Goal: Task Accomplishment & Management: Use online tool/utility

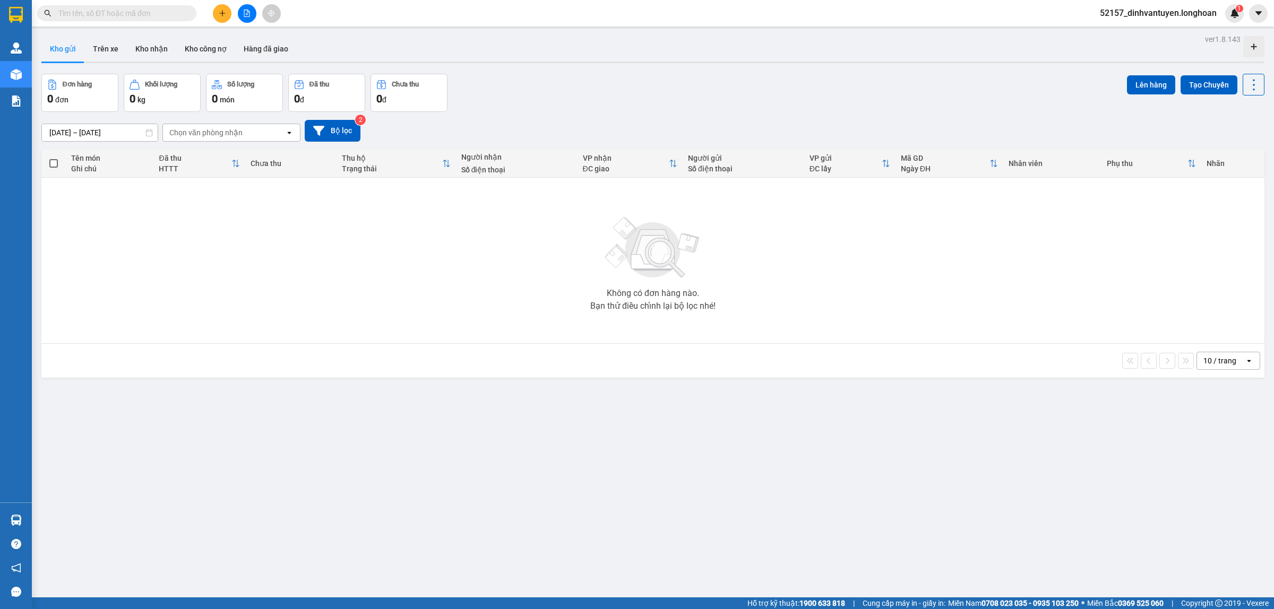
click at [163, 13] on input "text" at bounding box center [120, 13] width 125 height 12
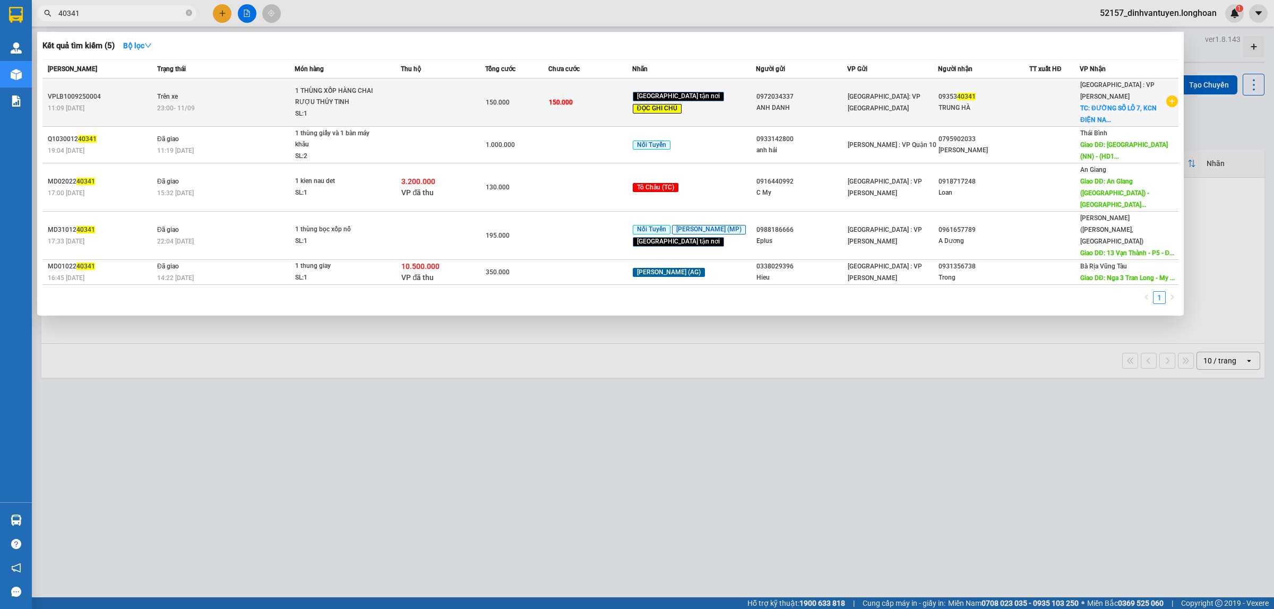
click at [336, 101] on div "1 THÙNG XỐP HÀNG CHAI RƯỢU THỦY TINH" at bounding box center [335, 96] width 80 height 23
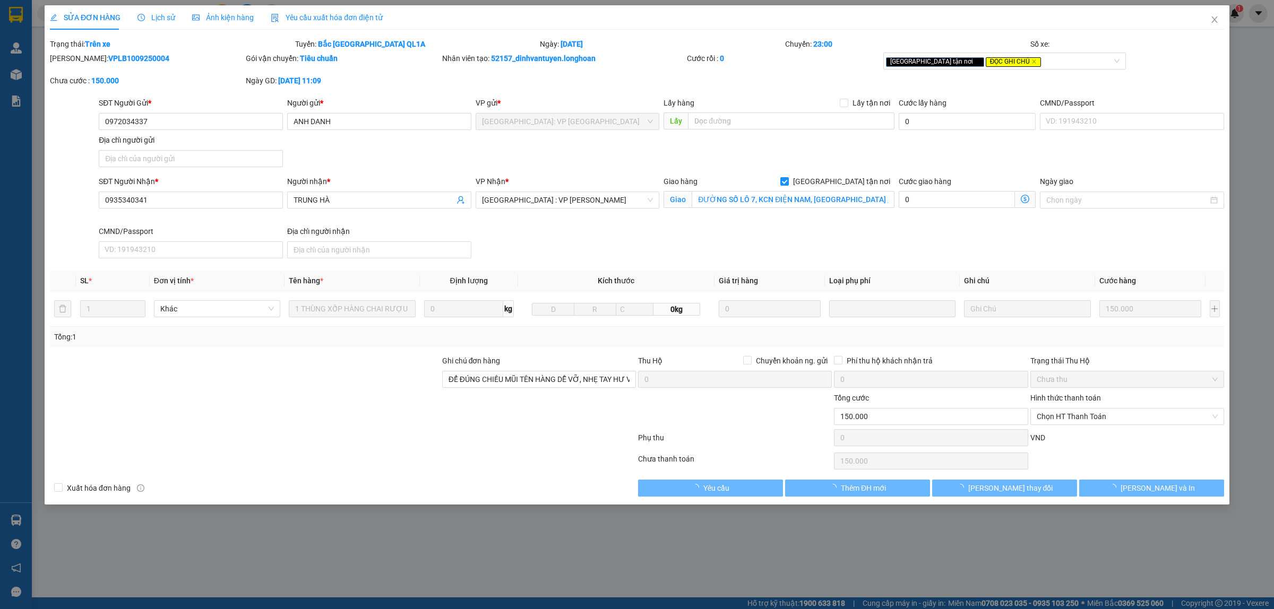
click at [160, 18] on span "Lịch sử" at bounding box center [157, 17] width 38 height 8
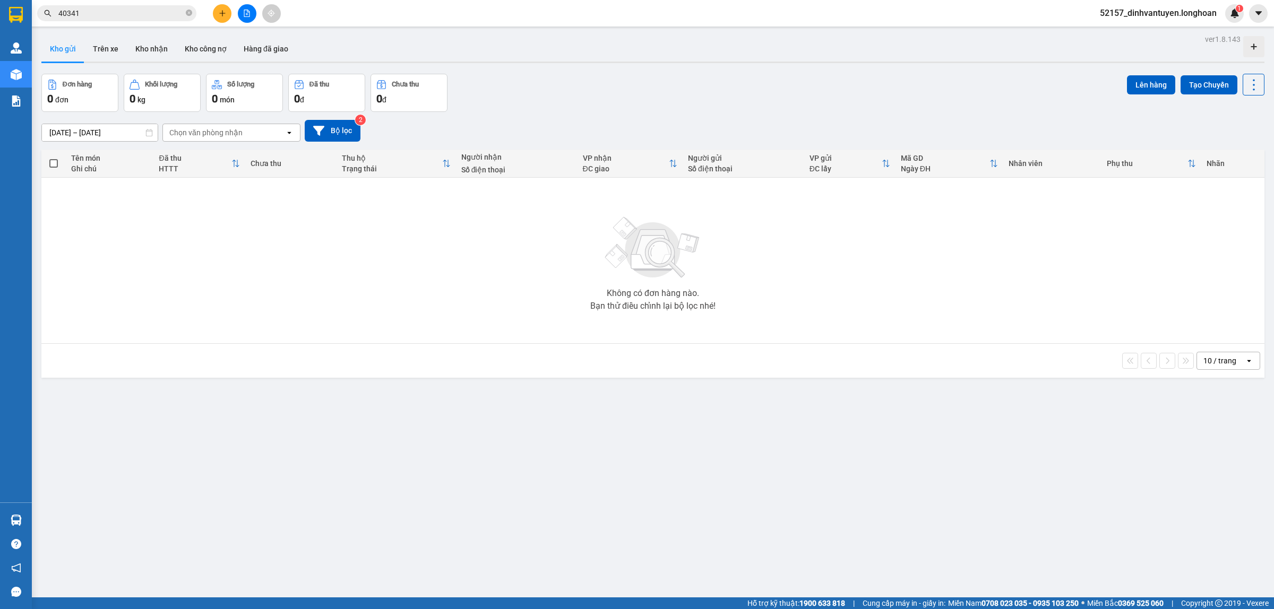
click at [164, 11] on input "40341" at bounding box center [120, 13] width 125 height 12
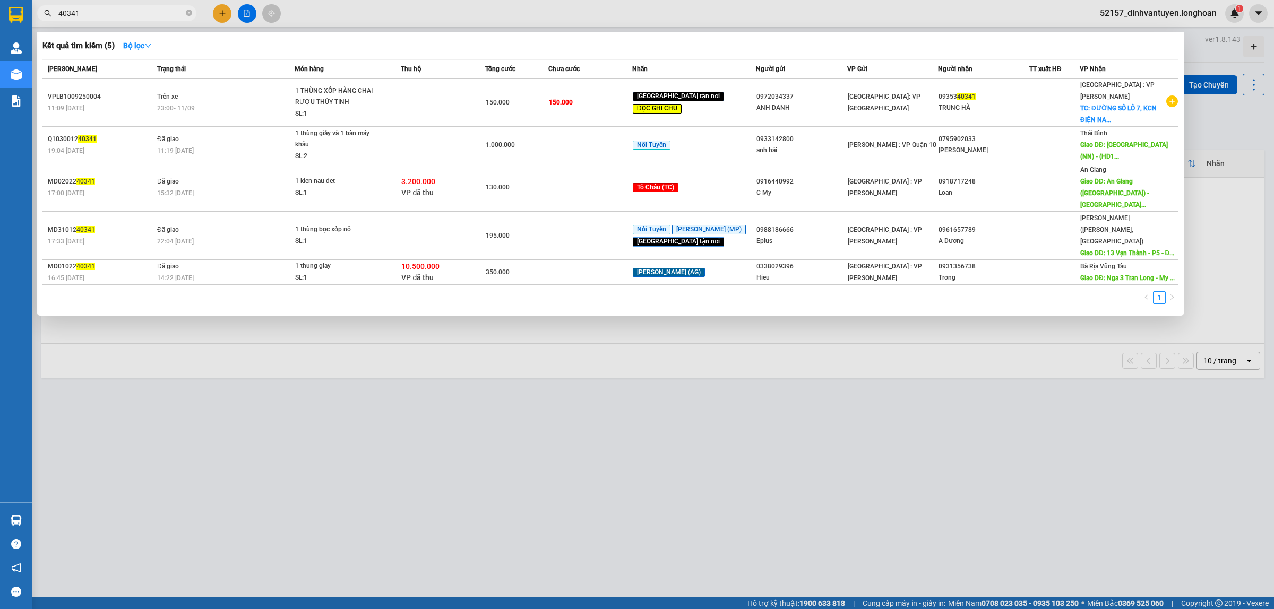
click at [164, 11] on input "40341" at bounding box center [120, 13] width 125 height 12
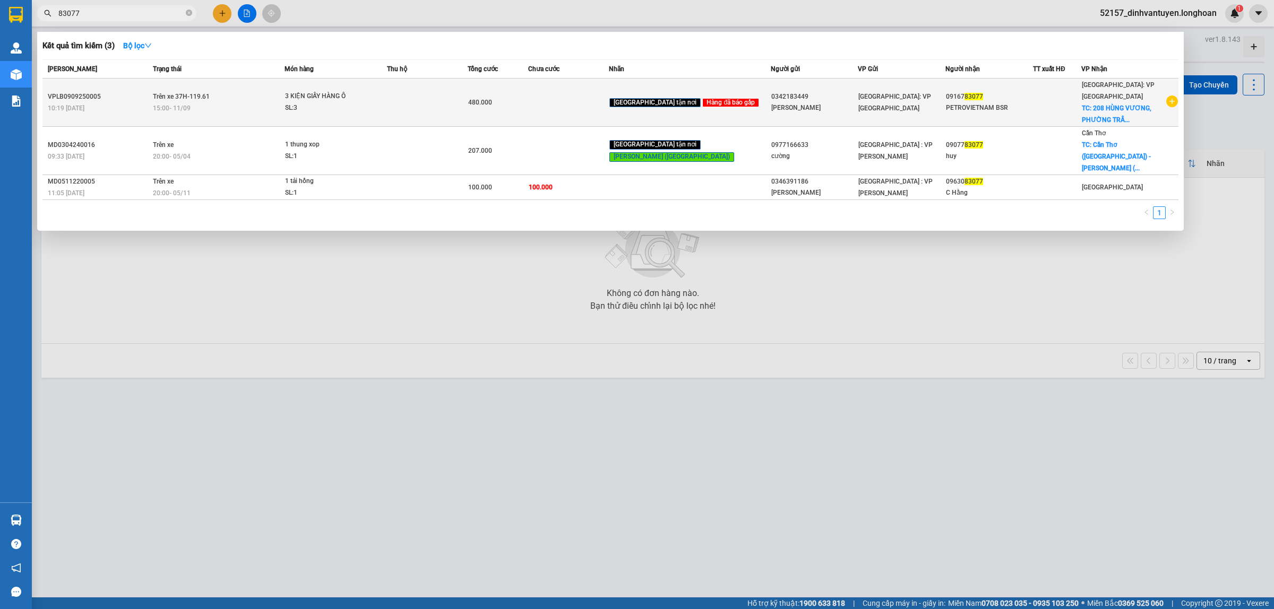
type input "83077"
click at [321, 93] on div "3 KIỆN GIẤY HÀNG Ô" at bounding box center [325, 97] width 80 height 12
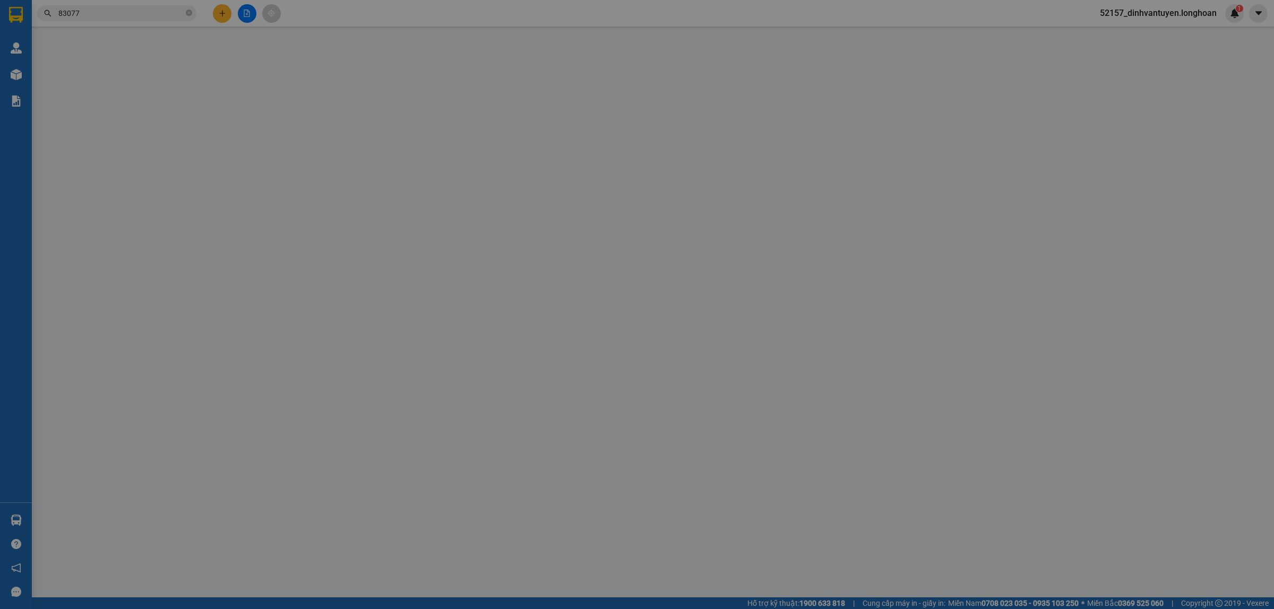
type input "0342183449"
type input "[PERSON_NAME]"
type input "0916783077"
type input "PETROVIETNAM BSR"
checkbox input "true"
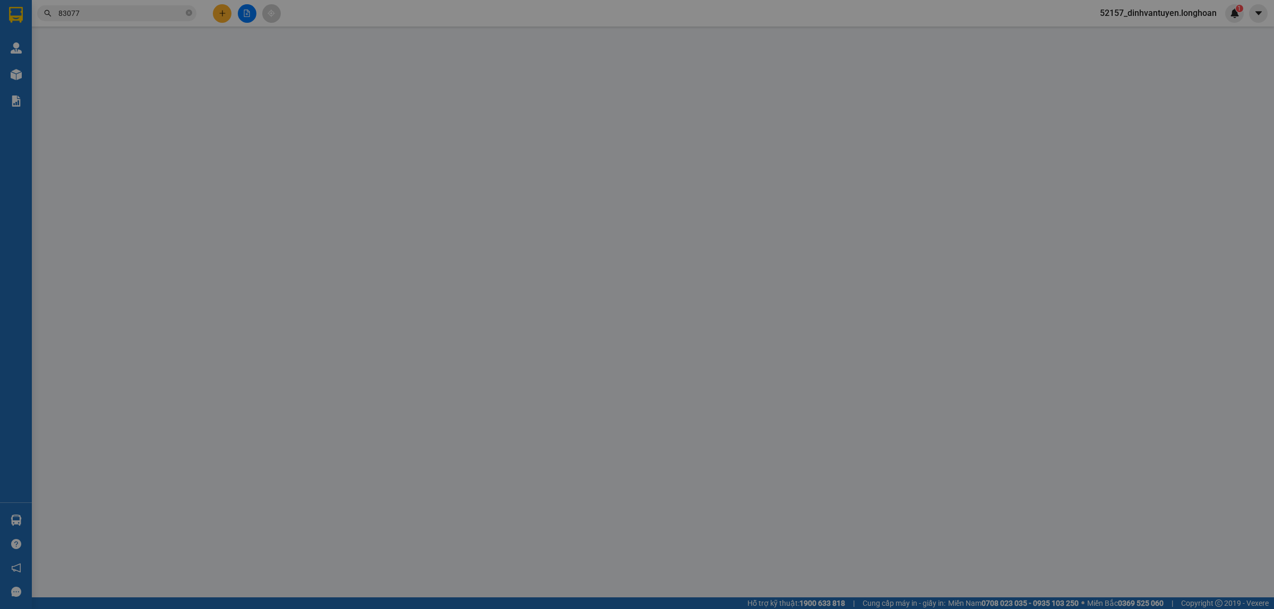
type input "208 HÙNG VƯƠNG, PHƯỜNG TRẦN PHÚ, TP QUẢNG NGÃI, QUẢNG NGÃI"
type input "480.000"
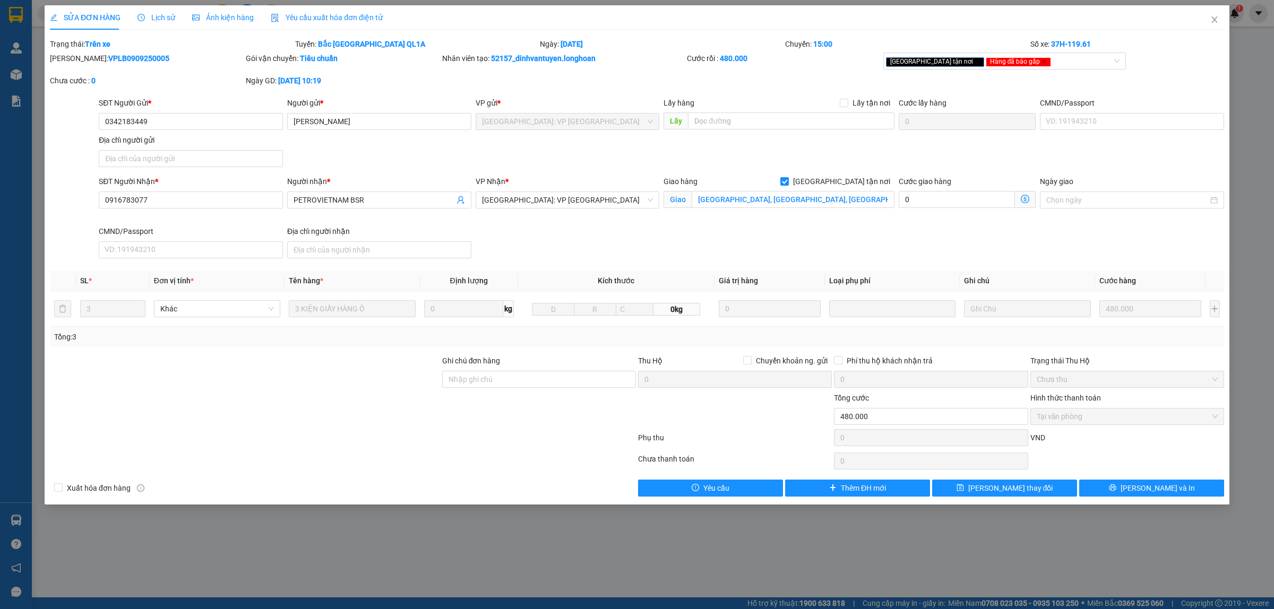
click at [162, 14] on span "Lịch sử" at bounding box center [157, 17] width 38 height 8
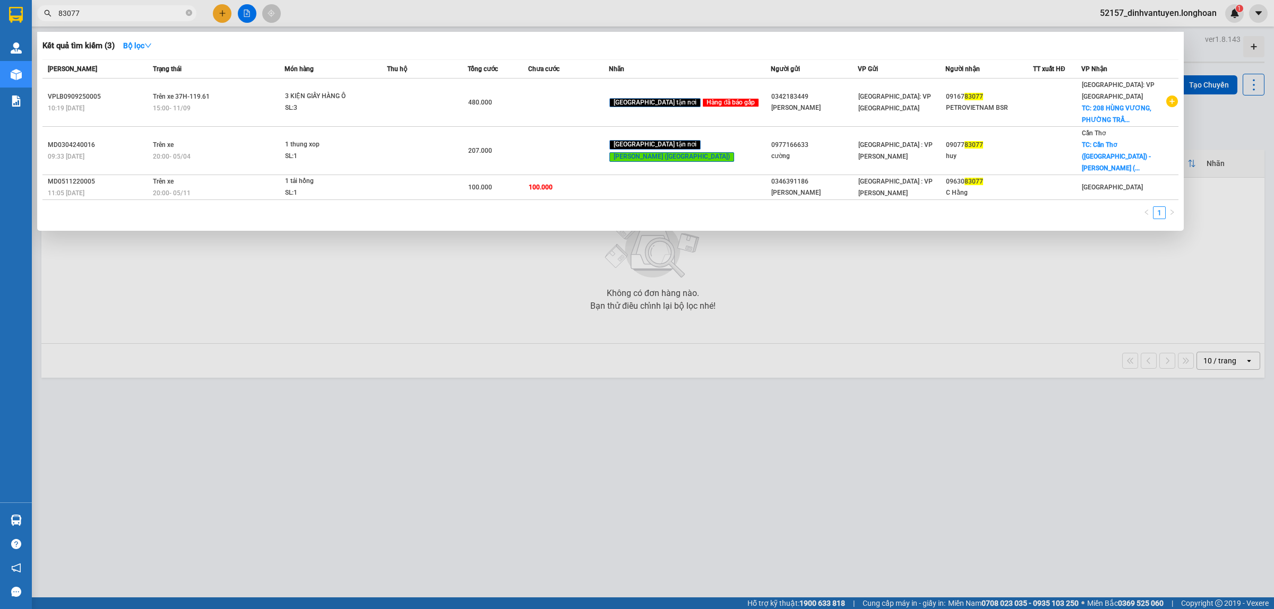
click at [152, 13] on input "83077" at bounding box center [120, 13] width 125 height 12
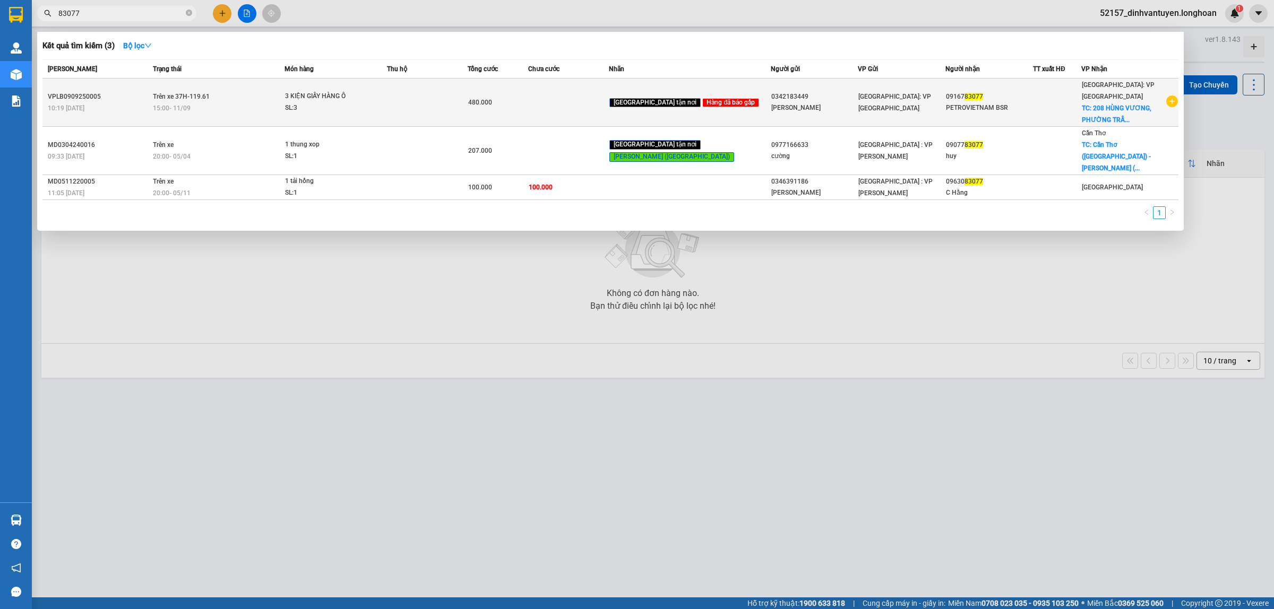
click at [306, 104] on tr "VPLB0909250005 10:19 - 09/09 Trên xe 37H-119.61 15:00 - 11/09 3 KIỆN GIẤY HÀNG …" at bounding box center [610, 103] width 1136 height 48
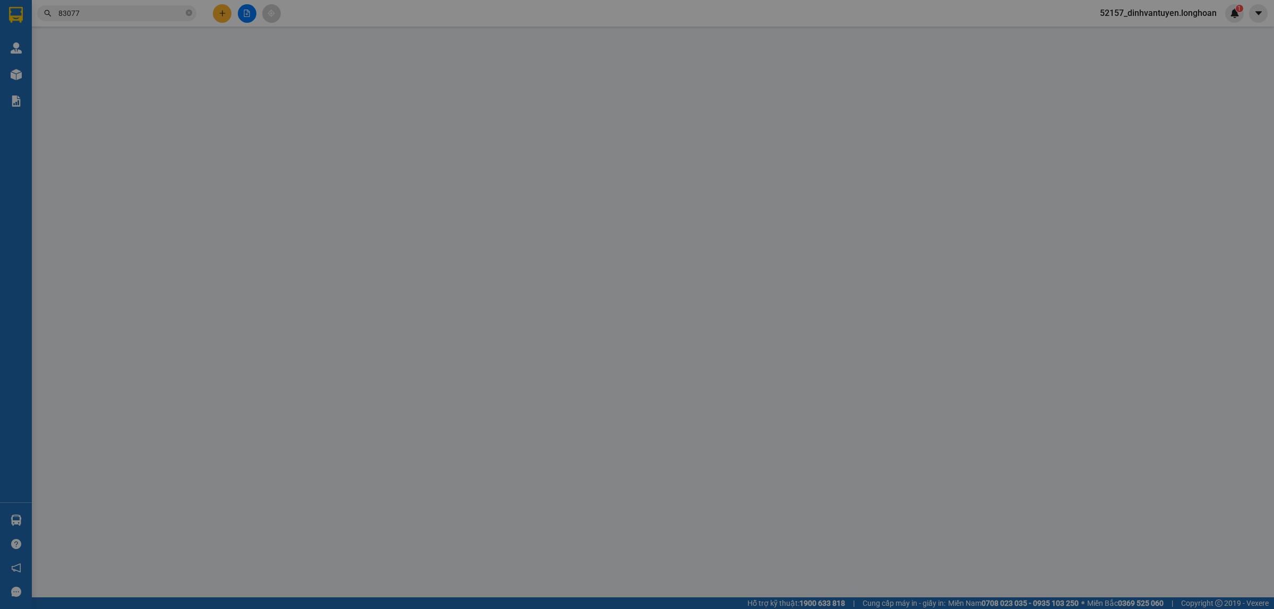
type input "0342183449"
type input "CTY QUANG VŨ"
type input "0916783077"
type input "PETROVIETNAM BSR"
checkbox input "true"
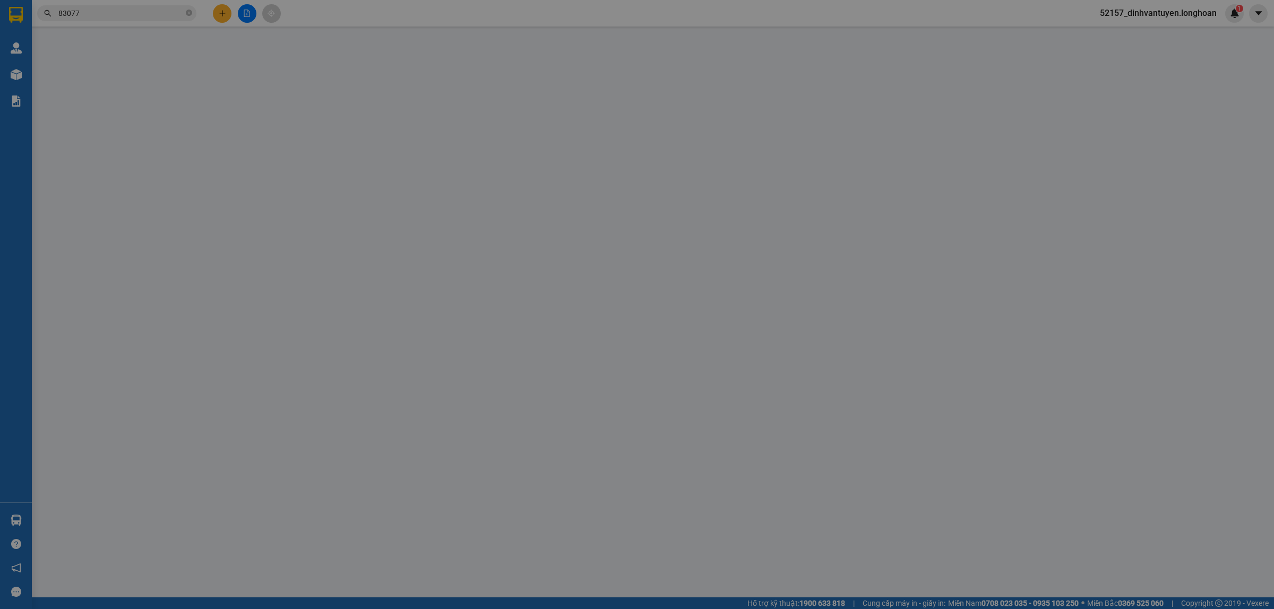
type input "208 HÙNG VƯƠNG, PHƯỜNG TRẦN PHÚ, TP QUẢNG NGÃI, QUẢNG NGÃI"
type input "480.000"
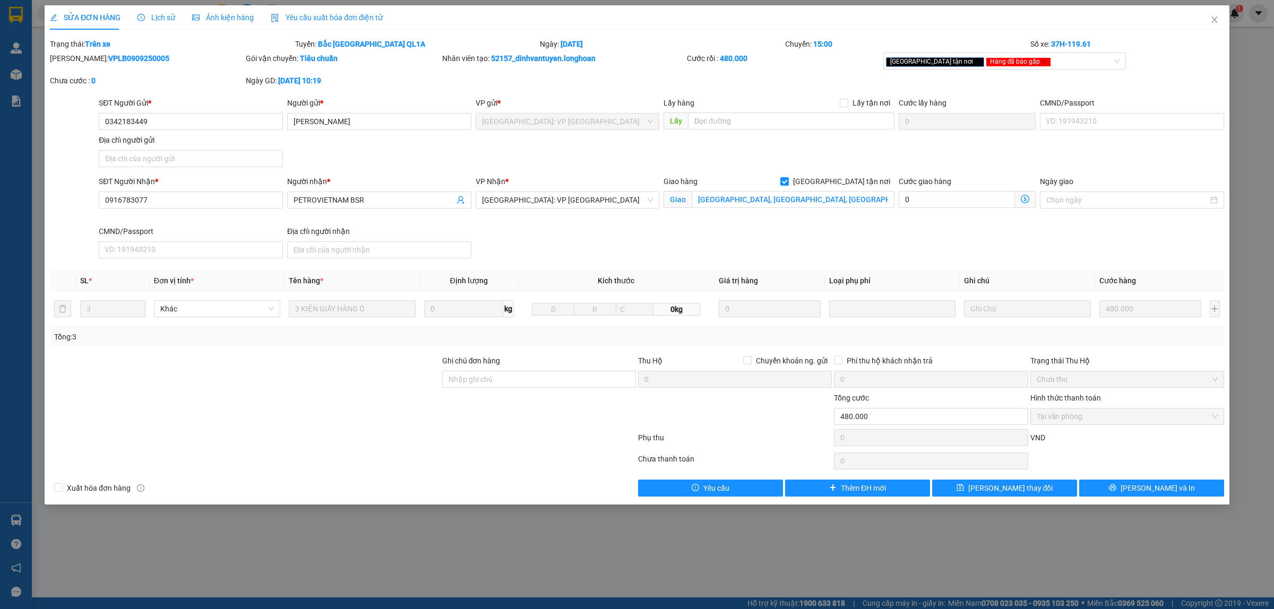
click at [154, 19] on span "Lịch sử" at bounding box center [157, 17] width 38 height 8
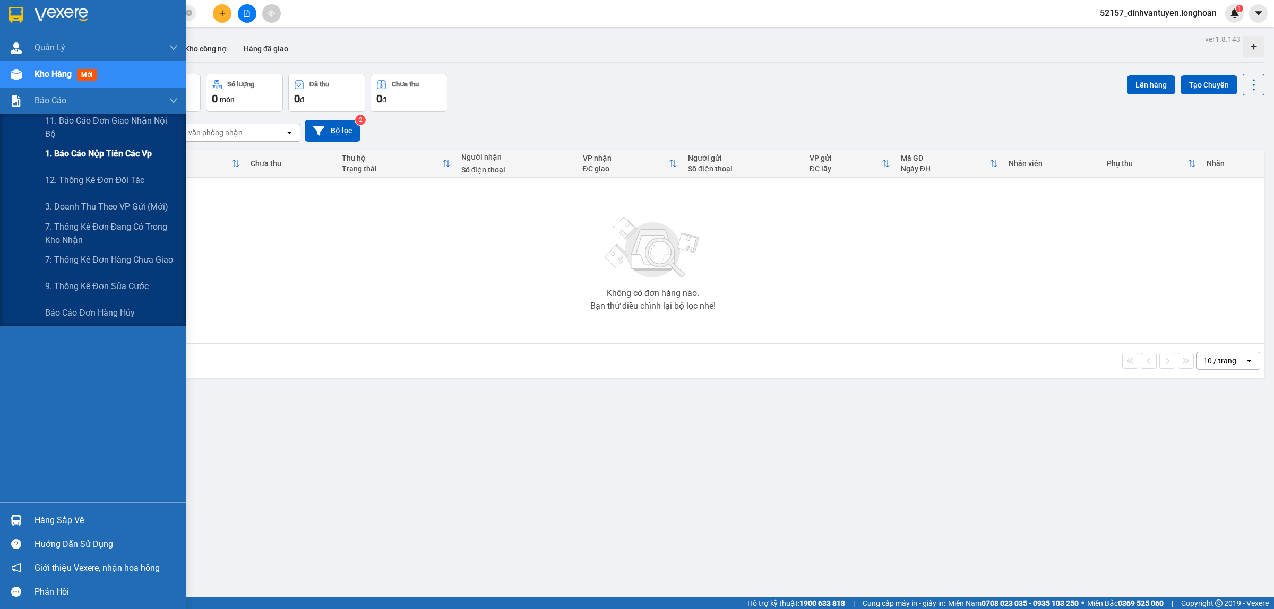
click at [113, 153] on span "1. Báo cáo nộp tiền các vp" at bounding box center [98, 153] width 107 height 13
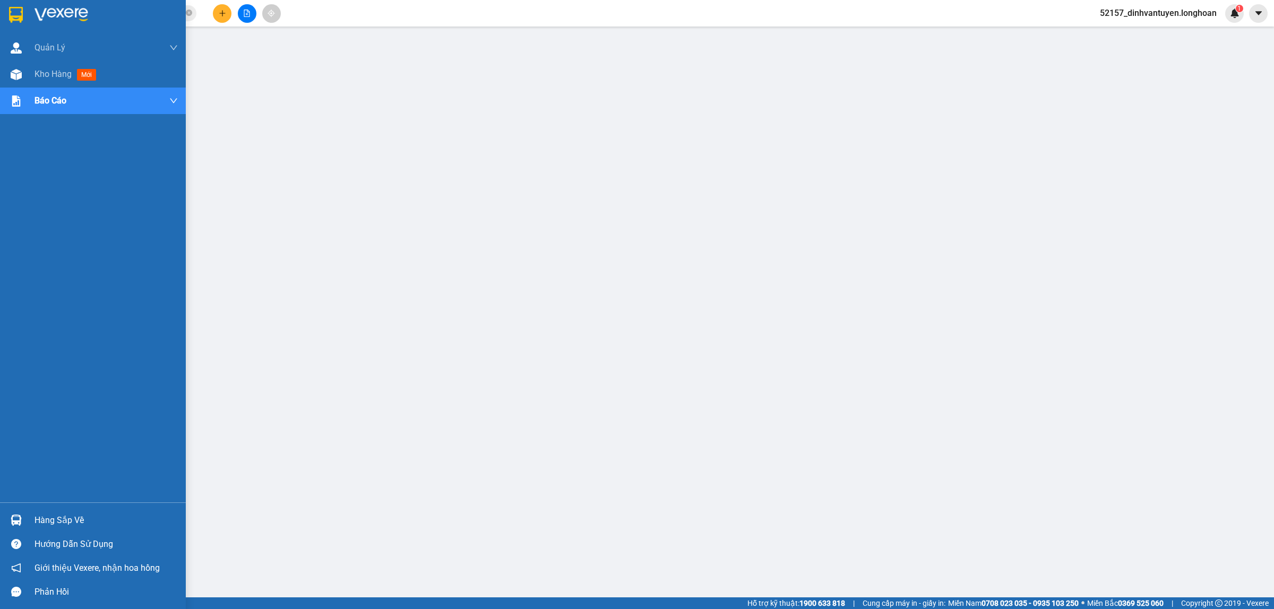
click at [20, 8] on img at bounding box center [16, 15] width 14 height 16
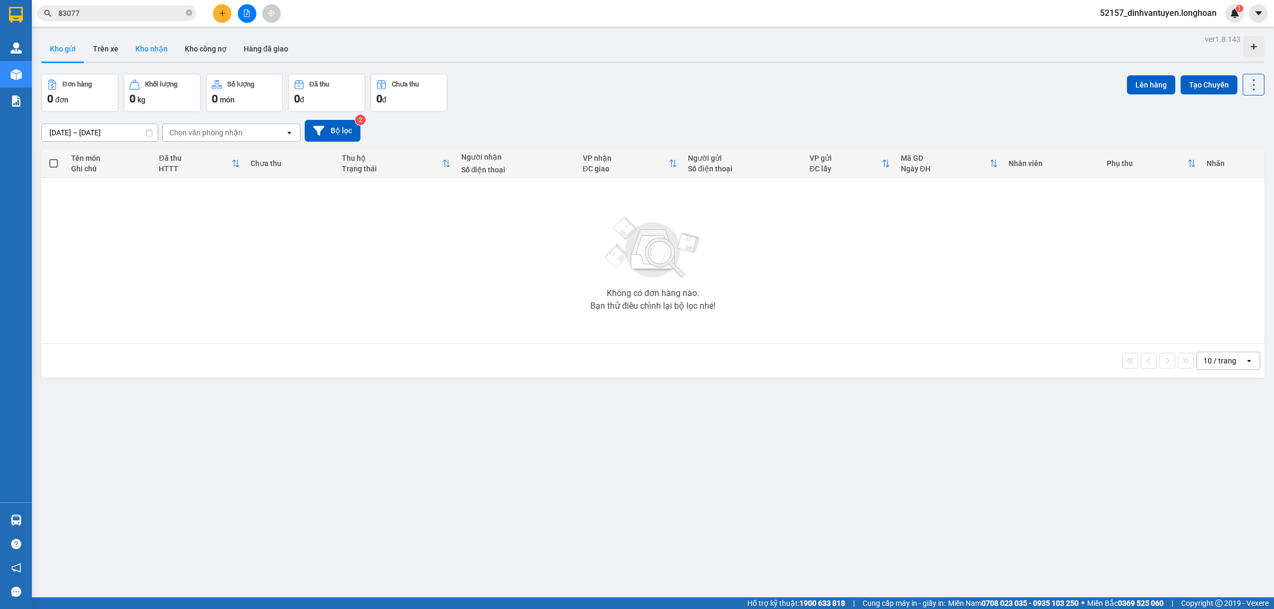
click at [150, 56] on button "Kho nhận" at bounding box center [151, 48] width 49 height 25
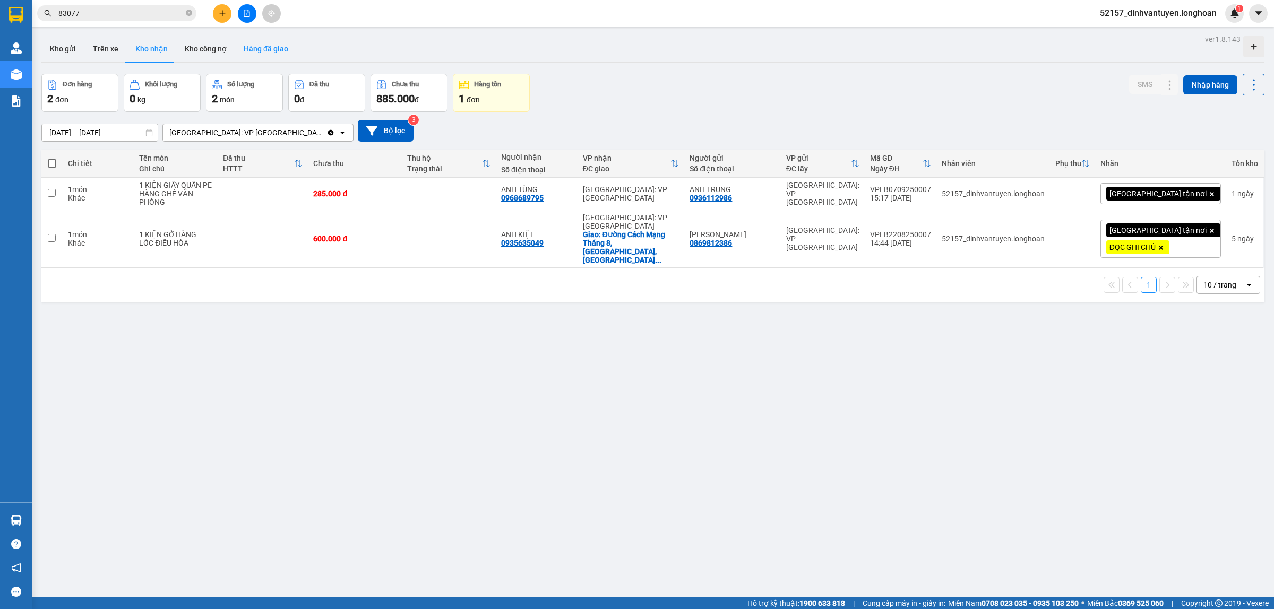
click at [265, 50] on button "Hàng đã giao" at bounding box center [266, 48] width 62 height 25
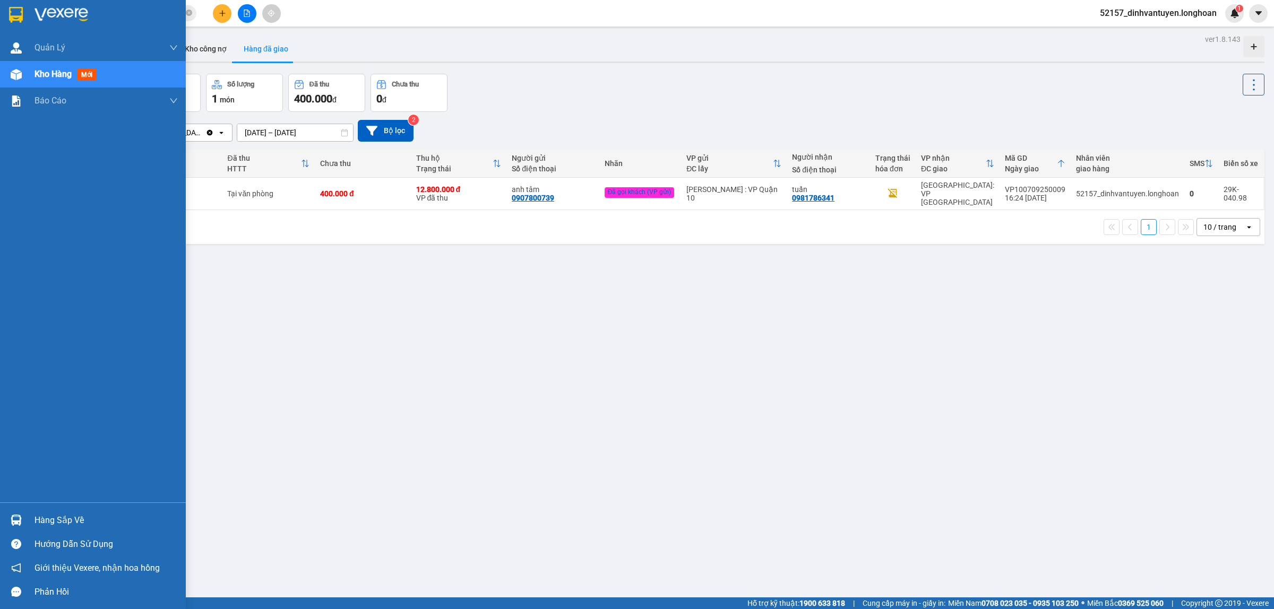
click at [19, 18] on img at bounding box center [16, 15] width 14 height 16
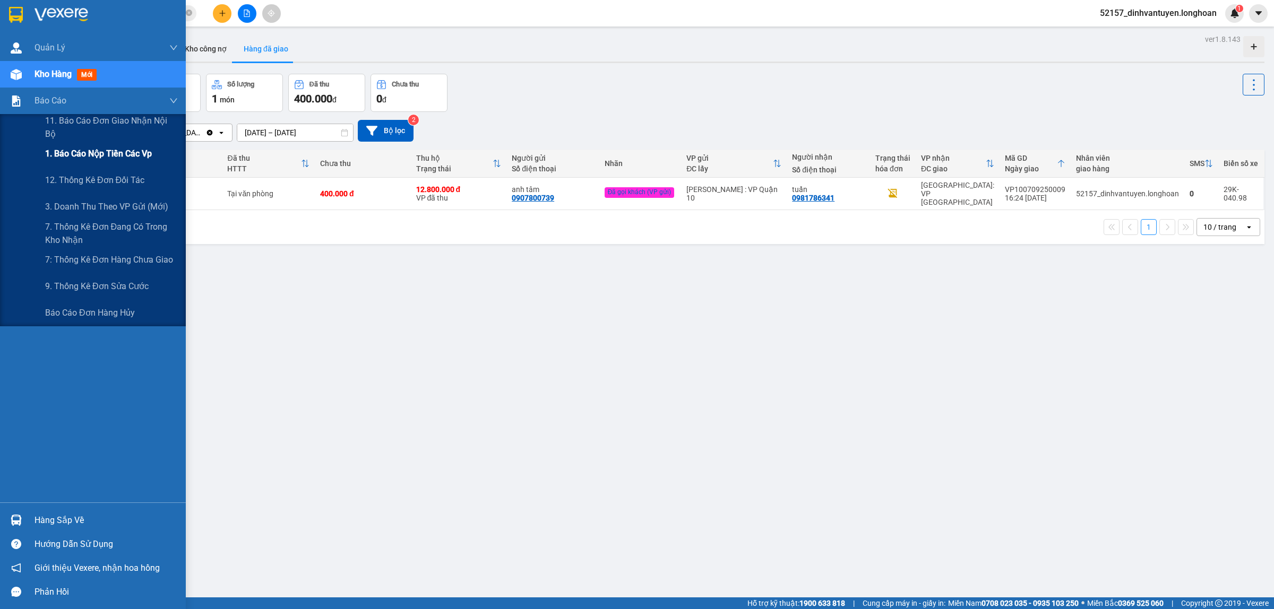
click at [123, 157] on span "1. Báo cáo nộp tiền các vp" at bounding box center [98, 153] width 107 height 13
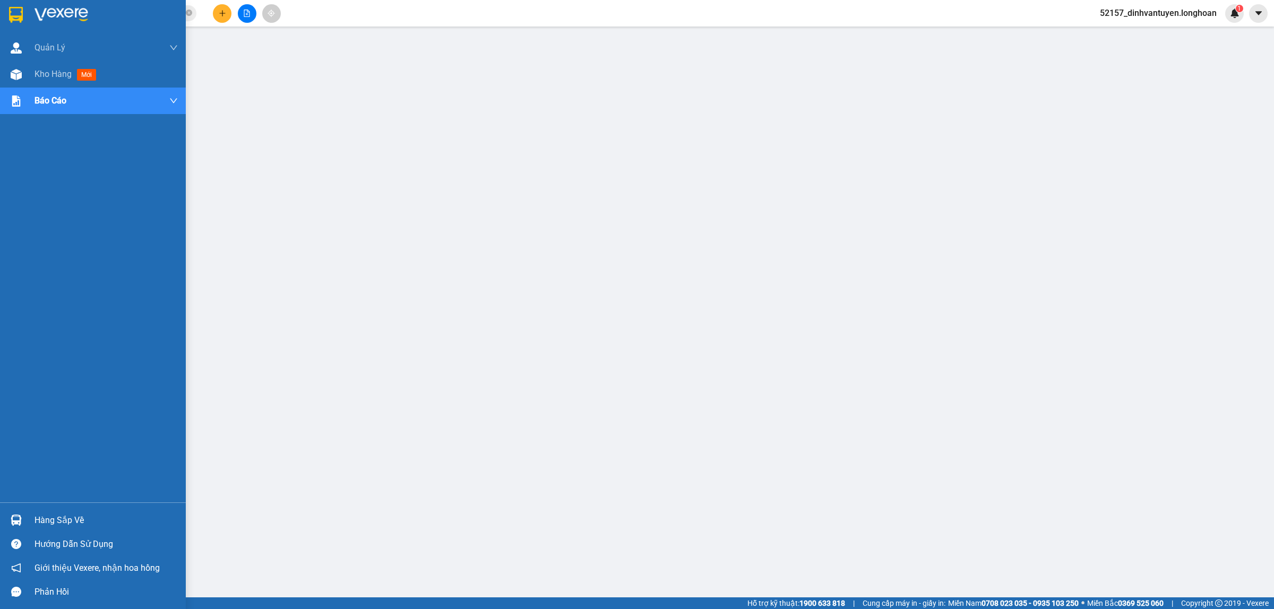
click at [14, 9] on img at bounding box center [16, 15] width 14 height 16
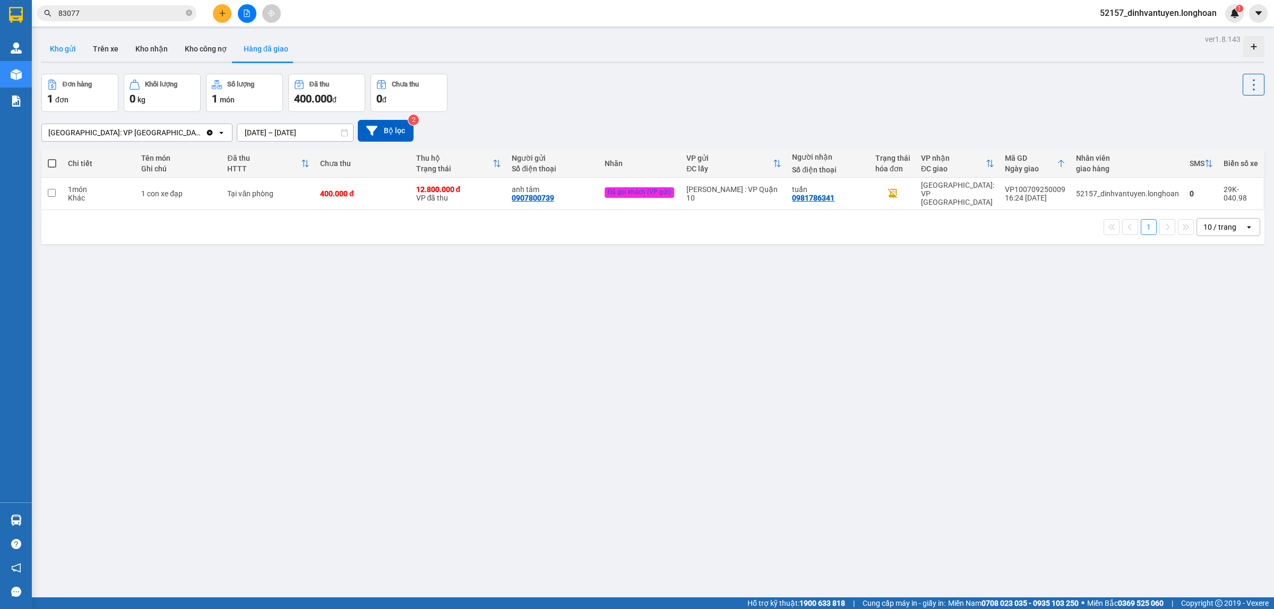
click at [53, 46] on button "Kho gửi" at bounding box center [62, 48] width 43 height 25
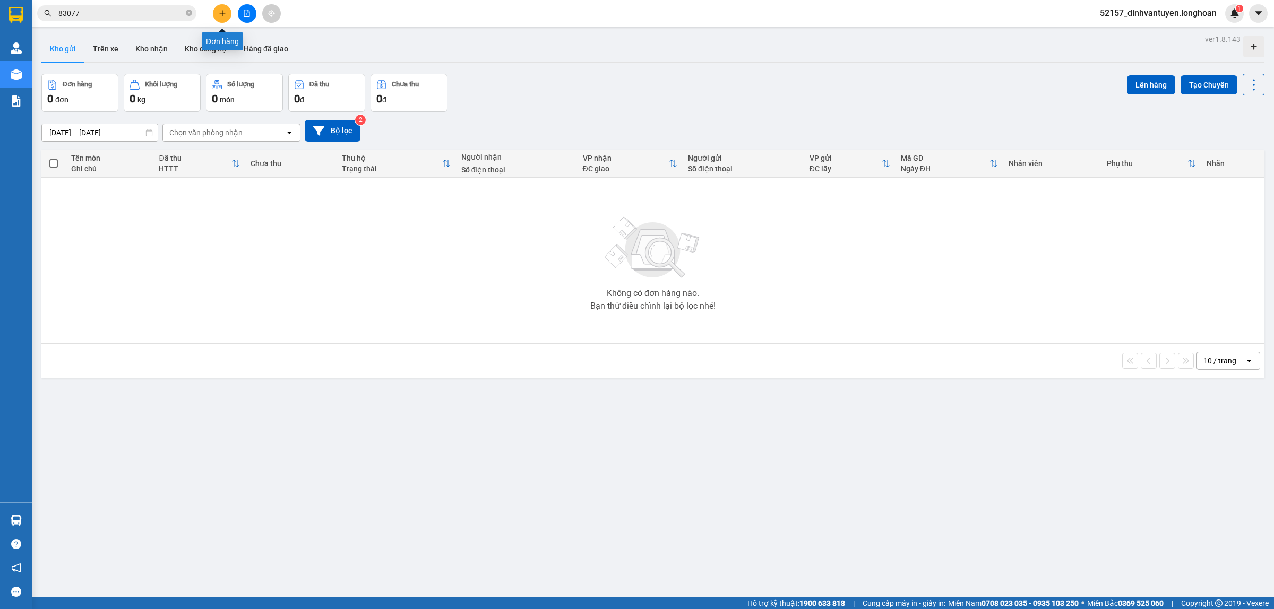
click at [221, 11] on icon "plus" at bounding box center [222, 13] width 7 height 7
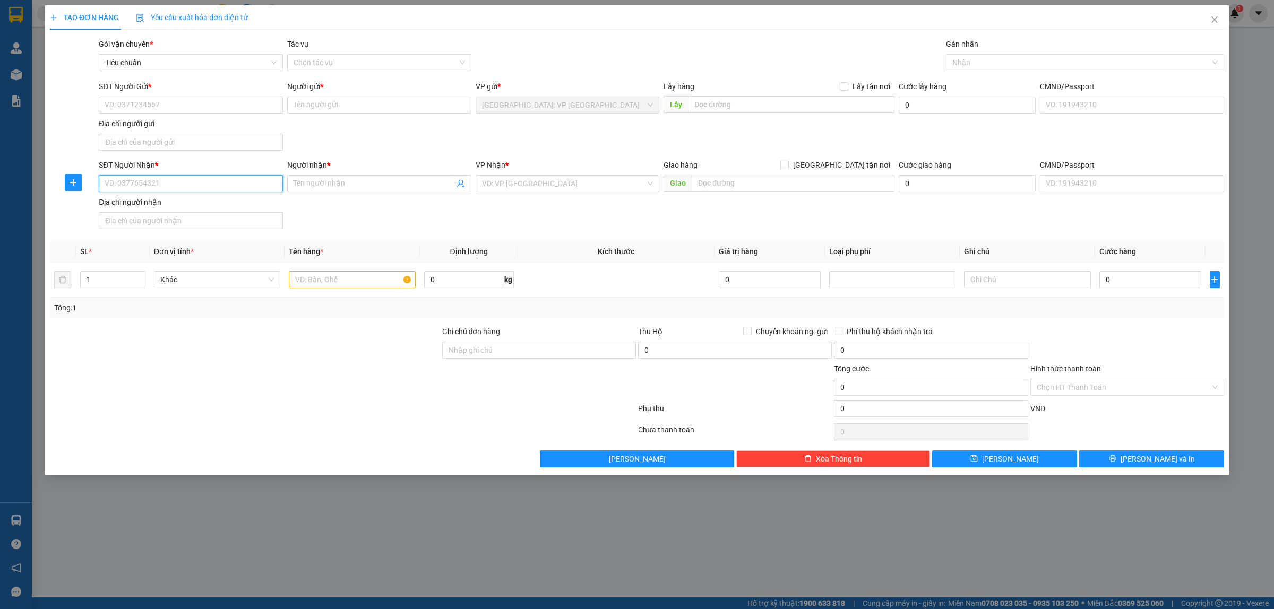
click at [208, 184] on input "SĐT Người Nhận *" at bounding box center [191, 183] width 184 height 17
click at [226, 104] on input "SĐT Người Gửi *" at bounding box center [191, 105] width 184 height 17
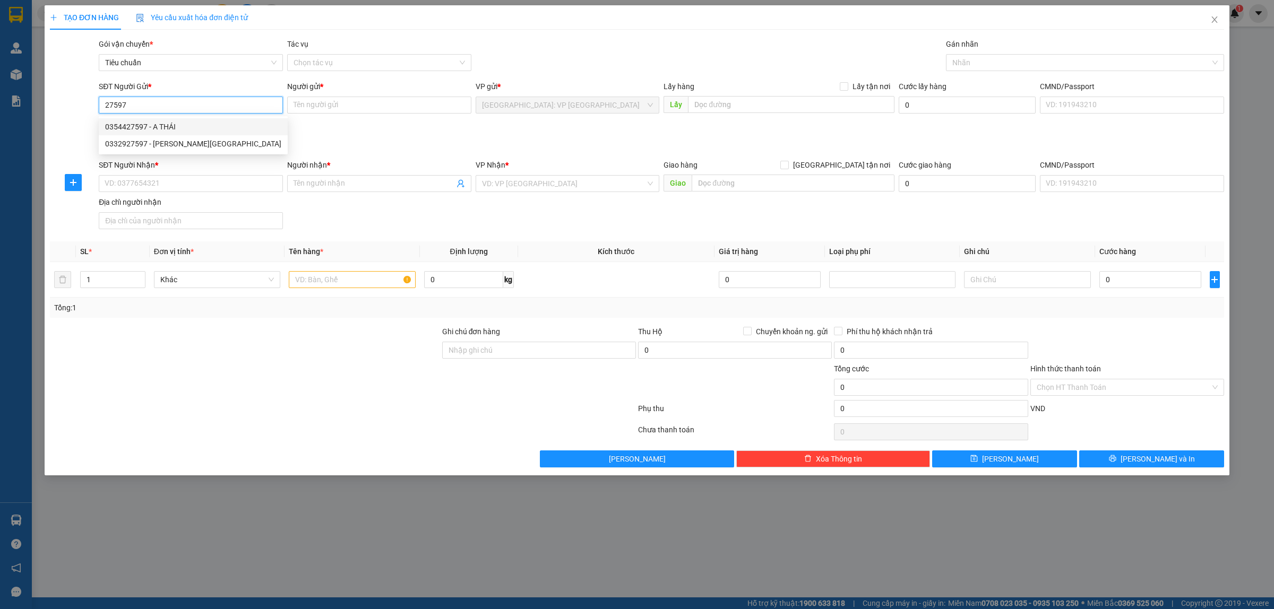
click at [170, 125] on div "0354427597 - A THÁI" at bounding box center [193, 127] width 176 height 12
type input "0354427597"
type input "A THÁI"
type input "0354427597"
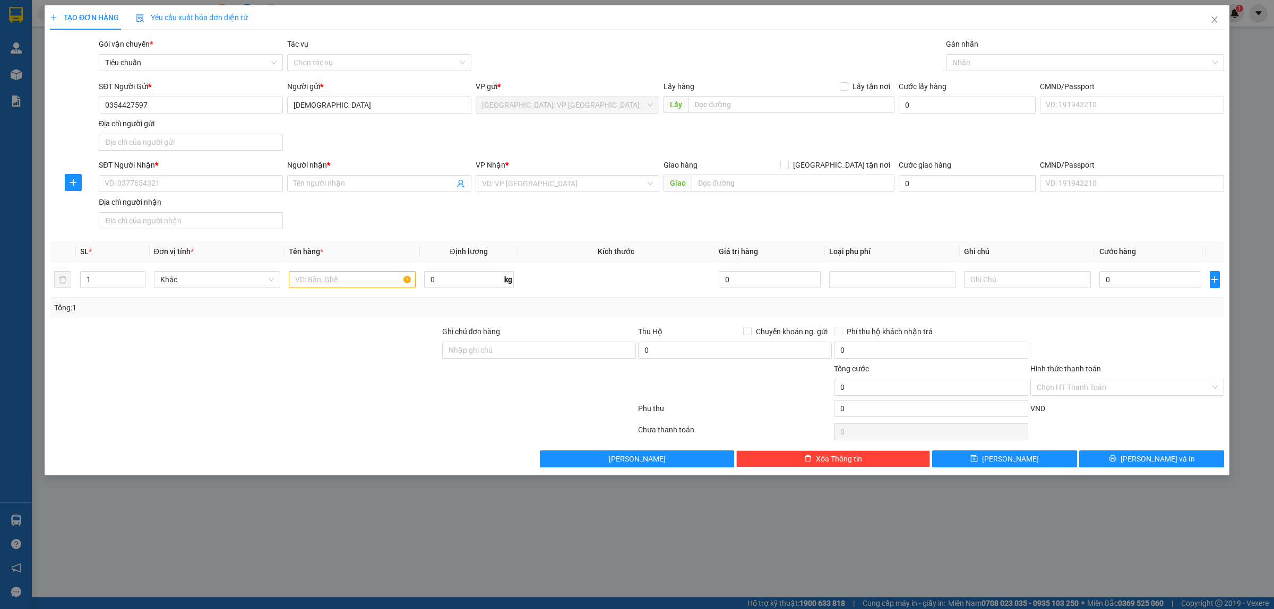
click at [226, 205] on div "Địa chỉ người nhận" at bounding box center [191, 202] width 184 height 12
click at [226, 212] on input "Địa chỉ người nhận" at bounding box center [191, 220] width 184 height 17
click at [226, 190] on input "SĐT Người Nhận *" at bounding box center [191, 183] width 184 height 17
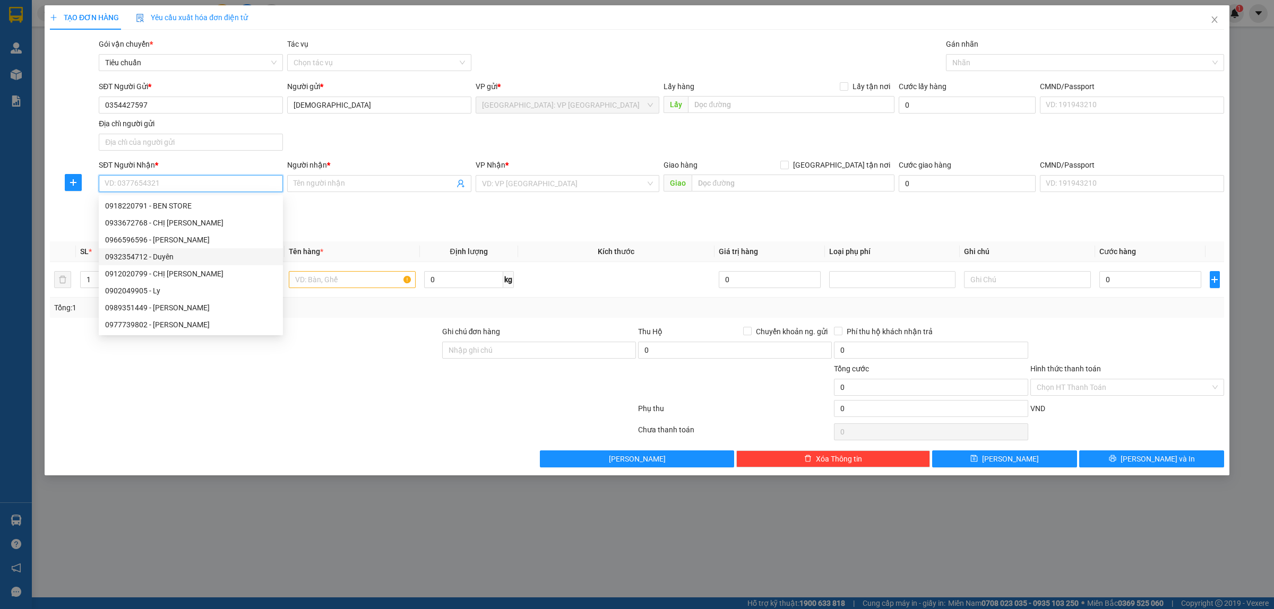
click at [171, 256] on div "0932354712 - Duyên" at bounding box center [190, 257] width 171 height 12
type input "0932354712"
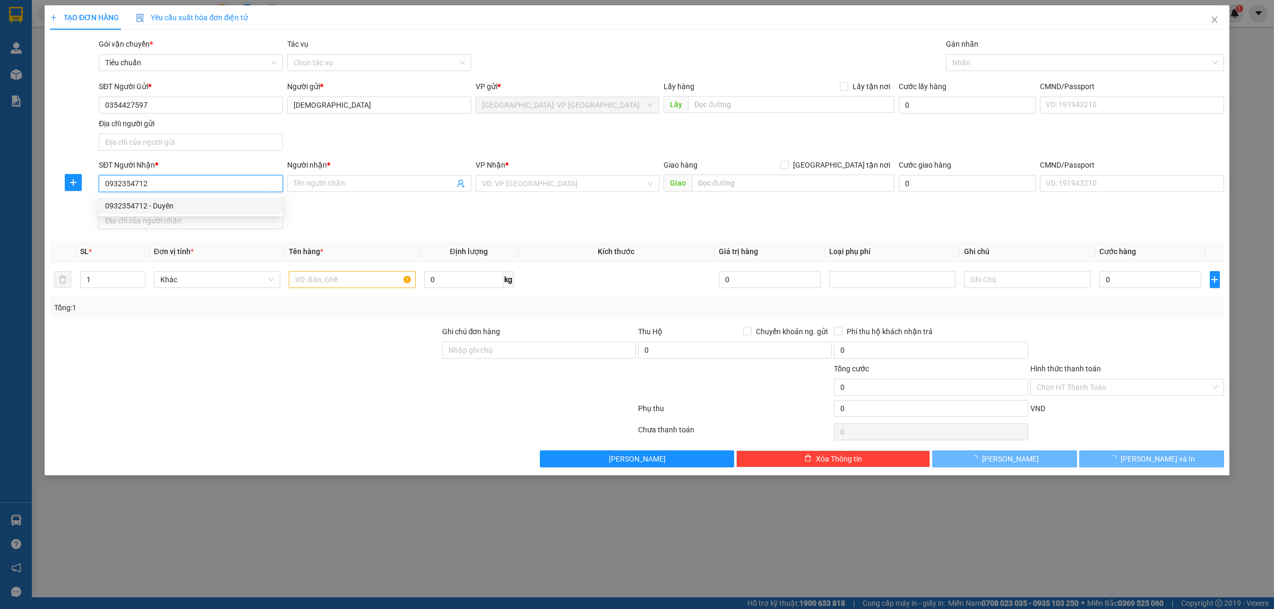
type input "Duyên"
checkbox input "true"
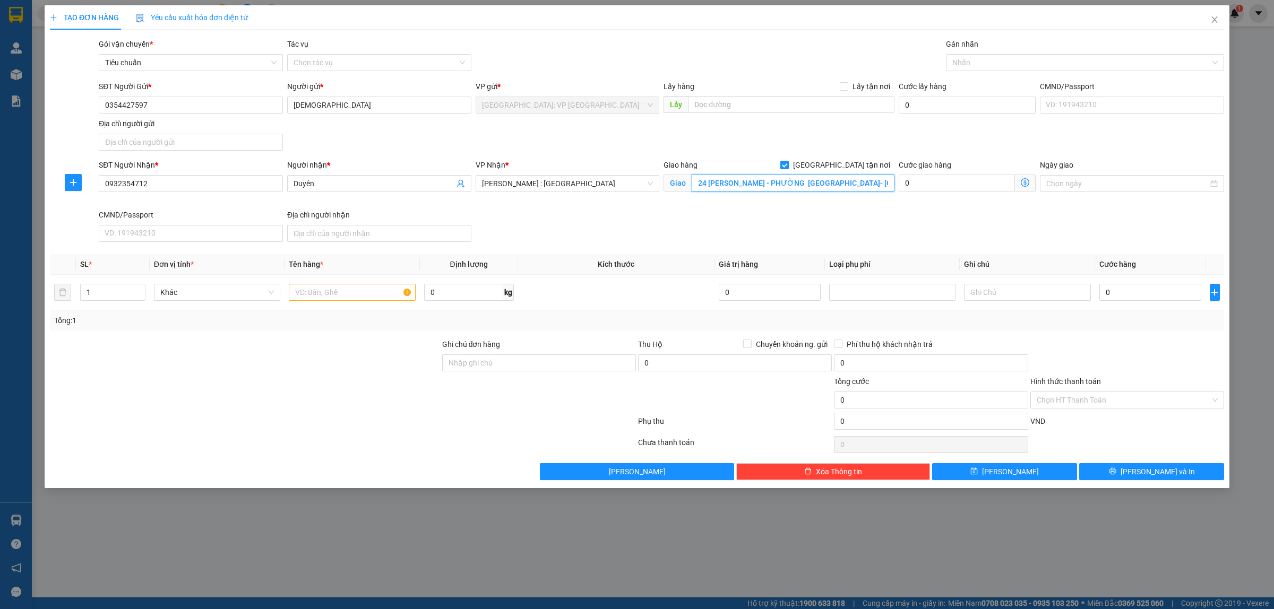
click at [878, 178] on input "24 TRẦN HƯNG ĐẠO - PHƯỜNG PHƯỚC NGUYÊN- TP BÀ RỊA, VŨNG TÀU" at bounding box center [793, 183] width 203 height 17
click at [881, 179] on input "24 TRẦN HƯNG ĐẠO - PHƯỜNG PHƯỚC NGUYÊN- TP BÀ RỊA, VŨNG TÀU" at bounding box center [793, 183] width 203 height 17
click at [858, 183] on input "24 TRẦN HƯNG ĐẠO - PHƯỜNG PHƯỚC NGUYÊN- TP BÀ RỊA, VŨNG TÀU" at bounding box center [793, 183] width 203 height 17
click at [813, 181] on input "24 TRẦN HƯNG ĐẠO - PHƯỜNG PHƯỚC NGUYÊN- TP BÀ RỊA, VŨNG TÀU" at bounding box center [793, 183] width 203 height 17
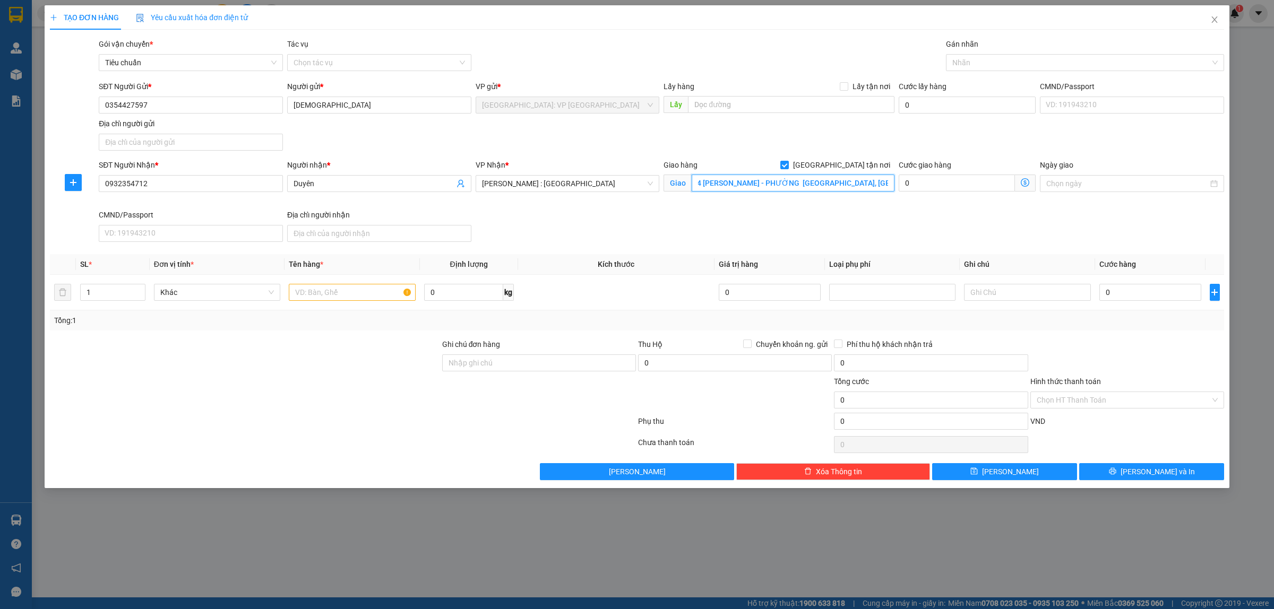
scroll to position [0, 0]
type input "24 TRẦN HƯNG ĐẠO , PHƯỜNG PHƯỚC NGUYÊN, TP BÀ RỊA, VŨNG TÀU"
click at [903, 142] on div "SĐT Người Gửi * 0354427597 Người gửi * A THÁI VP gửi * Hà Nội: VP Long Biên Lấy…" at bounding box center [662, 118] width 1130 height 74
click at [1005, 70] on div "Nhãn" at bounding box center [1085, 62] width 278 height 17
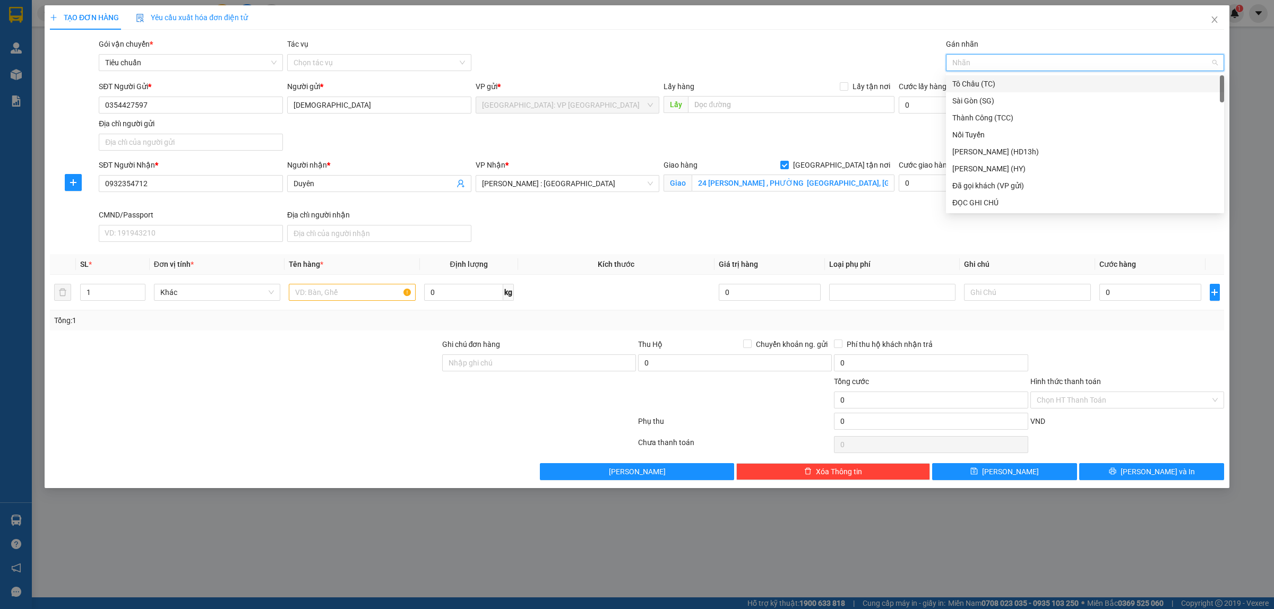
type input "g"
click at [999, 200] on div "Giao tận nơi" at bounding box center [1084, 203] width 265 height 12
type input "2"
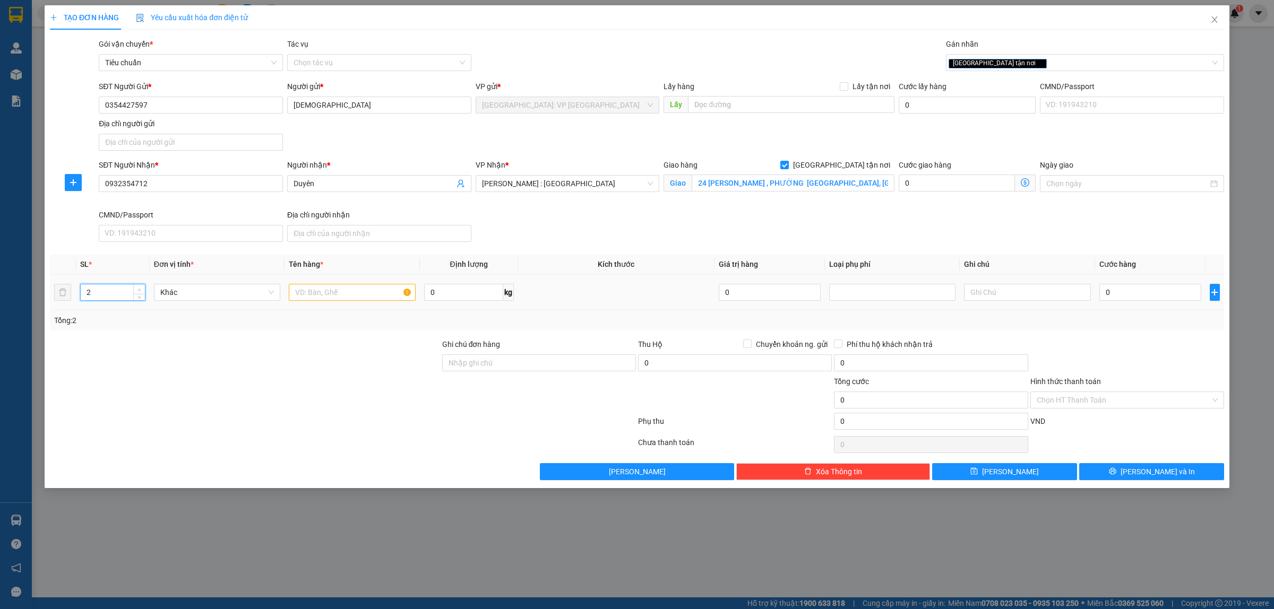
click at [139, 288] on icon "up" at bounding box center [140, 290] width 4 height 4
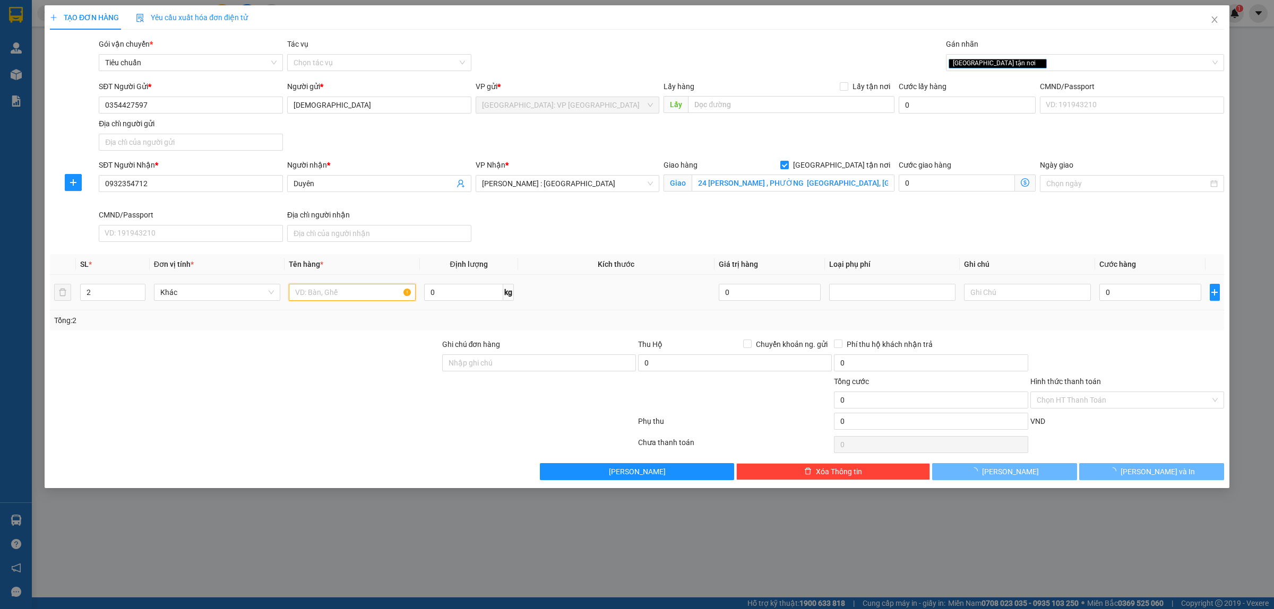
click at [340, 289] on input "text" at bounding box center [352, 292] width 126 height 17
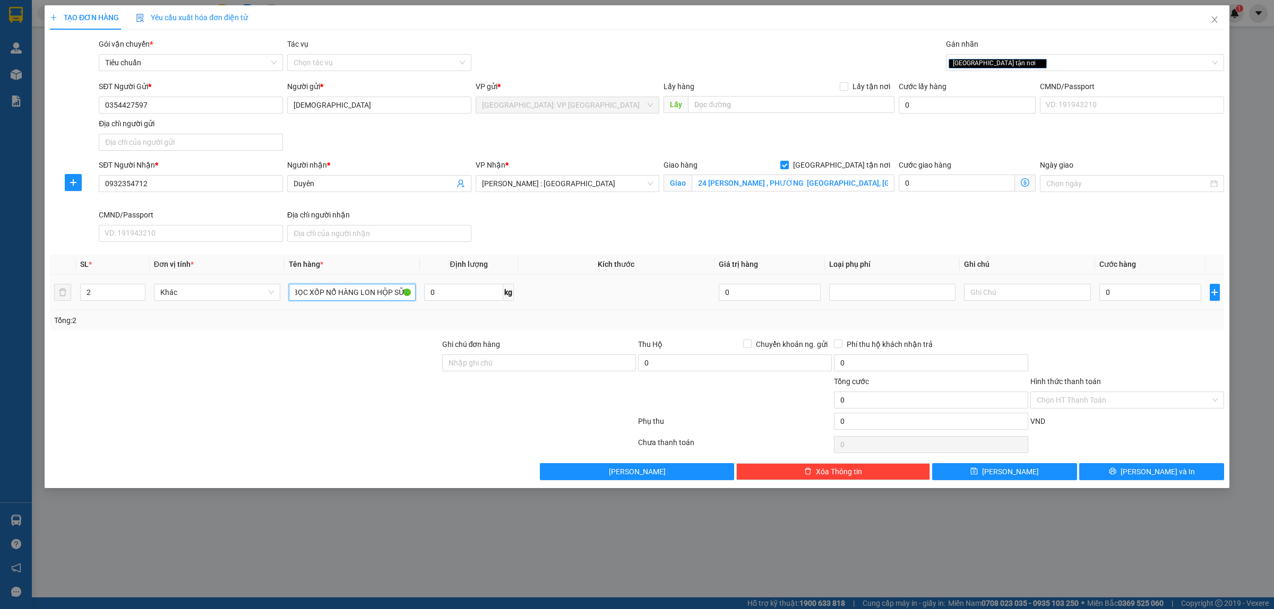
scroll to position [0, 27]
click at [373, 419] on div at bounding box center [343, 423] width 588 height 21
click at [394, 289] on input "2 KIỆN BỌC XỐP NỔ HÀNG LON HỘP SỮA" at bounding box center [352, 292] width 126 height 17
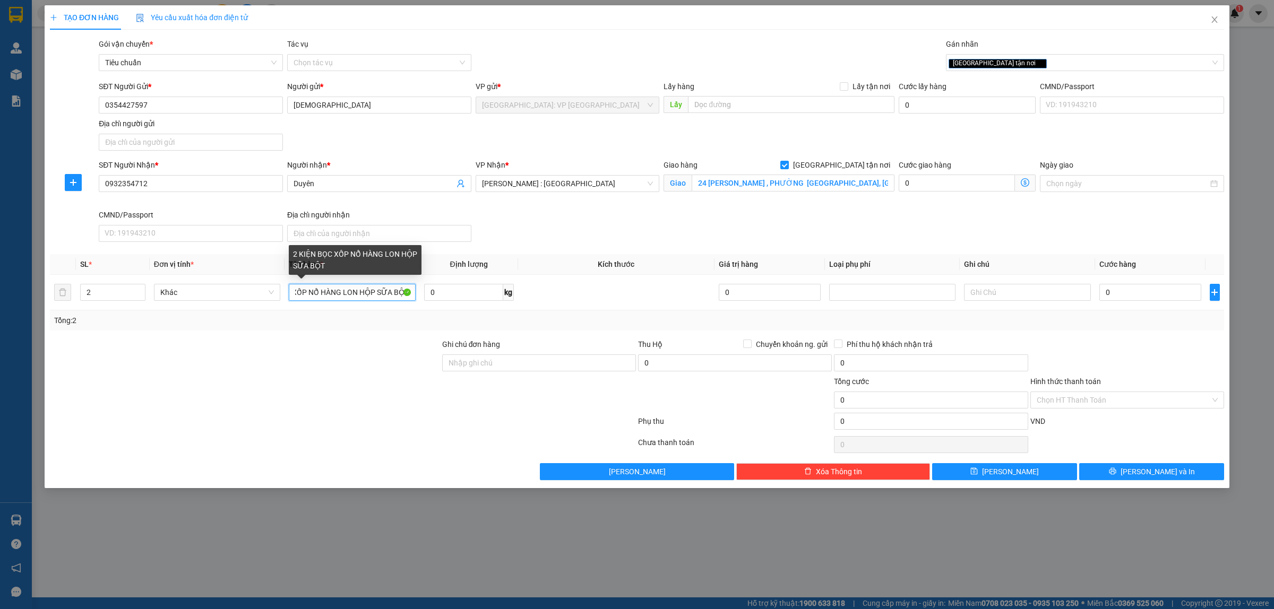
type input "2 KIỆN BỌC XỐP NỔ HÀNG LON HỘP SỮA BỘT"
click at [337, 408] on div at bounding box center [245, 394] width 392 height 37
click at [1189, 303] on div "0" at bounding box center [1151, 292] width 102 height 21
click at [1180, 300] on input "0" at bounding box center [1151, 292] width 102 height 17
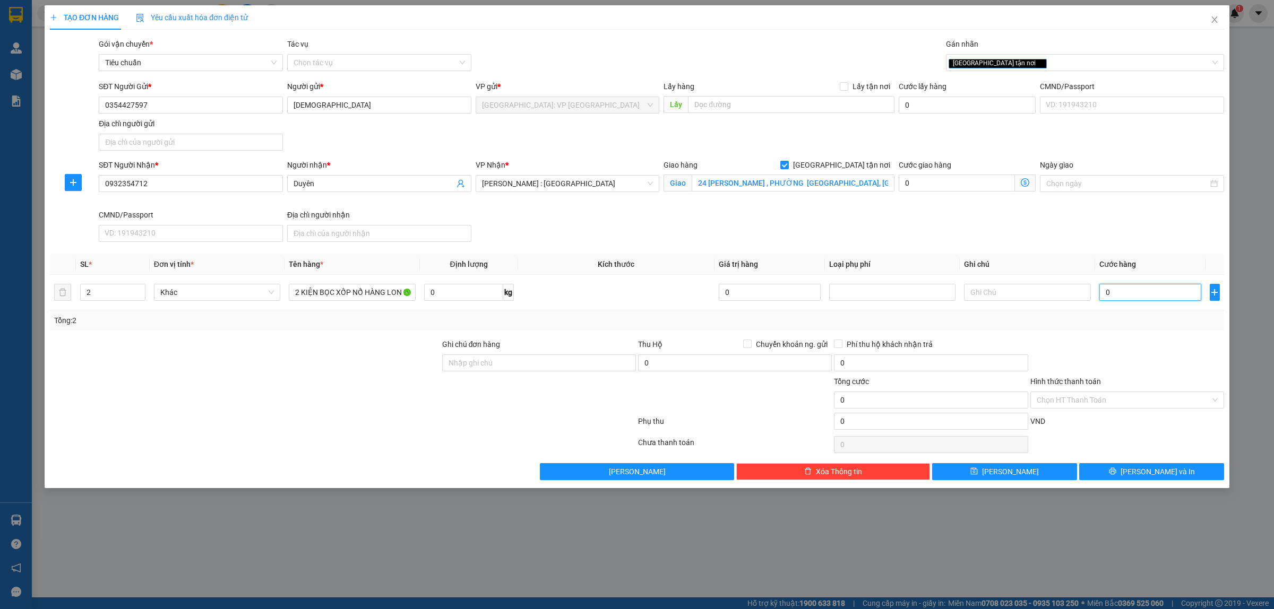
type input "1"
type input "17"
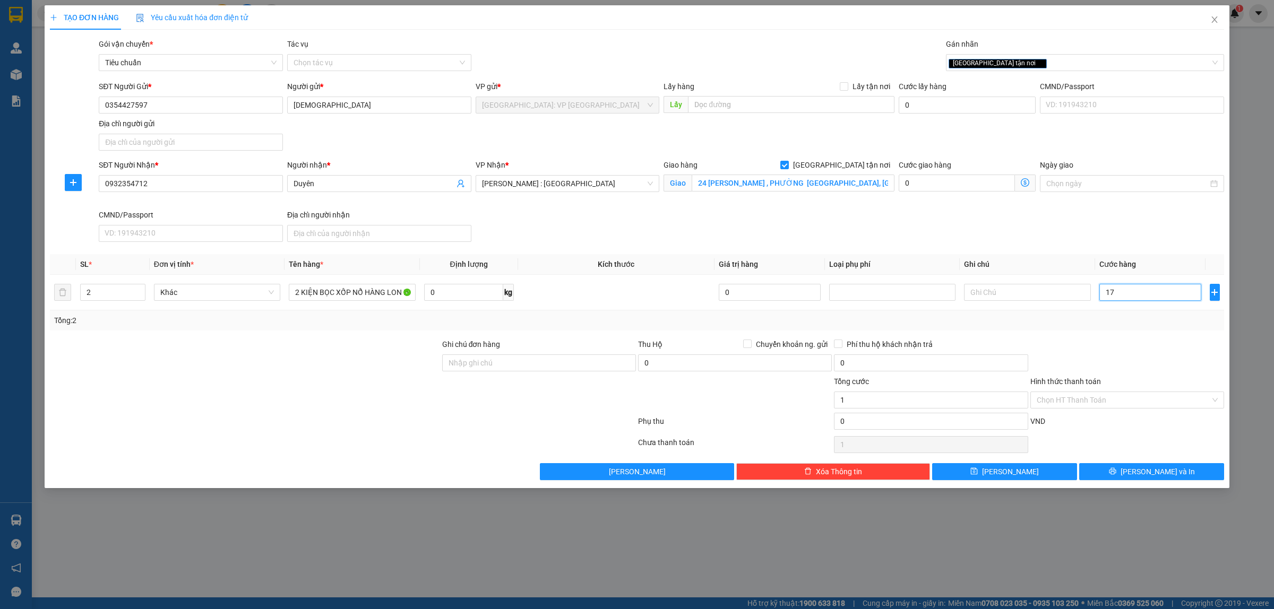
type input "17"
type input "170"
type input "1.700"
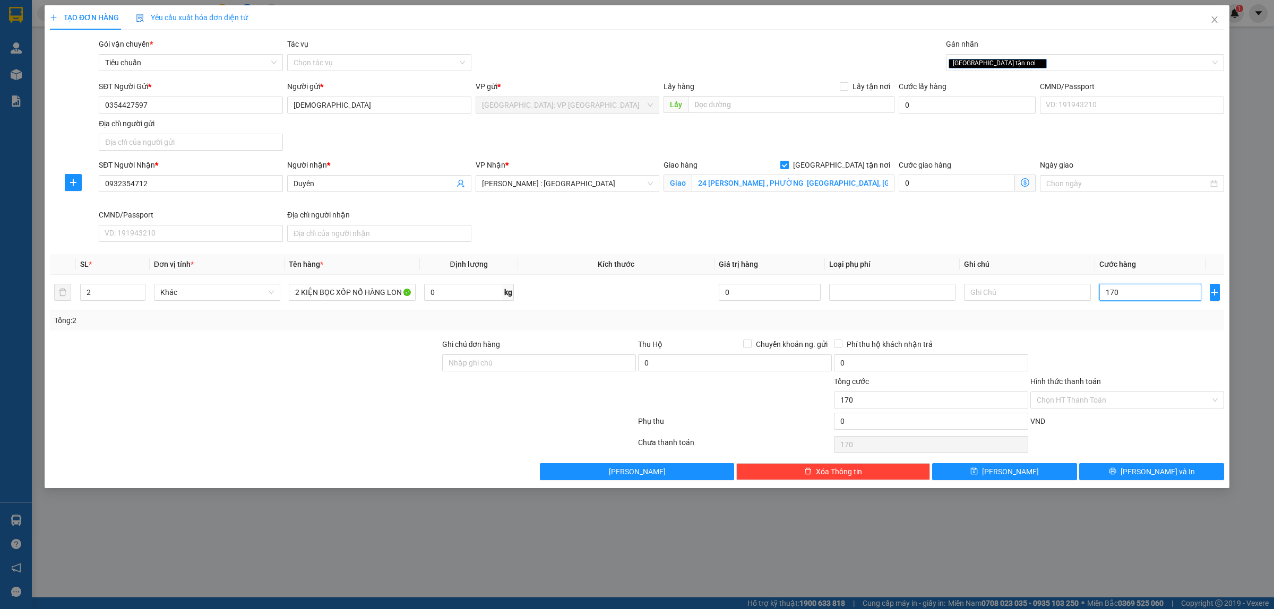
type input "1.700"
type input "17.000"
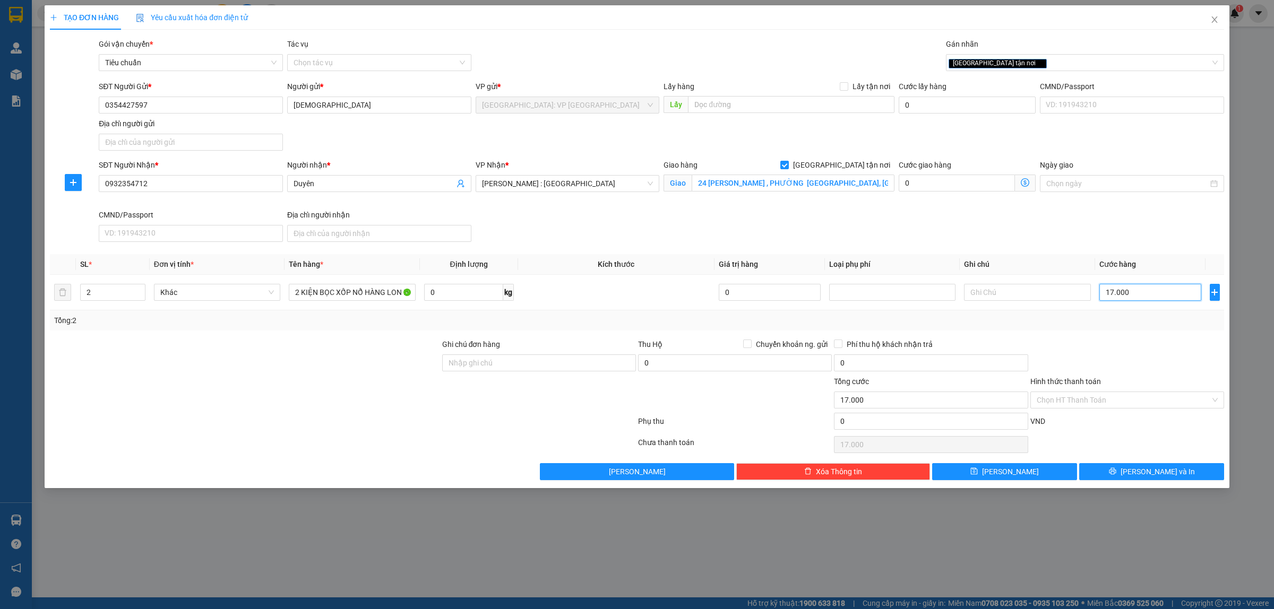
type input "170.000"
click at [863, 428] on input "0" at bounding box center [931, 421] width 194 height 17
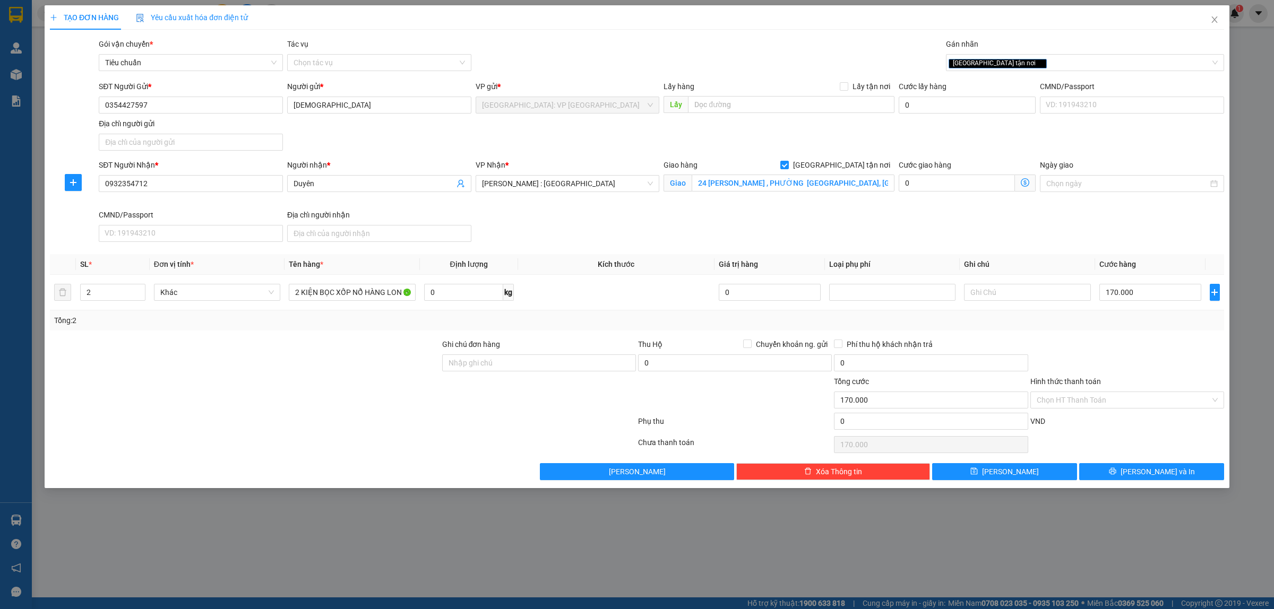
click at [918, 328] on div "Tổng: 2" at bounding box center [637, 321] width 1174 height 20
click at [1163, 476] on span "Lưu và In" at bounding box center [1158, 472] width 74 height 12
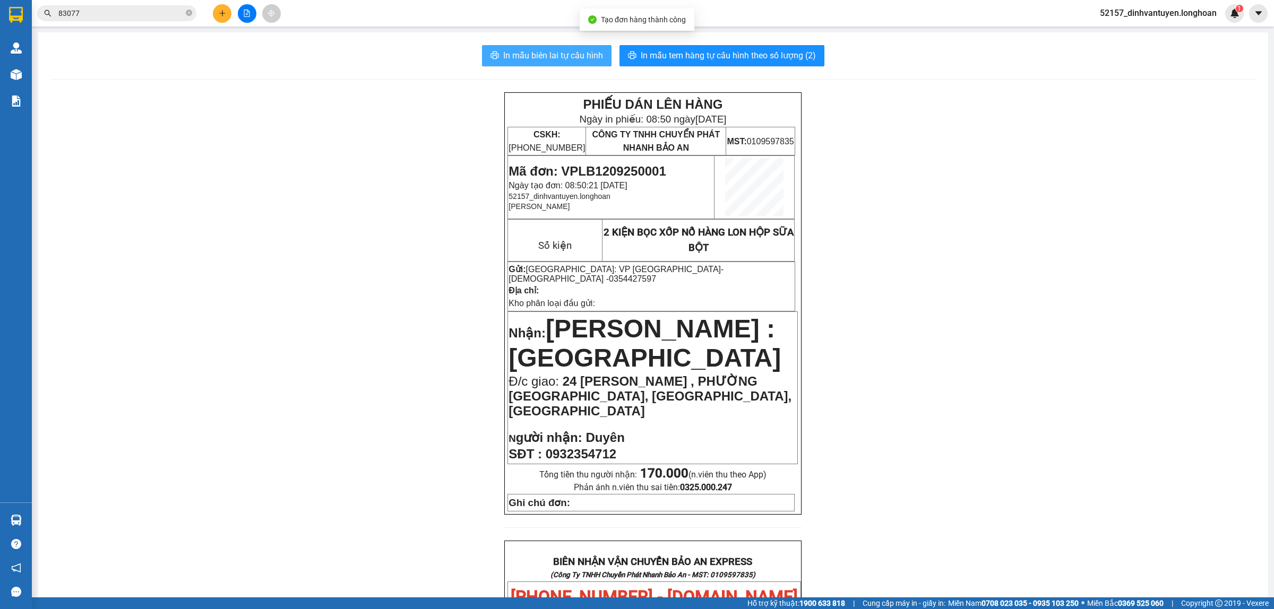
click at [528, 53] on span "In mẫu biên lai tự cấu hình" at bounding box center [553, 55] width 100 height 13
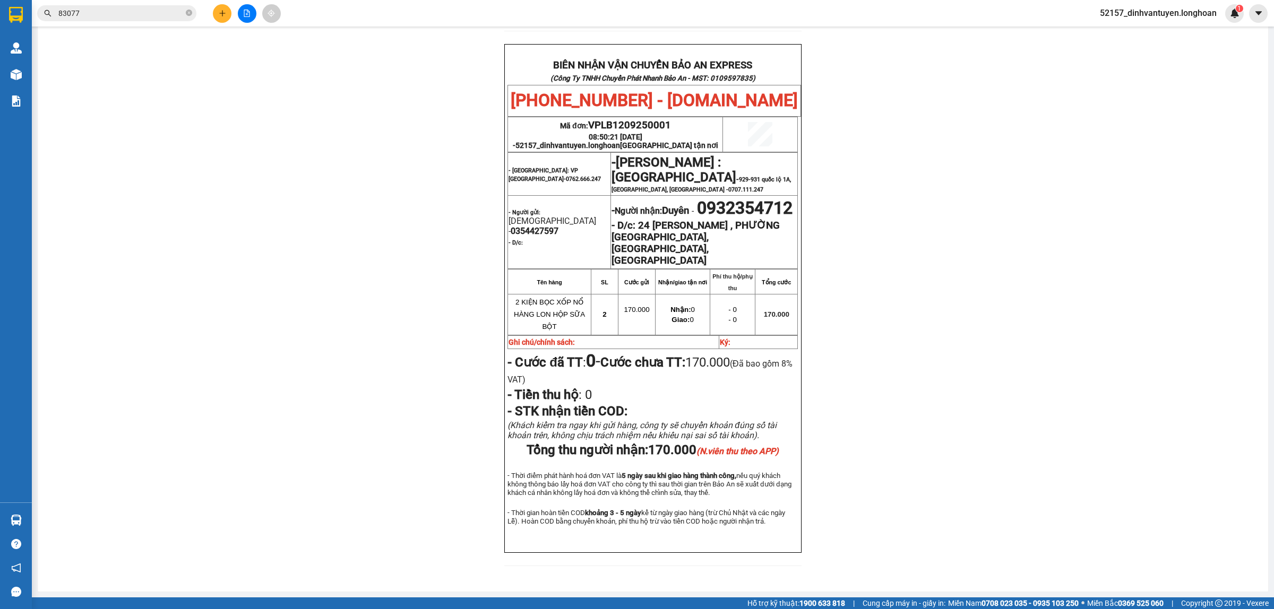
scroll to position [510, 0]
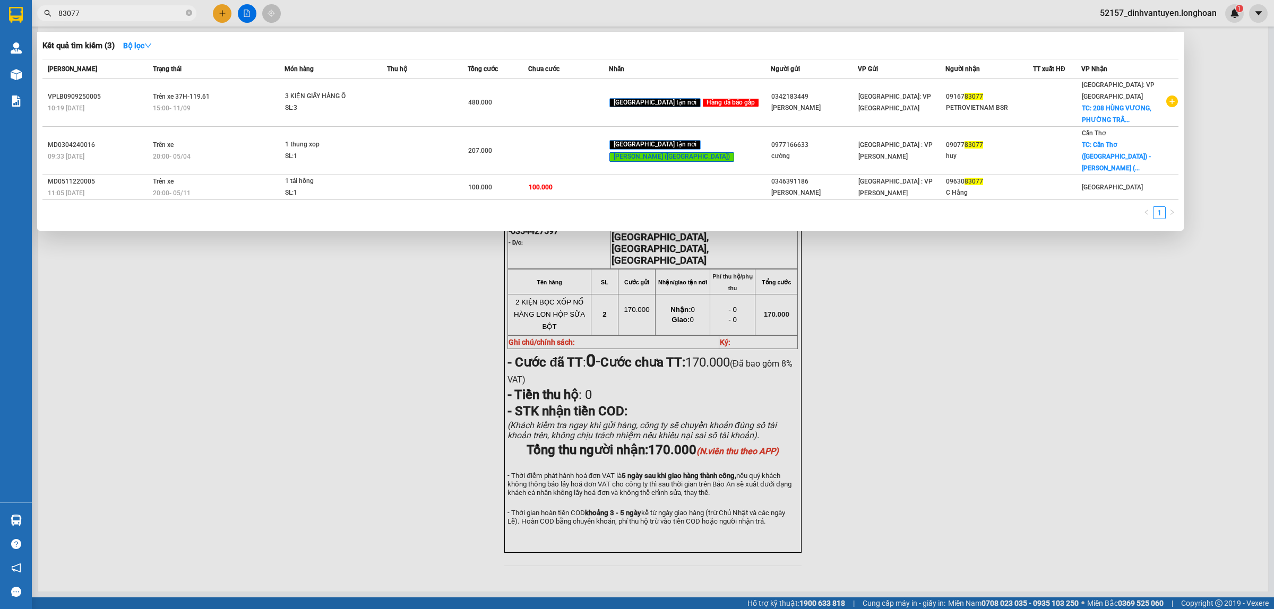
click at [184, 12] on span "83077" at bounding box center [116, 13] width 159 height 16
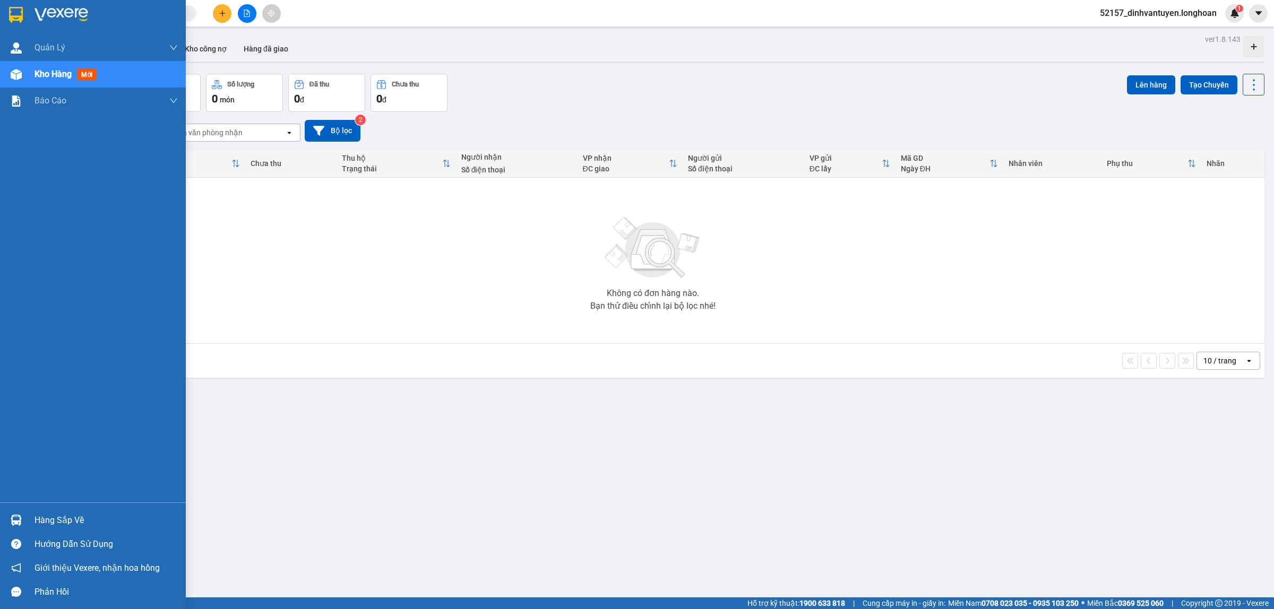
click at [10, 0] on div at bounding box center [93, 17] width 186 height 35
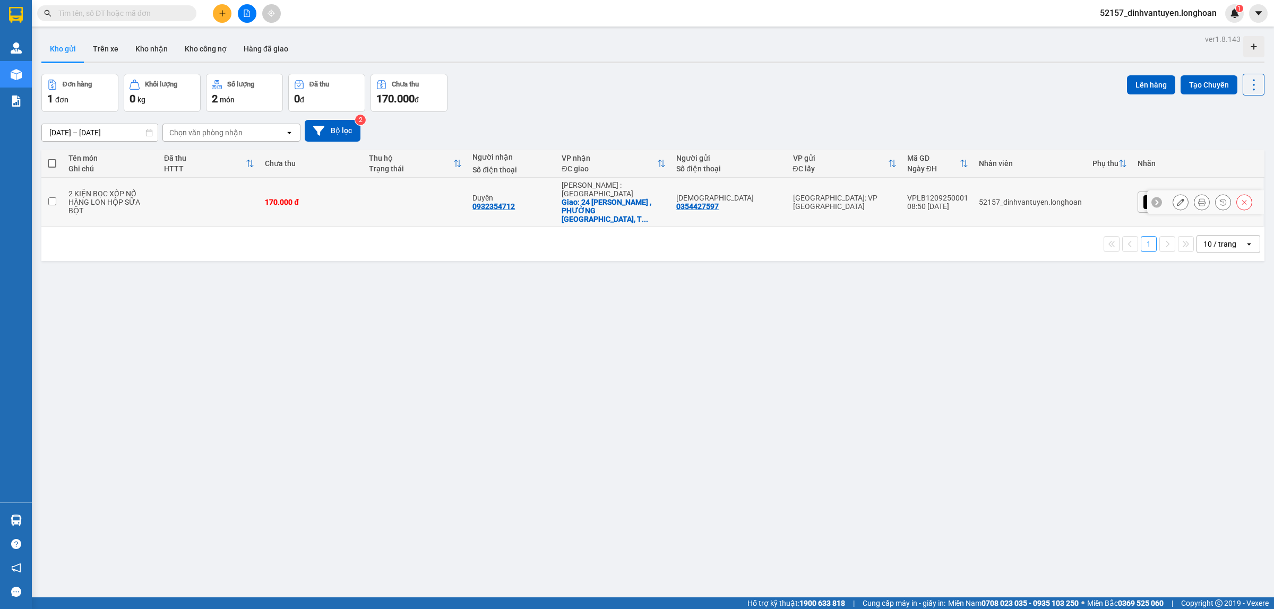
click at [1198, 199] on icon at bounding box center [1201, 202] width 7 height 7
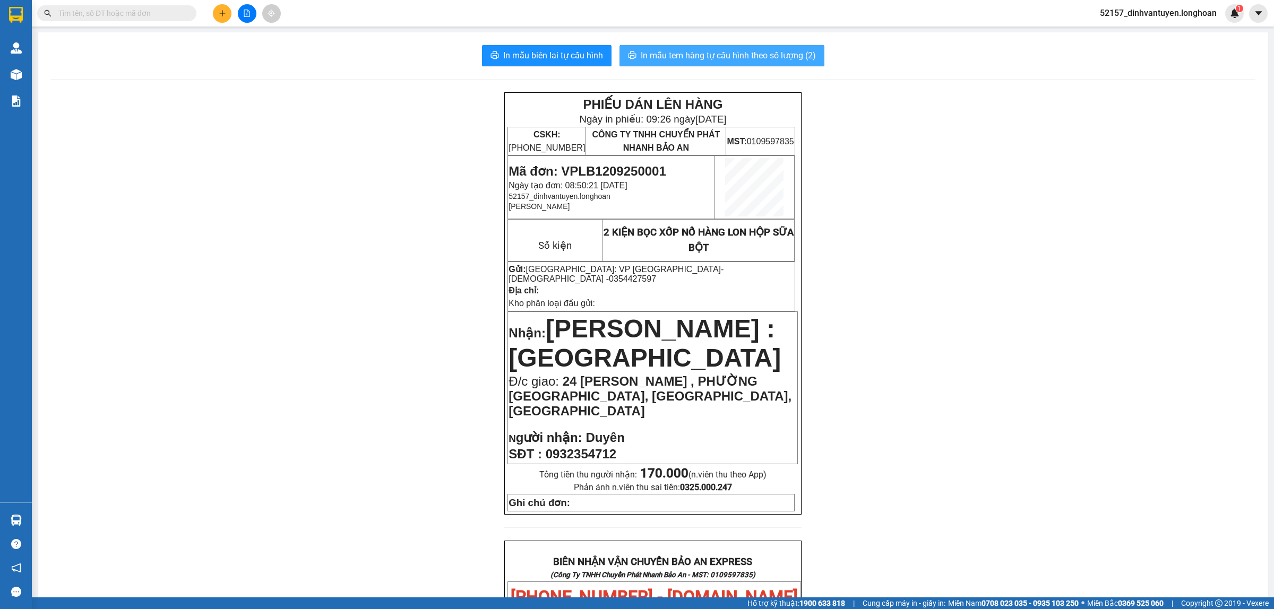
click at [707, 58] on span "In mẫu tem hàng tự cấu hình theo số lượng (2)" at bounding box center [728, 55] width 175 height 13
click at [170, 16] on input "text" at bounding box center [120, 13] width 125 height 12
paste input "0988018765"
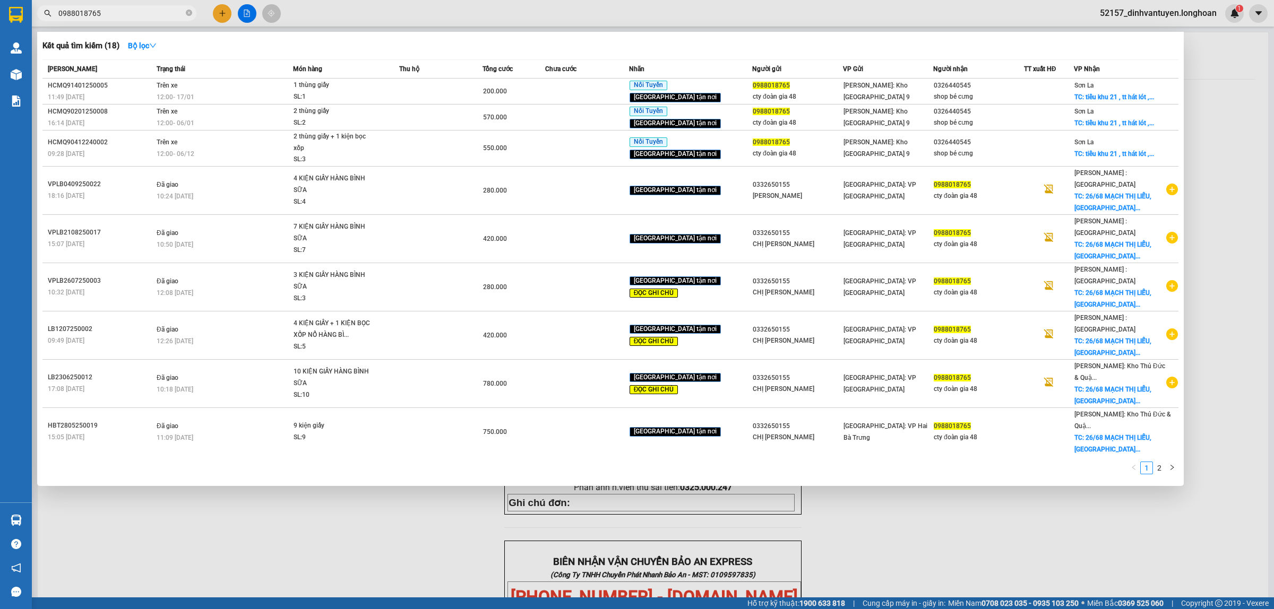
type input "0988018765"
click at [190, 12] on icon "close-circle" at bounding box center [189, 13] width 6 height 6
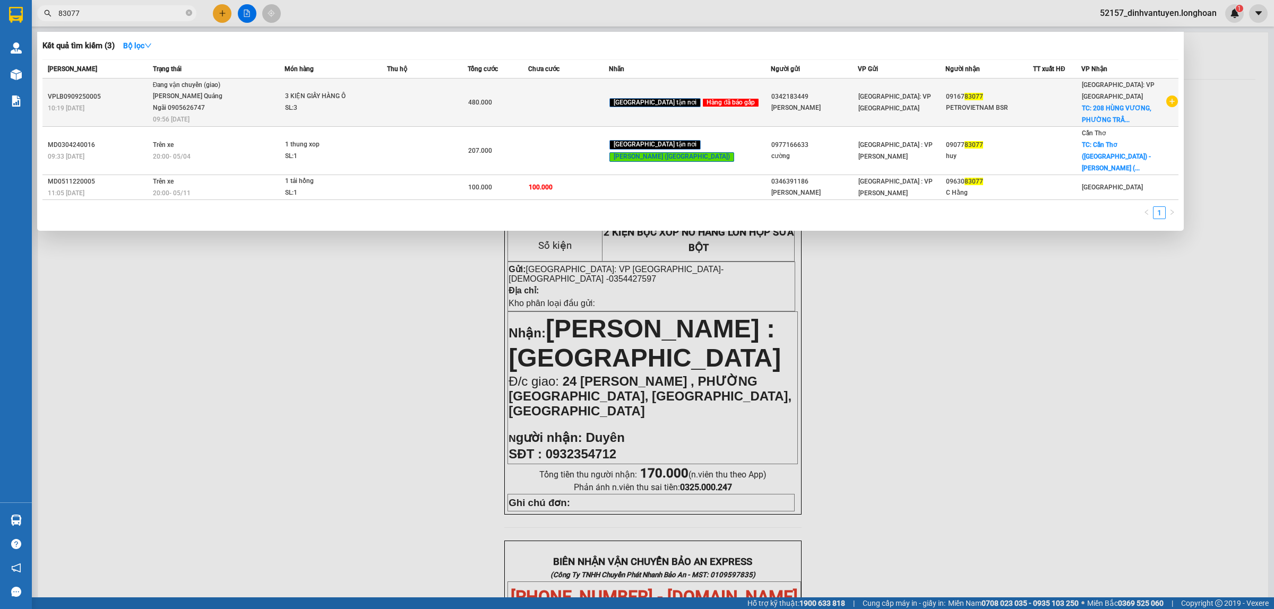
type input "83077"
click at [365, 99] on div "3 KIỆN GIẤY HÀNG Ô" at bounding box center [325, 97] width 80 height 12
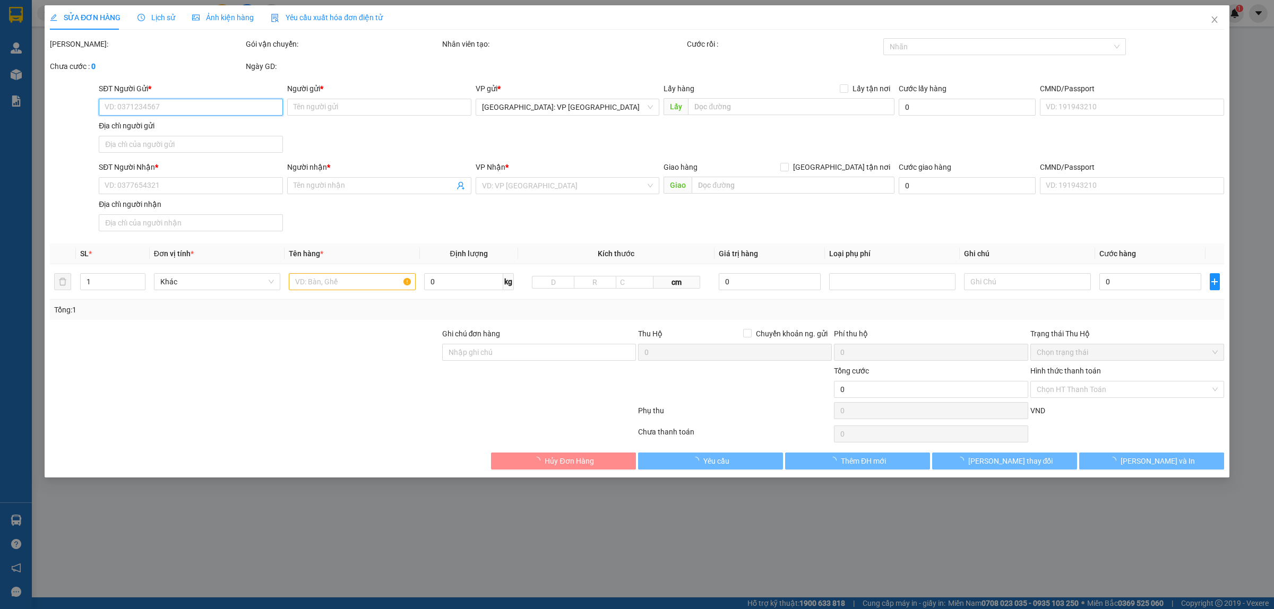
type input "0342183449"
type input "[PERSON_NAME]"
type input "0916783077"
type input "PETROVIETNAM BSR"
checkbox input "true"
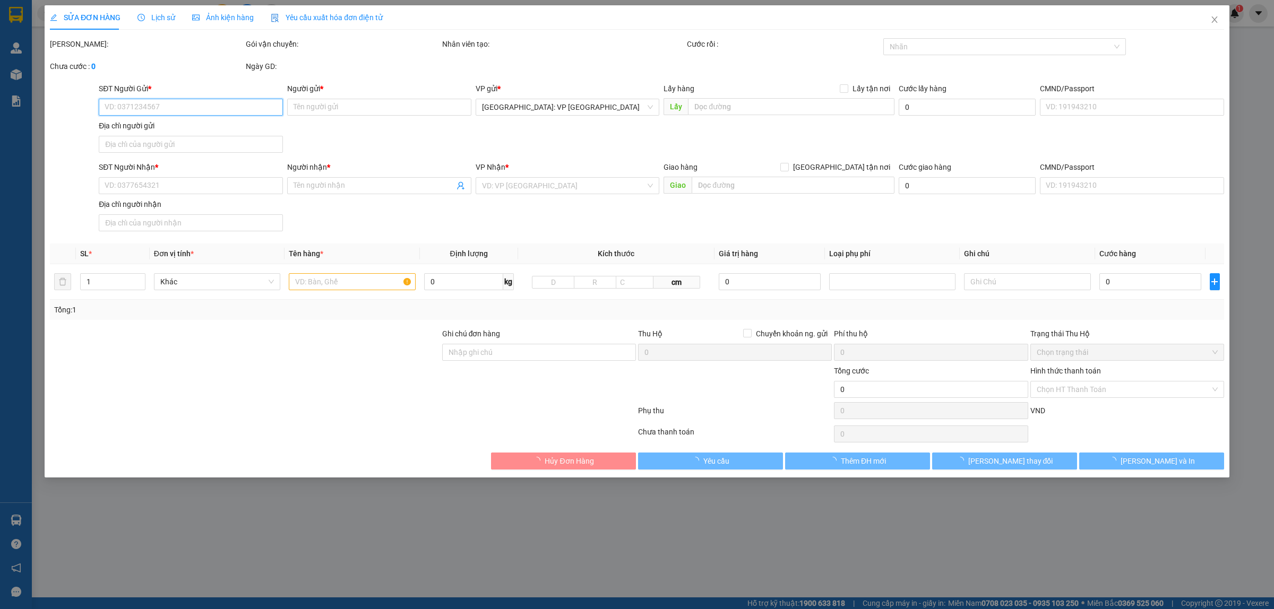
type input "208 HÙNG VƯƠNG, PHƯỜNG TRẦN PHÚ, TP QUẢNG NGÃI, QUẢNG NGÃI"
type input "480.000"
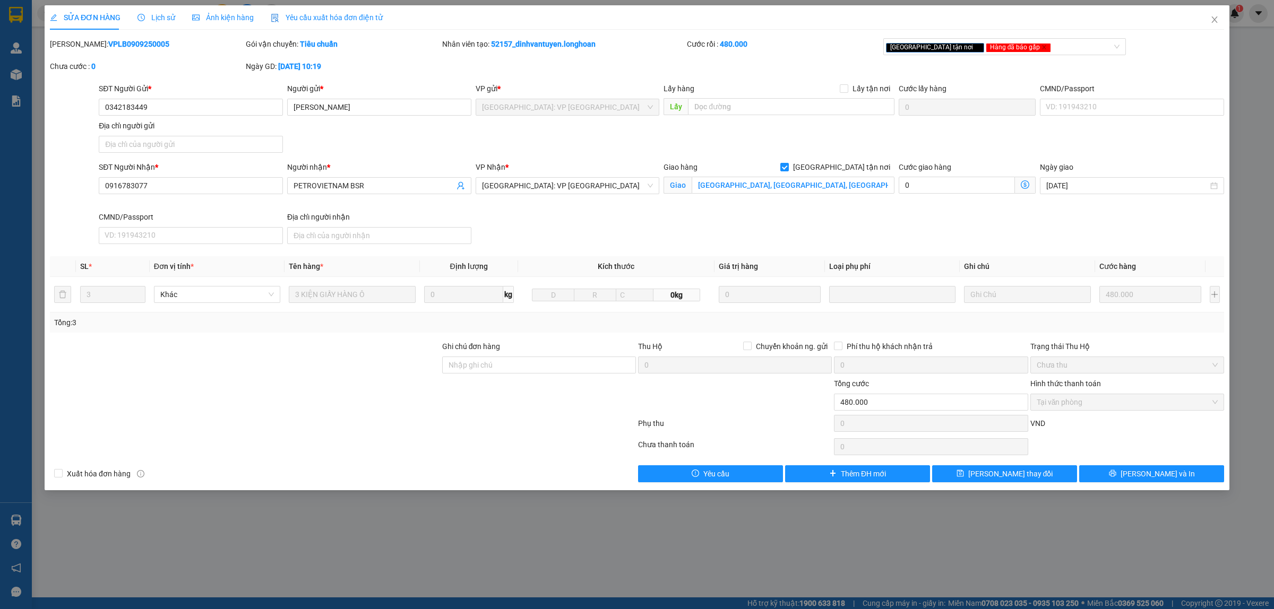
click at [165, 15] on span "Lịch sử" at bounding box center [157, 17] width 38 height 8
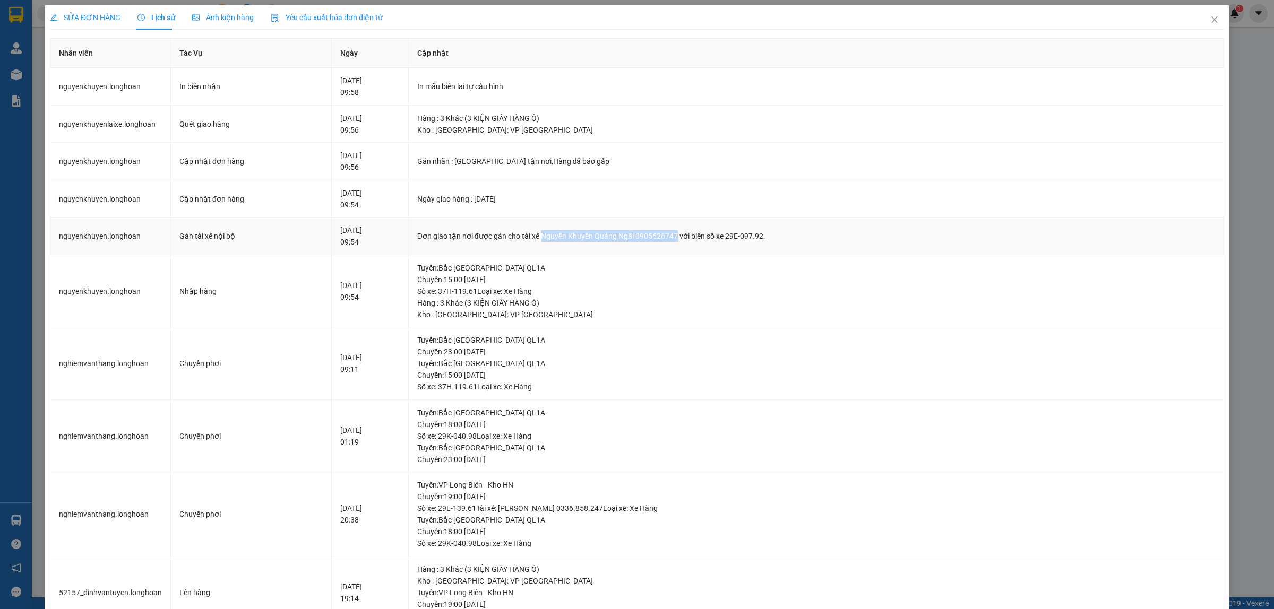
drag, startPoint x: 585, startPoint y: 234, endPoint x: 720, endPoint y: 234, distance: 135.4
click at [720, 234] on div "Đơn giao tận nơi được gán cho tài xế Nguyễn Khuyến Quảng Ngãi 0905626747 vớ…" at bounding box center [816, 236] width 798 height 12
copy div "Nguyễn Khuyến Quảng Ngãi 0905626747"
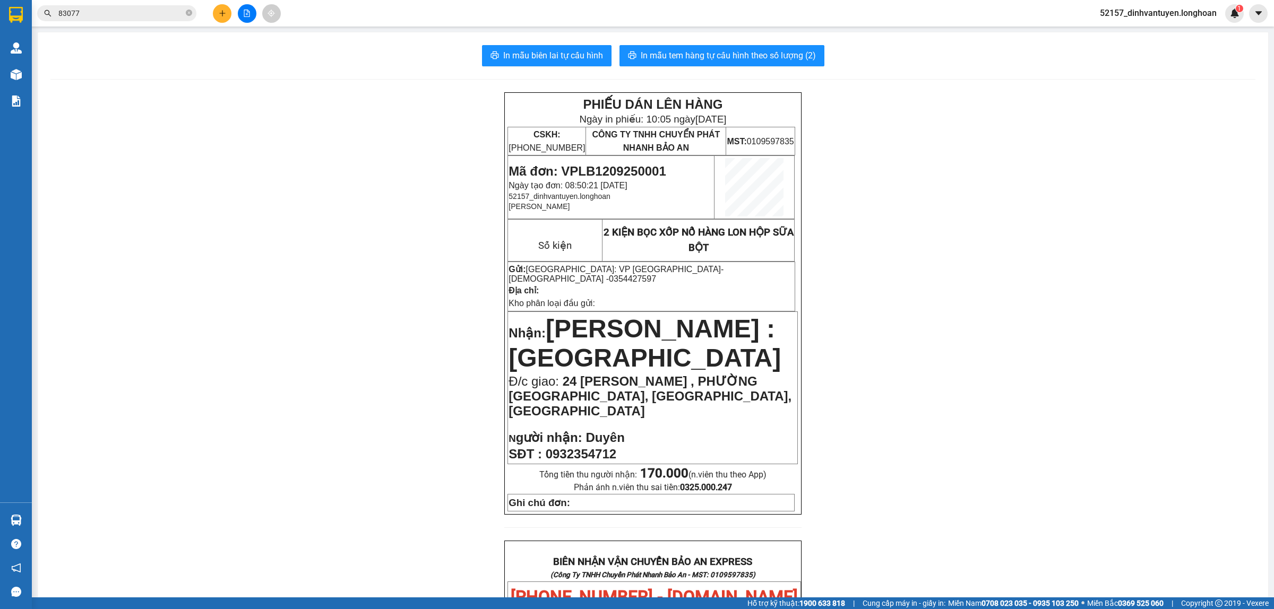
click at [218, 7] on button at bounding box center [222, 13] width 19 height 19
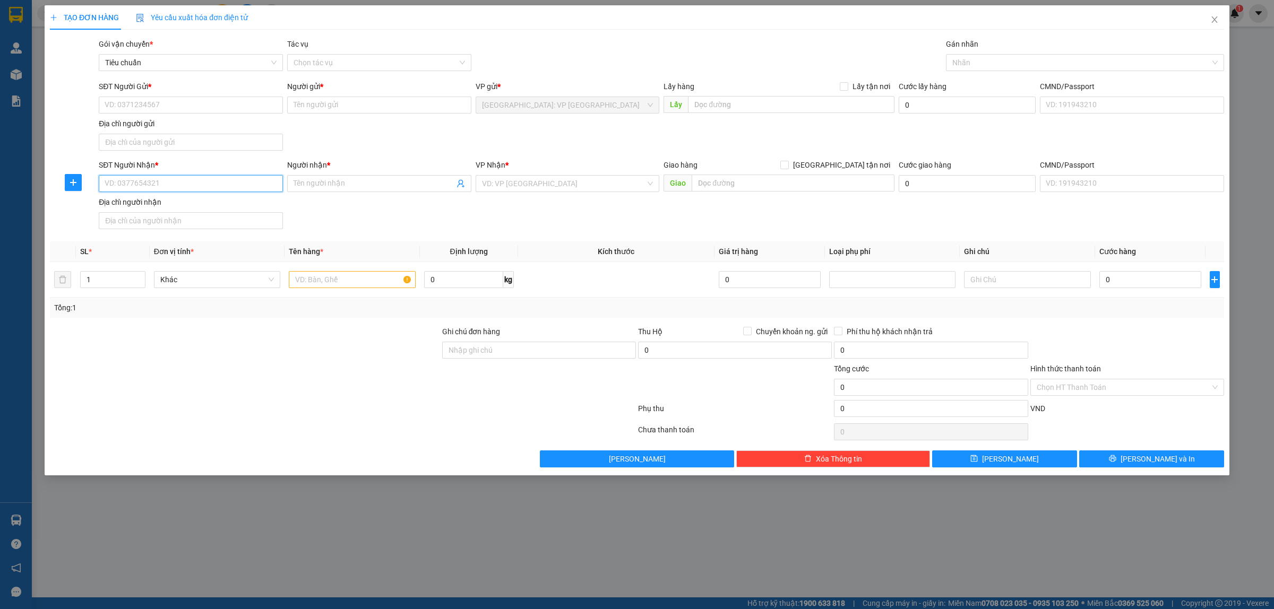
click at [174, 179] on input "SĐT Người Nhận *" at bounding box center [191, 183] width 184 height 17
paste input "0901536893"
type input "0901536893"
click at [219, 203] on div "0901536893 - ANH THẮNG" at bounding box center [190, 206] width 171 height 12
type input "ANH THẮNG"
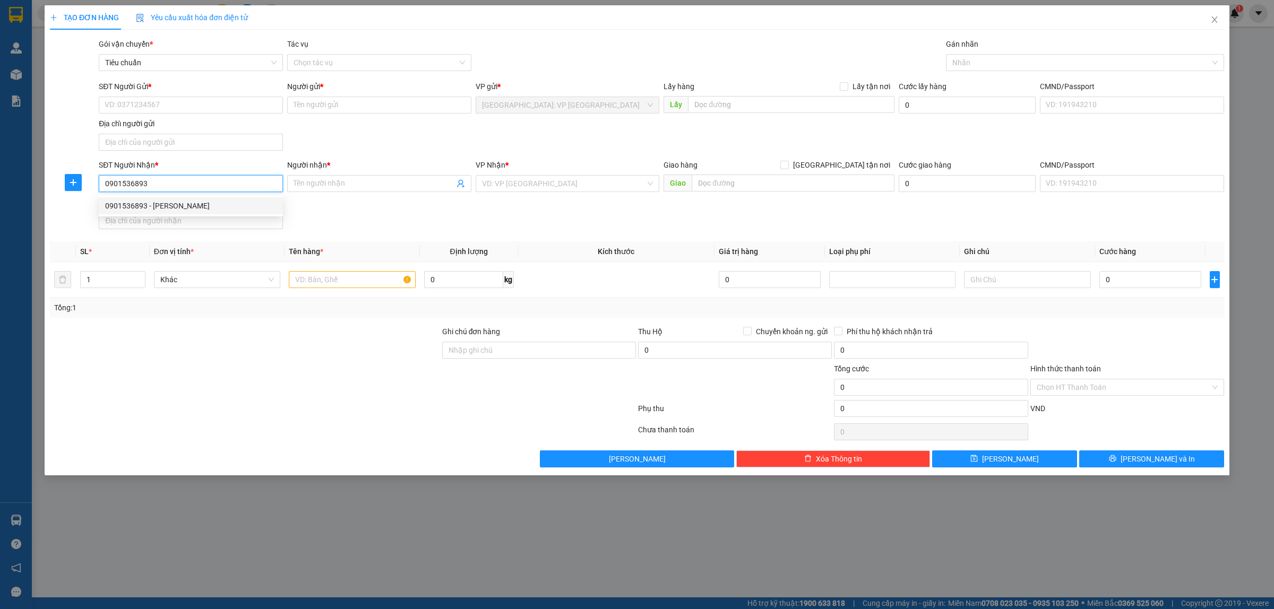
checkbox input "true"
type input "ĐÊN KHÚC THỪA DỤ, Thôn Cúc Bồ, Xã Kiến Quốc, Ninh Giang, Hải Dương"
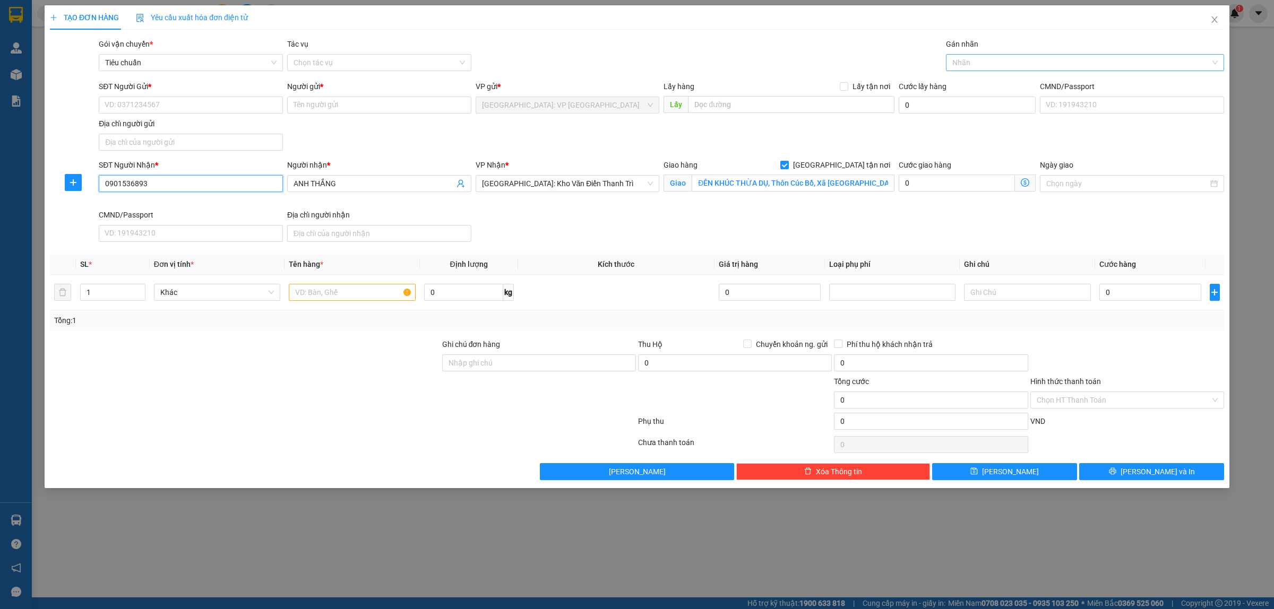
click at [991, 68] on div at bounding box center [1080, 62] width 262 height 13
type input "0901536893"
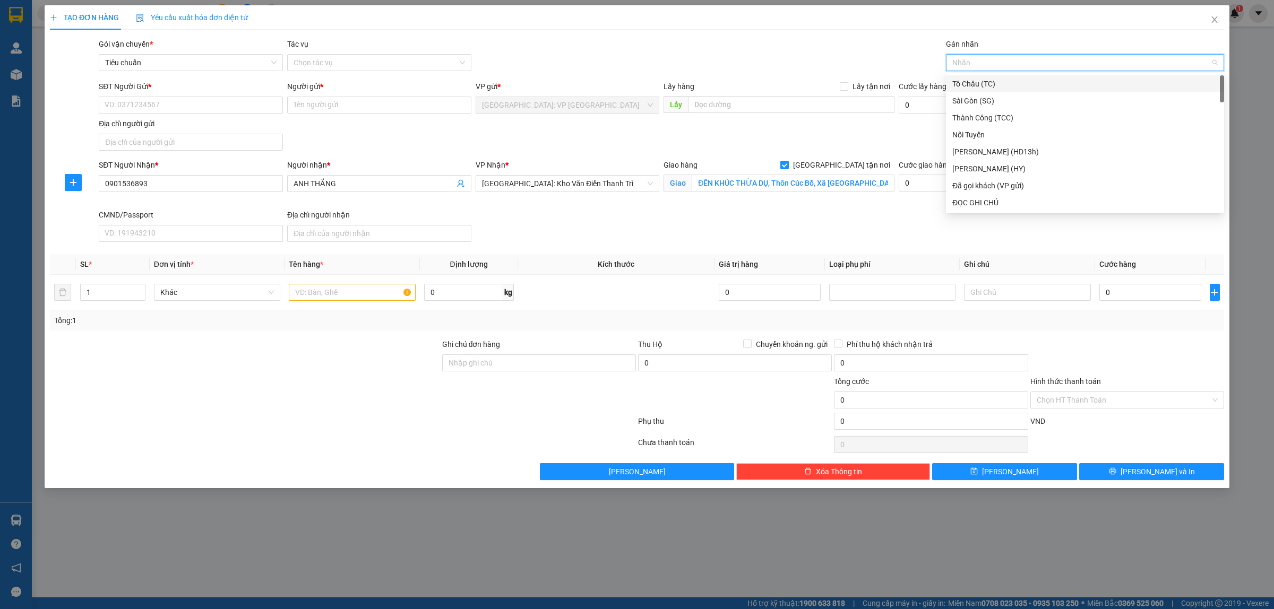
type input "g"
click at [997, 202] on div "Giao tận nơi" at bounding box center [1084, 203] width 265 height 12
click at [182, 104] on input "SĐT Người Gửi *" at bounding box center [191, 105] width 184 height 17
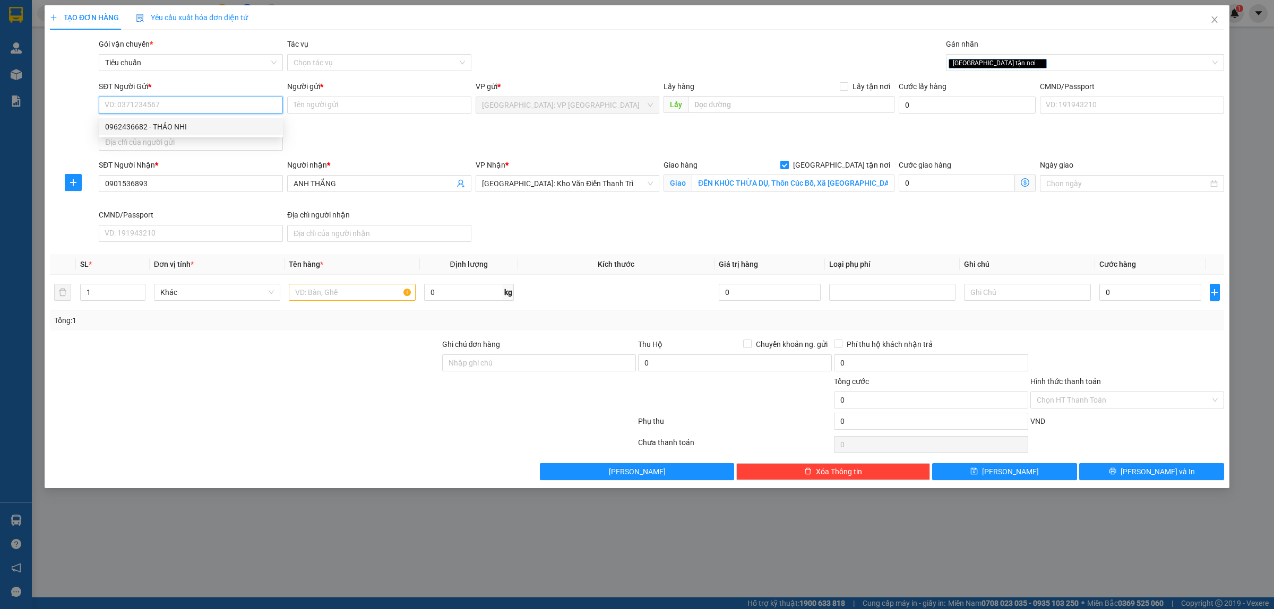
click at [187, 131] on div "0962436682 - THẢO NHI" at bounding box center [190, 127] width 171 height 12
type input "0962436682"
type input "THẢO NHI"
click at [327, 298] on input "text" at bounding box center [352, 292] width 126 height 17
paste input "1 KIỆN GIẤY HÀNG NGUYÊN LIỆU"
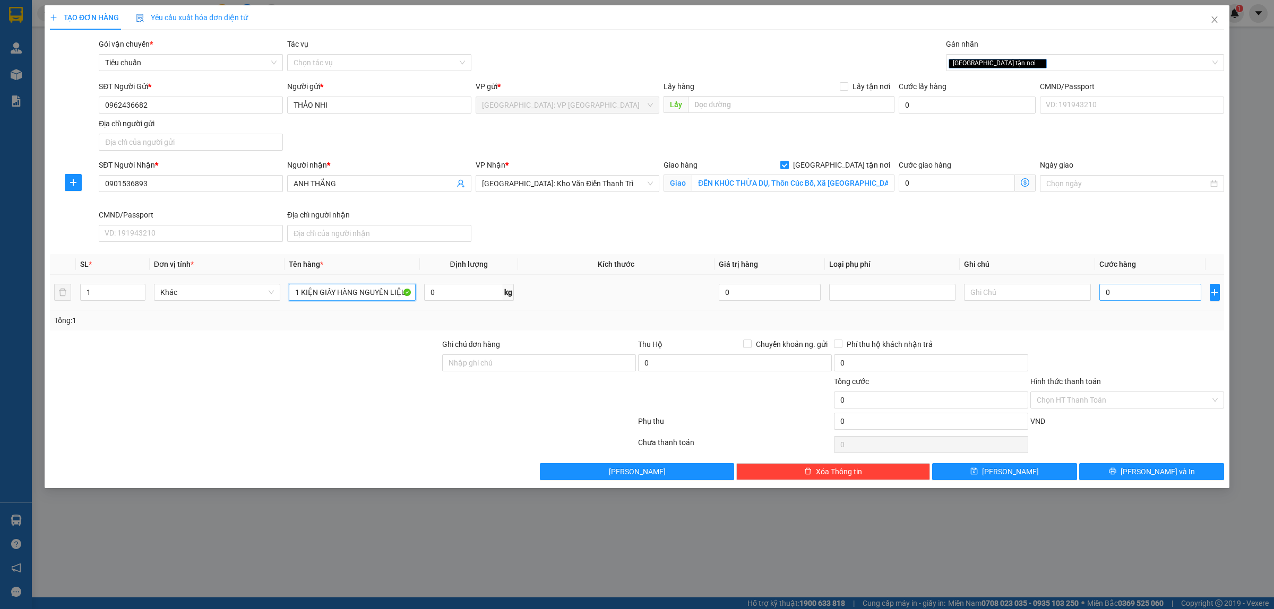
type input "1 KIỆN GIẤY HÀNG NGUYÊN LIỆU"
click at [1155, 295] on input "0" at bounding box center [1151, 292] width 102 height 17
type input "1"
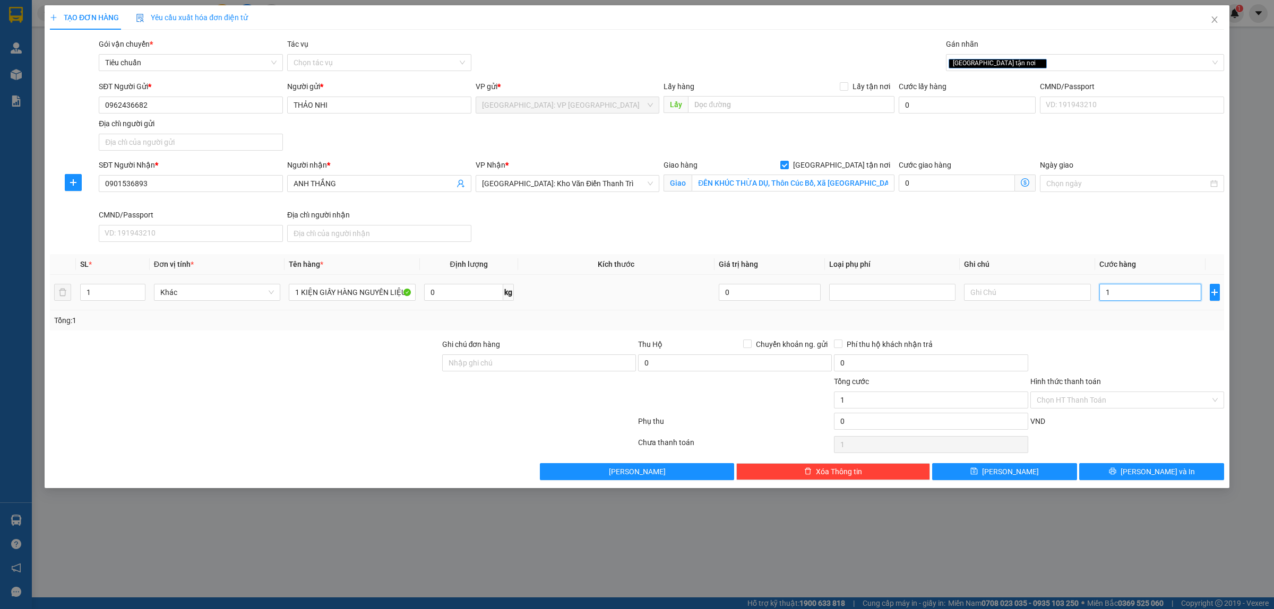
type input "10"
type input "100"
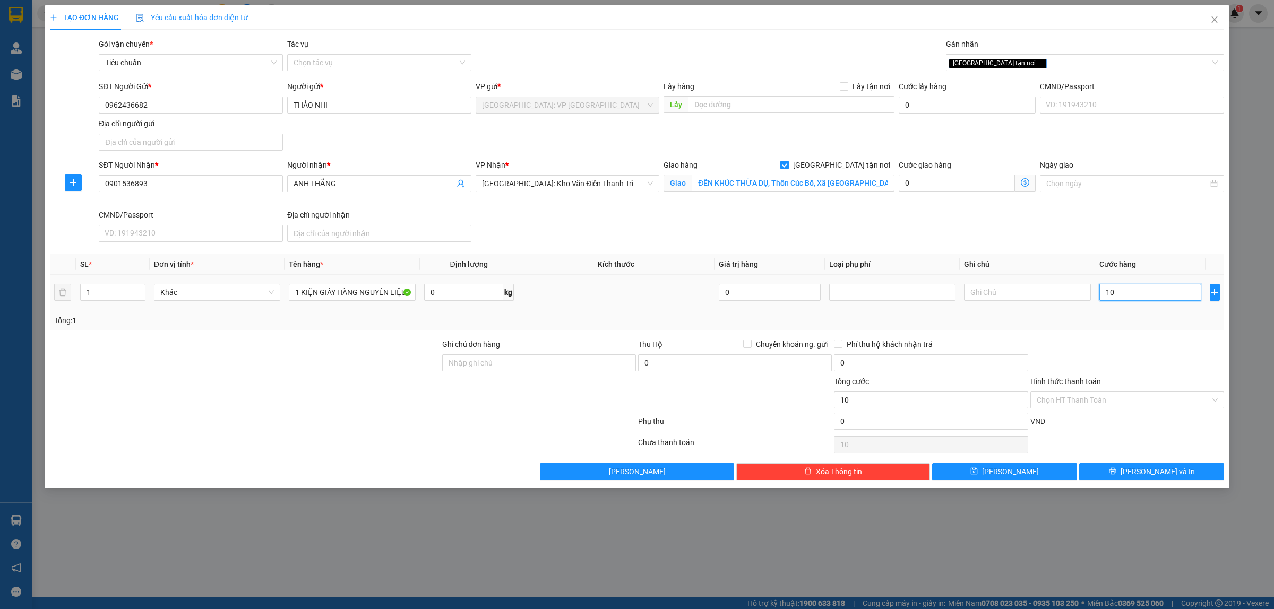
type input "100"
type input "1.000"
type input "10.000"
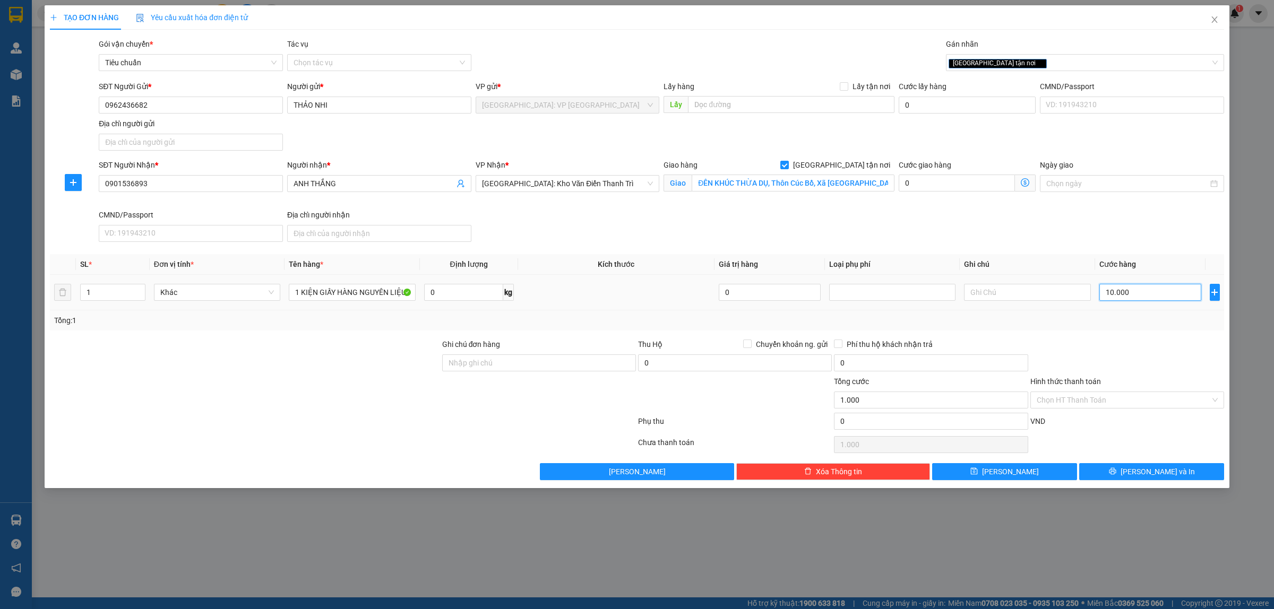
type input "10.000"
type input "100.000"
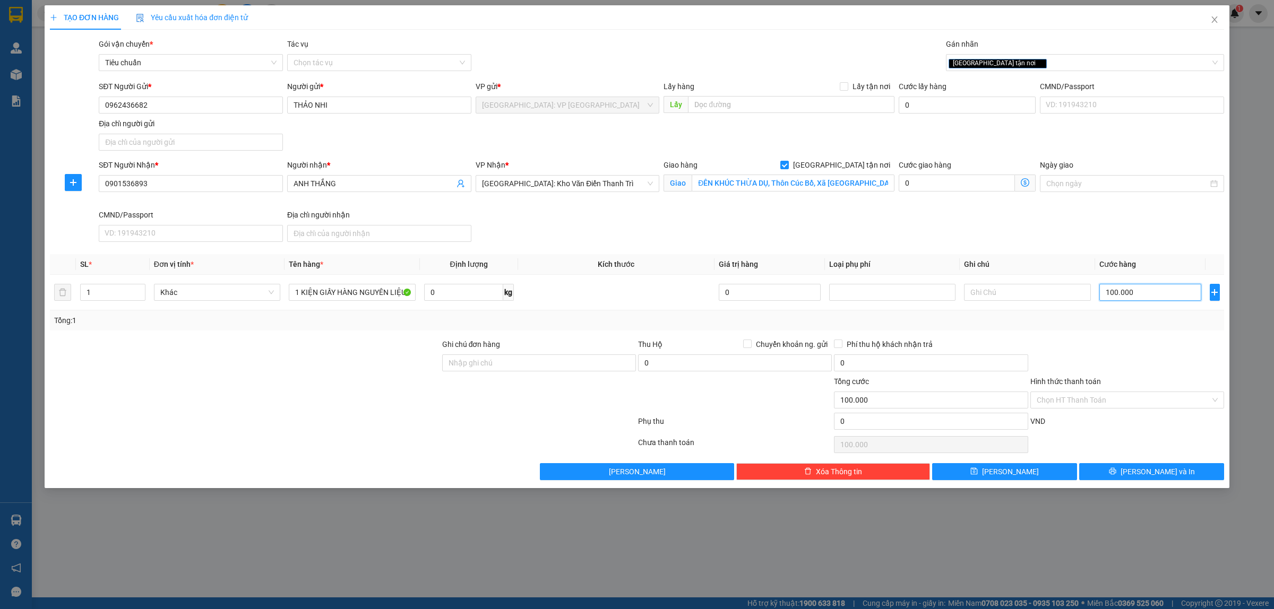
type input "100.000"
click at [1139, 473] on button "Lưu và In" at bounding box center [1151, 471] width 145 height 17
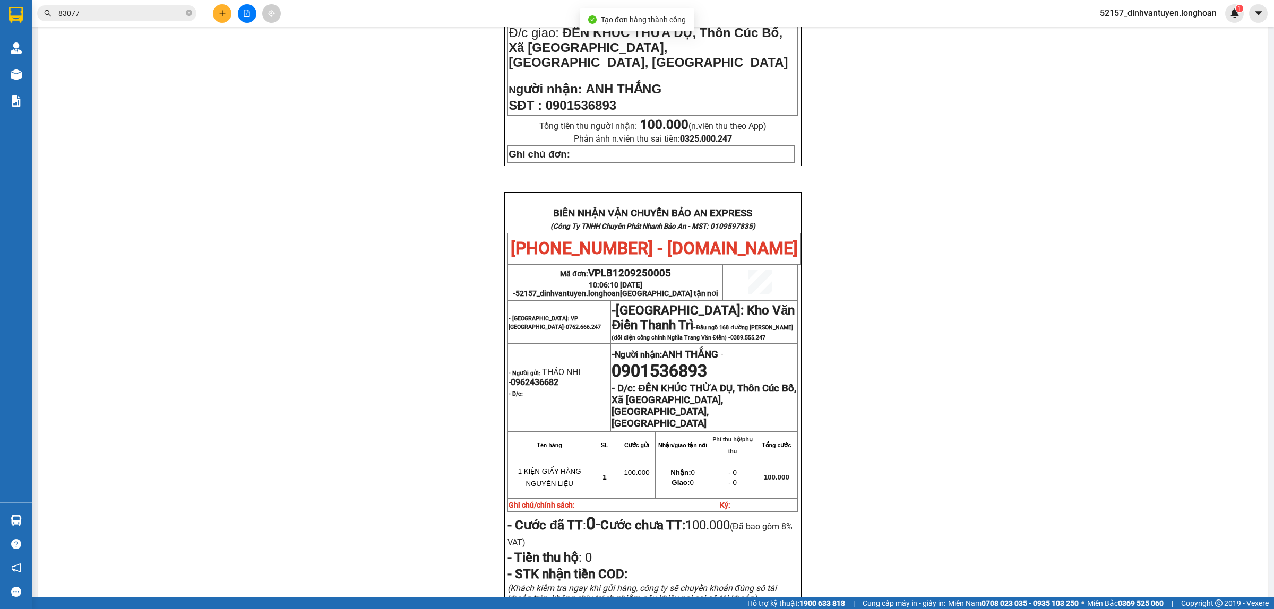
scroll to position [465, 0]
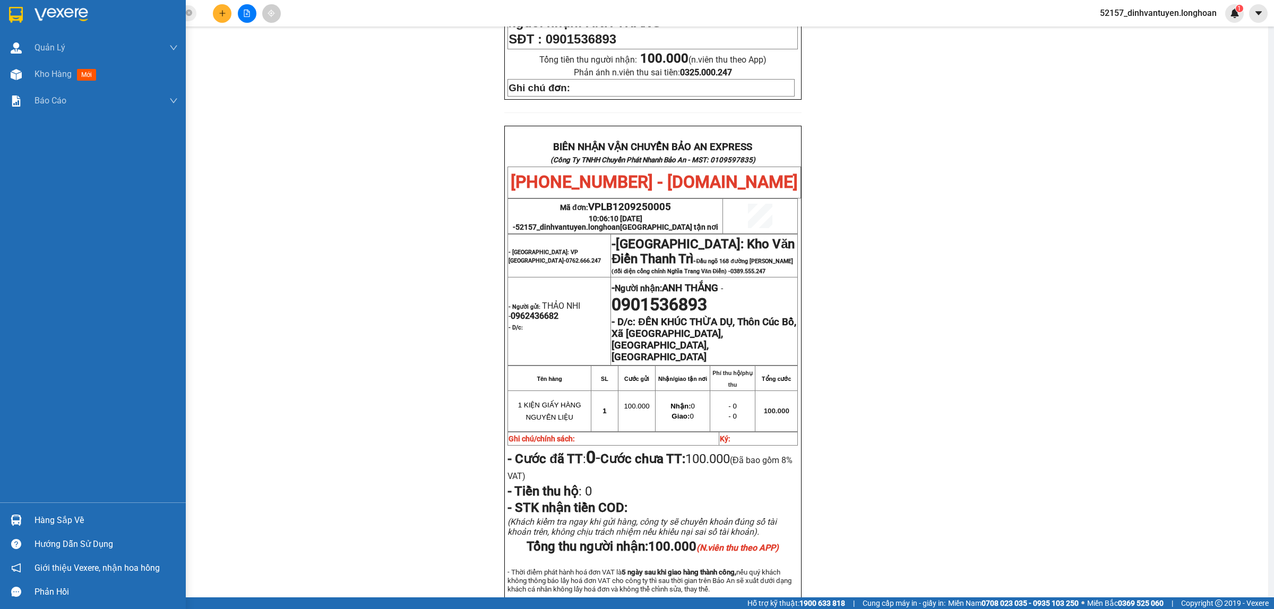
click at [6, 13] on div at bounding box center [93, 17] width 186 height 35
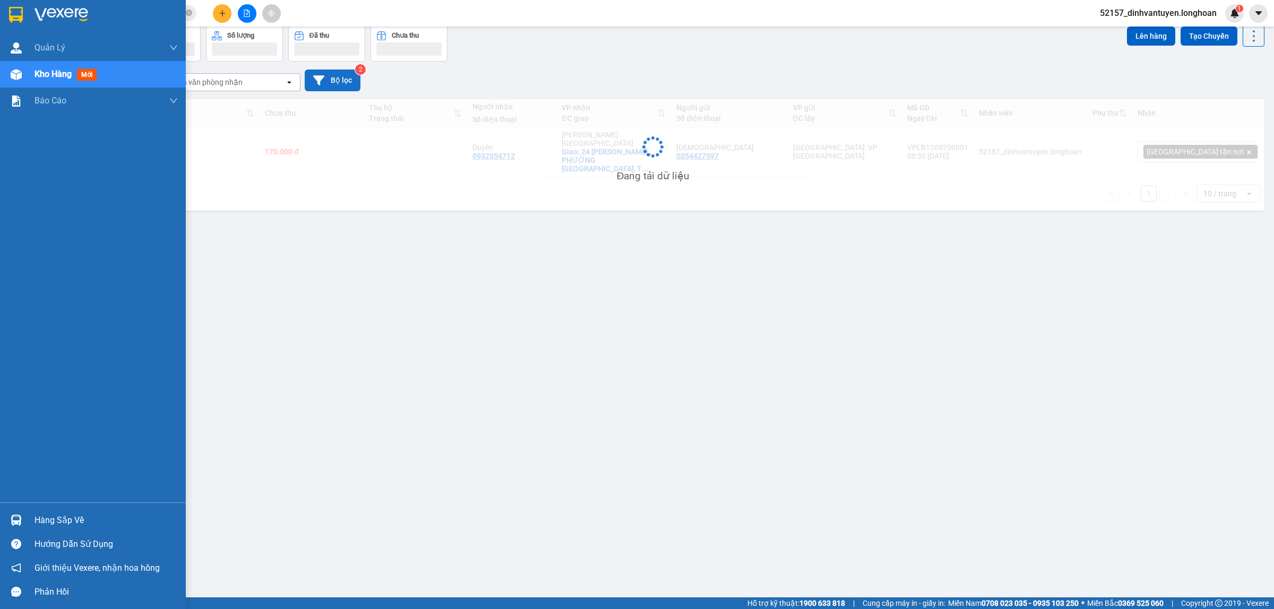
scroll to position [49, 0]
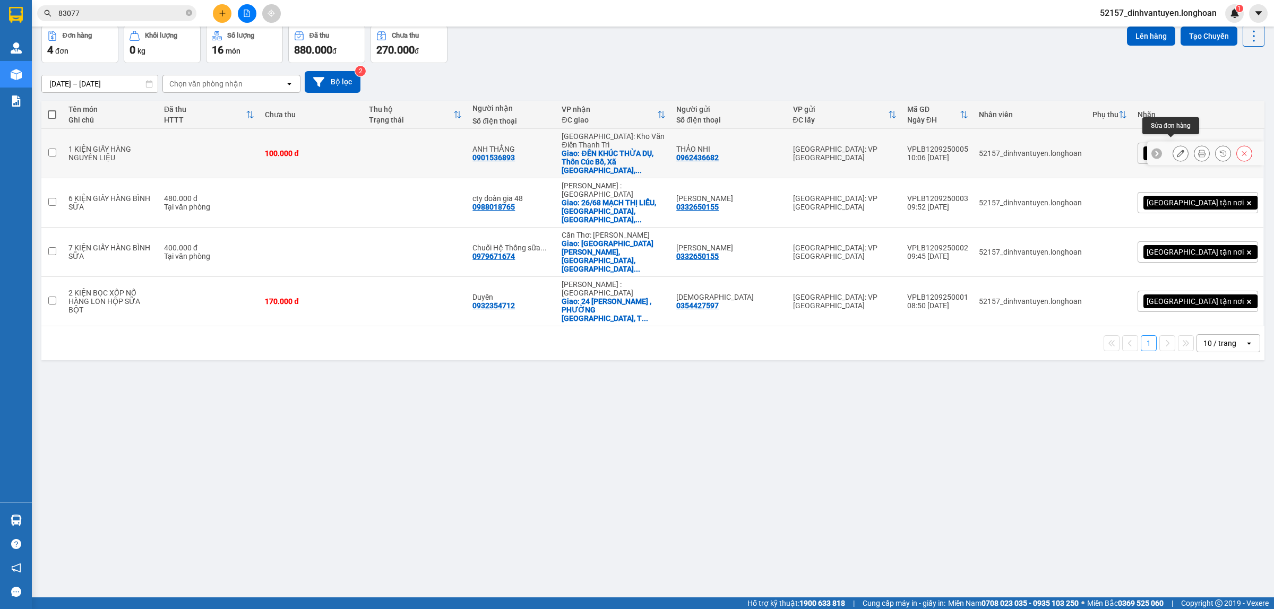
click at [1198, 150] on icon at bounding box center [1201, 153] width 7 height 7
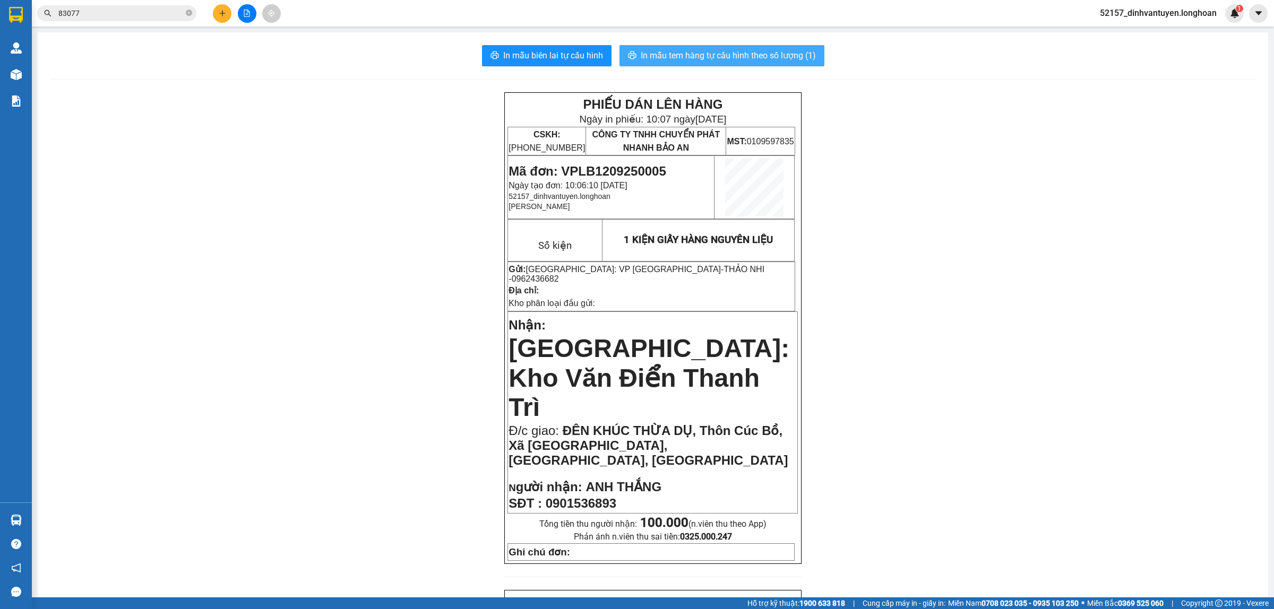
click at [737, 56] on span "In mẫu tem hàng tự cấu hình theo số lượng (1)" at bounding box center [728, 55] width 175 height 13
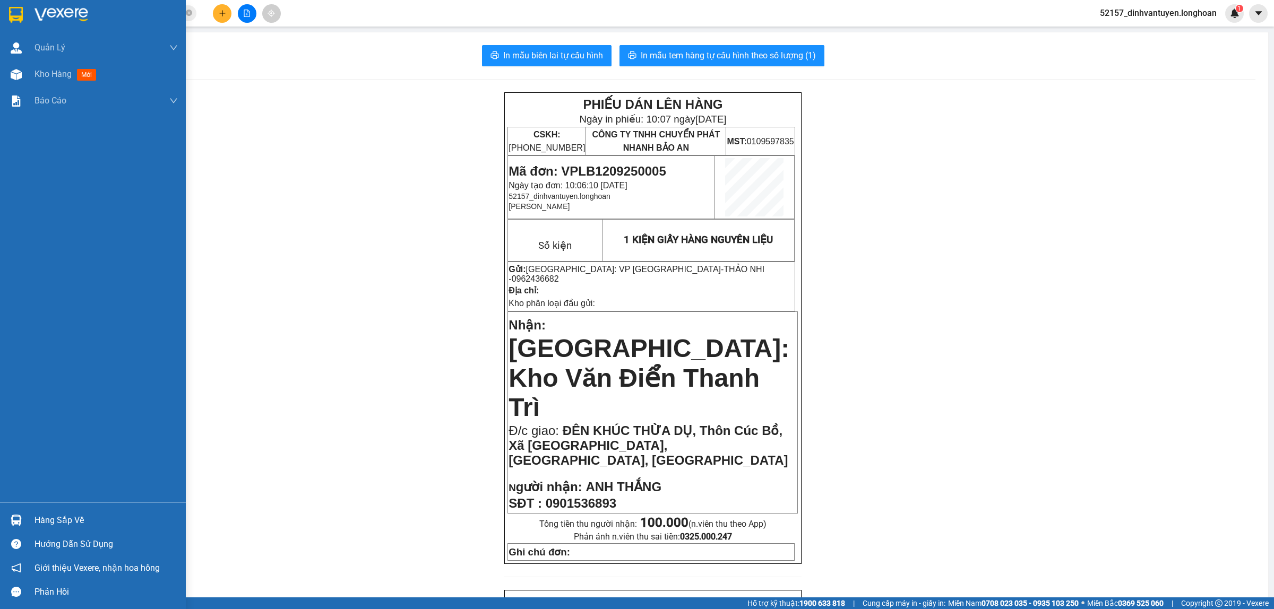
click at [12, 8] on img at bounding box center [16, 15] width 14 height 16
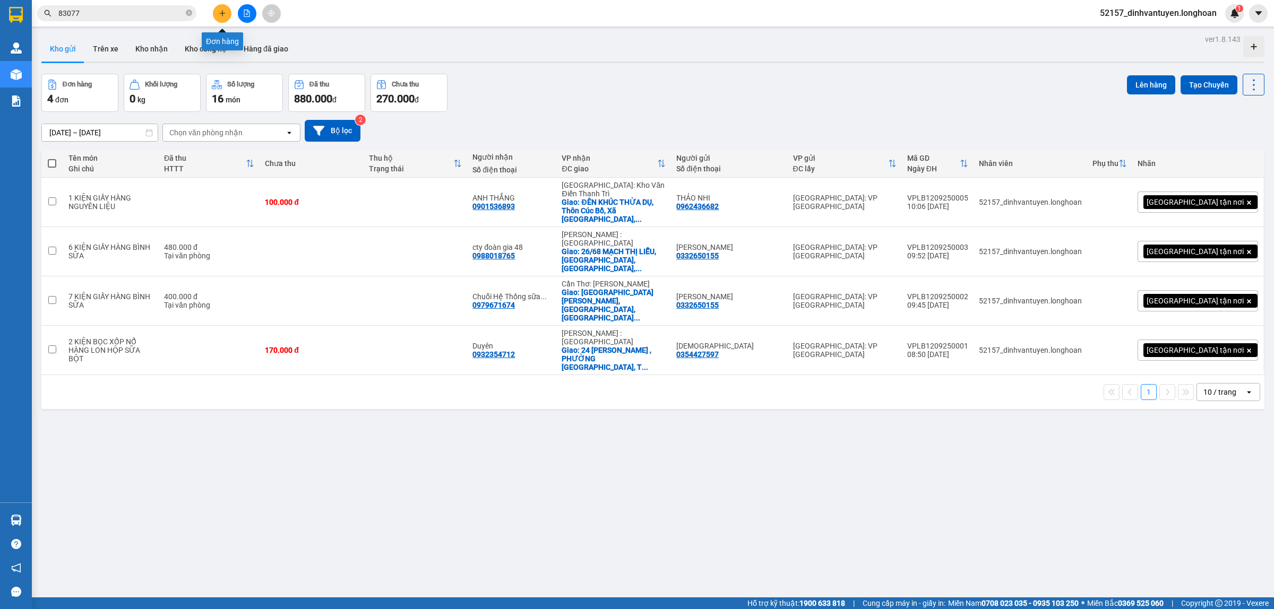
click at [219, 16] on icon "plus" at bounding box center [222, 13] width 7 height 7
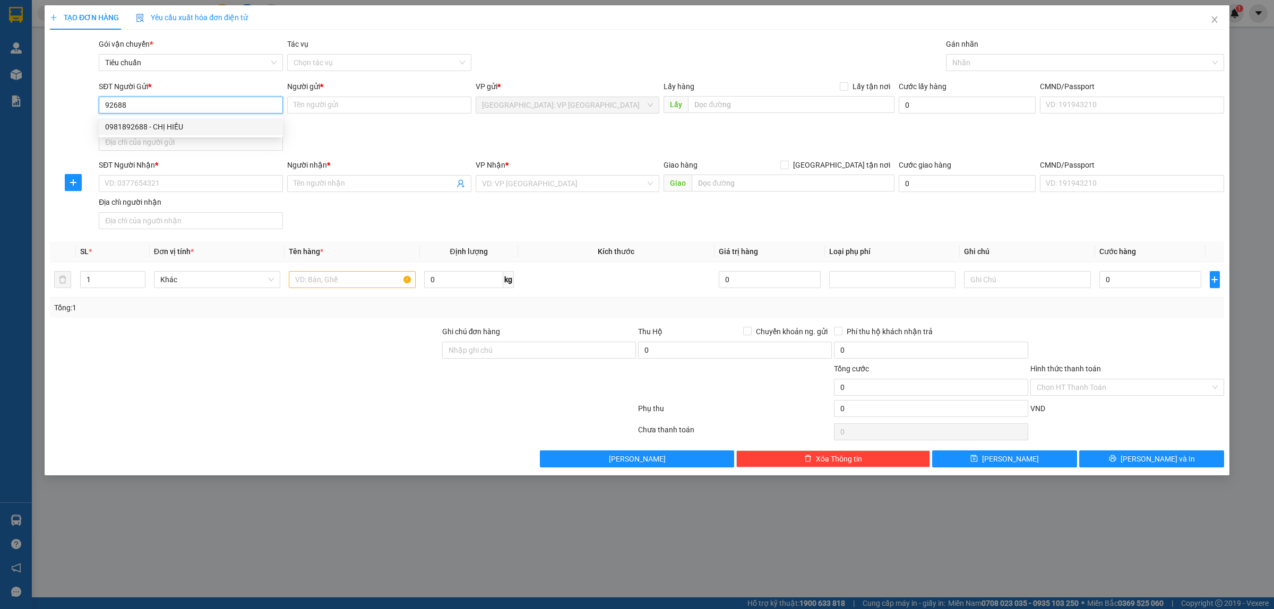
click at [178, 129] on div "0981892688 - CHỊ HIẾU" at bounding box center [190, 127] width 171 height 12
type input "0981892688"
type input "CHỊ HIẾU"
checkbox input "true"
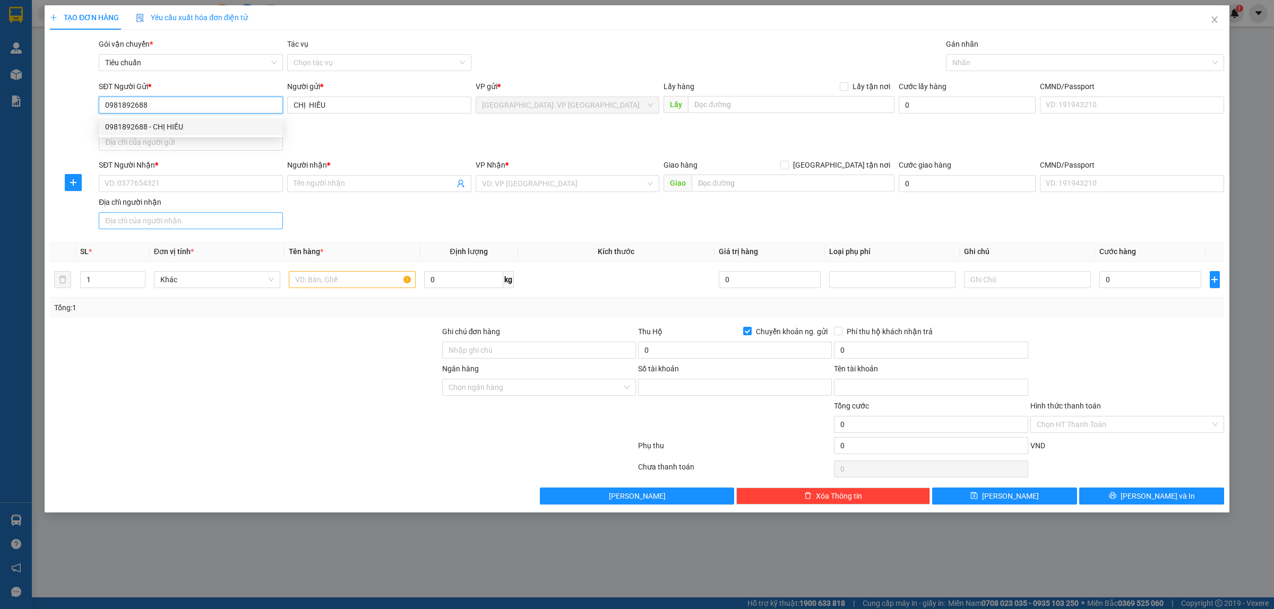
type input "0541000328922"
type input "DƯƠNG HỮU NGỌC"
type input "0981892688"
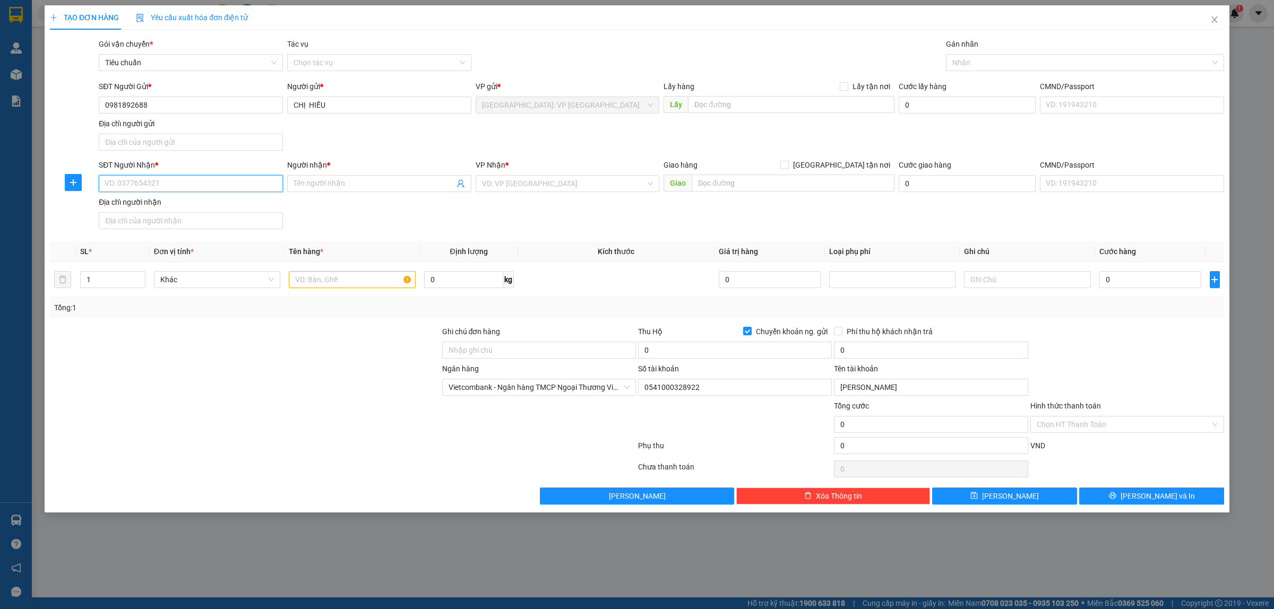
click at [218, 186] on input "SĐT Người Nhận *" at bounding box center [191, 183] width 184 height 17
type input "0931648568"
type input "c"
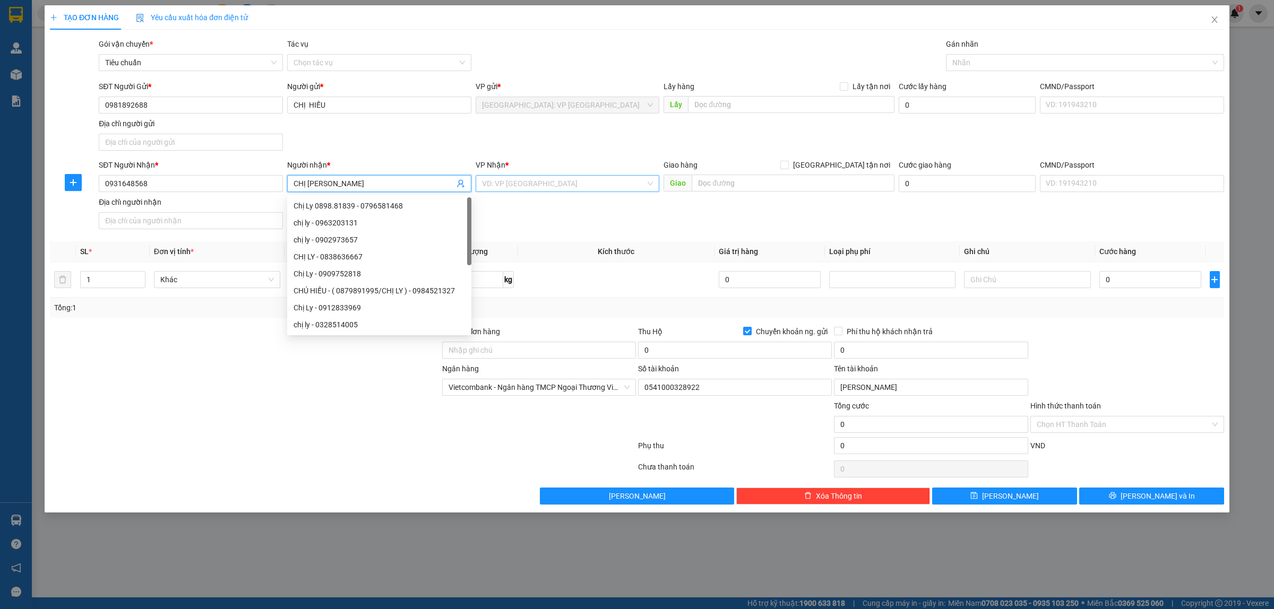
type input "CHỊ LY"
click at [505, 183] on input "search" at bounding box center [564, 184] width 164 height 16
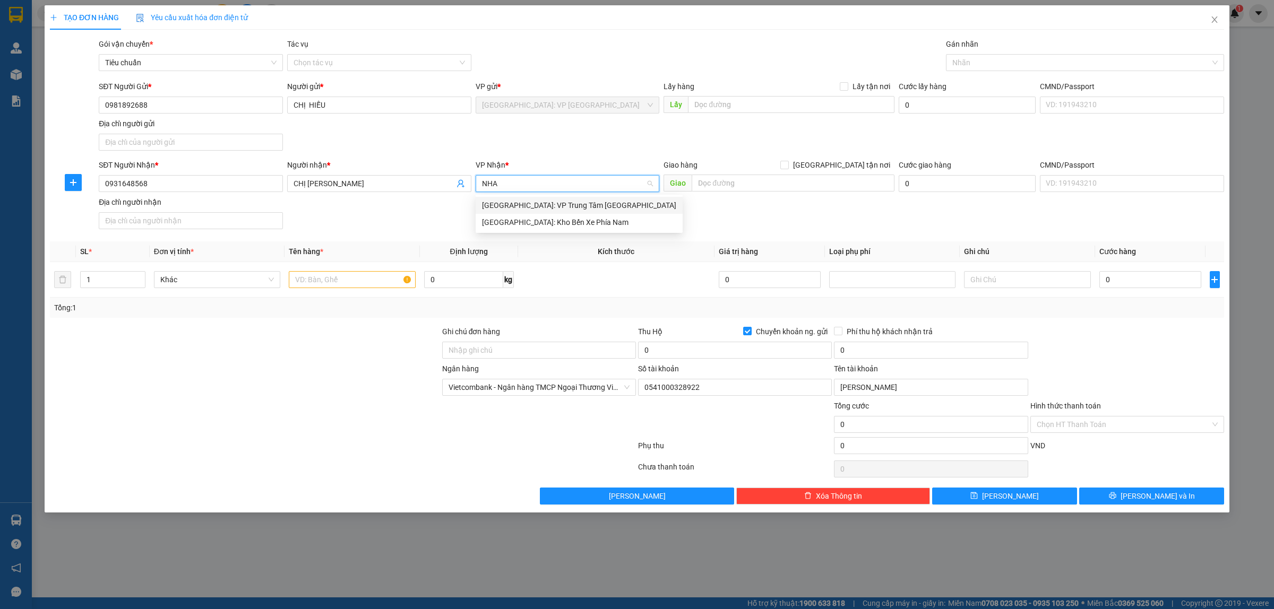
type input "NHA"
click at [574, 221] on div "Nha Trang: Kho Bến Xe Phía Nam" at bounding box center [579, 223] width 194 height 12
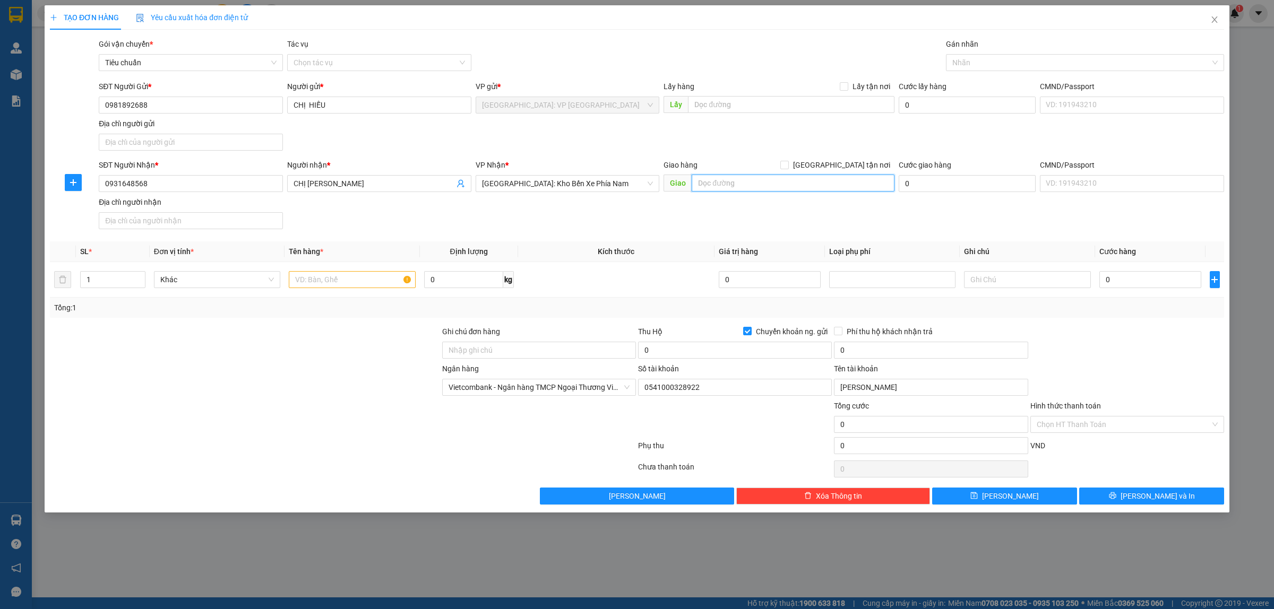
click at [749, 179] on input "text" at bounding box center [793, 183] width 203 height 17
type input "C"
click at [753, 176] on input "SỐ 5 HÙNG VƯƠNG NHA TRANG" at bounding box center [793, 183] width 203 height 17
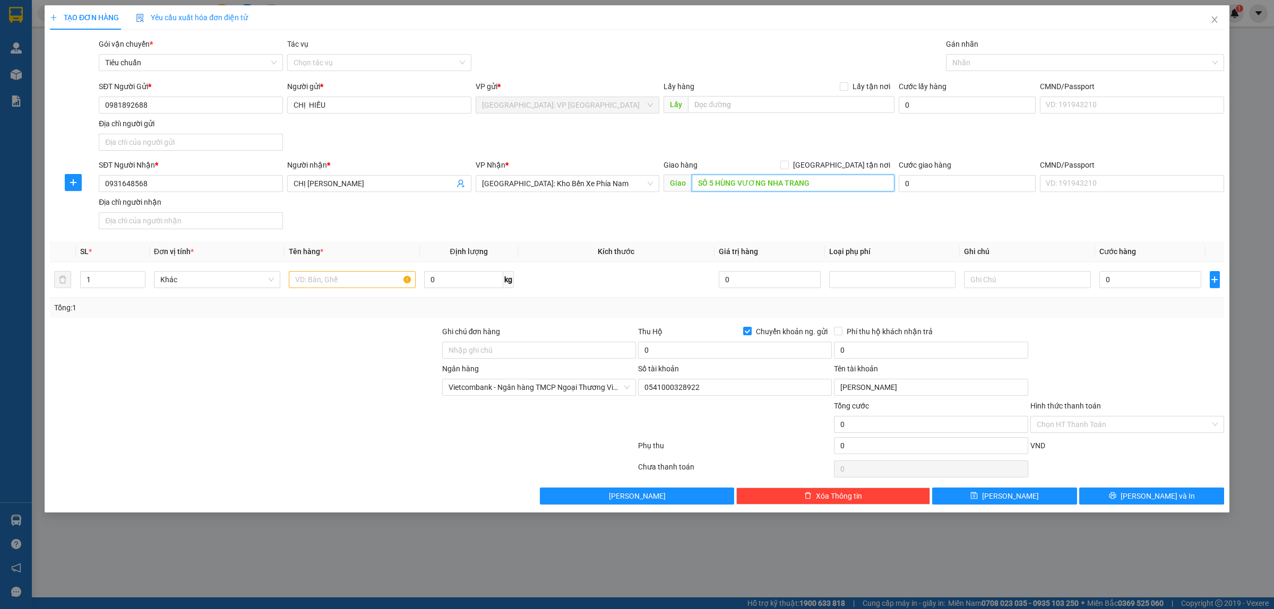
click at [768, 179] on input "SỐ 5 HÙNG VƯƠNG NHA TRANG" at bounding box center [793, 183] width 203 height 17
click at [869, 185] on input "SỐ 5 HÙNG VƯƠNG, LỘC THỌ, NHA TRANG" at bounding box center [793, 183] width 203 height 17
type input "SỐ 5 HÙNG VƯƠNG, LỘC THỌ, NHA TRANG, KHÁNH HÒA"
click at [789, 169] on span at bounding box center [784, 165] width 8 height 8
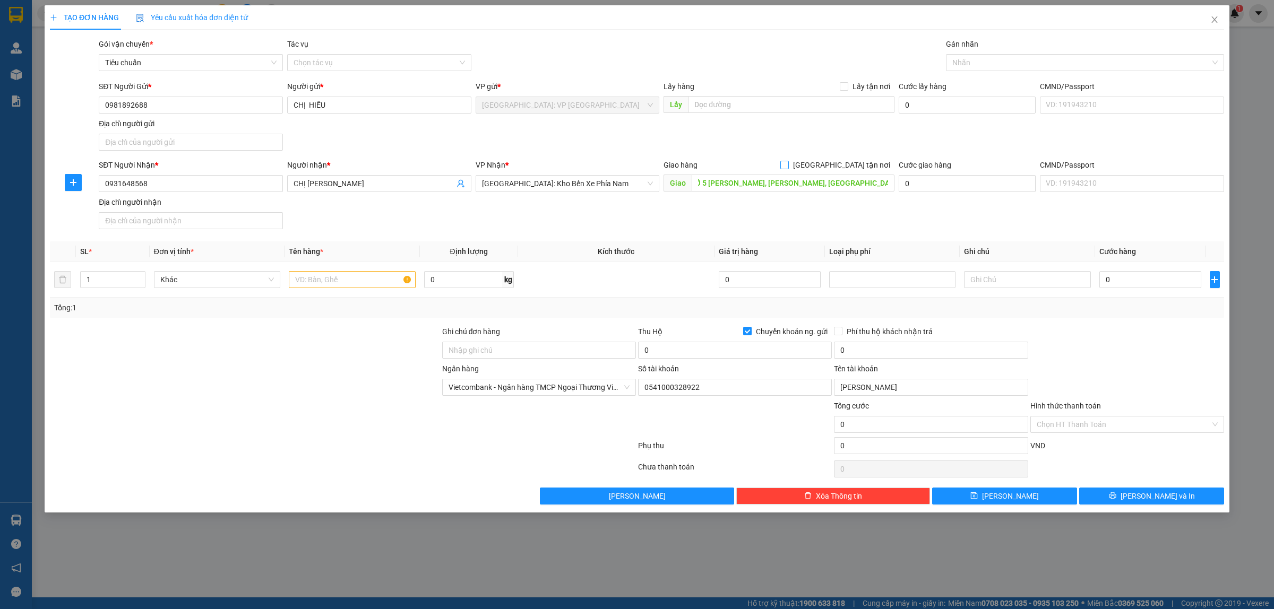
click at [788, 168] on input "Giao tận nơi" at bounding box center [783, 164] width 7 height 7
checkbox input "true"
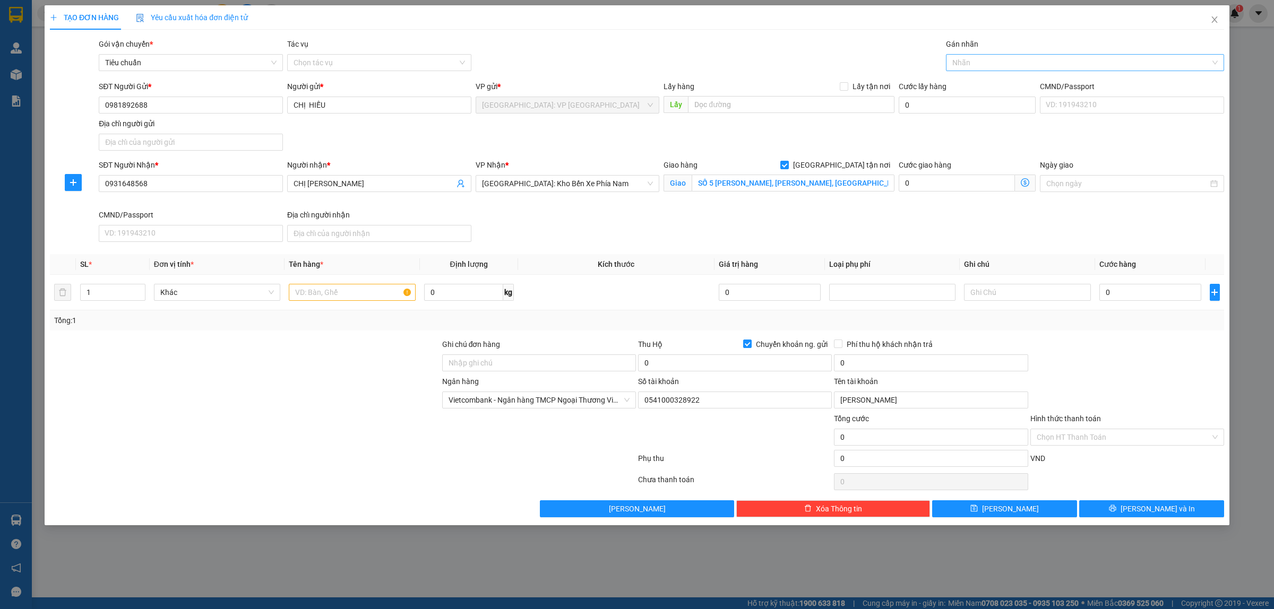
click at [981, 59] on div at bounding box center [1080, 62] width 262 height 13
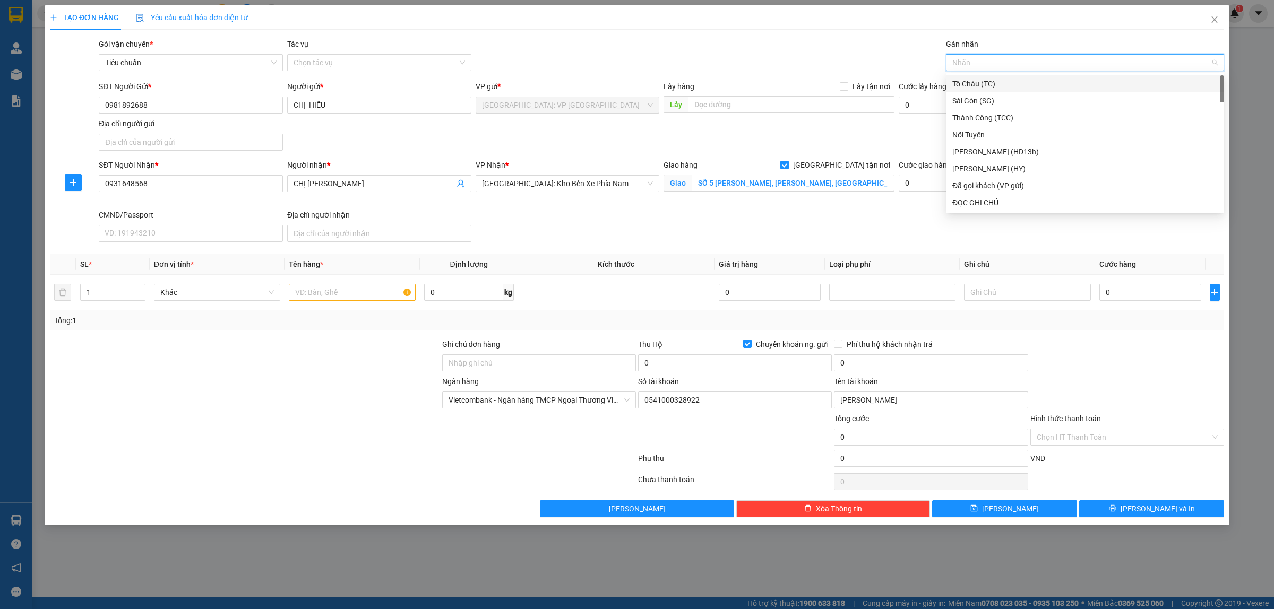
type input "G"
click at [985, 198] on div "Giao tận nơi" at bounding box center [1084, 203] width 265 height 12
drag, startPoint x: 320, startPoint y: 287, endPoint x: 340, endPoint y: 287, distance: 19.6
click at [322, 287] on input "text" at bounding box center [352, 292] width 126 height 17
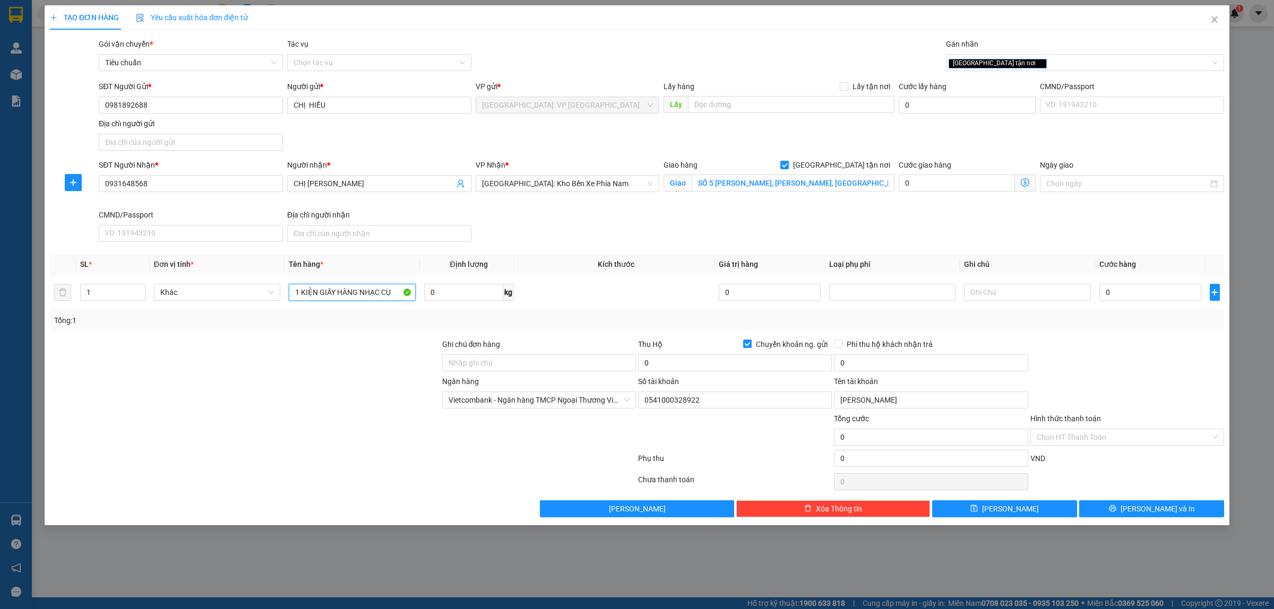
type input "1 KIỆN GIẤY HÀNG NHẠC CỤ"
click at [310, 423] on div at bounding box center [245, 431] width 392 height 37
click at [1135, 286] on input "0" at bounding box center [1151, 292] width 102 height 17
type input "1"
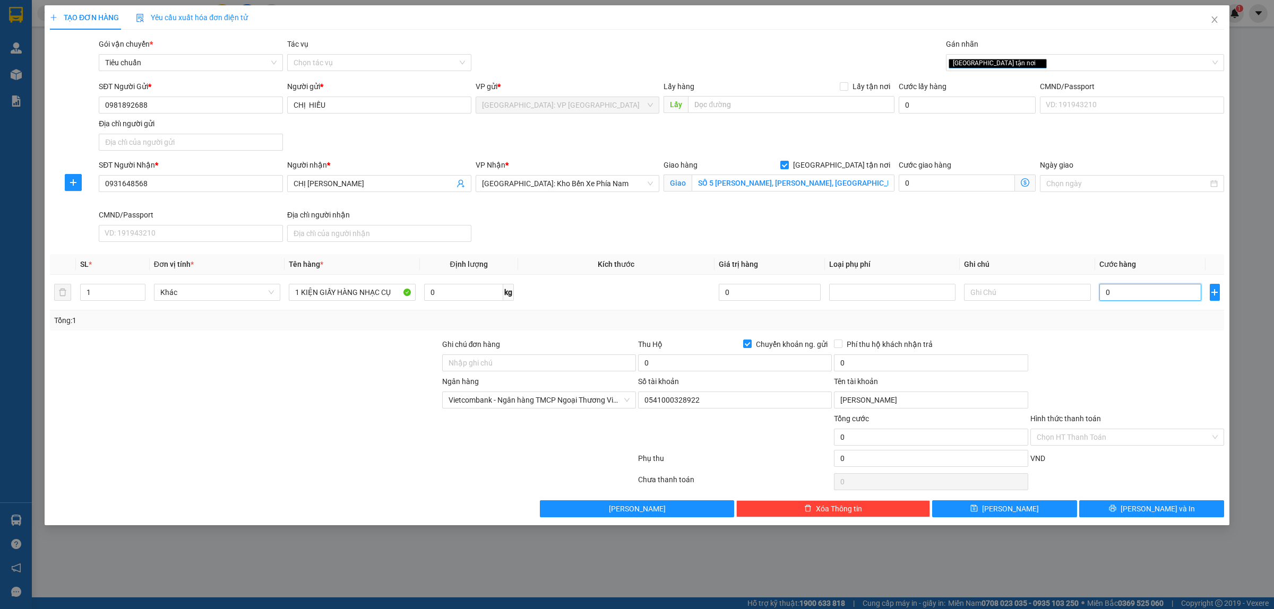
type input "1"
type input "16"
type input "160"
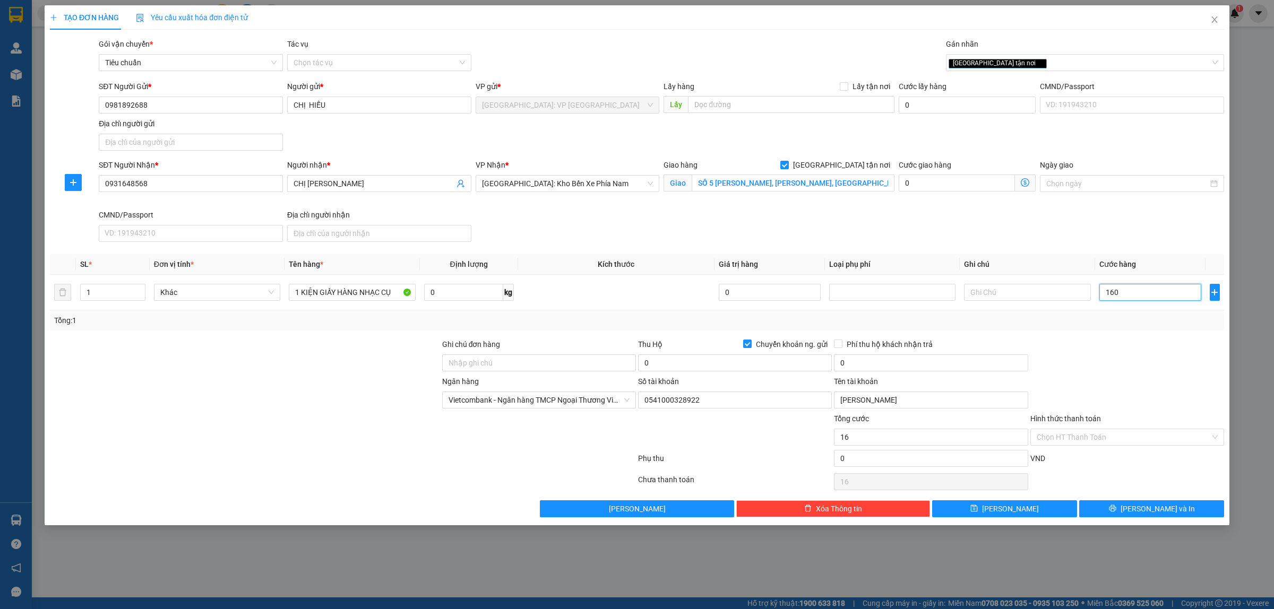
type input "160"
type input "1.600"
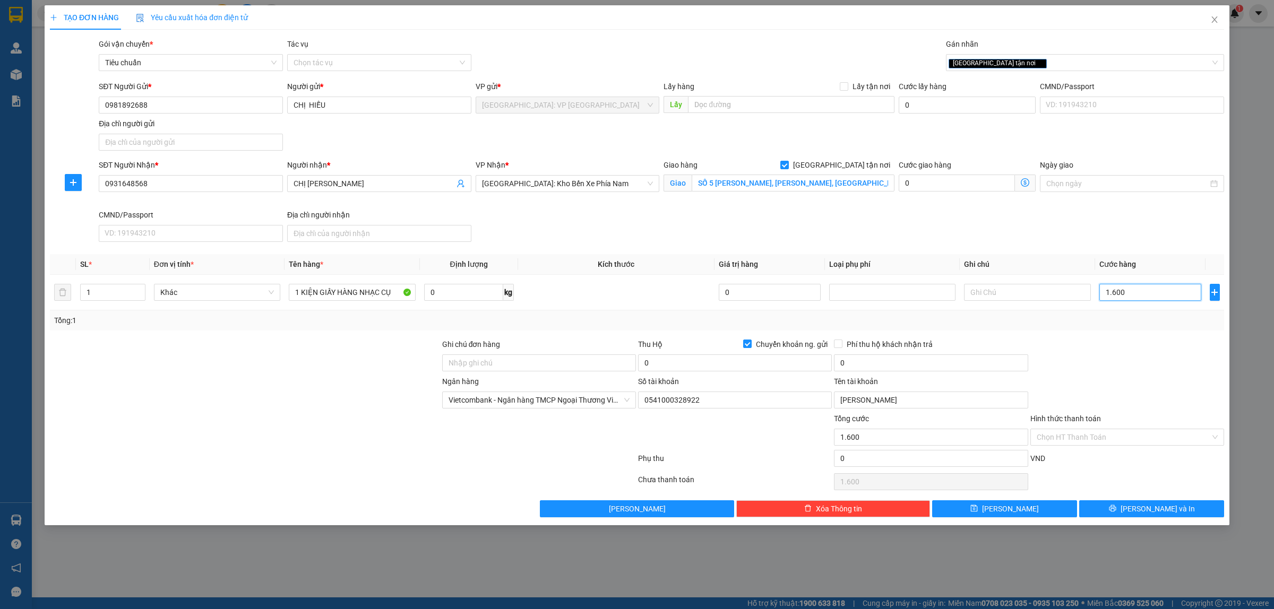
type input "16.000"
type input "160.000"
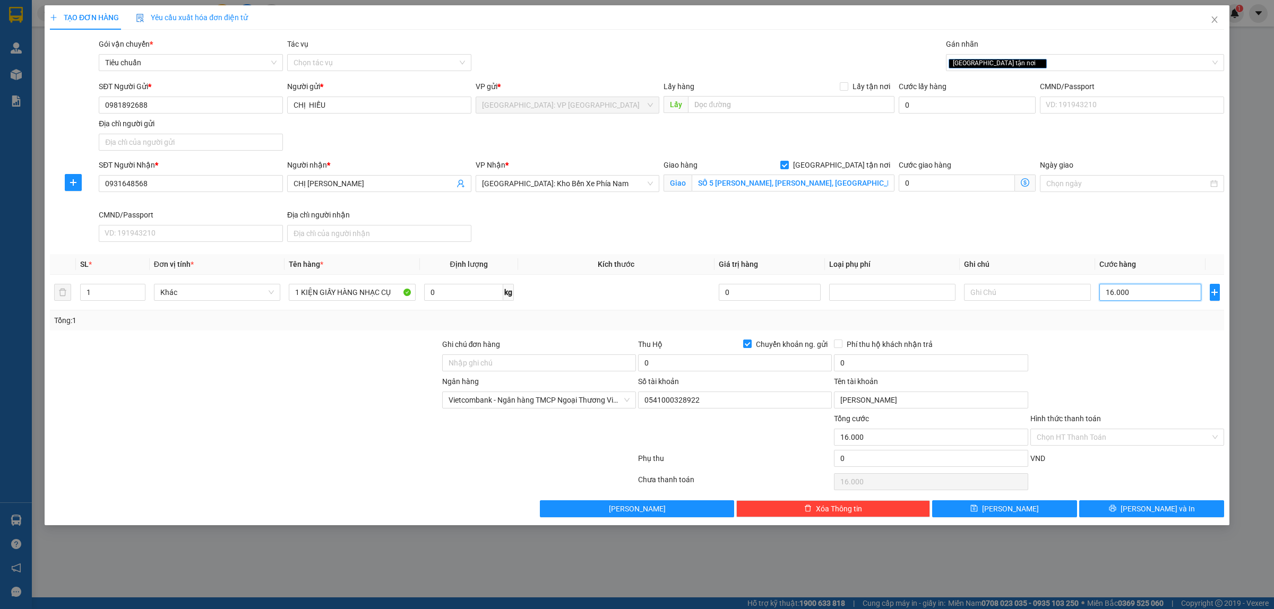
type input "160.000"
type input "1.600.000"
type input "160.000"
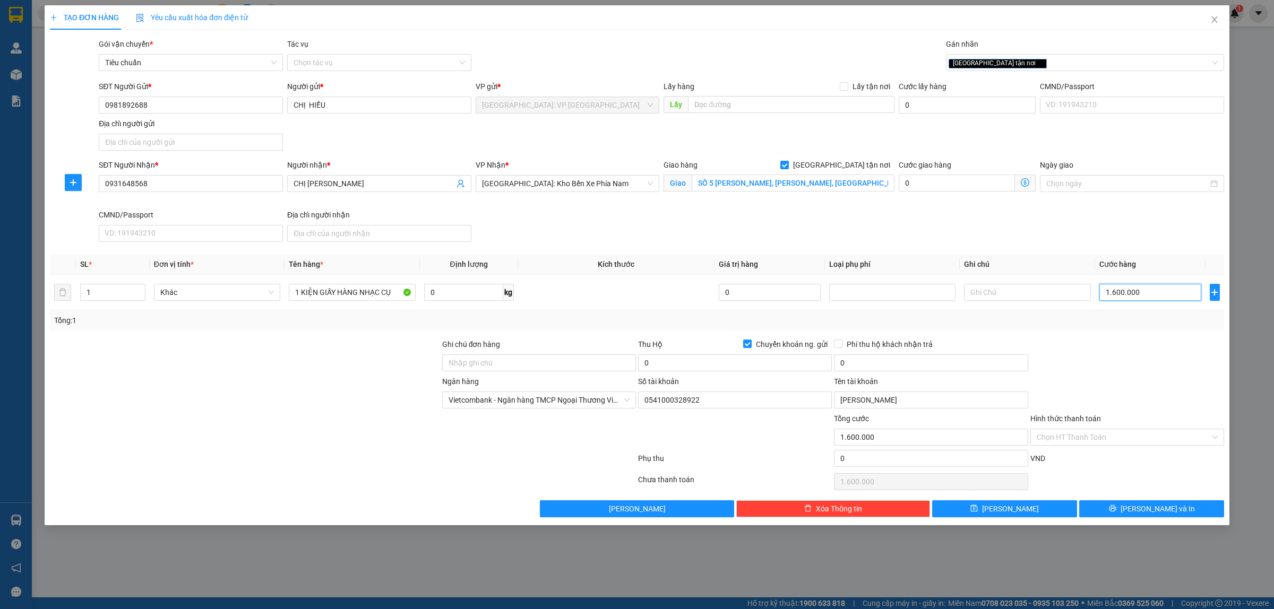
type input "160.000"
type input "3.300.000"
click at [855, 363] on input "0" at bounding box center [931, 363] width 194 height 17
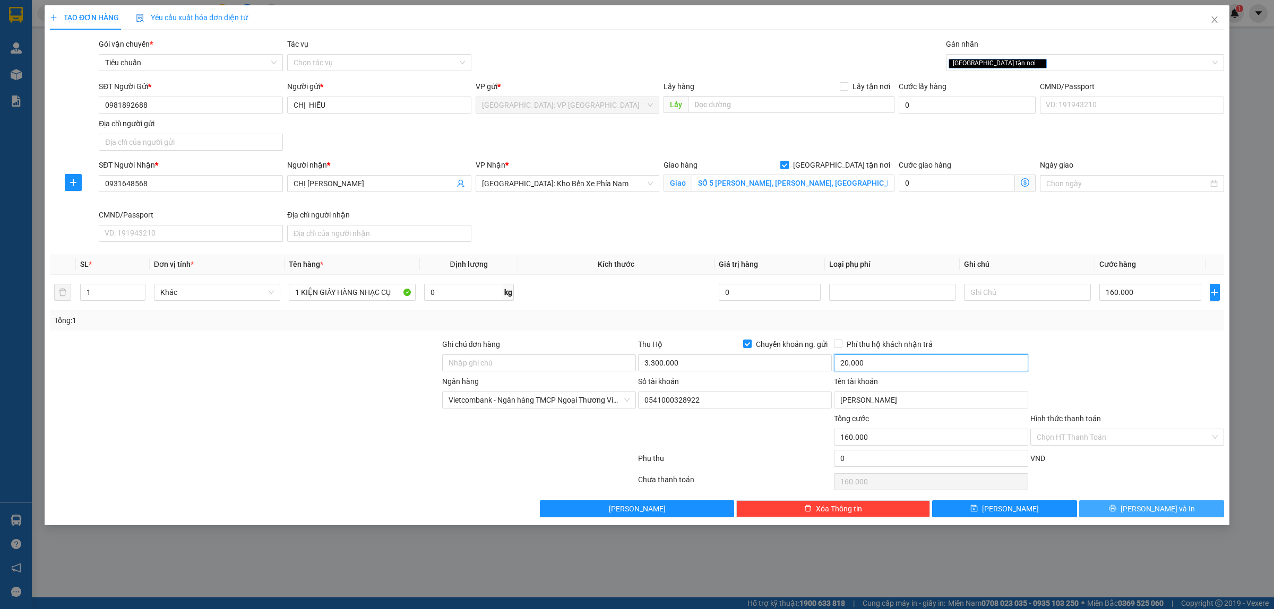
type input "20.000"
click at [1140, 508] on button "Lưu và In" at bounding box center [1151, 509] width 145 height 17
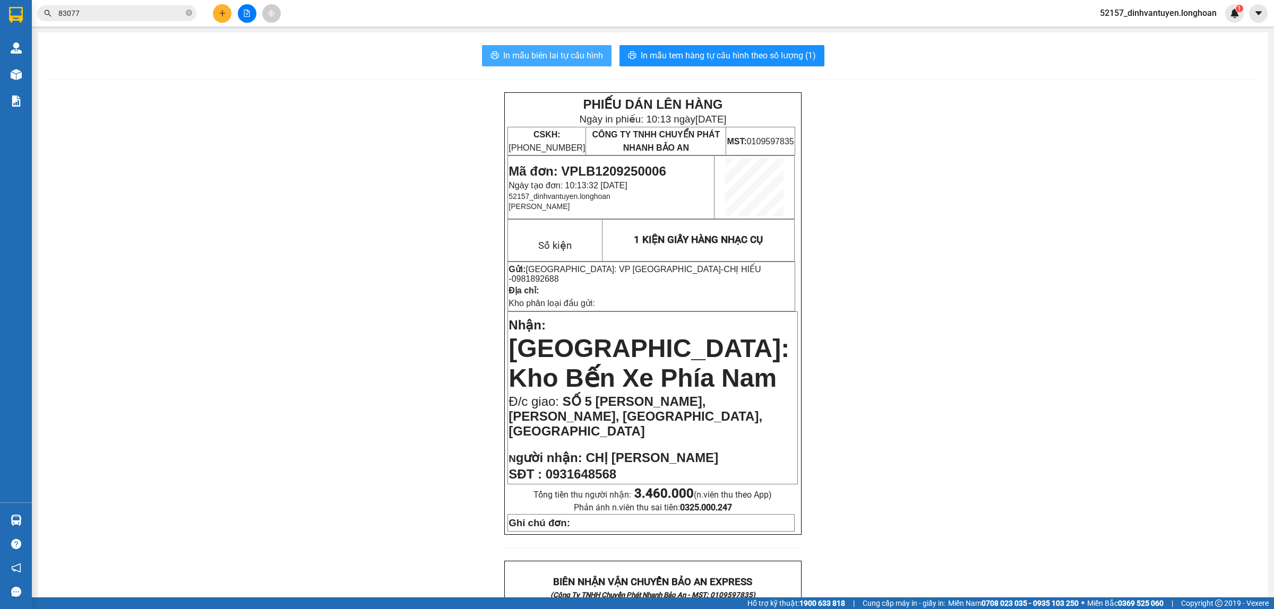
click at [559, 54] on span "In mẫu biên lai tự cấu hình" at bounding box center [553, 55] width 100 height 13
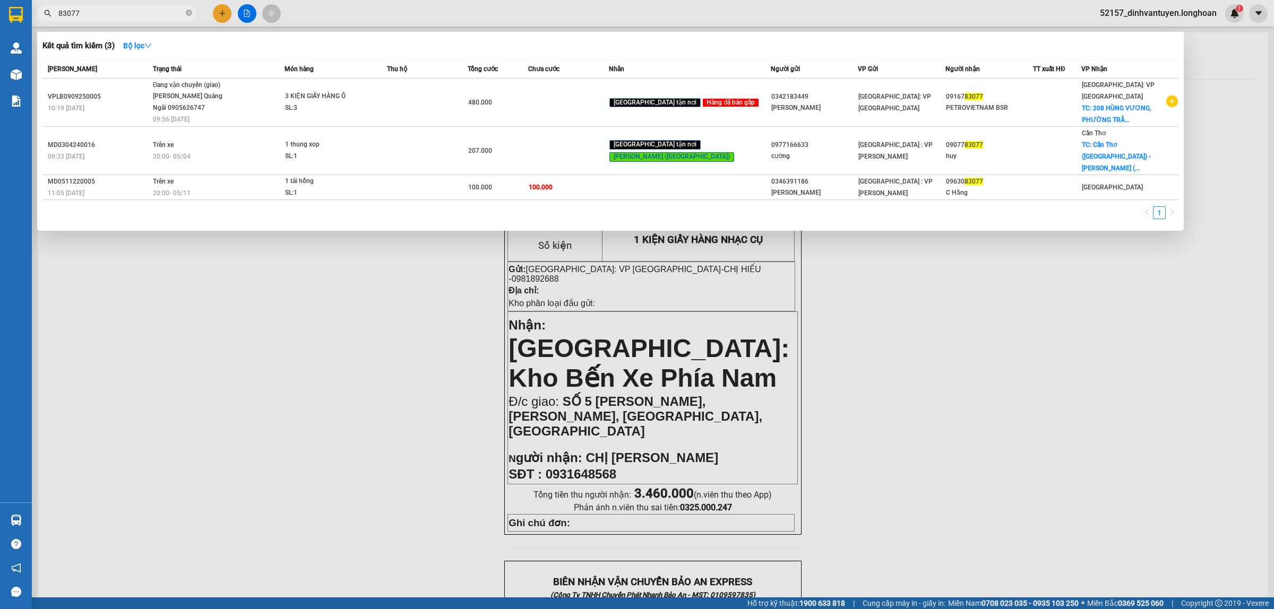
click at [105, 15] on input "83077" at bounding box center [120, 13] width 125 height 12
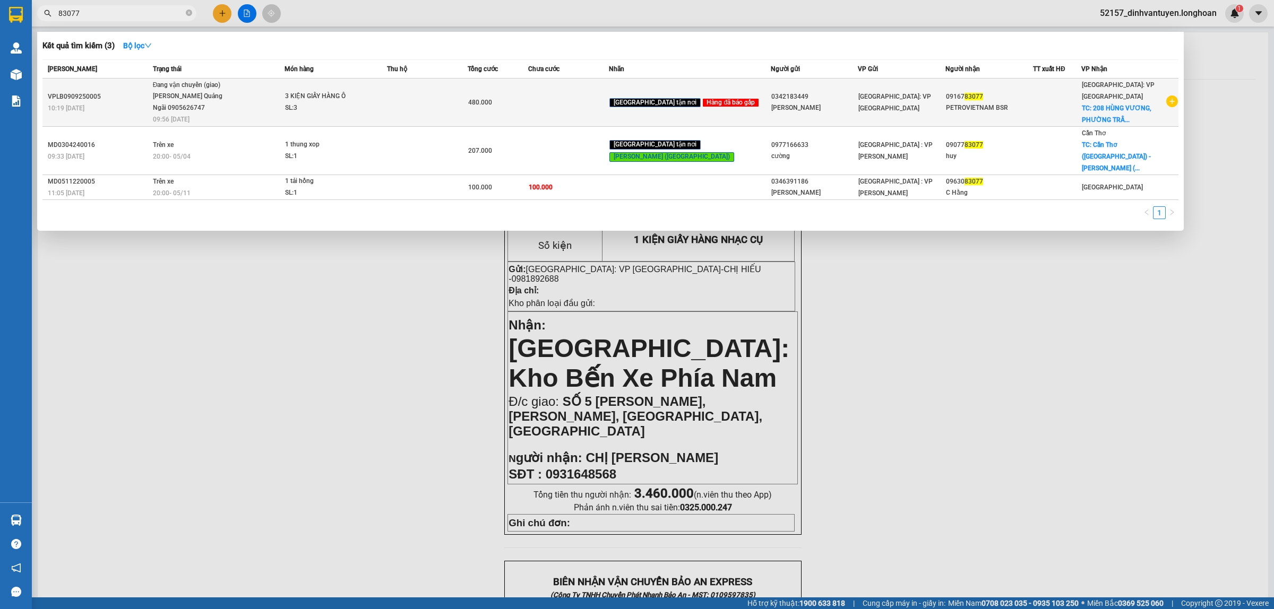
click at [364, 101] on div "3 KIỆN GIẤY HÀNG Ô" at bounding box center [325, 97] width 80 height 12
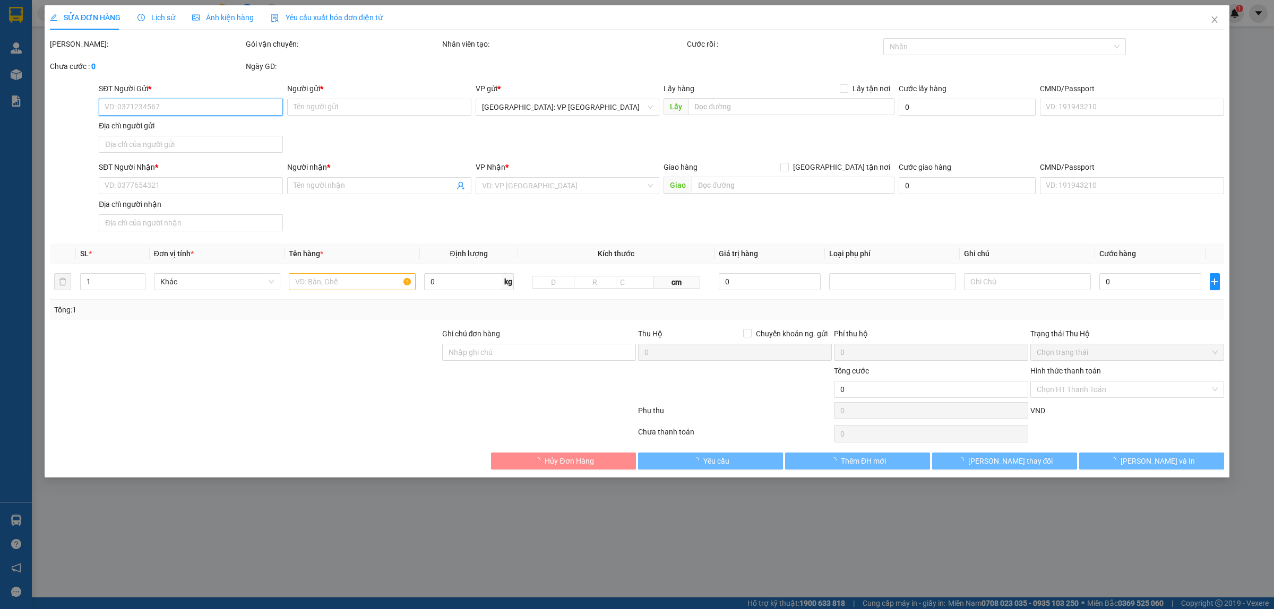
type input "0342183449"
type input "CTY QUANG VŨ"
type input "0916783077"
type input "PETROVIETNAM BSR"
checkbox input "true"
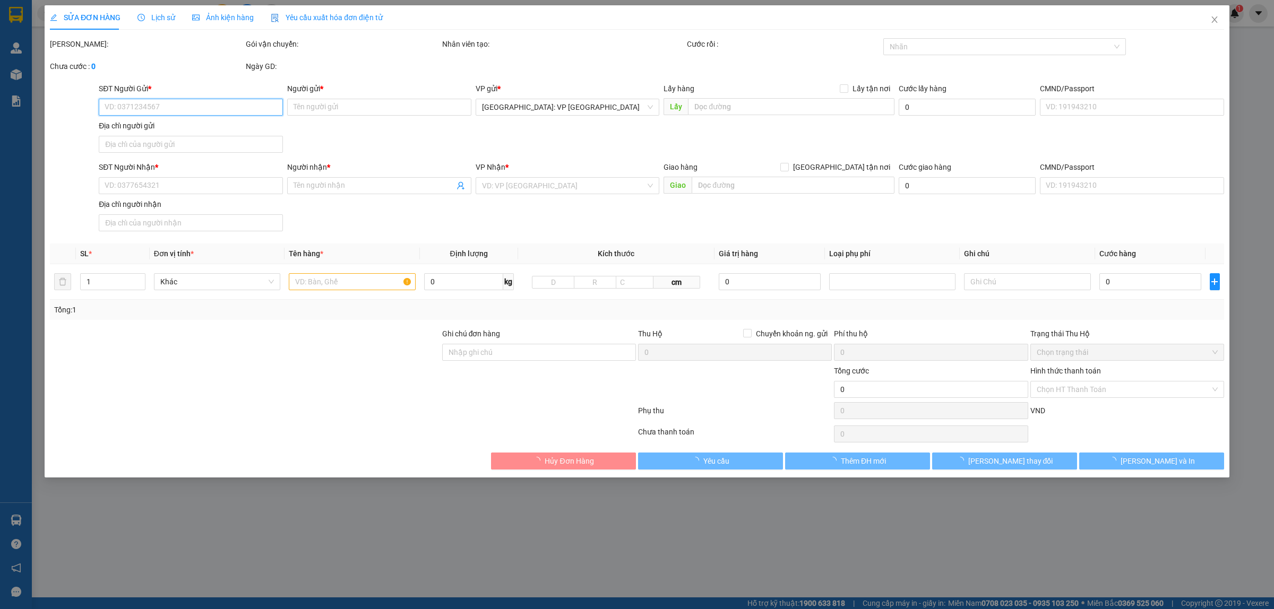
type input "208 HÙNG VƯƠNG, PHƯỜNG TRẦN PHÚ, TP QUẢNG NGÃI, QUẢNG NGÃI"
type input "480.000"
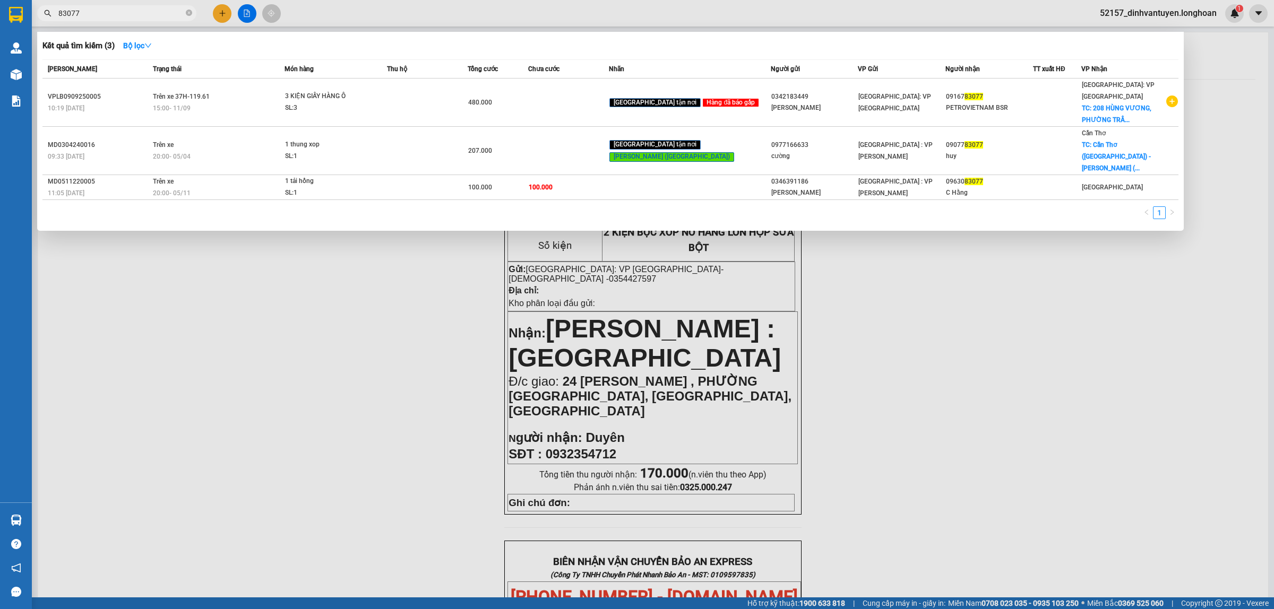
scroll to position [510, 0]
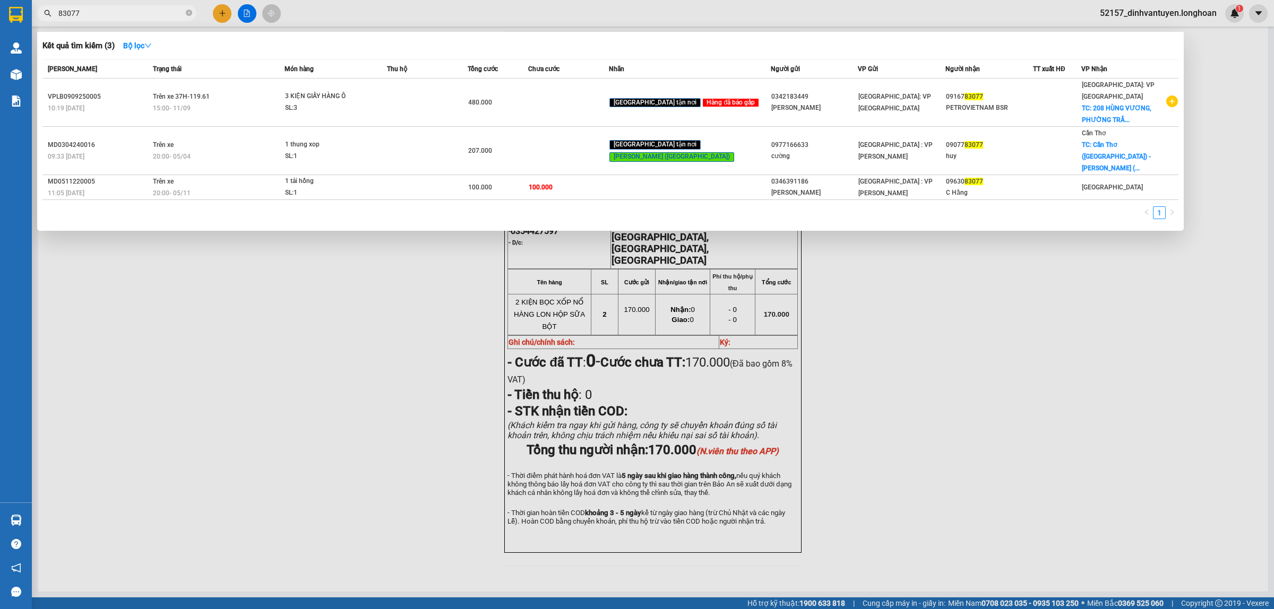
click at [222, 7] on div at bounding box center [637, 304] width 1274 height 609
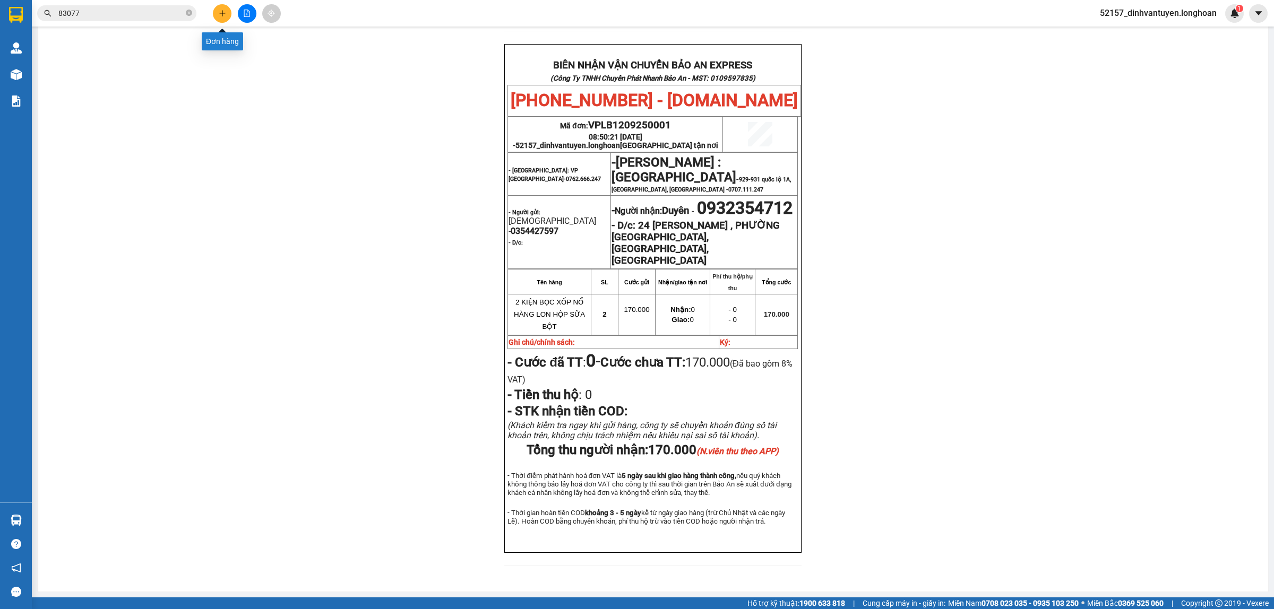
click at [217, 12] on button at bounding box center [222, 13] width 19 height 19
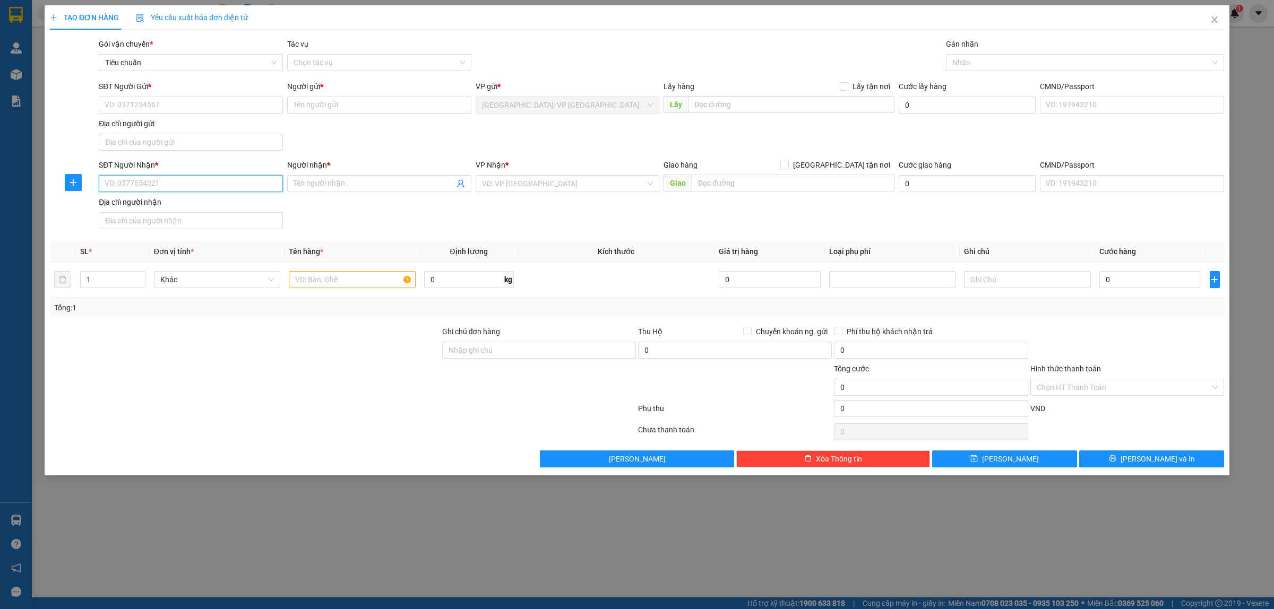
click at [218, 178] on input "SĐT Người Nhận *" at bounding box center [191, 183] width 184 height 17
type input "0979671674"
click at [239, 200] on div "0979671674 - Chuỗi Hệ Thống sữa Đồng Tháp" at bounding box center [190, 206] width 171 height 12
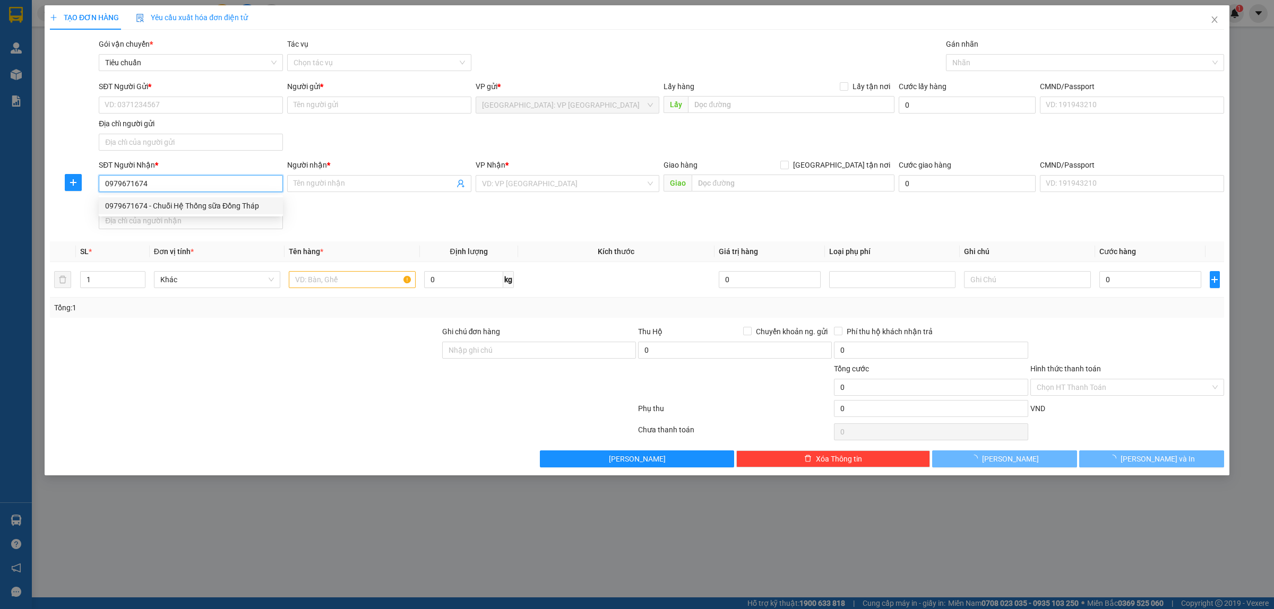
type input "Chuỗi Hệ Thống sữa Đồng Tháp"
checkbox input "true"
type input "Đồng Tháp (AS) - TP Cao Lãnh (NL): 59 Nguyễn Văn Trỗi, P2, TP .Cao Lãnh, Đồng T…"
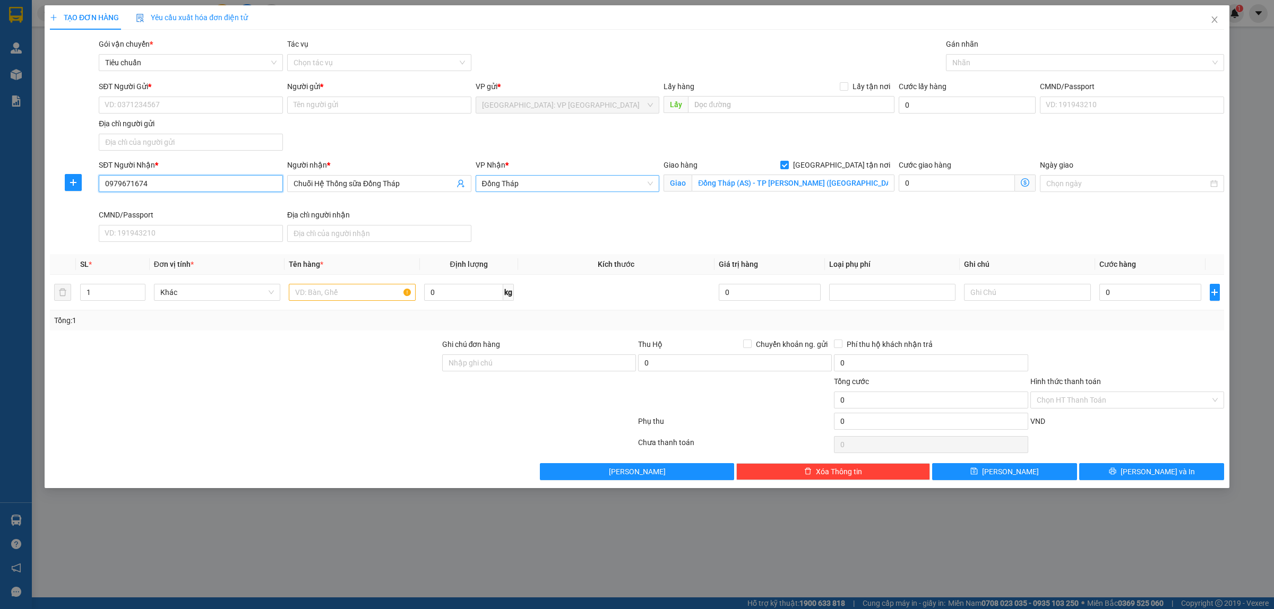
click at [589, 187] on span "Đồng Tháp" at bounding box center [567, 184] width 171 height 16
type input "0979671674"
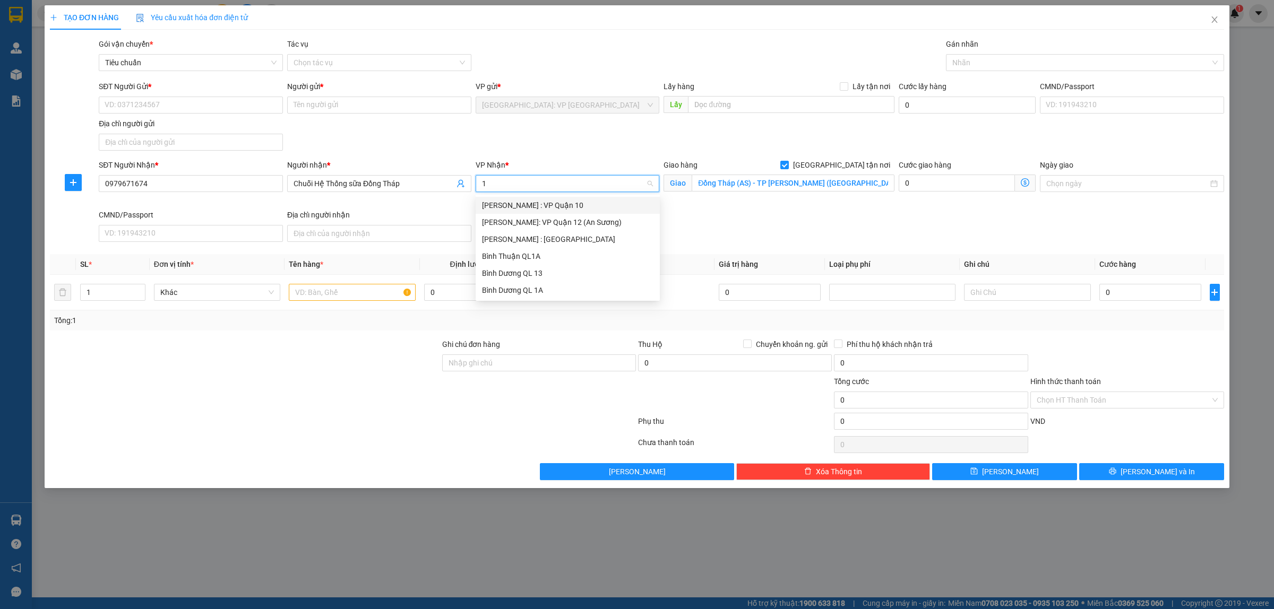
type input "1"
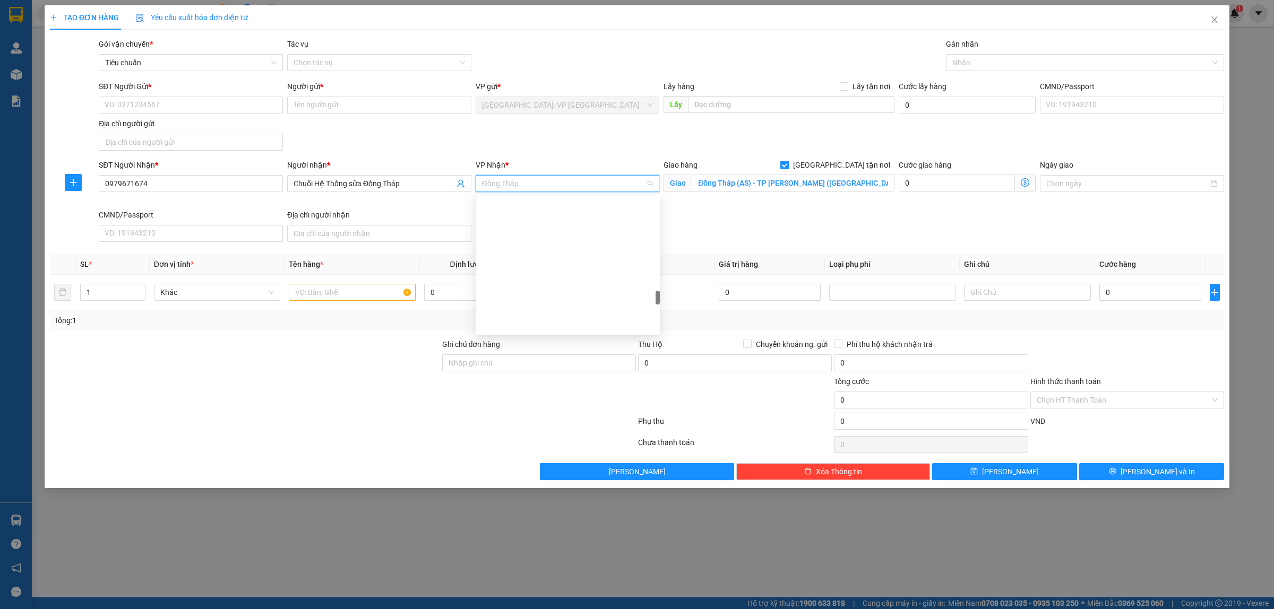
scroll to position [930, 0]
type input "ni"
drag, startPoint x: 553, startPoint y: 205, endPoint x: 675, endPoint y: 203, distance: 122.1
click at [561, 203] on div "Cần Thơ: Kho Ninh Kiều" at bounding box center [567, 206] width 171 height 12
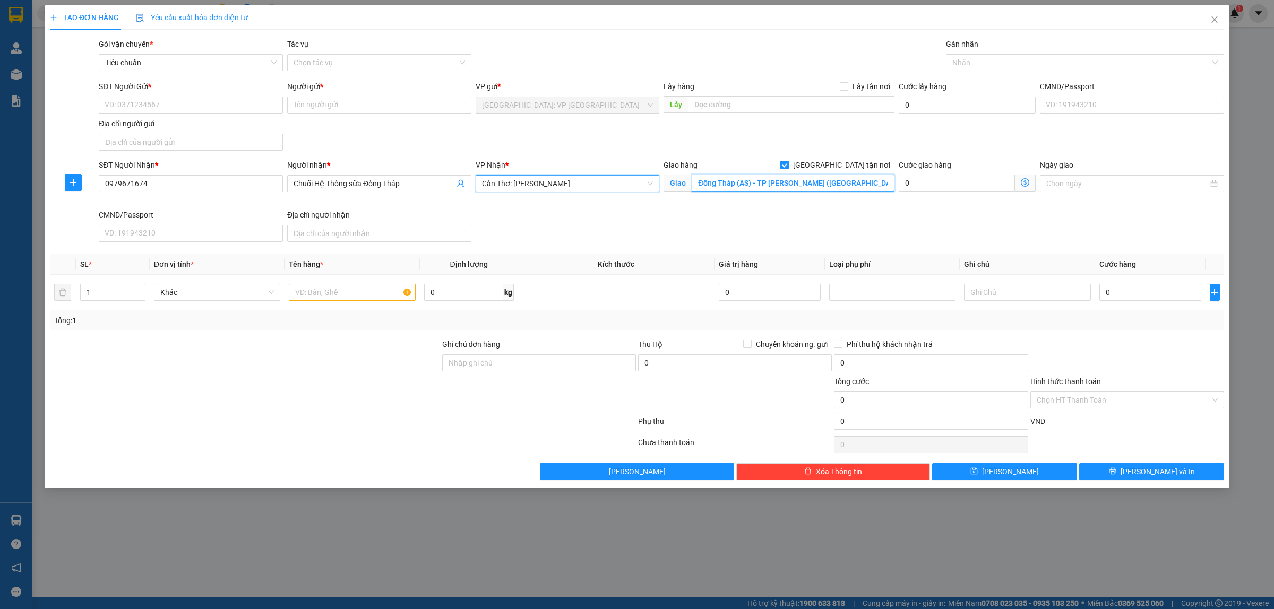
click at [760, 188] on input "Đồng Tháp (AS) - TP Cao Lãnh (NL): 59 Nguyễn Văn Trỗi, P2, TP .Cao Lãnh, Đồng T…" at bounding box center [793, 183] width 203 height 17
type input "387 NGUYỄN THÁI HỌC, PHƯỜNG HÒA THUẬN, TP CAO LÃNH, ĐỒNG THÁP"
click at [1020, 72] on div "Gán nhãn Nhãn" at bounding box center [1085, 56] width 278 height 37
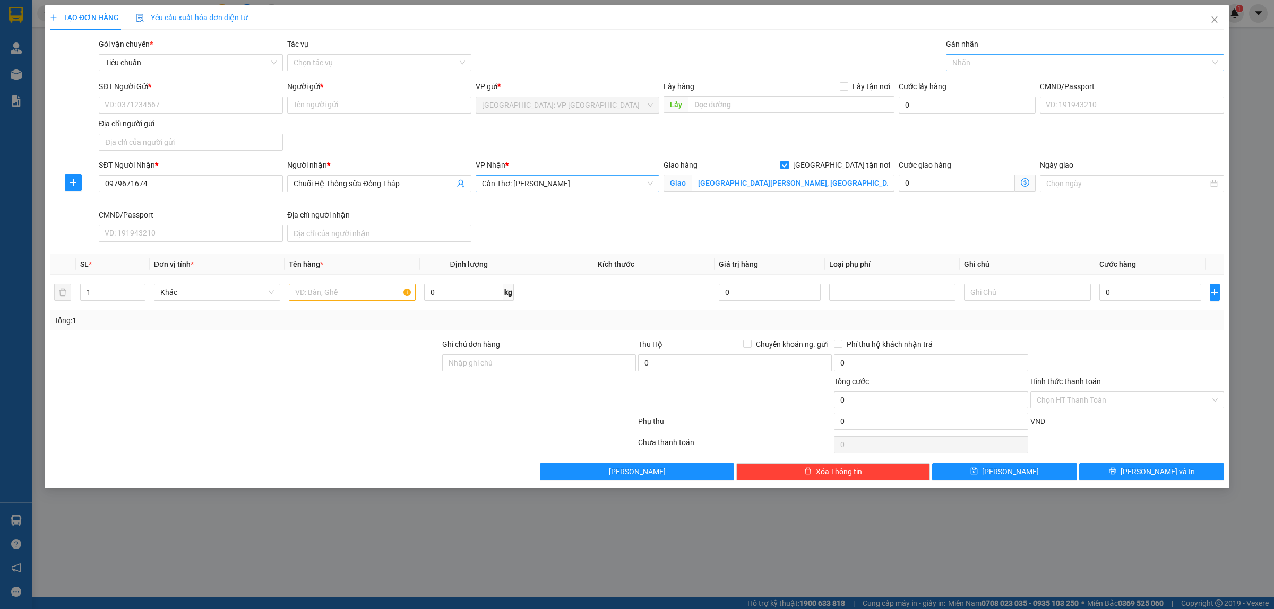
click at [1023, 67] on div at bounding box center [1080, 62] width 262 height 13
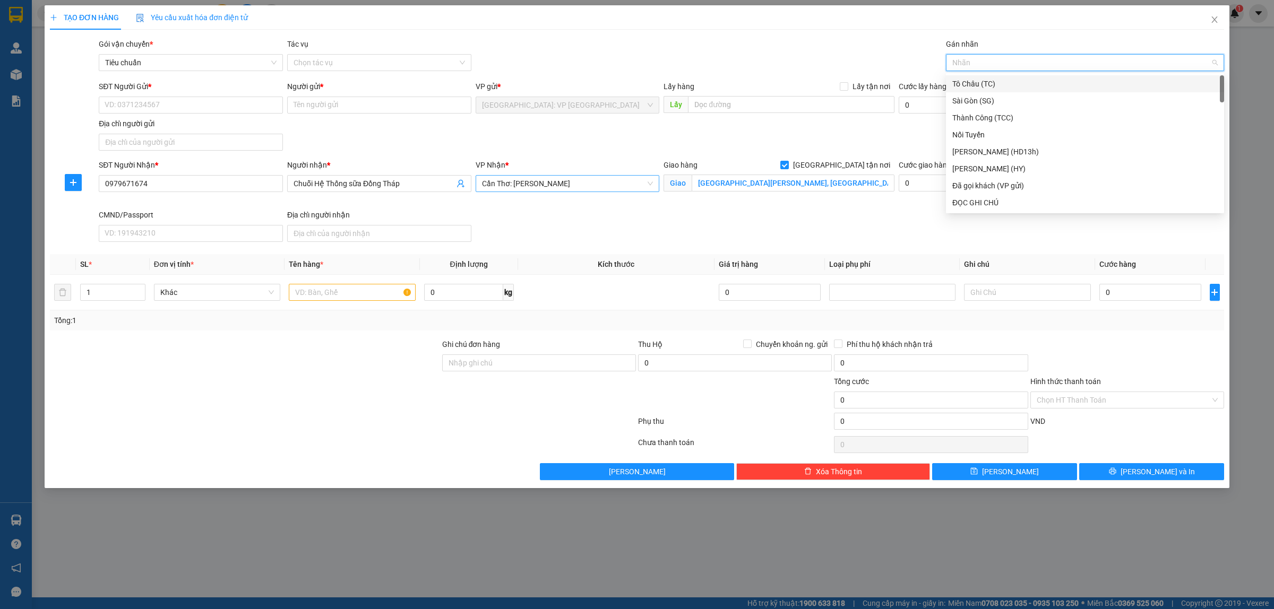
type input "G"
click at [1007, 203] on div "Giao tận nơi" at bounding box center [1084, 203] width 265 height 12
click at [340, 292] on input "text" at bounding box center [352, 292] width 126 height 17
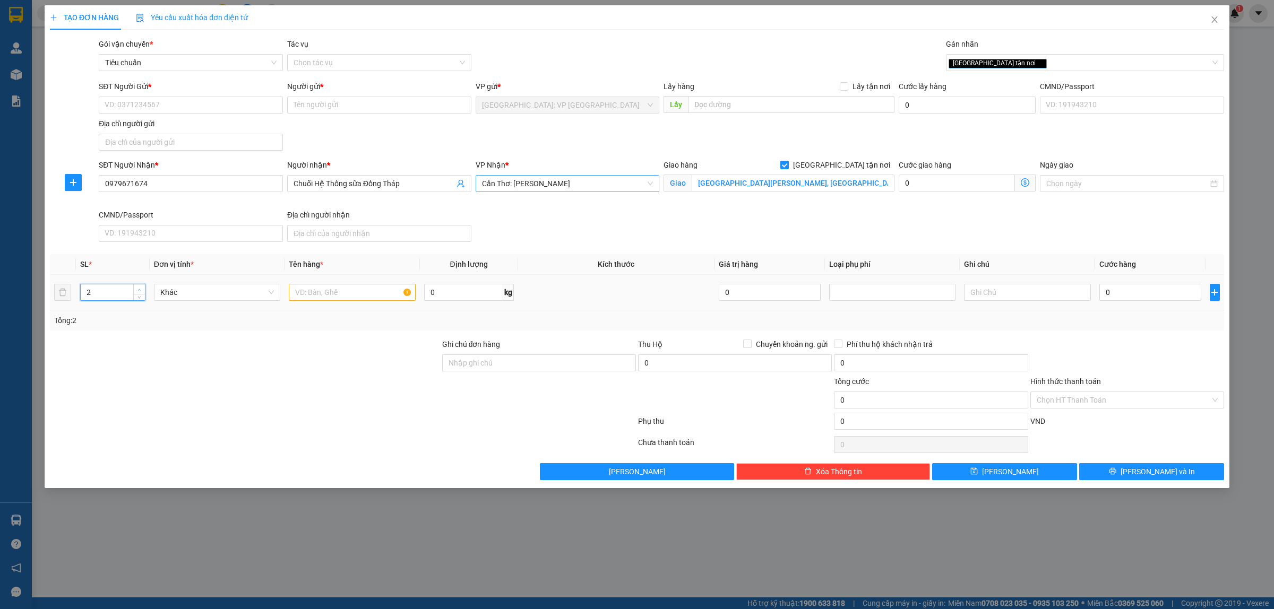
click at [136, 288] on span "up" at bounding box center [139, 290] width 6 height 6
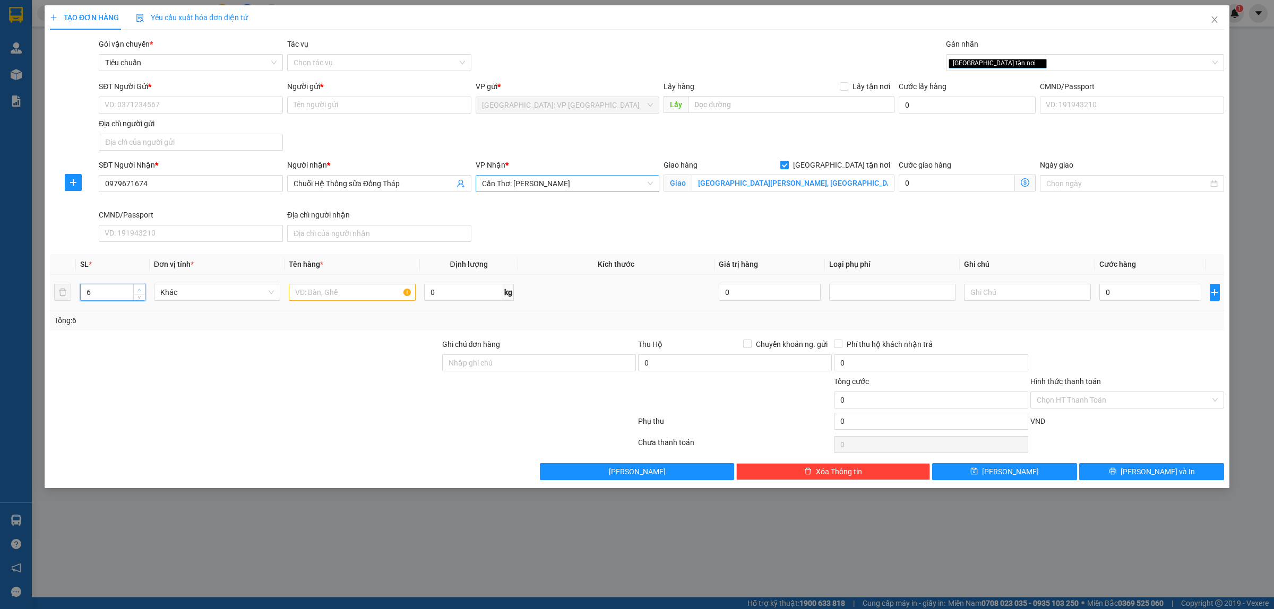
type input "7"
click at [136, 288] on span "up" at bounding box center [139, 290] width 6 height 6
click at [372, 290] on input "text" at bounding box center [352, 292] width 126 height 17
type input "7 KIỆN GIẤY HÀNG BÌNH SỮA"
drag, startPoint x: 366, startPoint y: 327, endPoint x: 470, endPoint y: 322, distance: 103.6
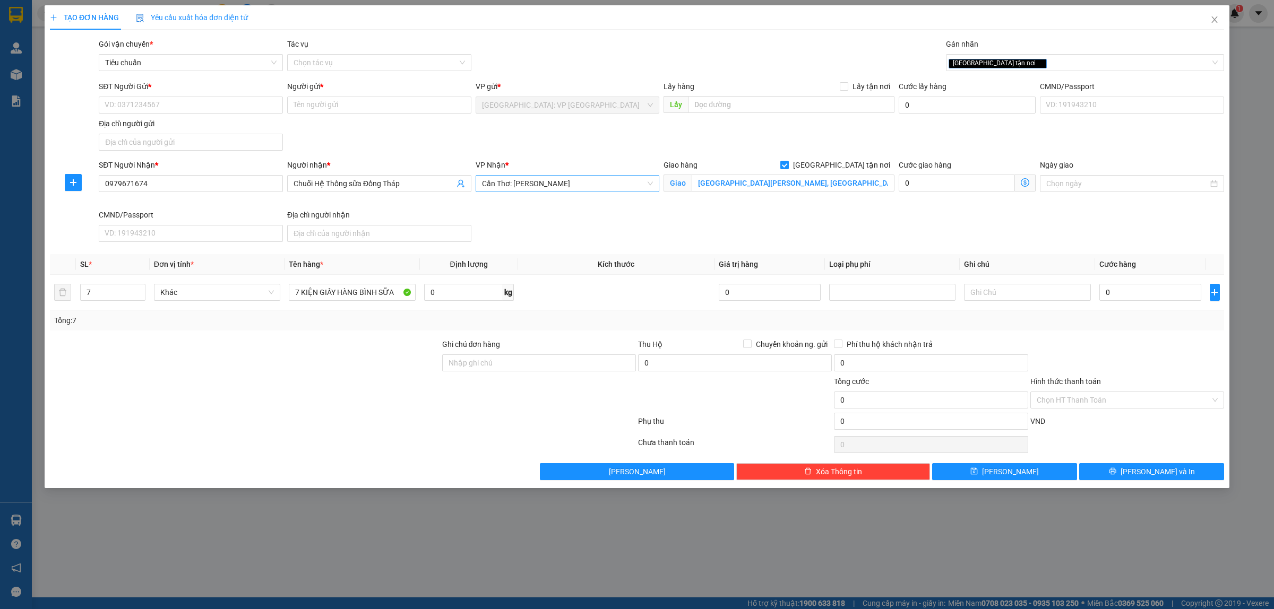
click at [367, 327] on div "Tổng: 7" at bounding box center [272, 321] width 437 height 12
click at [239, 101] on input "SĐT Người Gửi *" at bounding box center [191, 105] width 184 height 17
click at [209, 128] on div "0332650155 - THÙY CHUNG" at bounding box center [190, 127] width 171 height 12
type input "0332650155"
type input "THÙY CHUNG"
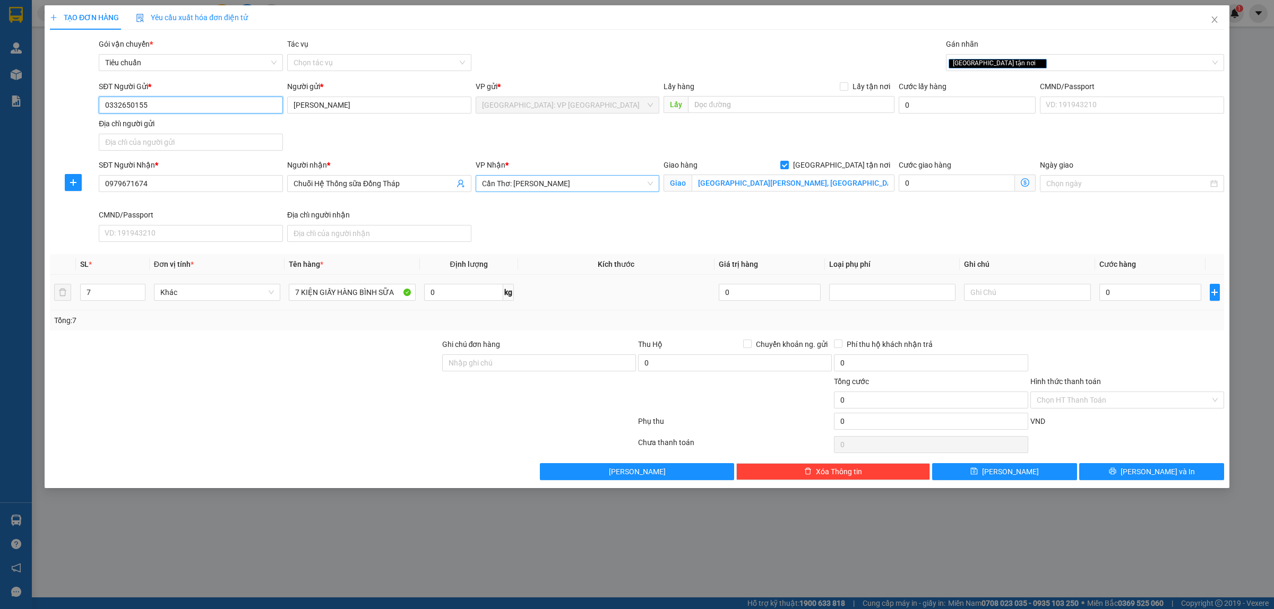
type input "0332650155"
click at [1158, 298] on input "0" at bounding box center [1151, 292] width 102 height 17
type input "4"
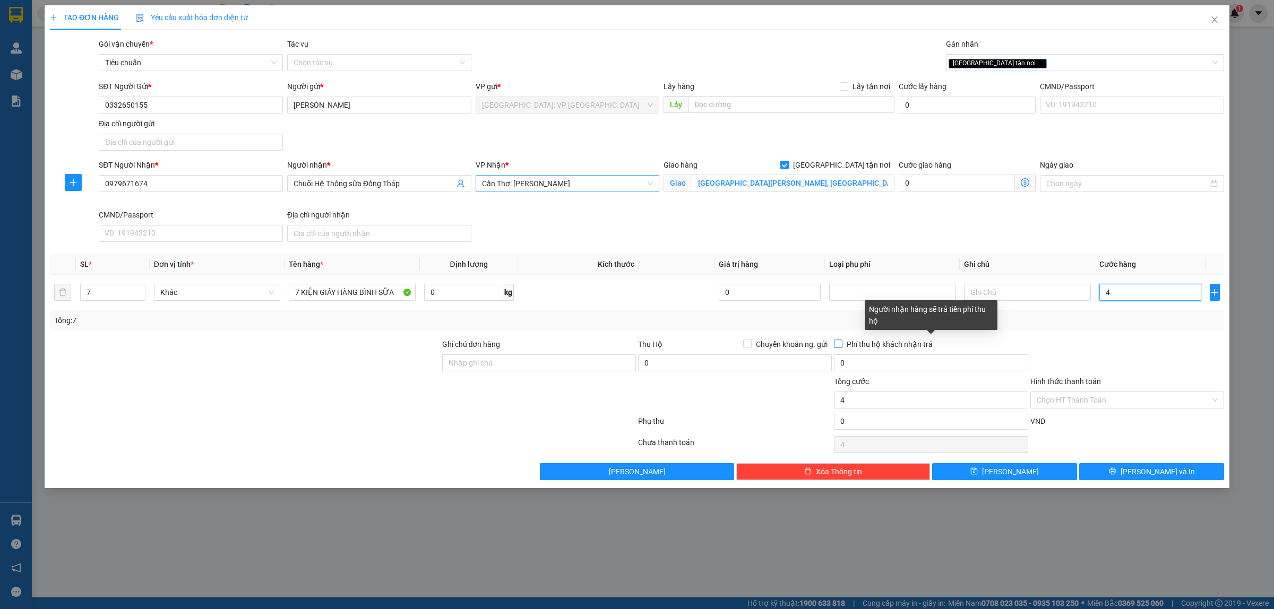
type input "40"
type input "400"
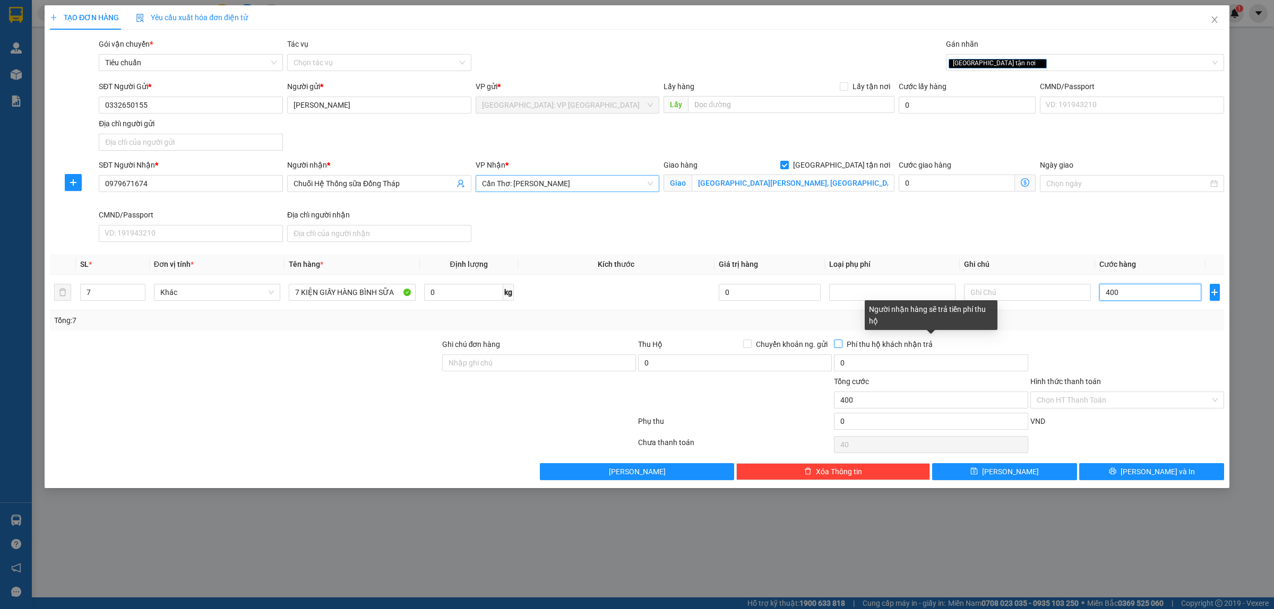
type input "400"
type input "4.000"
type input "40.000"
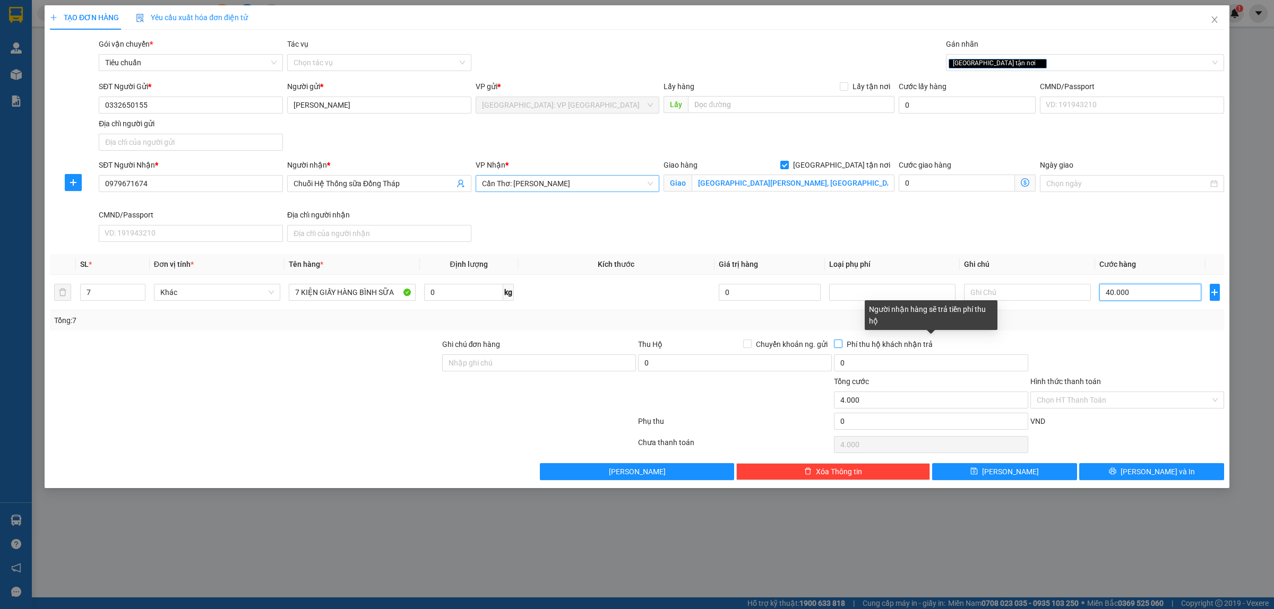
type input "40.000"
type input "400.000"
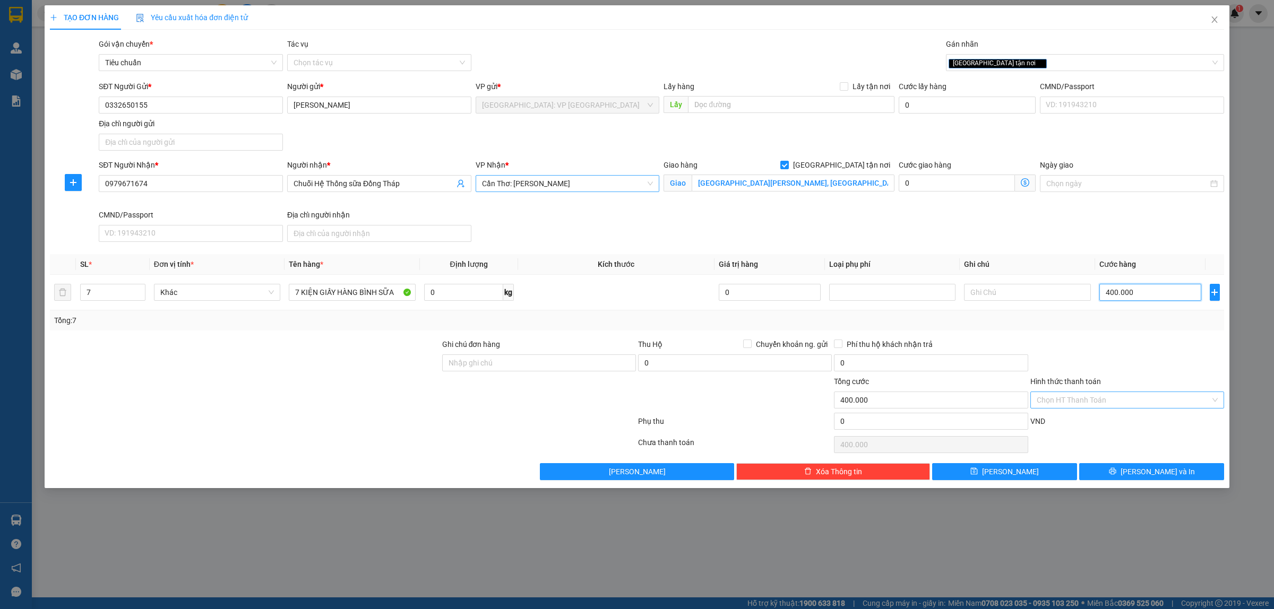
type input "400.000"
click at [1132, 404] on input "Hình thức thanh toán" at bounding box center [1124, 400] width 174 height 16
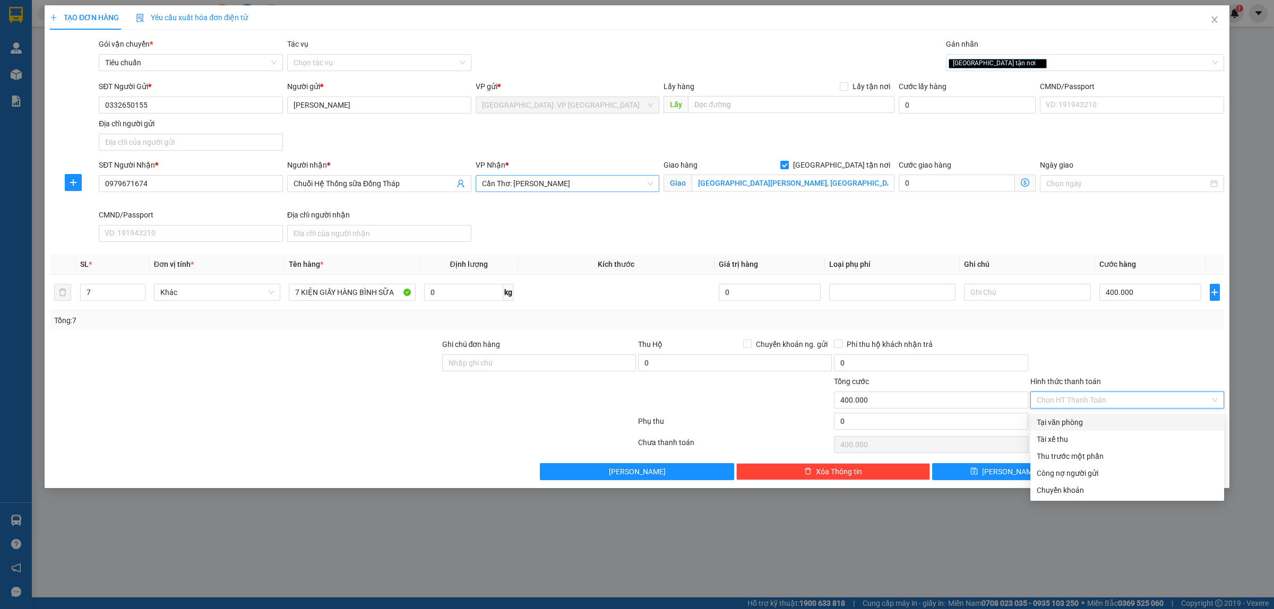
click at [1103, 425] on div "Tại văn phòng" at bounding box center [1127, 423] width 181 height 12
type input "0"
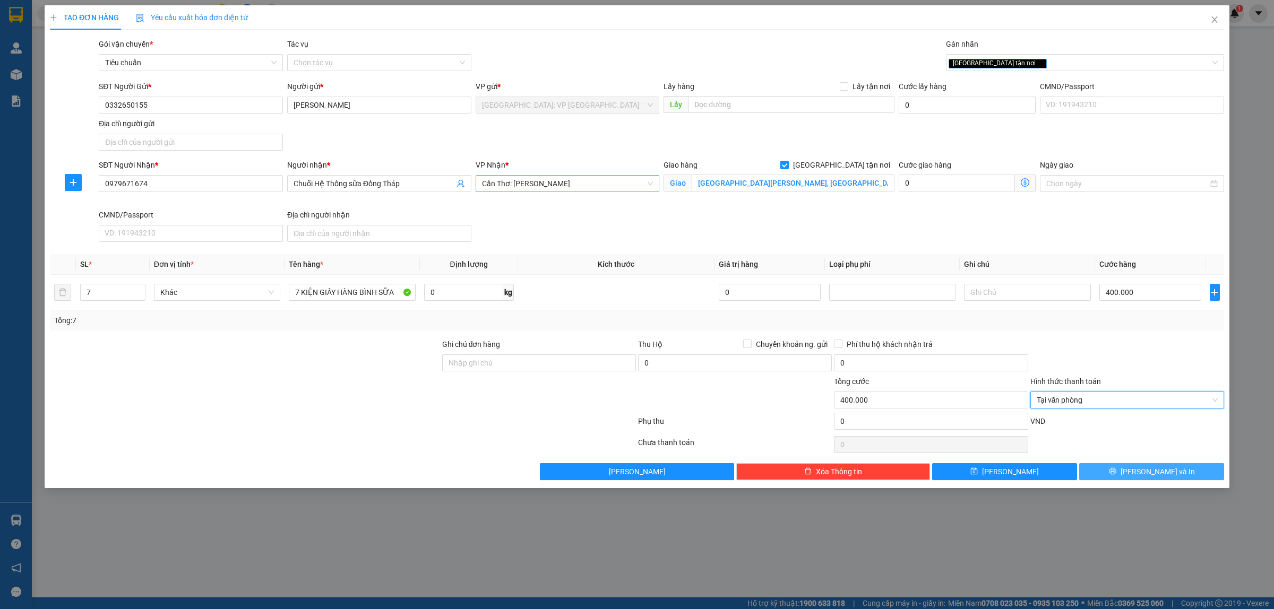
click at [1159, 474] on span "Lưu và In" at bounding box center [1158, 472] width 74 height 12
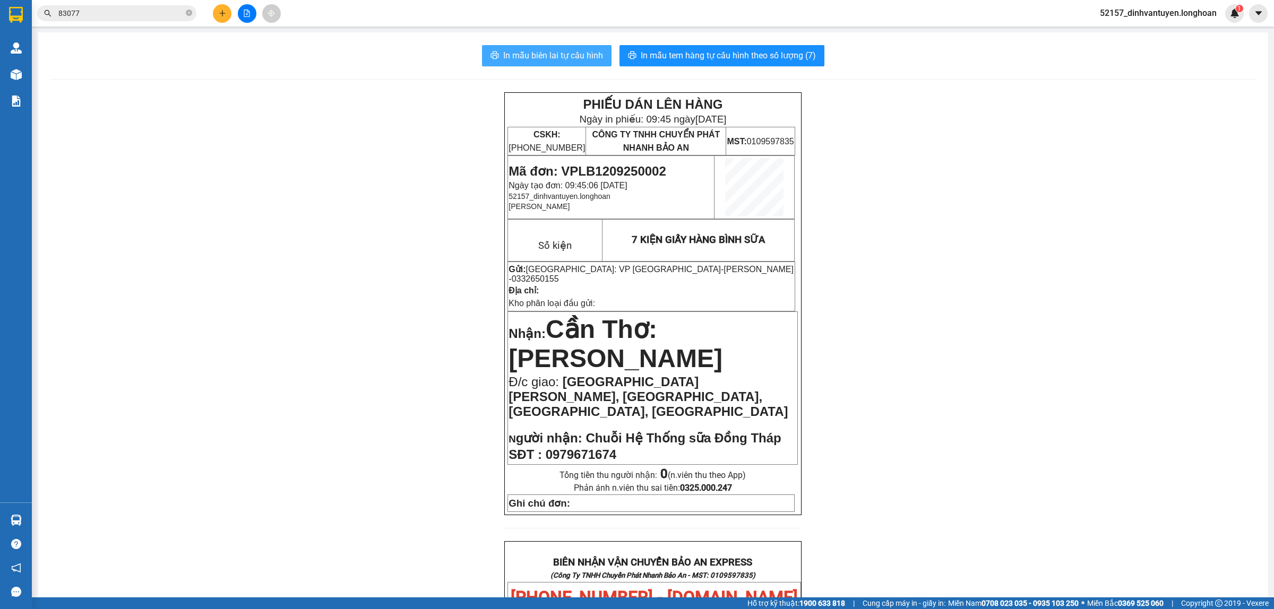
click at [574, 57] on span "In mẫu biên lai tự cấu hình" at bounding box center [553, 55] width 100 height 13
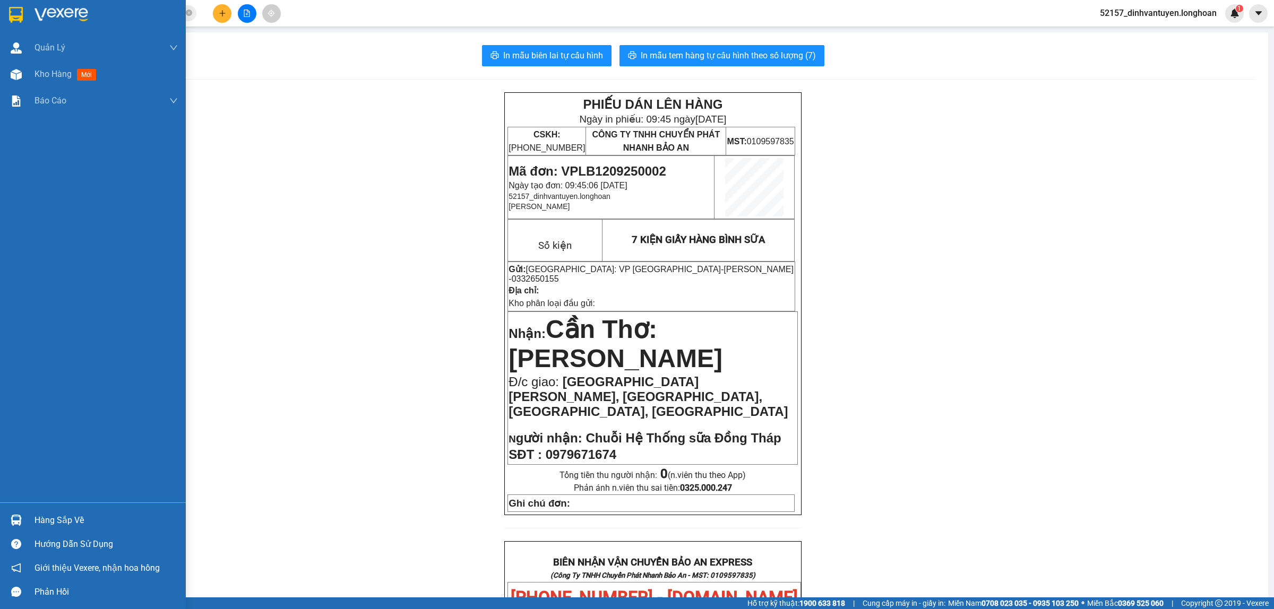
click at [22, 12] on img at bounding box center [16, 15] width 14 height 16
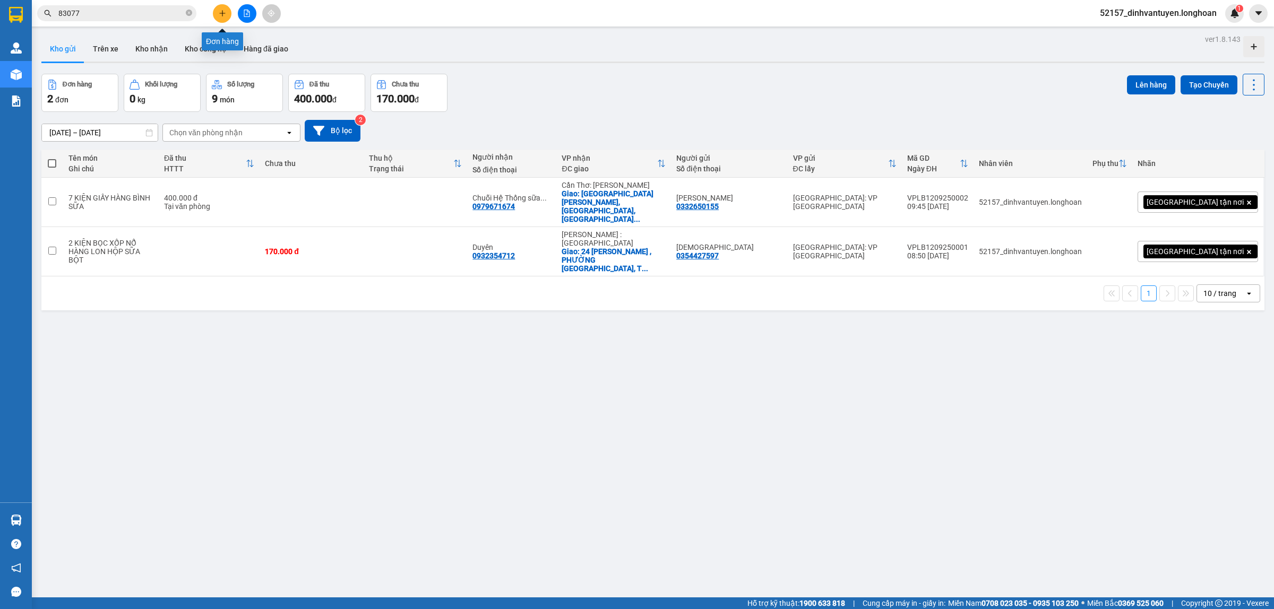
click at [227, 14] on button at bounding box center [222, 13] width 19 height 19
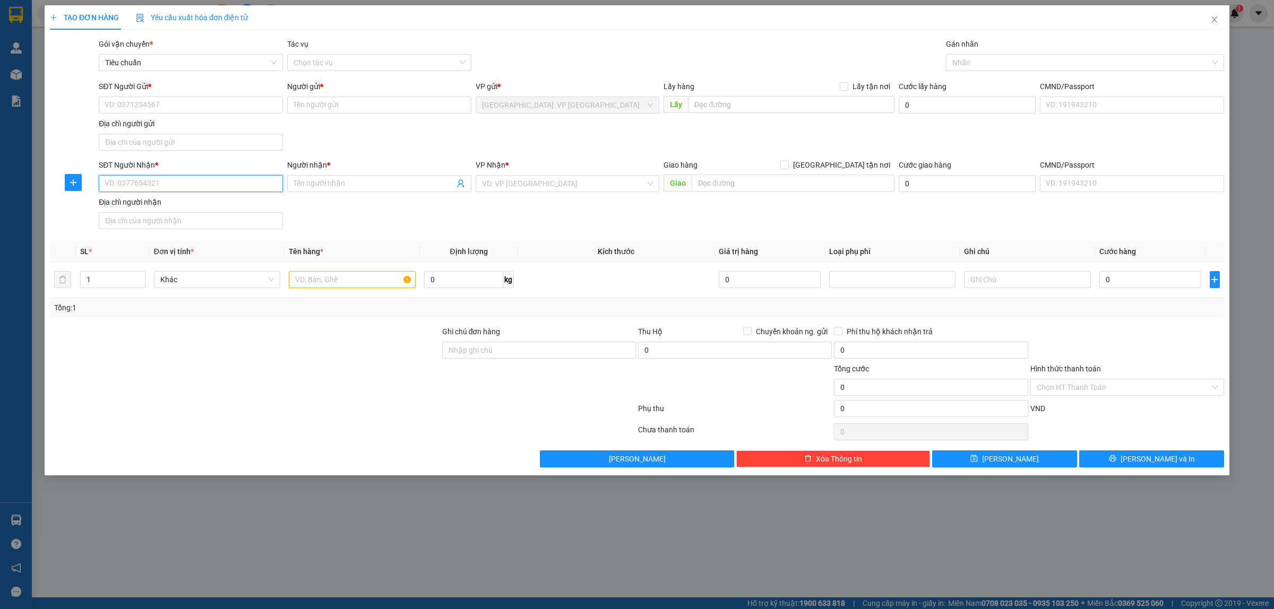
click at [186, 184] on input "SĐT Người Nhận *" at bounding box center [191, 183] width 184 height 17
type input "0988018765"
click at [226, 211] on div "0988018765 - cty đoàn gia 48" at bounding box center [190, 206] width 171 height 12
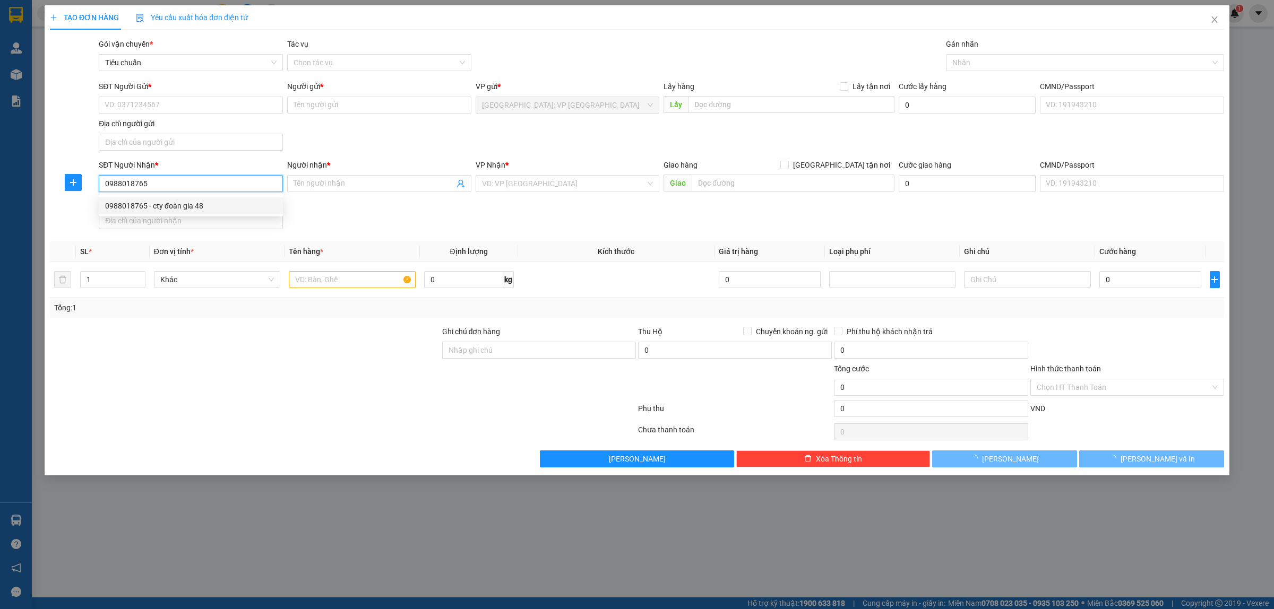
type input "cty đoàn gia 48"
checkbox input "true"
type input "26/68 MẠCH THỊ LIỄU, TÂN ĐÔNG HIỆP, TP DĨ AN, BÌNH DƯƠNG"
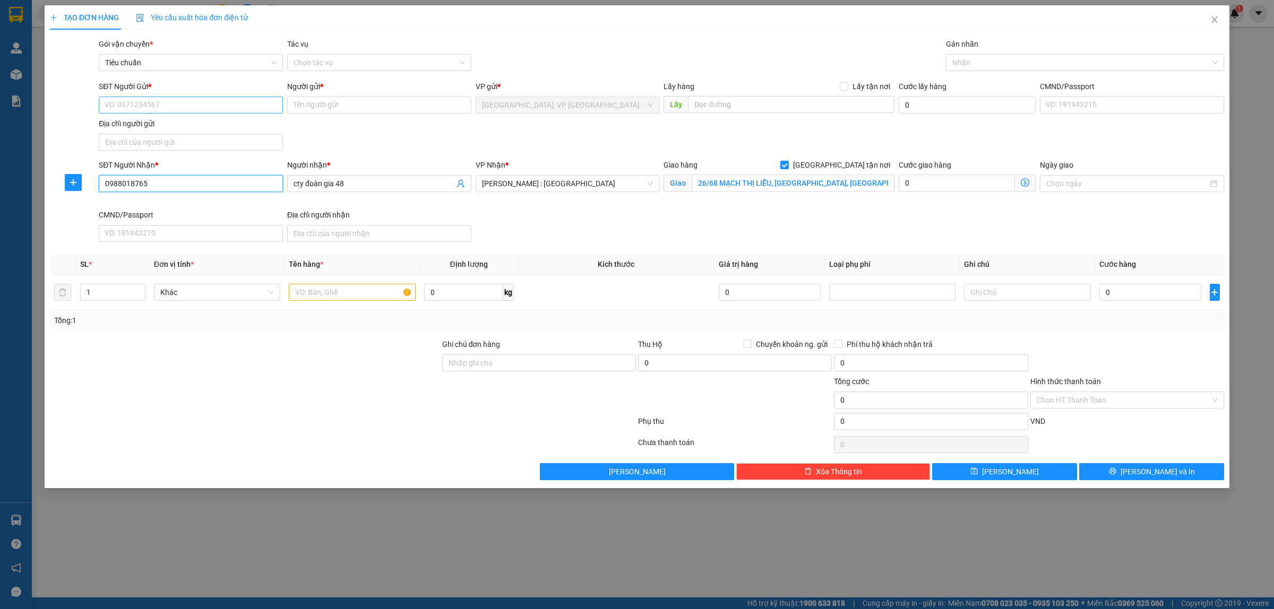
type input "0988018765"
click at [235, 110] on input "SĐT Người Gửi *" at bounding box center [191, 105] width 184 height 17
click at [201, 128] on div "0332650155 - THÙY CHUNG" at bounding box center [190, 127] width 171 height 12
type input "0332650155"
type input "THÙY CHUNG"
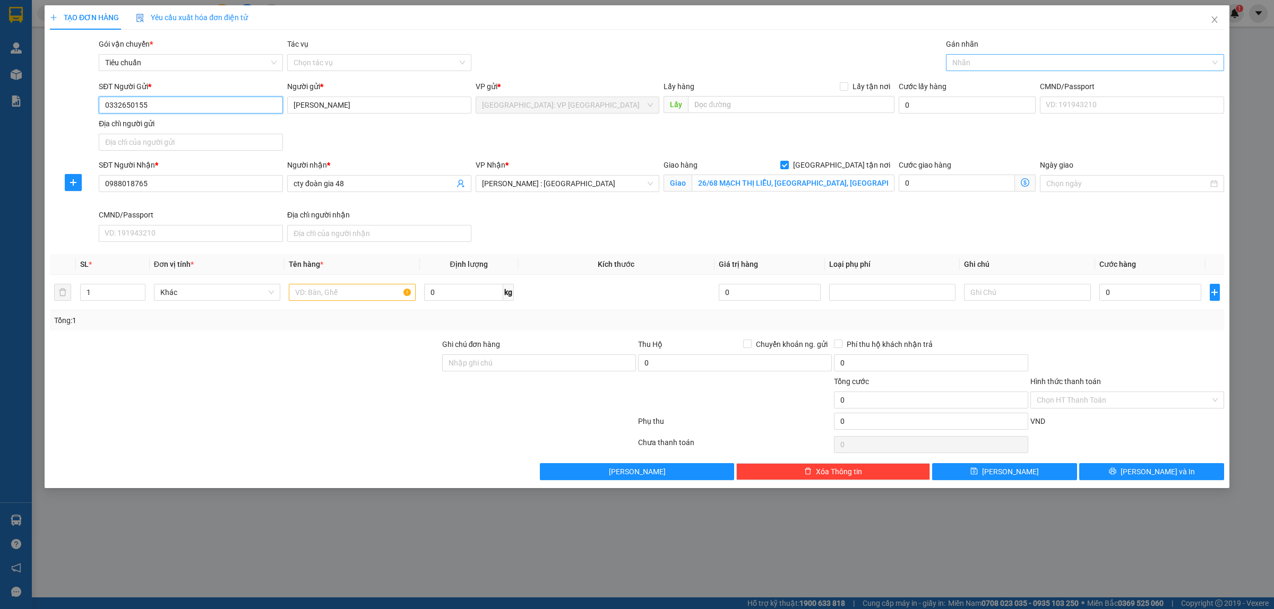
click at [999, 60] on div at bounding box center [1080, 62] width 262 height 13
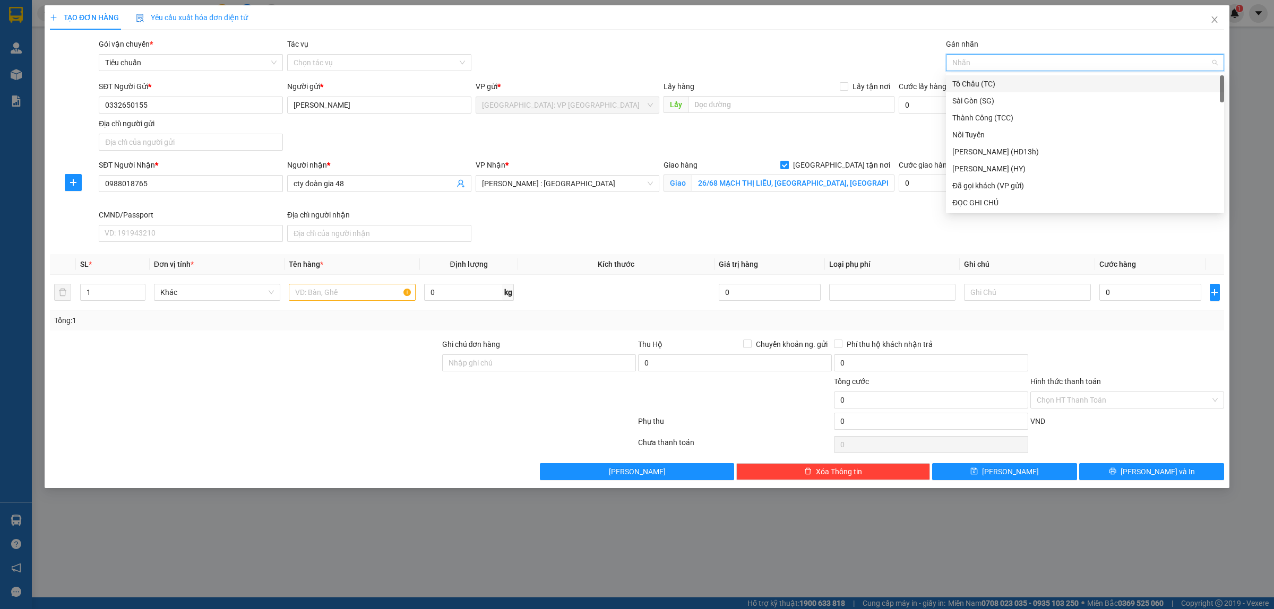
type input "G"
click at [994, 207] on div "Giao tận nơi" at bounding box center [1084, 203] width 265 height 12
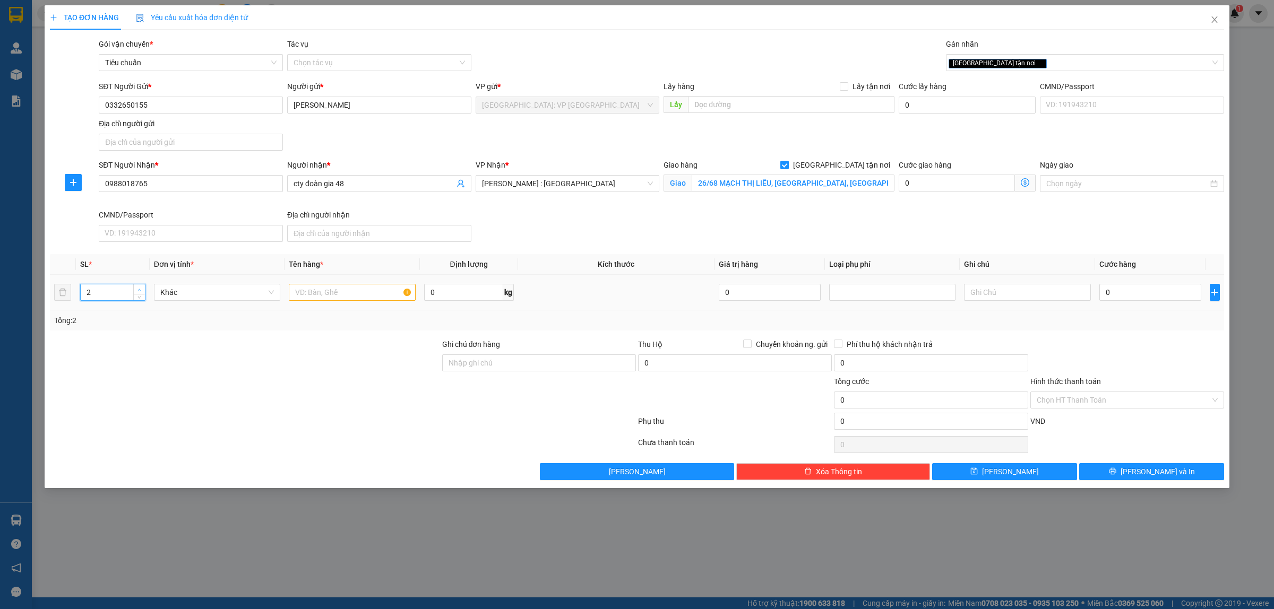
click at [139, 290] on icon "up" at bounding box center [140, 290] width 4 height 4
type input "6"
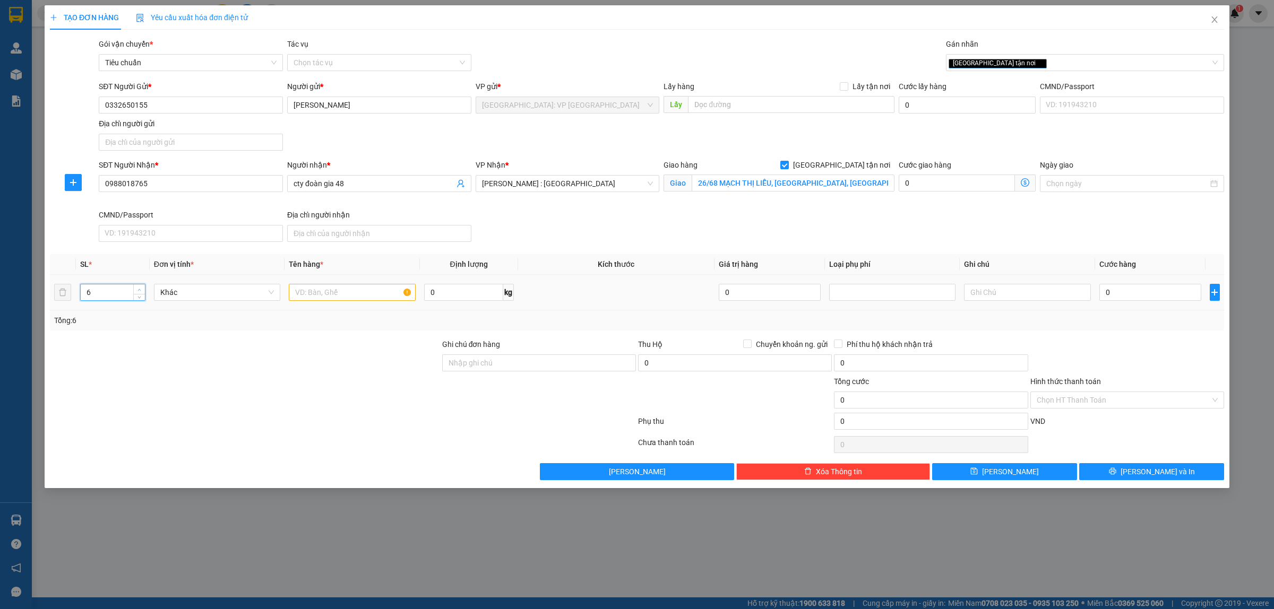
click at [139, 290] on icon "up" at bounding box center [140, 290] width 4 height 4
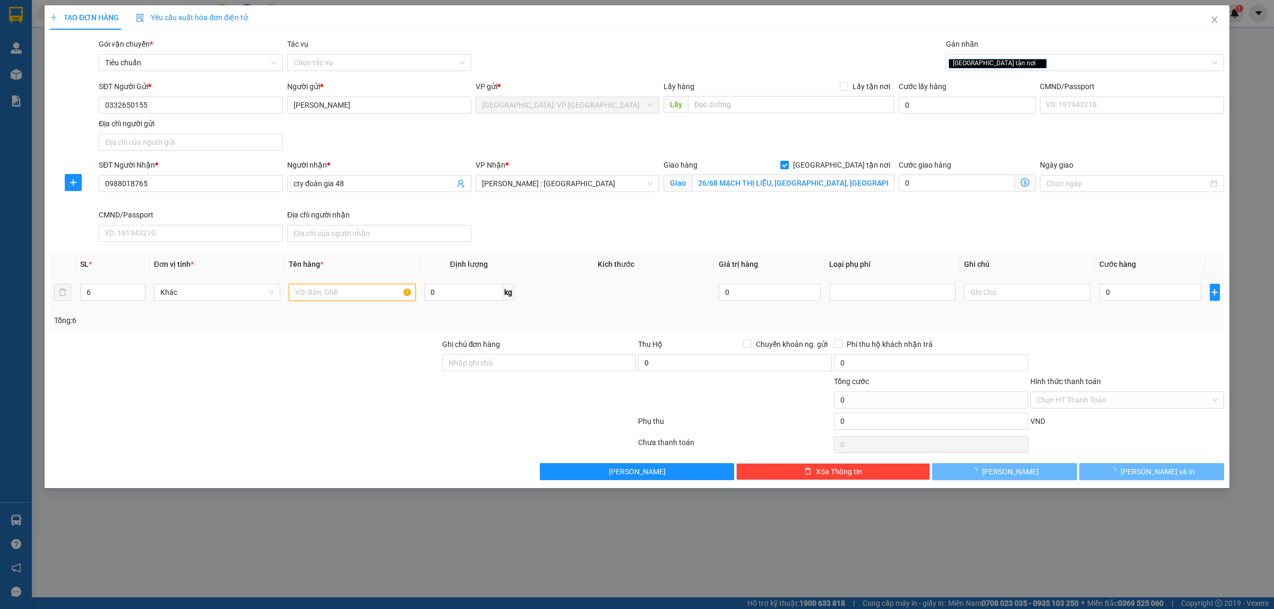
drag, startPoint x: 363, startPoint y: 294, endPoint x: 413, endPoint y: 293, distance: 49.9
click at [364, 293] on input "text" at bounding box center [352, 292] width 126 height 17
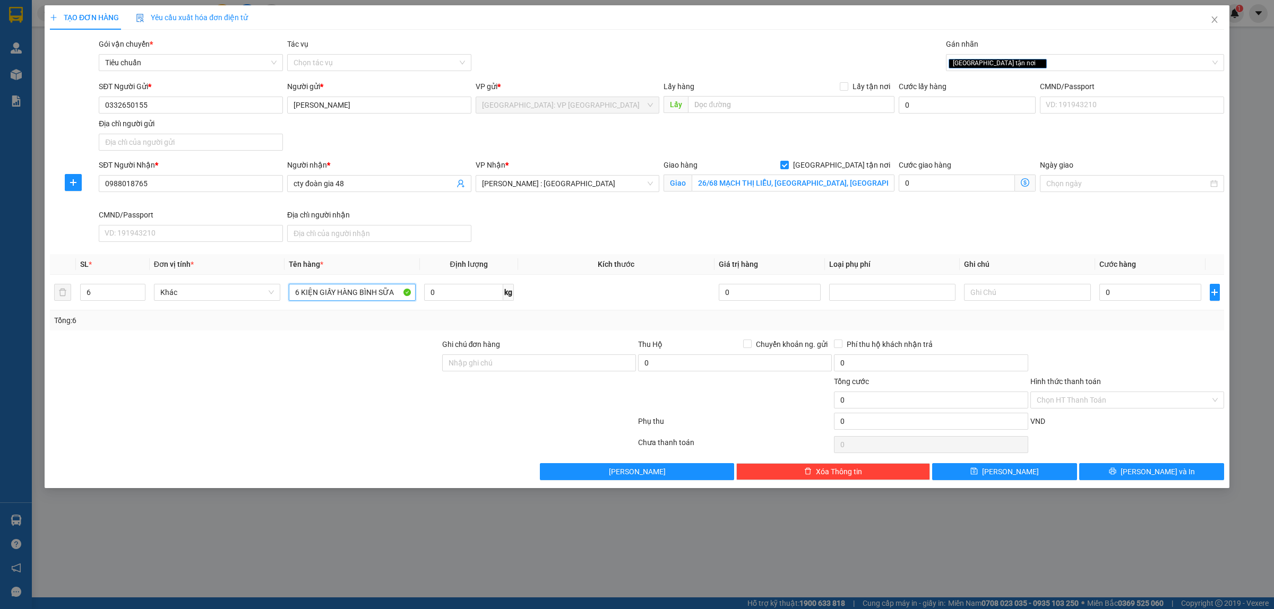
type input "6 KIỆN GIẤY HÀNG BÌNH SỮA"
click at [1127, 300] on input "0" at bounding box center [1151, 292] width 102 height 17
click at [203, 184] on input "0988018765" at bounding box center [191, 183] width 184 height 17
click at [1140, 295] on input "0" at bounding box center [1151, 292] width 102 height 17
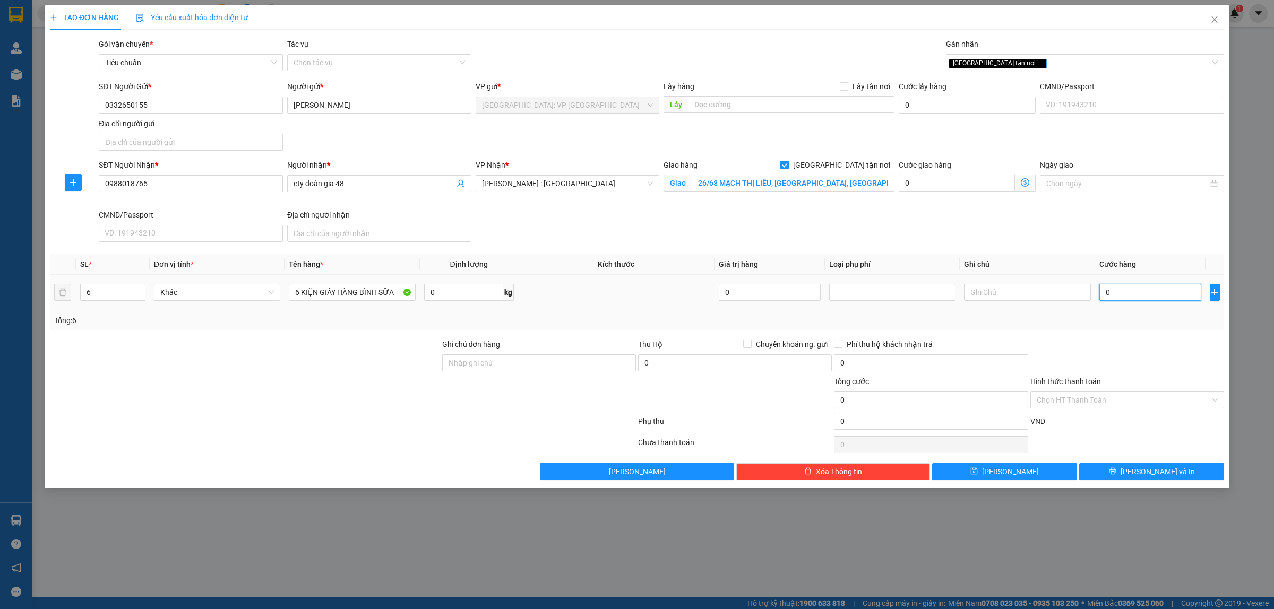
type input "5"
type input "52"
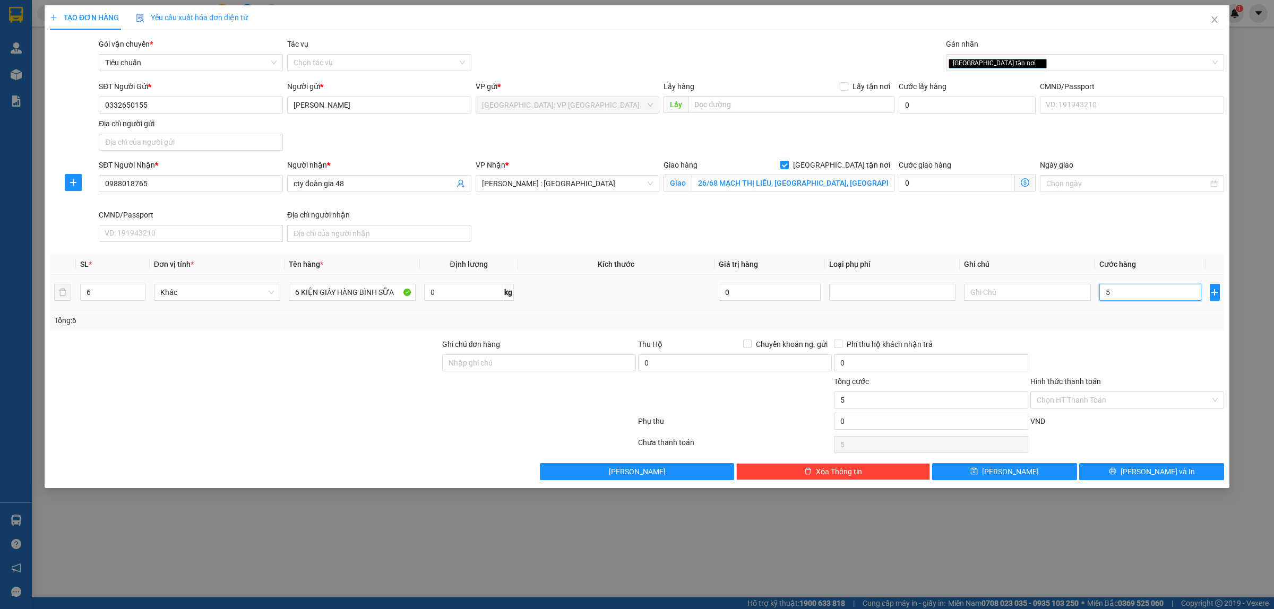
type input "52"
type input "520"
type input "5.200"
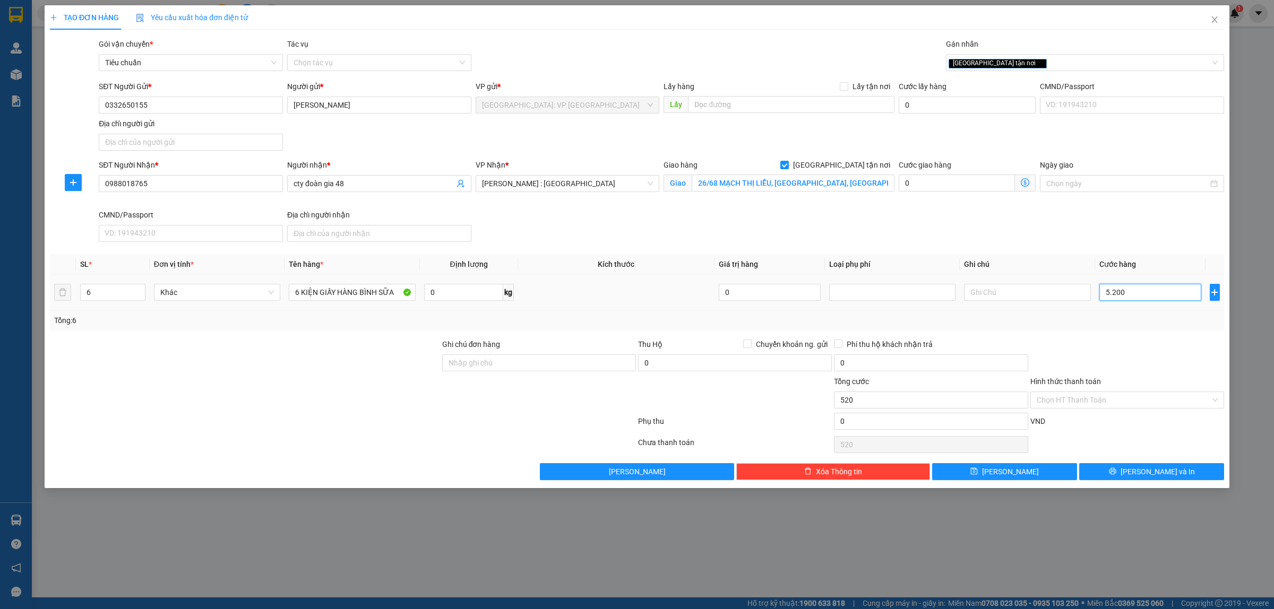
type input "5.200"
type input "52.000"
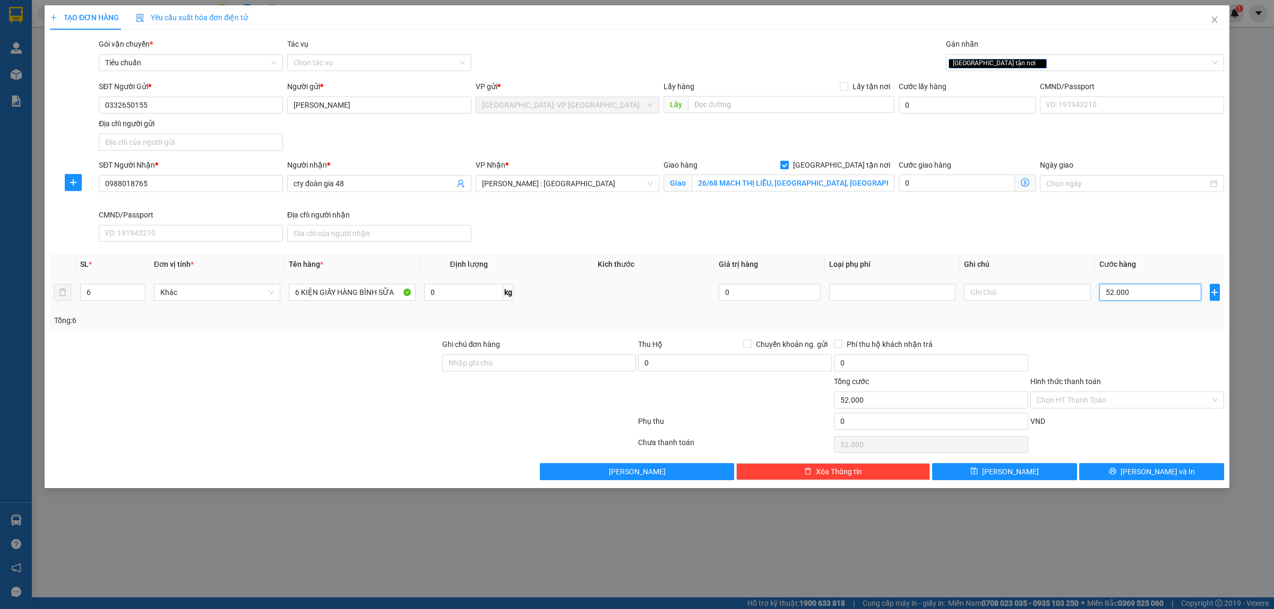
type input "520.000"
click at [1121, 295] on input "520.000" at bounding box center [1151, 292] width 102 height 17
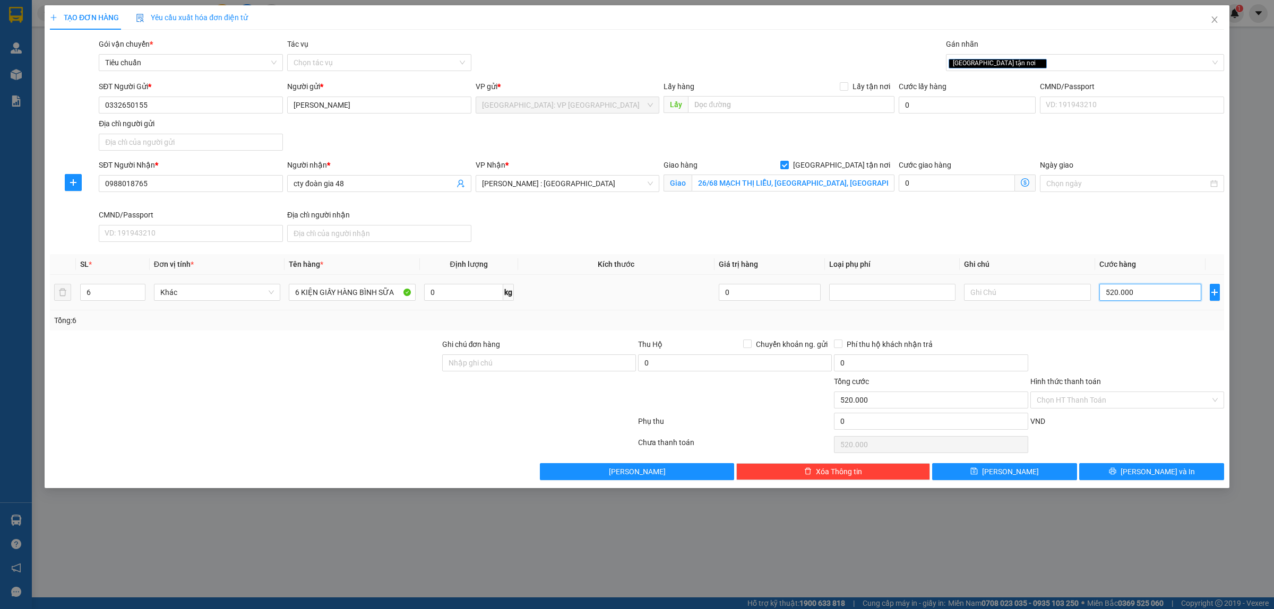
type input "4"
type input "48"
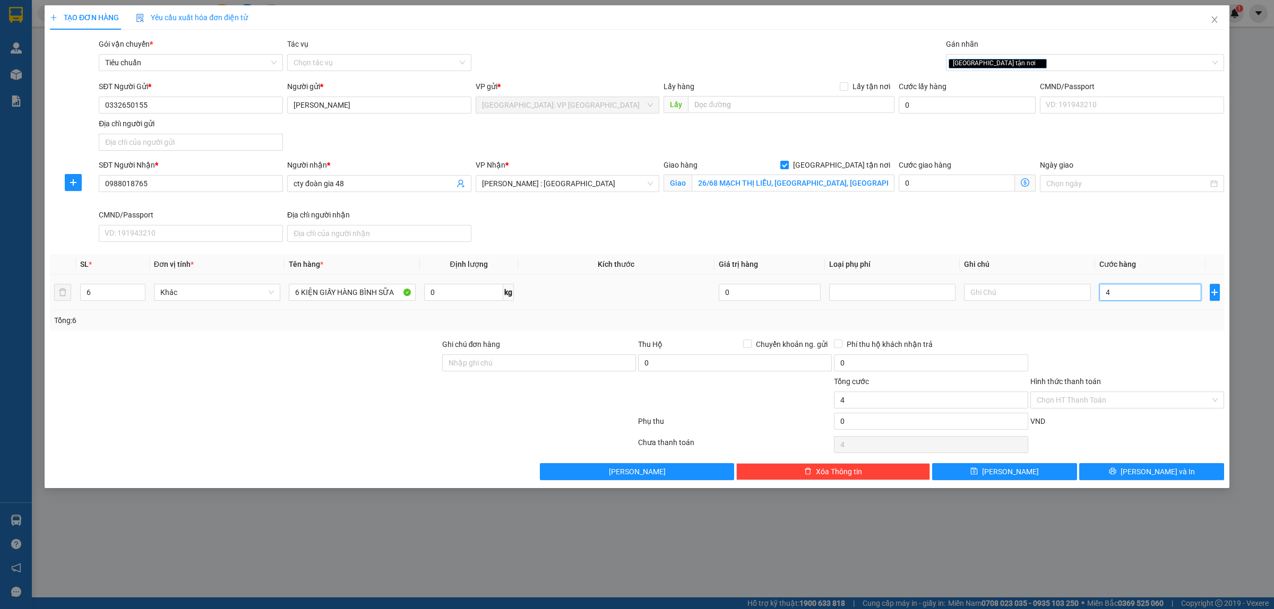
type input "48"
type input "480"
type input "4.800"
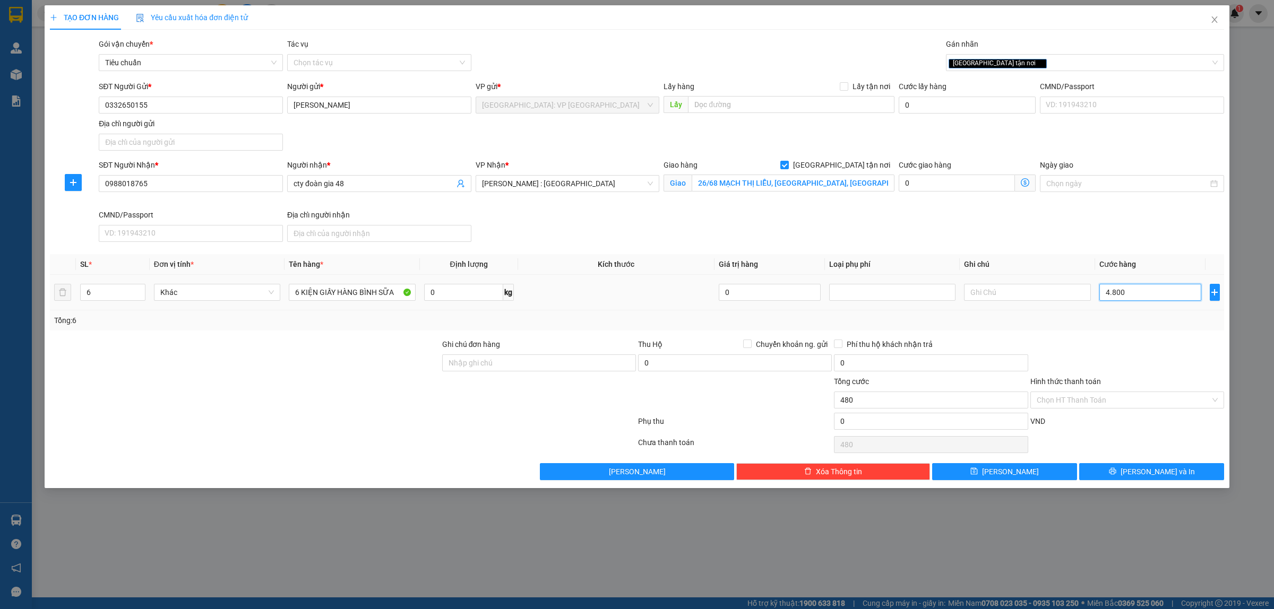
type input "4.800"
type input "48.000"
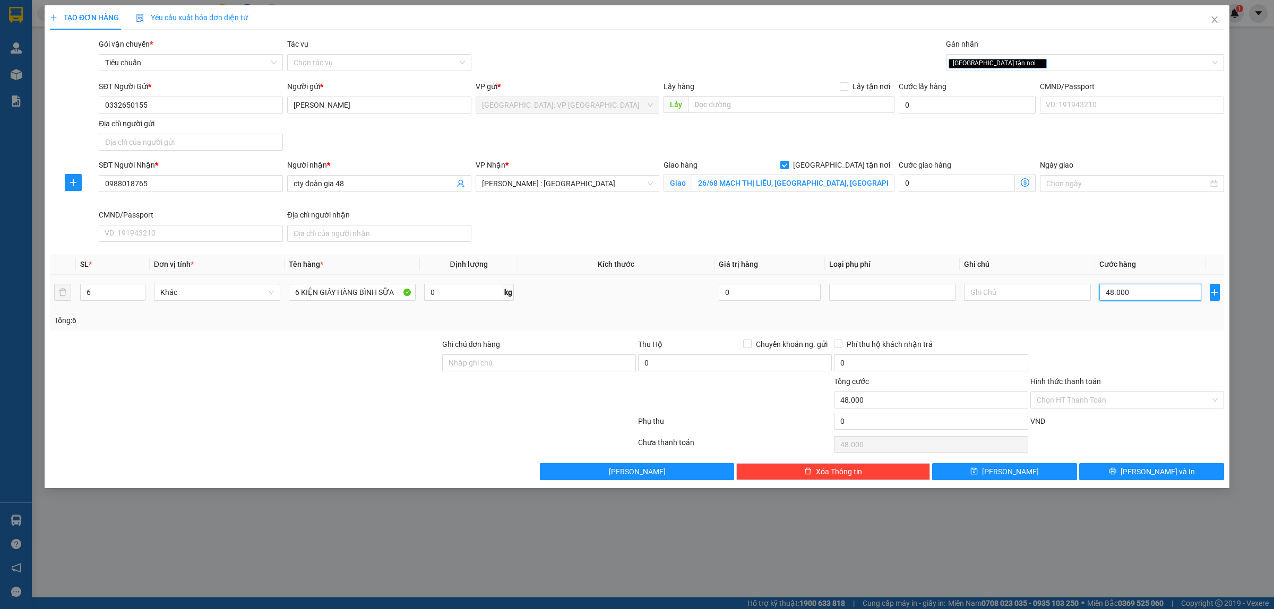
type input "480.000"
click at [1121, 394] on input "Hình thức thanh toán" at bounding box center [1124, 400] width 174 height 16
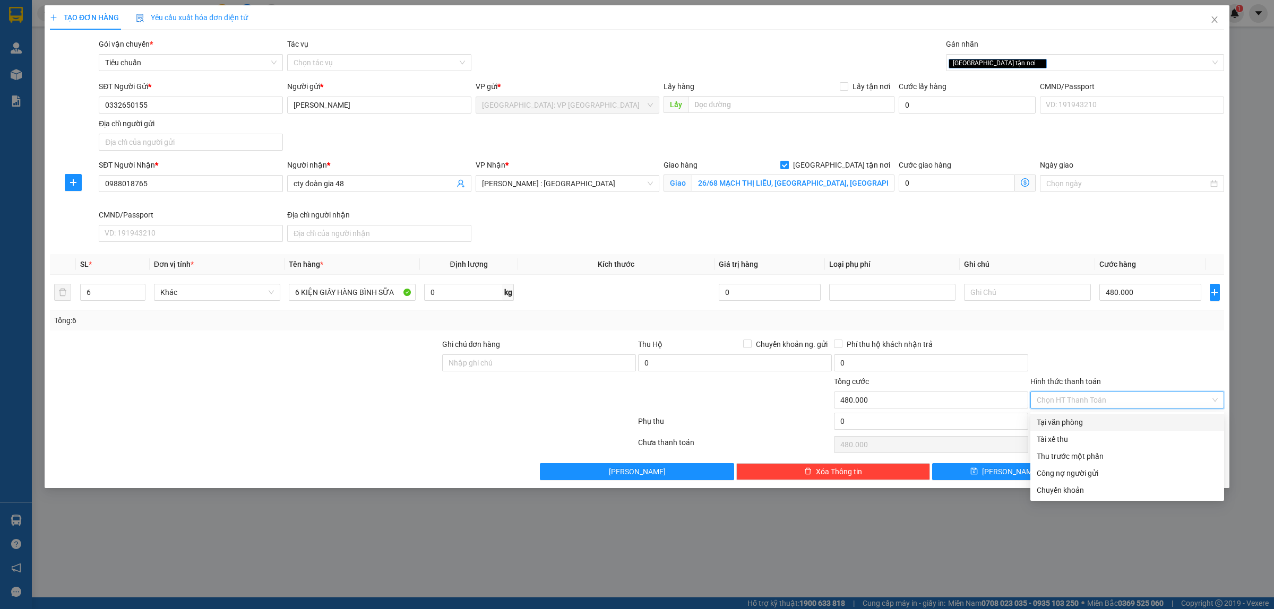
click at [1108, 422] on div "Tại văn phòng" at bounding box center [1127, 423] width 181 height 12
type input "0"
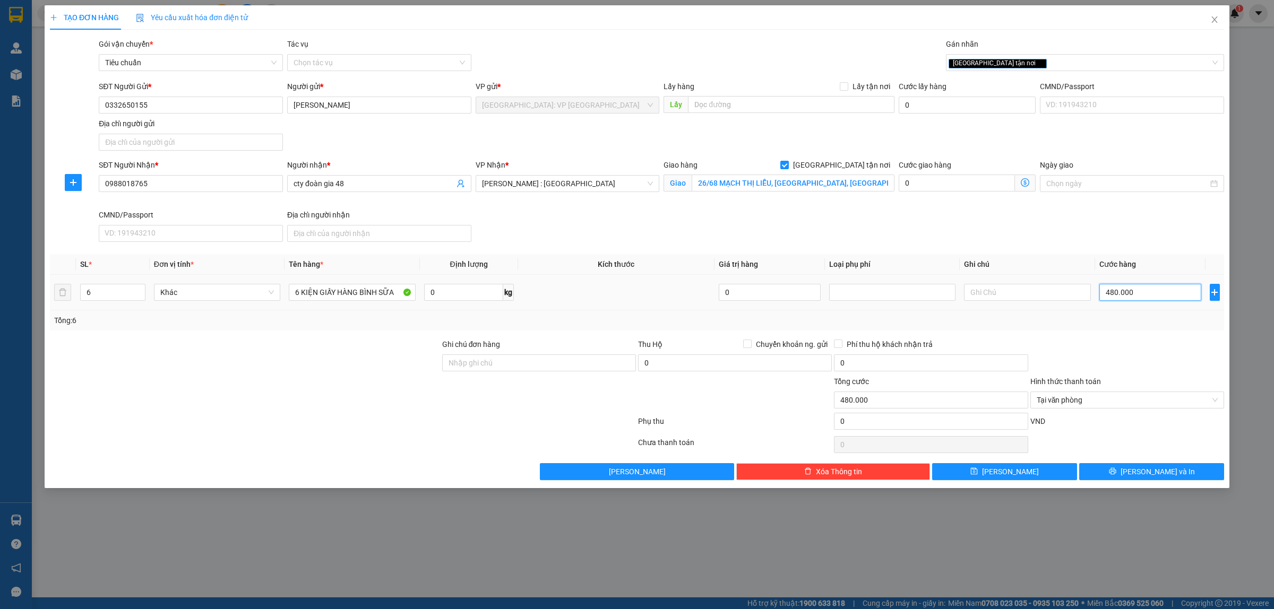
click at [1113, 295] on input "480.000" at bounding box center [1151, 292] width 102 height 17
type input "5"
type input "52"
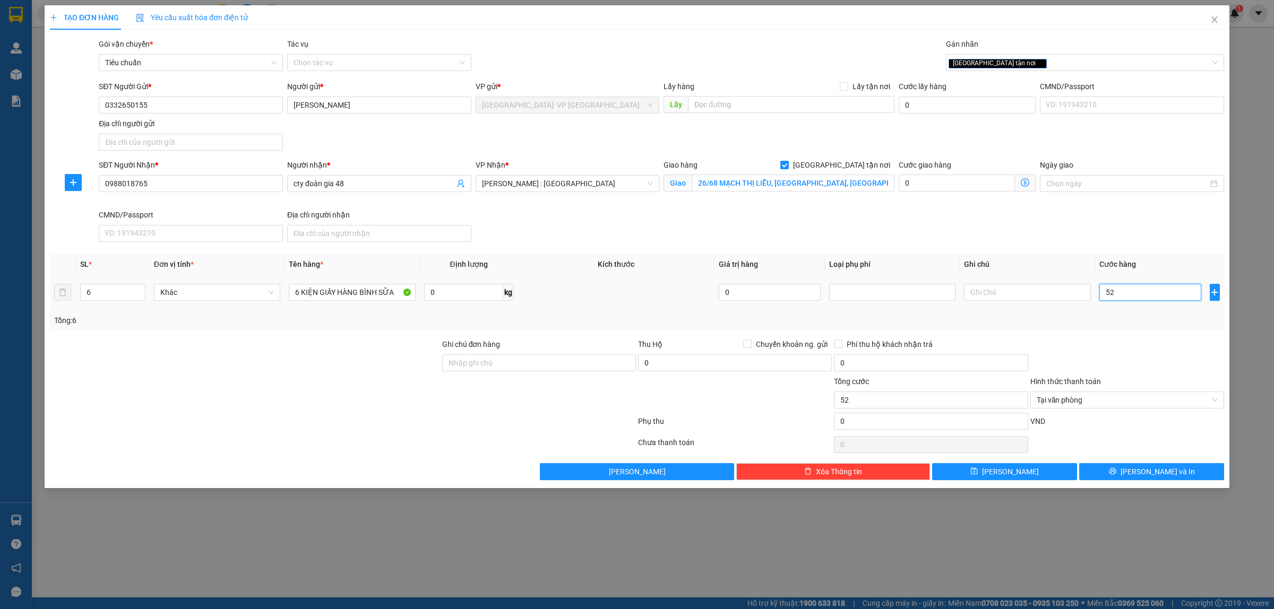
type input "520"
type input "5.200"
type input "52.000"
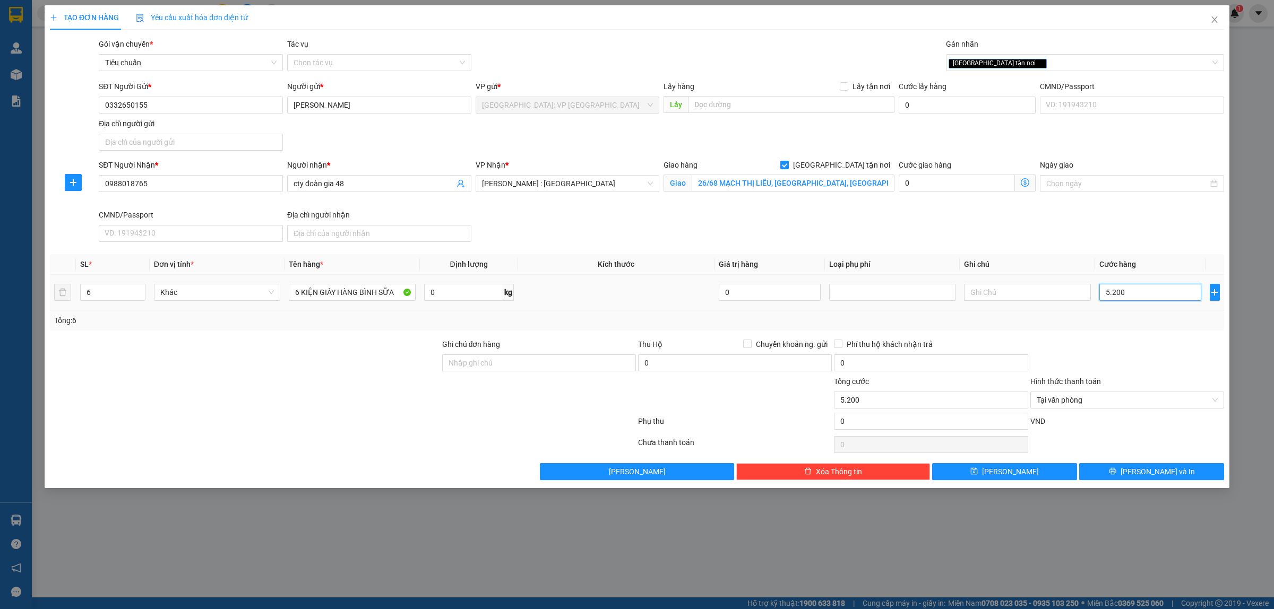
type input "52.000"
type input "520.000"
click at [1126, 295] on input "520.000" at bounding box center [1151, 292] width 102 height 17
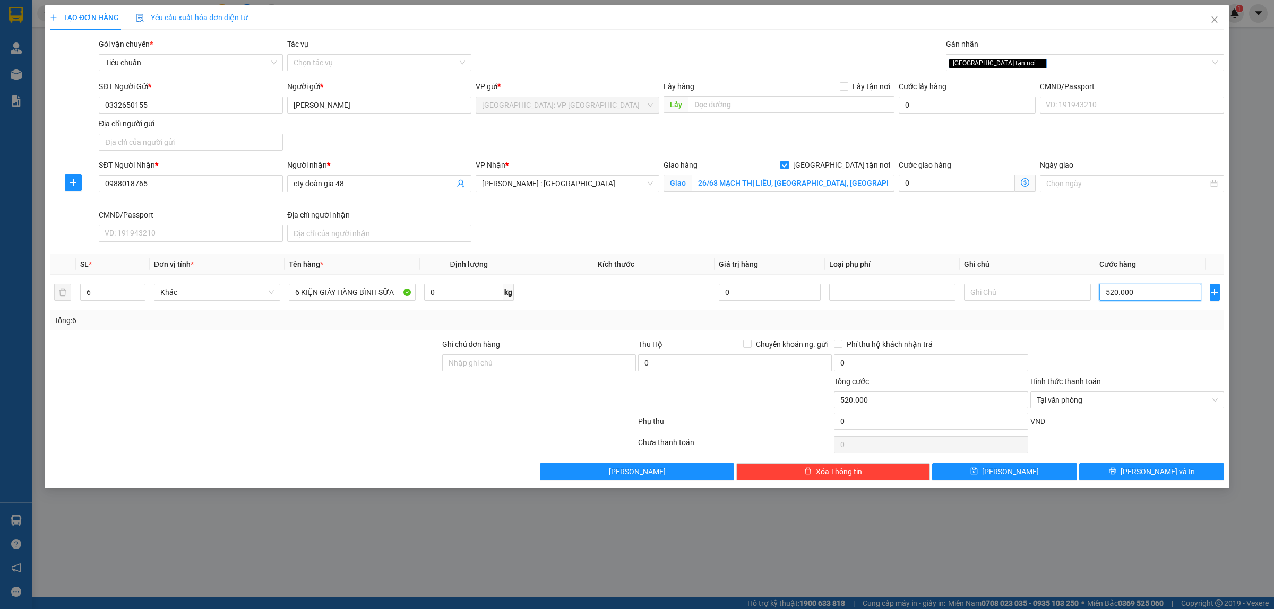
type input "4"
type input "48"
type input "480"
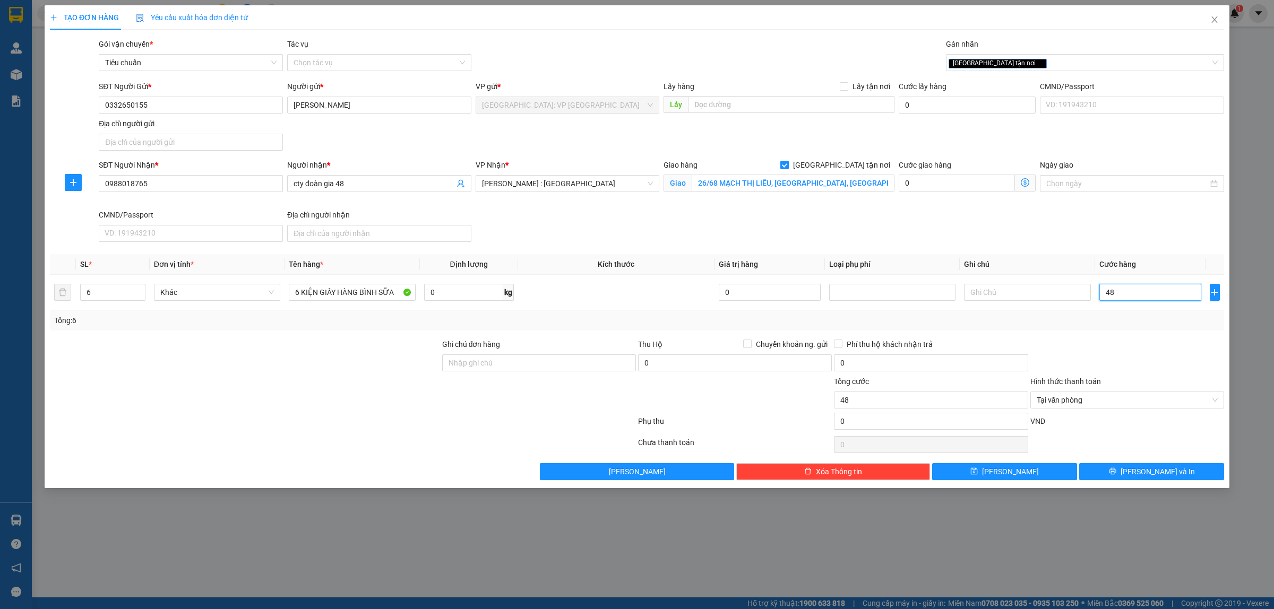
type input "480"
type input "4.800"
type input "48.000"
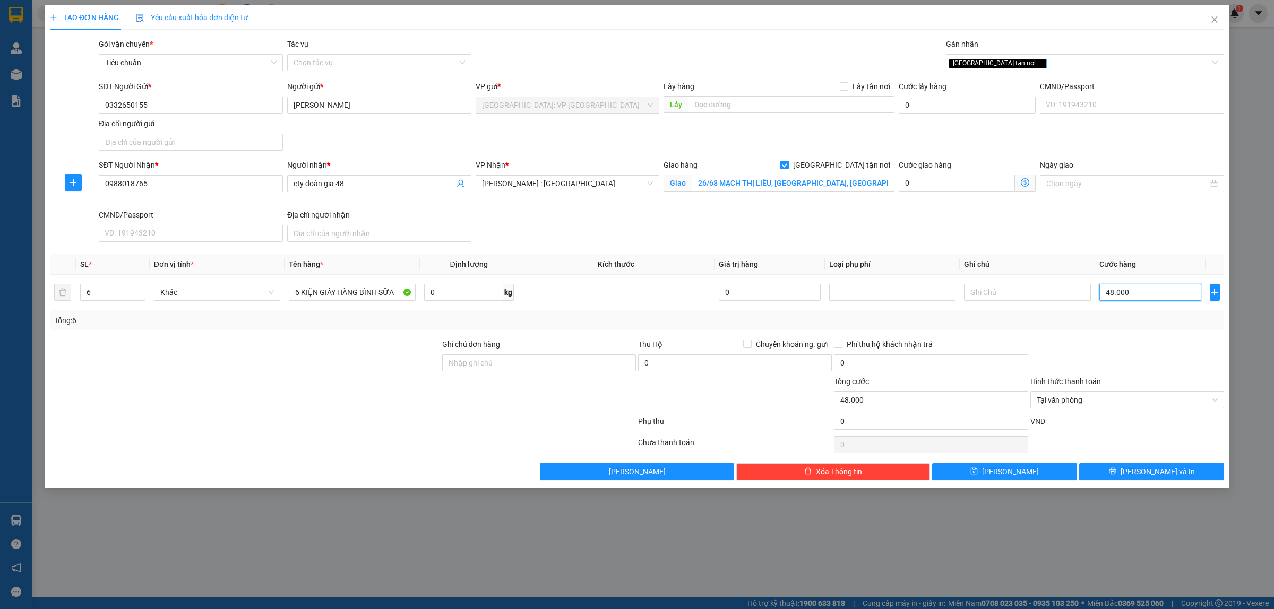
type input "480.000"
click at [1169, 467] on button "Lưu và In" at bounding box center [1151, 471] width 145 height 17
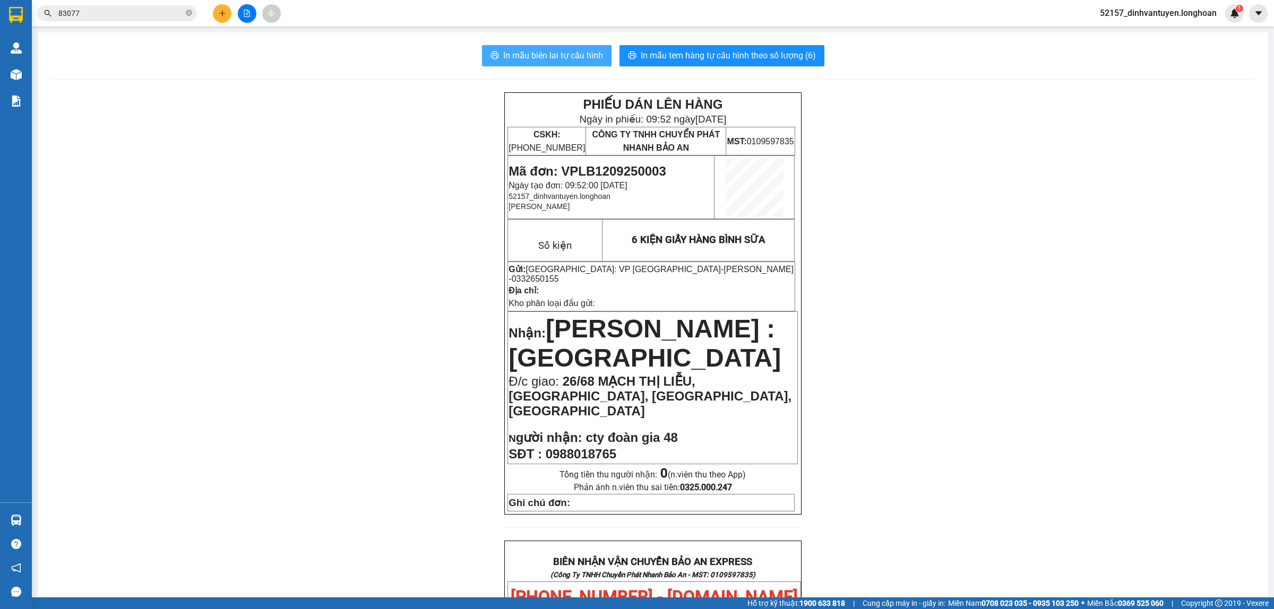
click at [576, 54] on span "In mẫu biên lai tự cấu hình" at bounding box center [553, 55] width 100 height 13
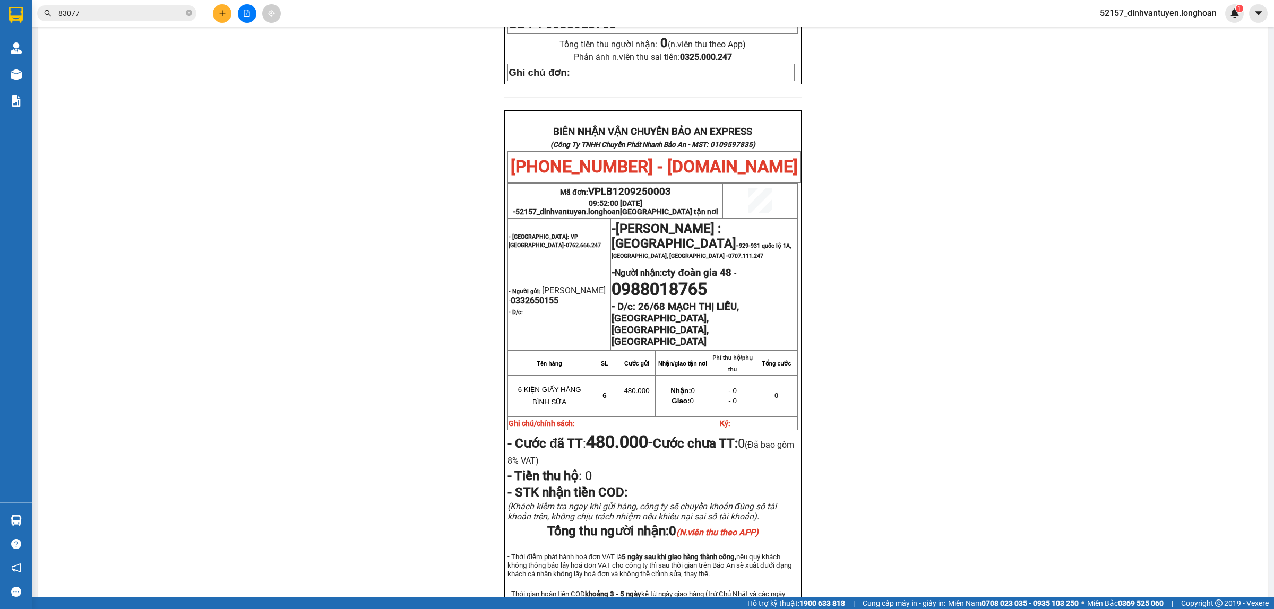
scroll to position [497, 0]
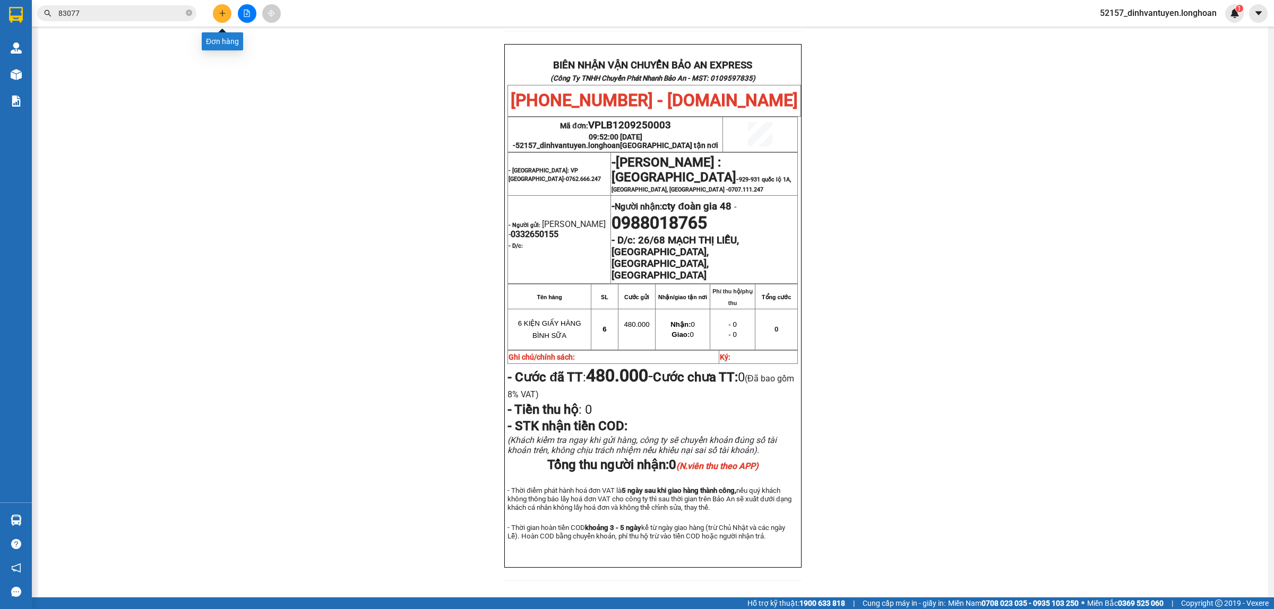
click at [218, 10] on button at bounding box center [222, 13] width 19 height 19
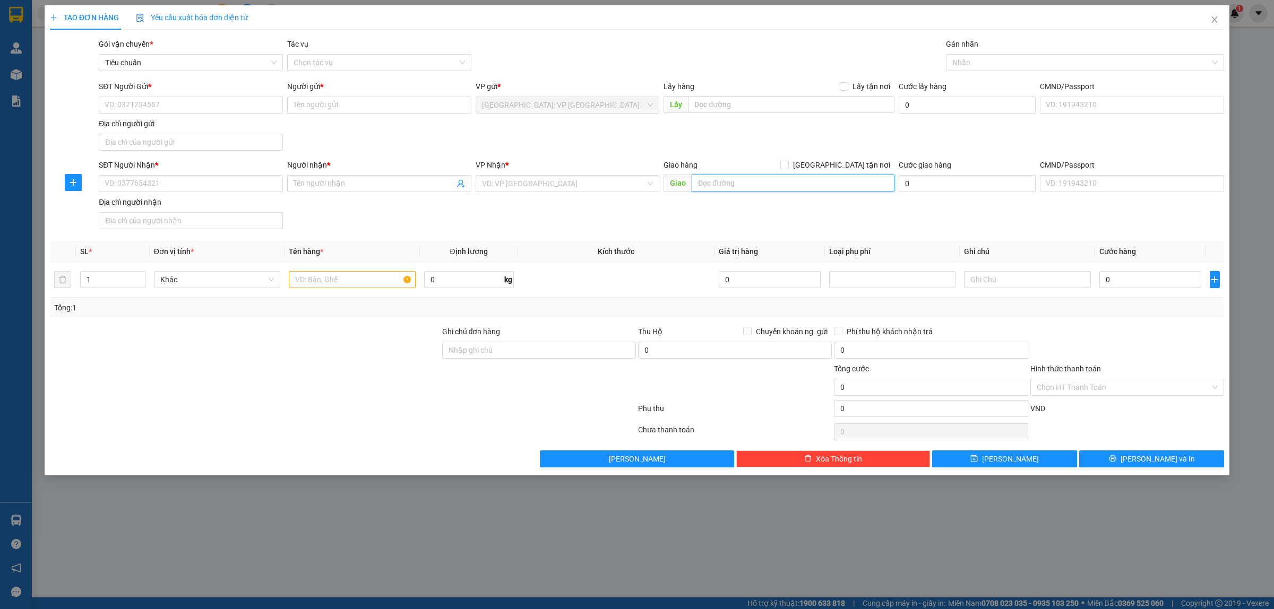
click at [741, 186] on input "text" at bounding box center [793, 183] width 203 height 17
paste input "thôn Cúc Bồ,xã, Kiến Quốc, Ninh Giang, Hải Dương"
click at [701, 183] on input "thôn Cúc Bồ,xã, Kiến Quốc, Ninh Giang, Hải Dương" at bounding box center [793, 183] width 203 height 17
type input "ĐÊN KHÚC THỪA DỤ, Thôn Cúc Bồ,xã, Kiến Quốc, Ninh Giang, Hải Dương"
click at [788, 164] on input "Giao tận nơi" at bounding box center [783, 164] width 7 height 7
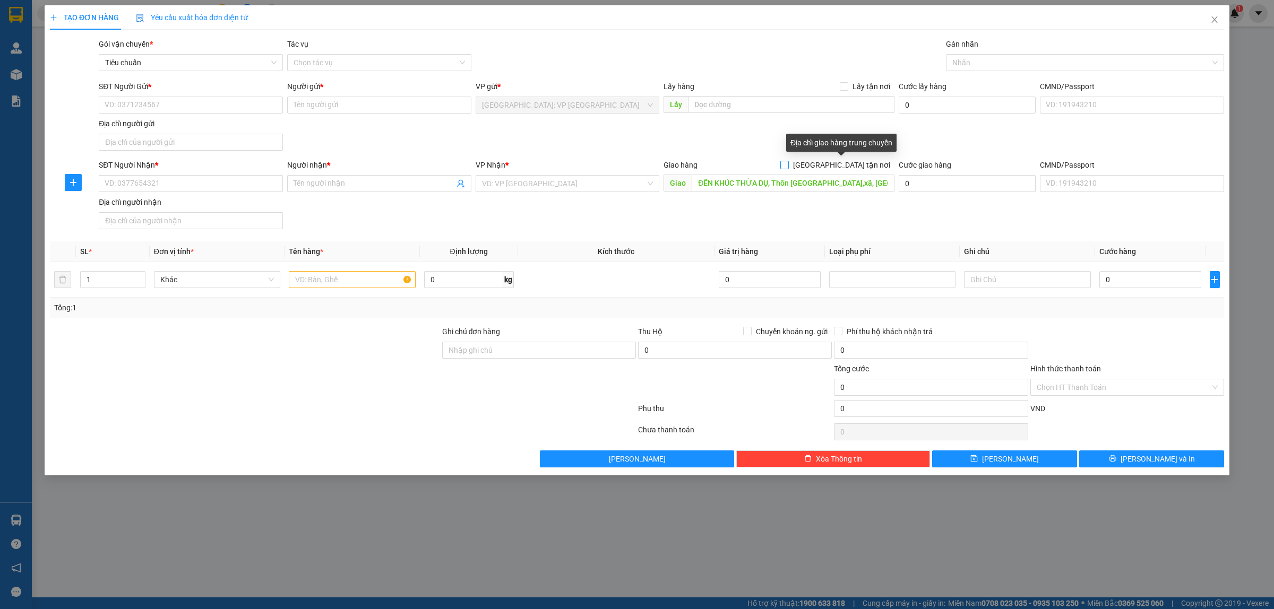
checkbox input "true"
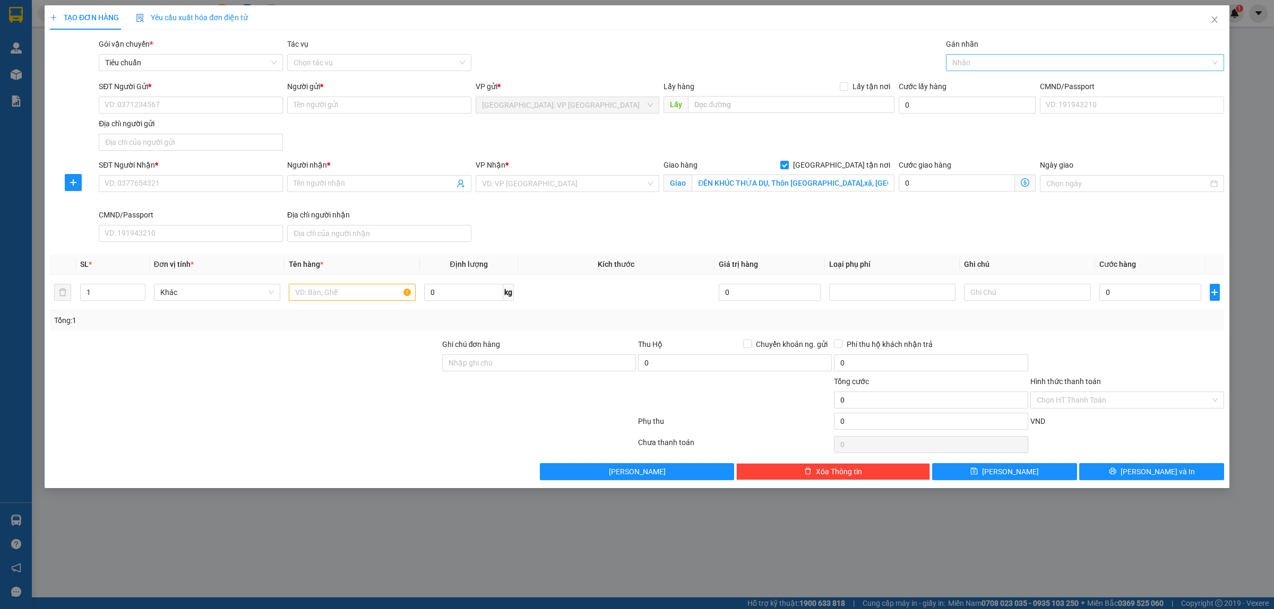
click at [961, 62] on div at bounding box center [1080, 62] width 262 height 13
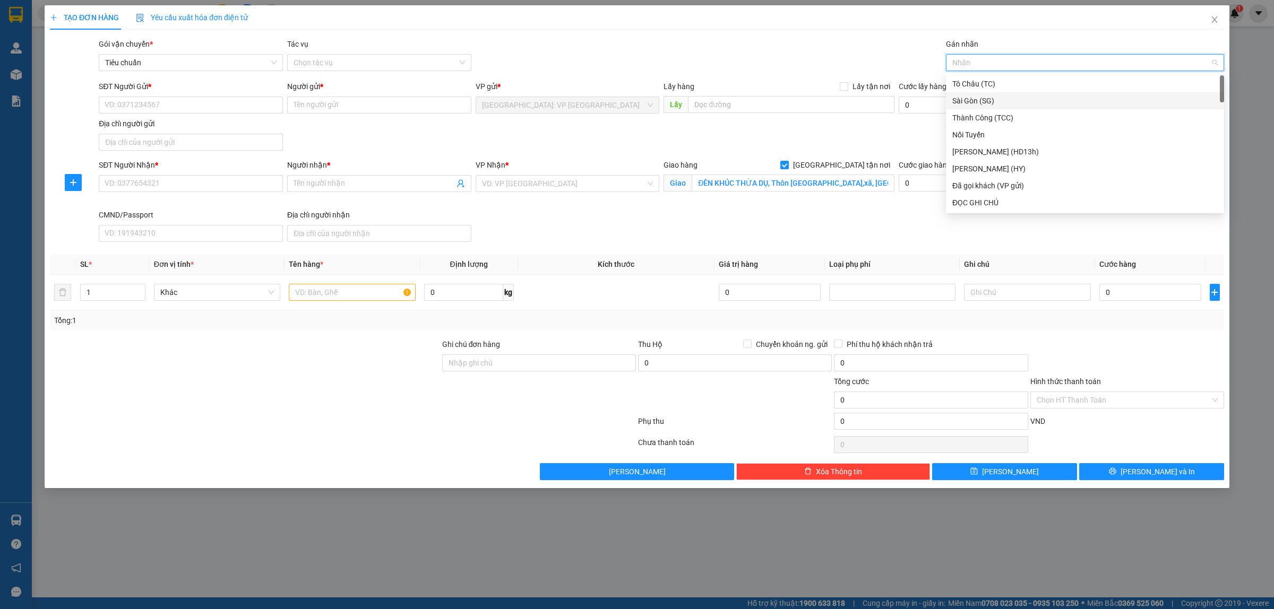
type input "G"
click at [991, 202] on div "Giao tận nơi" at bounding box center [1084, 203] width 265 height 12
click at [545, 182] on input "search" at bounding box center [564, 184] width 164 height 16
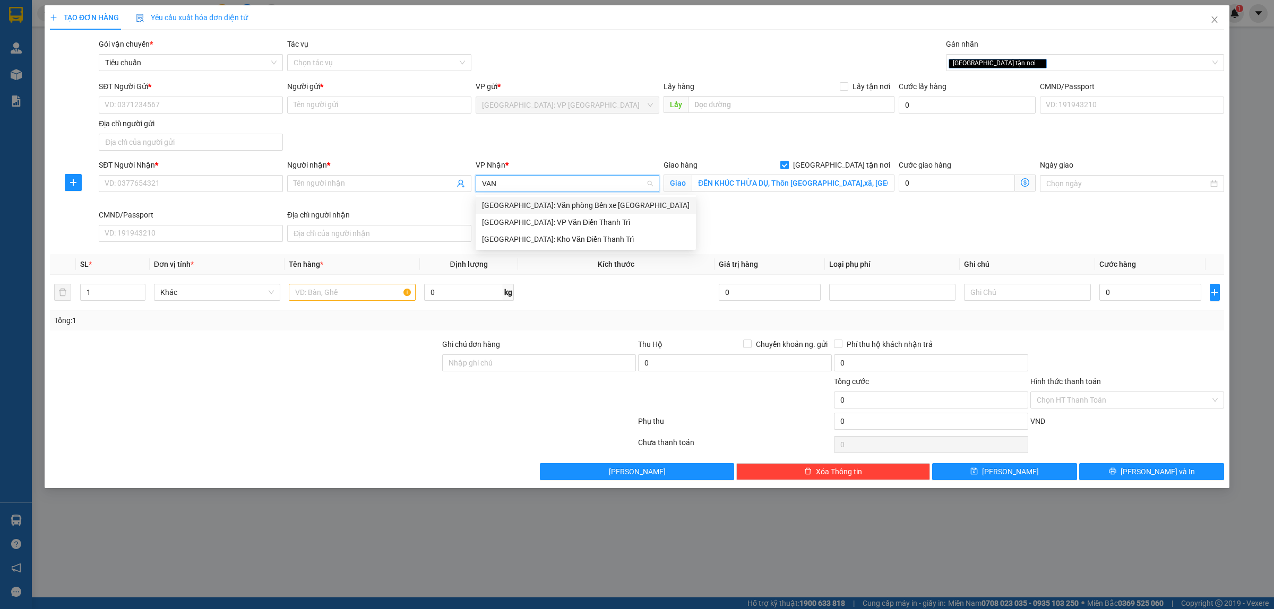
type input "VAN D"
click at [553, 218] on div "Hà Nội: Kho Văn Điển Thanh Trì" at bounding box center [567, 223] width 171 height 12
click at [333, 196] on div "Người nhận * Tên người nhận" at bounding box center [379, 177] width 184 height 37
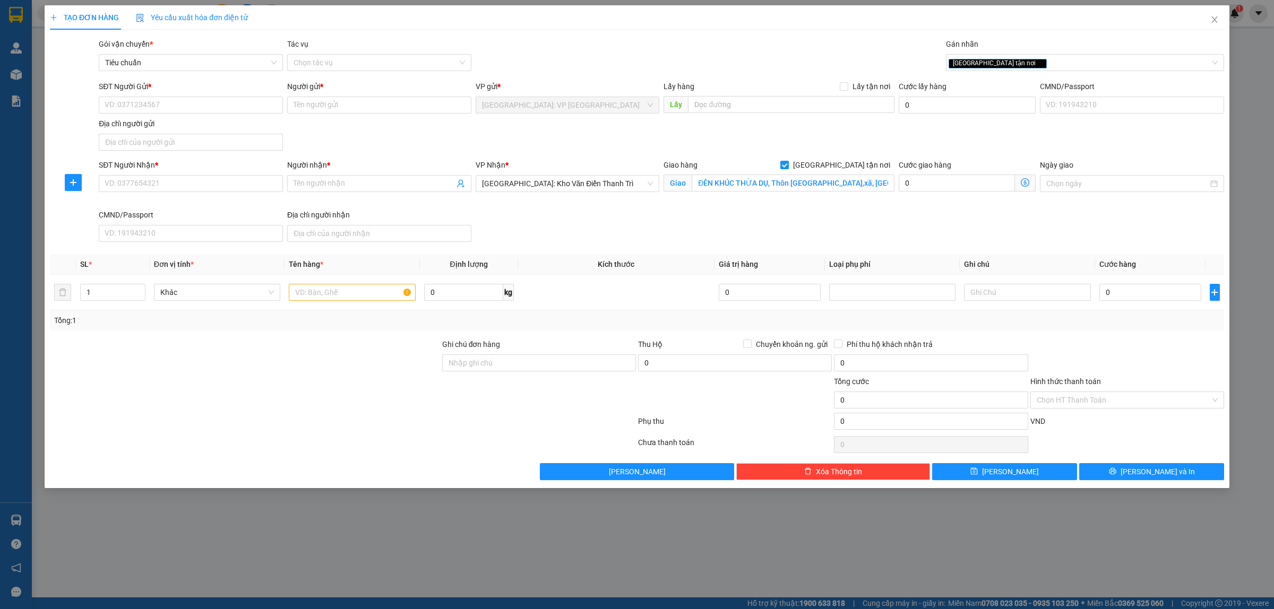
click at [231, 174] on div "SĐT Người Nhận *" at bounding box center [191, 167] width 184 height 16
click at [240, 186] on input "SĐT Người Nhận *" at bounding box center [191, 183] width 184 height 17
type input "091536893"
click at [314, 178] on span at bounding box center [379, 183] width 184 height 17
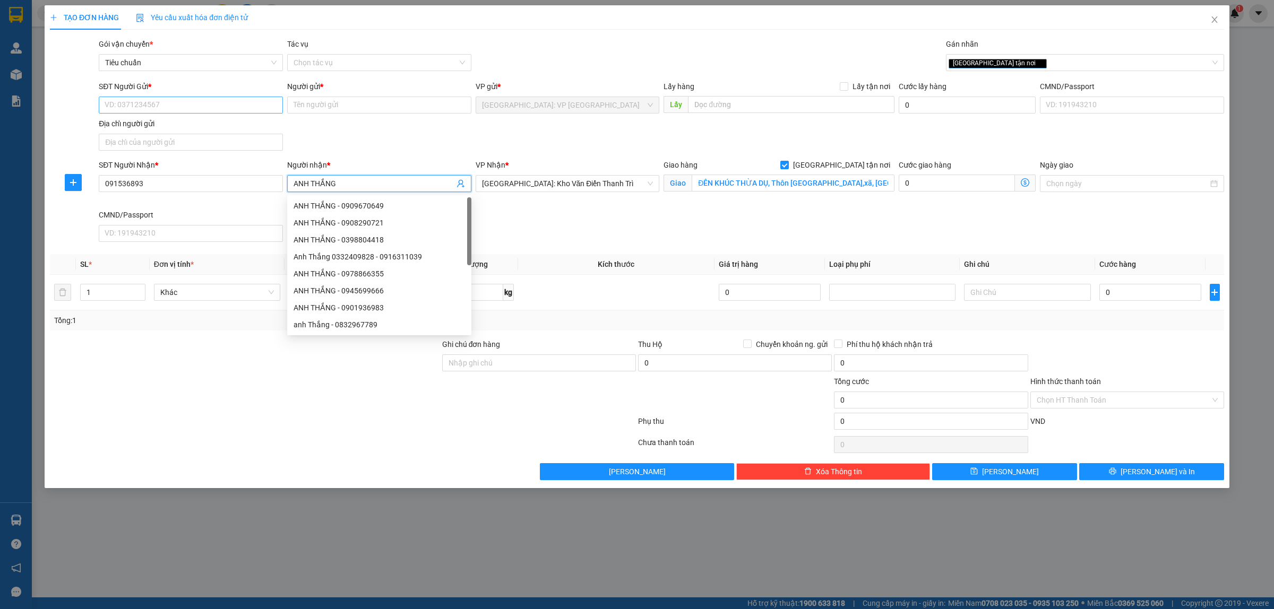
type input "ANH THẮNG"
click at [161, 109] on input "SĐT Người Gửi *" at bounding box center [191, 105] width 184 height 17
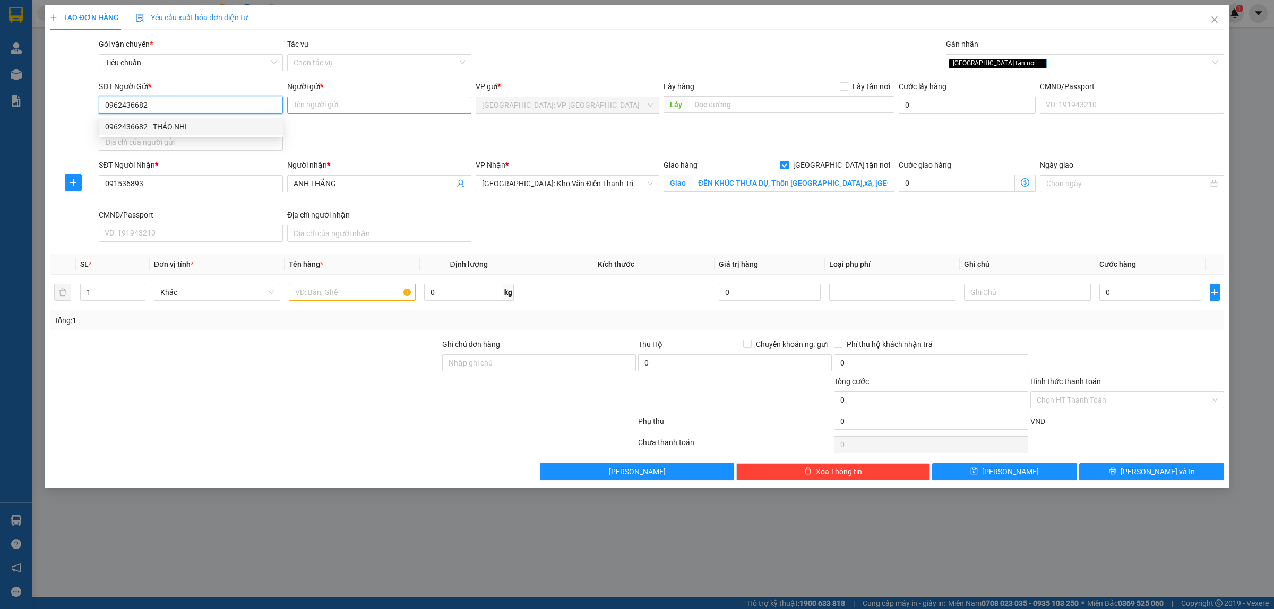
type input "0962436682"
click at [323, 106] on input "Người gửi *" at bounding box center [379, 105] width 184 height 17
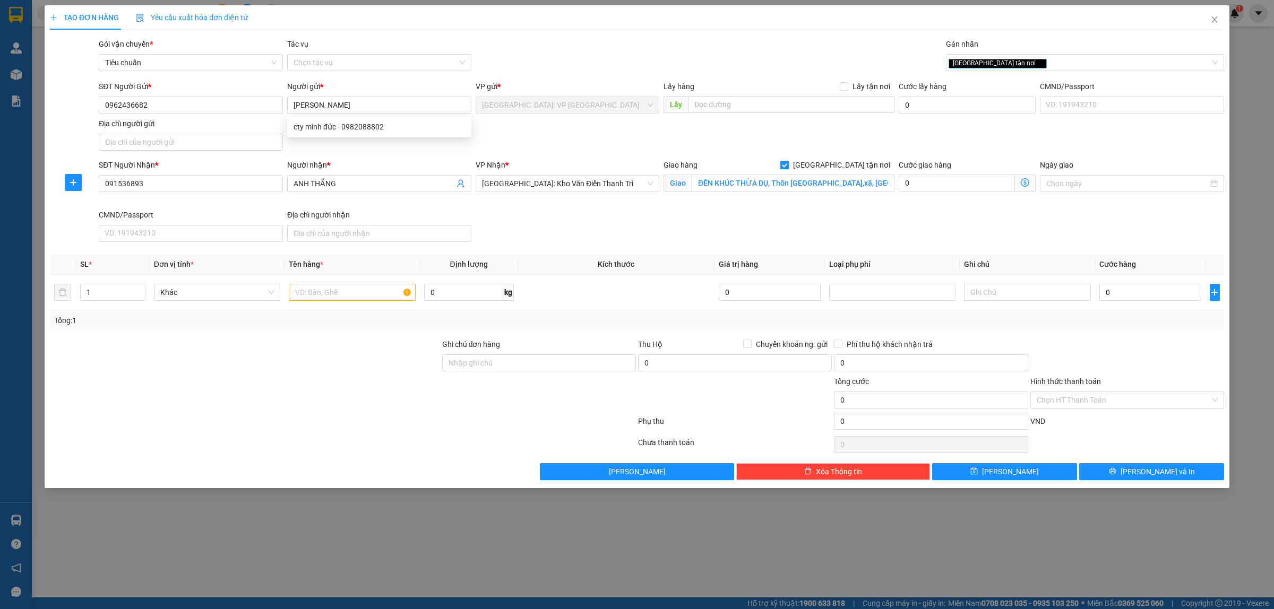
click at [231, 123] on div "Địa chỉ người gửi" at bounding box center [191, 124] width 184 height 12
click at [231, 134] on input "Địa chỉ người gửi" at bounding box center [191, 142] width 184 height 17
click at [230, 107] on input "0962436682" at bounding box center [191, 105] width 184 height 17
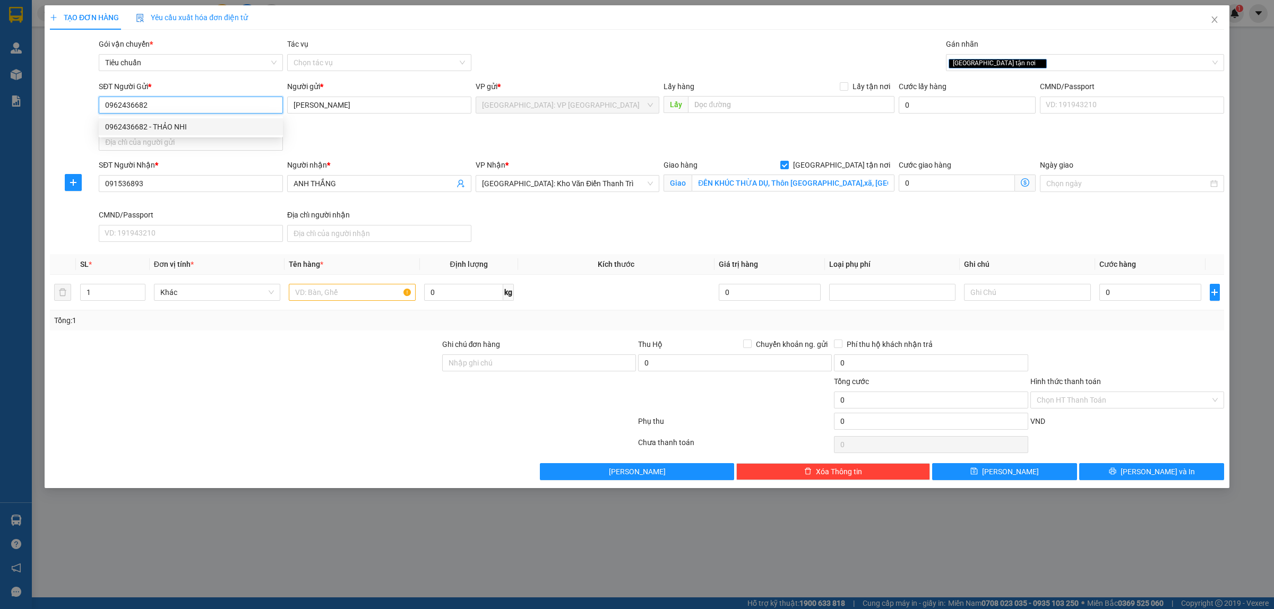
click at [194, 124] on div "0962436682 - THẢO NHI" at bounding box center [190, 127] width 171 height 12
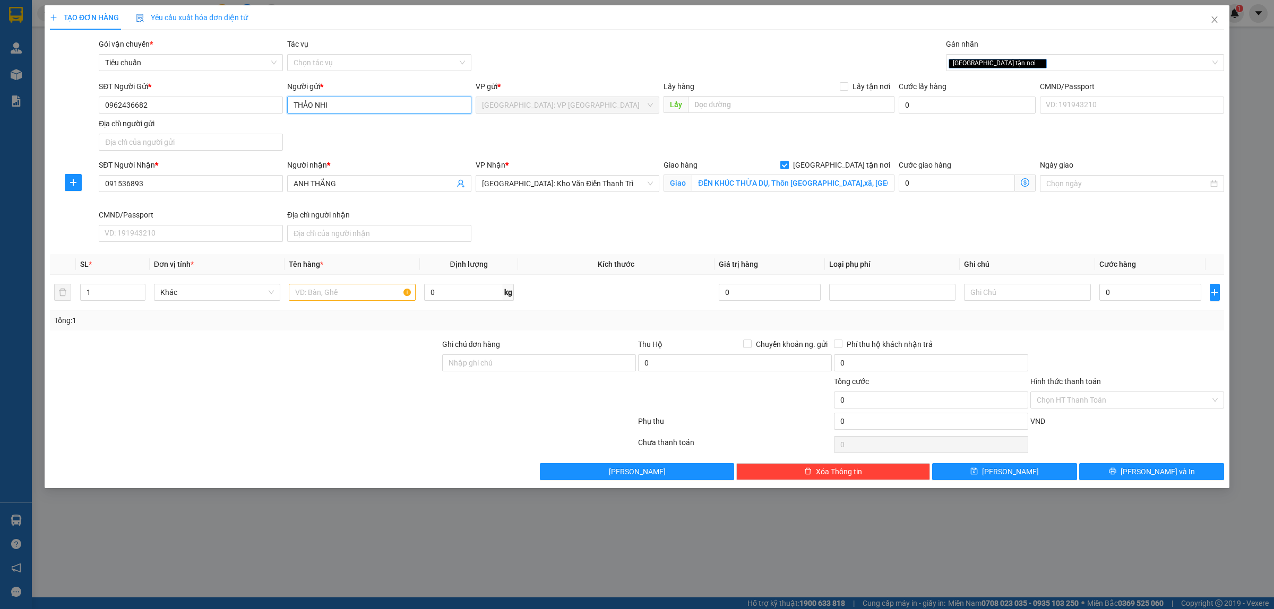
click at [346, 106] on input "THẢO NHI" at bounding box center [379, 105] width 184 height 17
type input "THẢO NHI CTY MINH ĐỨC"
click at [497, 221] on div "SĐT Người Nhận * 091536893 Người nhận * ANH THẮNG VP Nhận * Hà Nội: Kho Văn Điể…" at bounding box center [662, 202] width 1130 height 87
click at [192, 181] on input "091536893" at bounding box center [191, 183] width 184 height 17
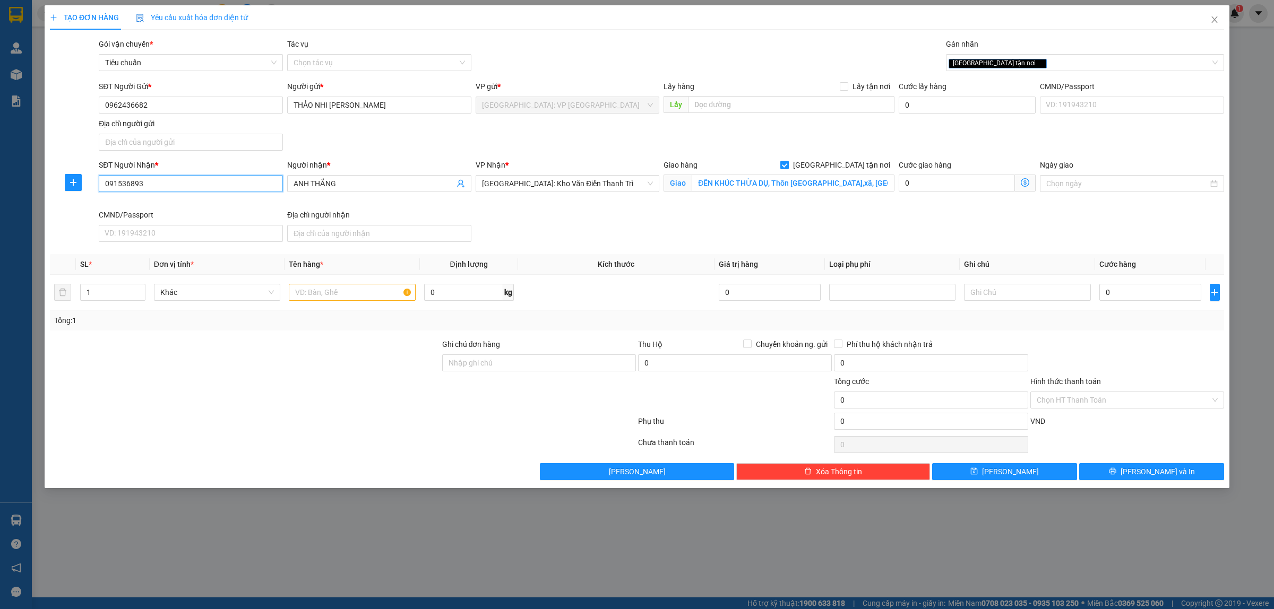
paste input "0"
type input "0901536893"
click at [789, 182] on input "ĐÊN KHÚC THỪA DỤ, Thôn Cúc Bồ,xã, Kiến Quốc, Ninh Giang, Hải Dương" at bounding box center [793, 183] width 203 height 17
click at [223, 182] on input "0901536893" at bounding box center [191, 183] width 184 height 17
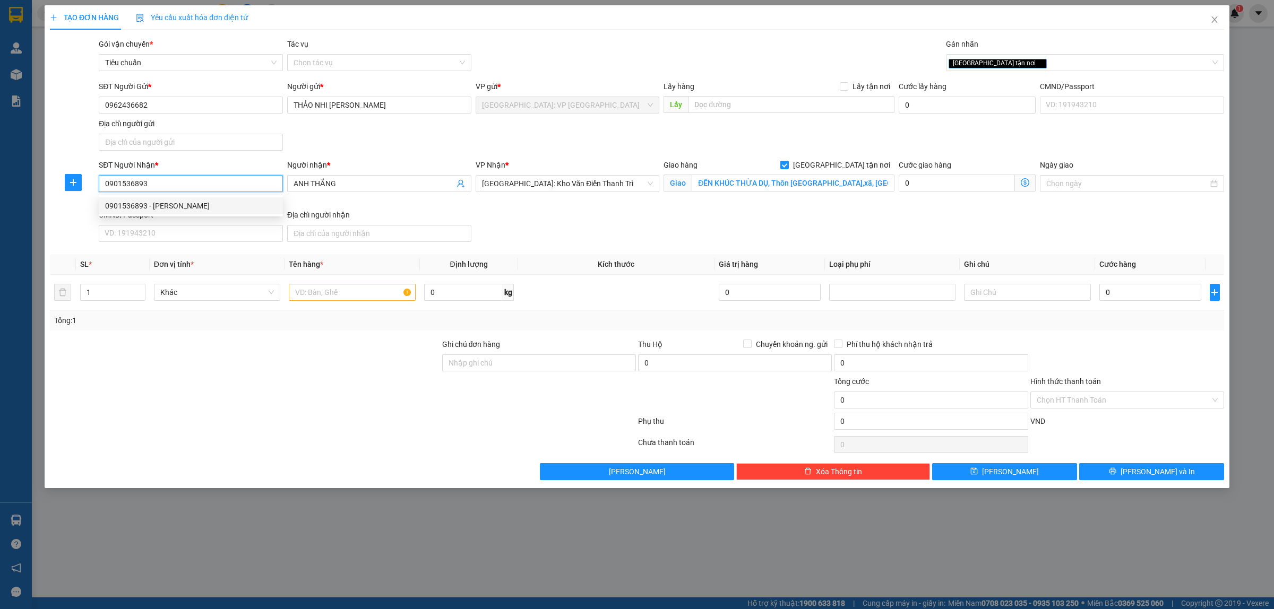
click at [202, 206] on div "0901536893 - ANH THẮNG" at bounding box center [190, 206] width 171 height 12
click at [778, 182] on input "XÓM 2 ỨNG MỘ, AN ĐỨC, NINH GIANG, HẢI DƯƠNG" at bounding box center [793, 183] width 203 height 17
paste input "ĐÊN KHÚC THỪA DỤ, Thôn Cúc Bồ,xã, Kiến Quốc, Ninh Giang, Hải Dương"
click at [758, 183] on input "ĐÊN KHÚC THỪA DỤ, Thôn Cúc Bồ,xã, Kiến Quốc, Ninh Giang, Hải Dương" at bounding box center [793, 183] width 203 height 17
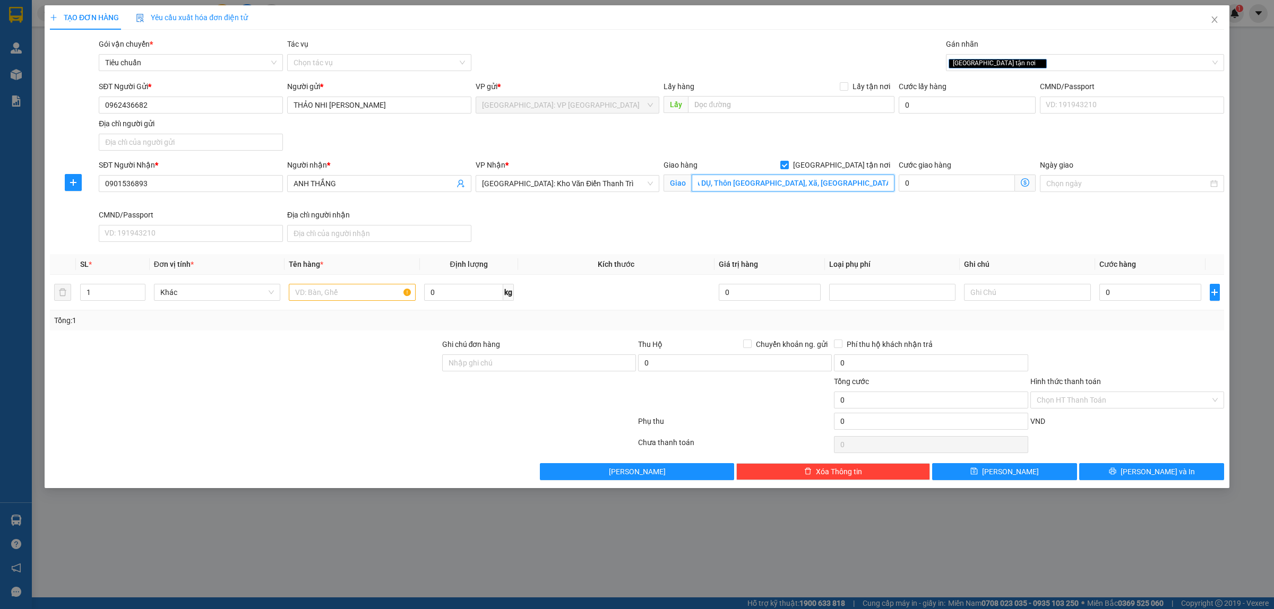
click at [772, 182] on input "ĐÊN KHÚC THỪA DỤ, Thôn Cúc Bồ, Xã, Kiến Quốc, Ninh Giang, Hải Dương" at bounding box center [793, 183] width 203 height 17
type input "ĐÊN KHÚC THỪA DỤ, Thôn Cúc Bồ, Xã Kiến Quốc, Ninh Giang, Hải Dương"
click at [316, 293] on input "text" at bounding box center [352, 292] width 126 height 17
type input "1 KIỆN GIẤY HÀNG NGUYÊN LIỆU"
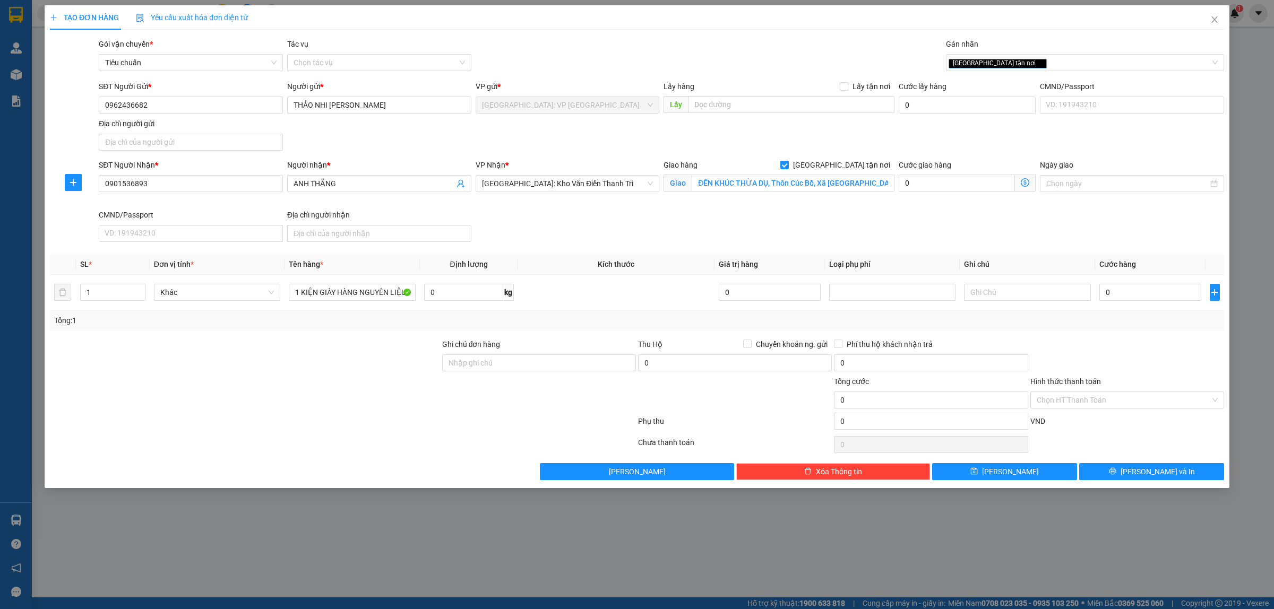
click at [328, 356] on div at bounding box center [245, 357] width 392 height 37
click at [1129, 296] on input "0" at bounding box center [1151, 292] width 102 height 17
type input "1"
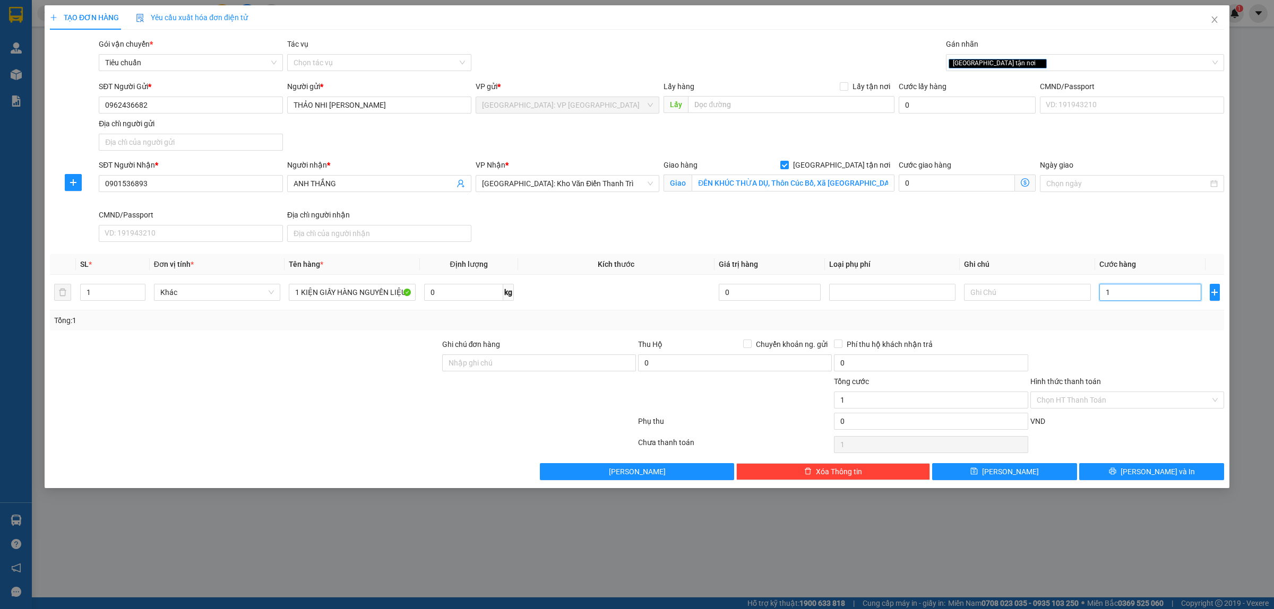
type input "12"
type input "120"
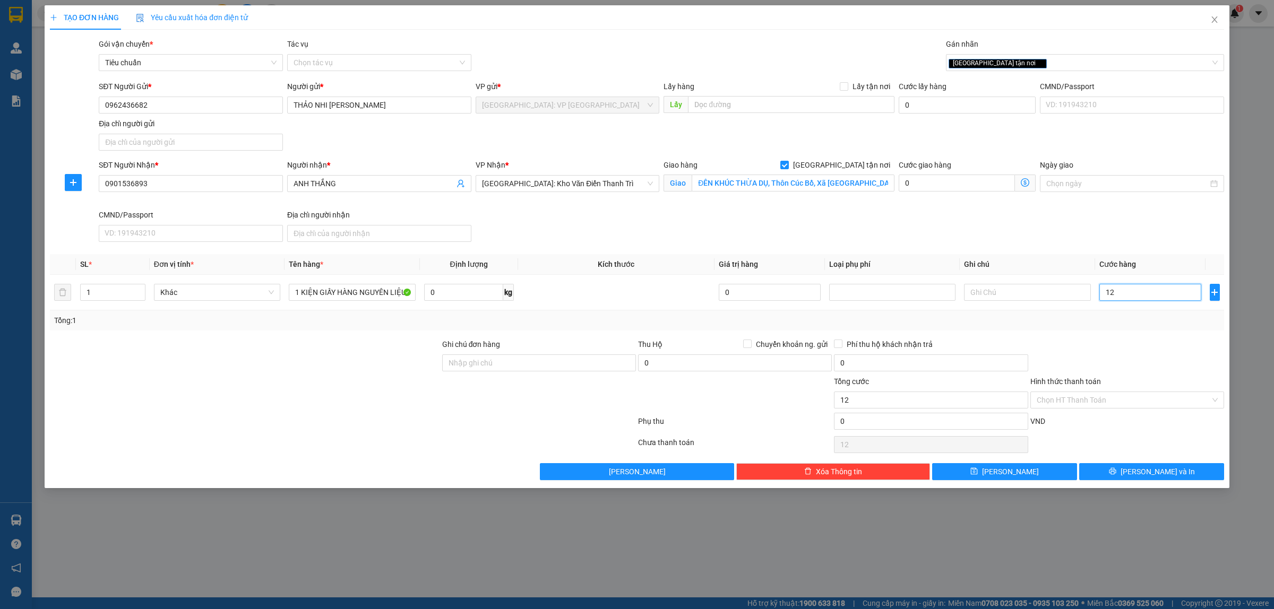
type input "120"
type input "1.200"
type input "12.000"
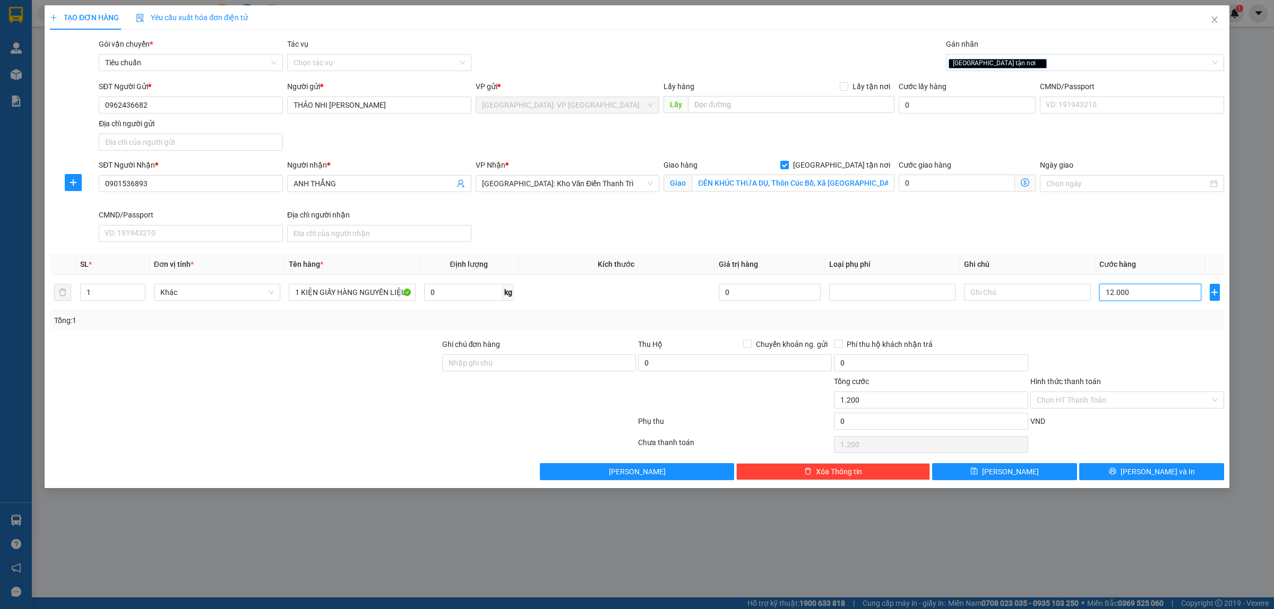
type input "12.000"
type input "120.000"
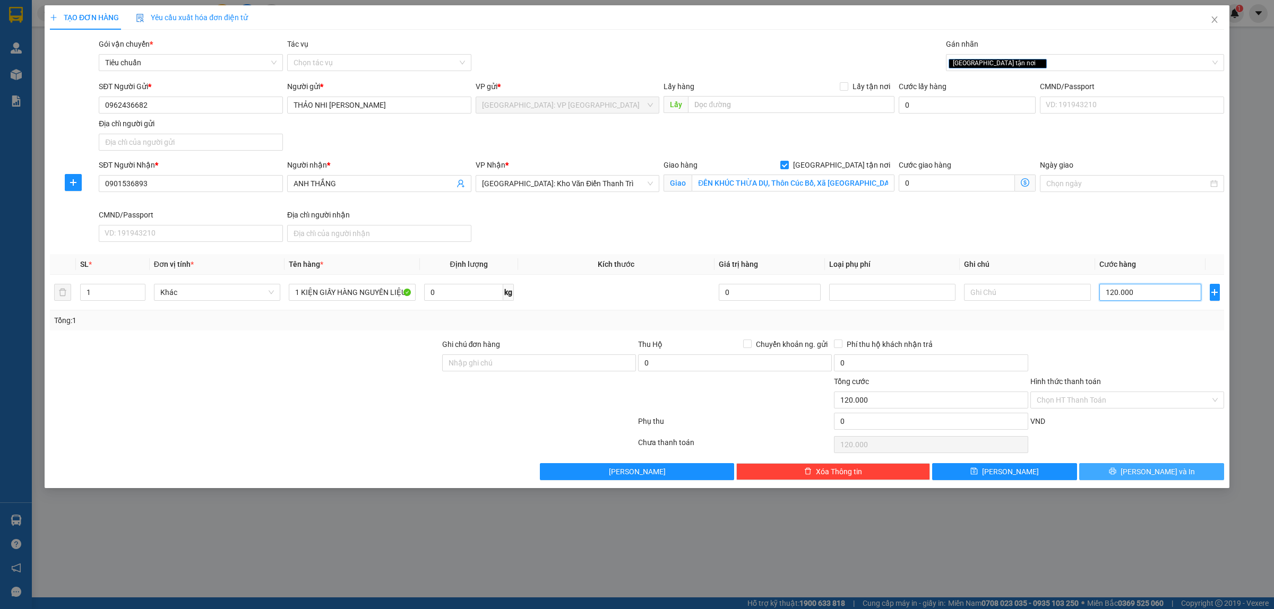
type input "120.000"
click at [1157, 475] on span "Lưu và In" at bounding box center [1158, 472] width 74 height 12
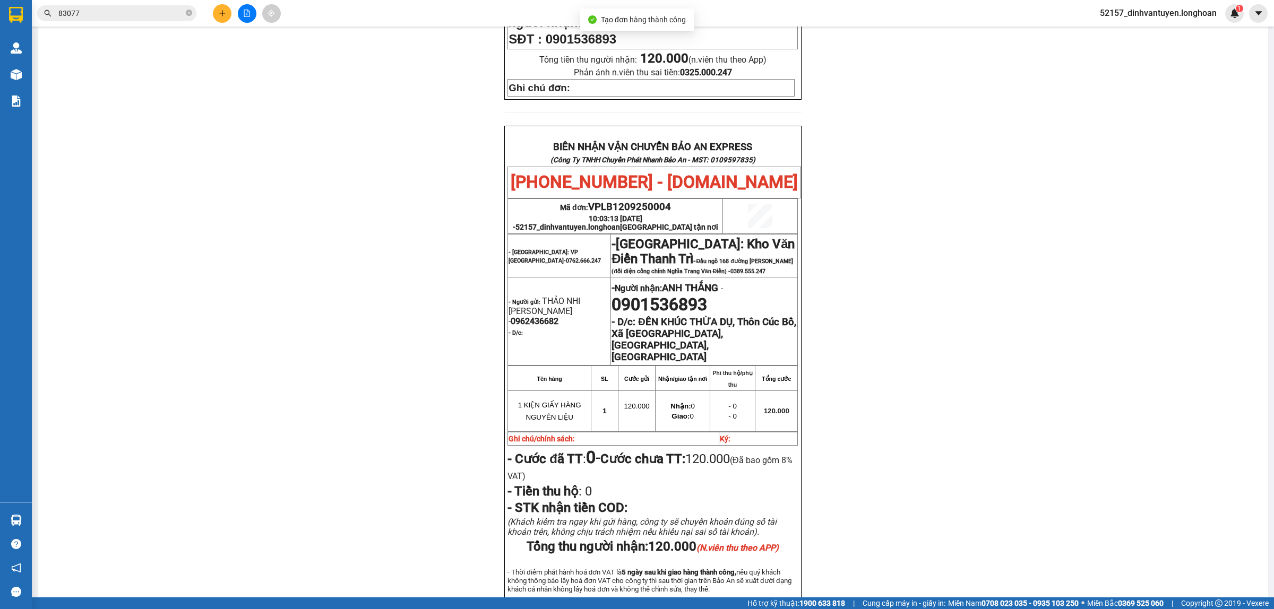
scroll to position [527, 0]
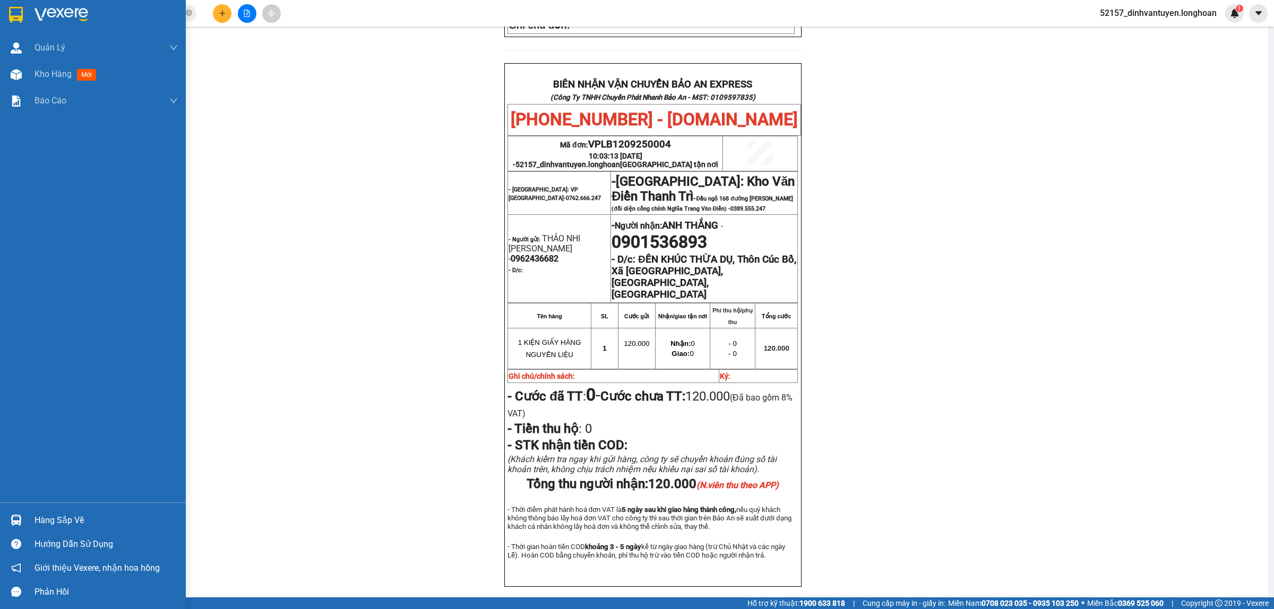
click at [10, 10] on img at bounding box center [16, 15] width 14 height 16
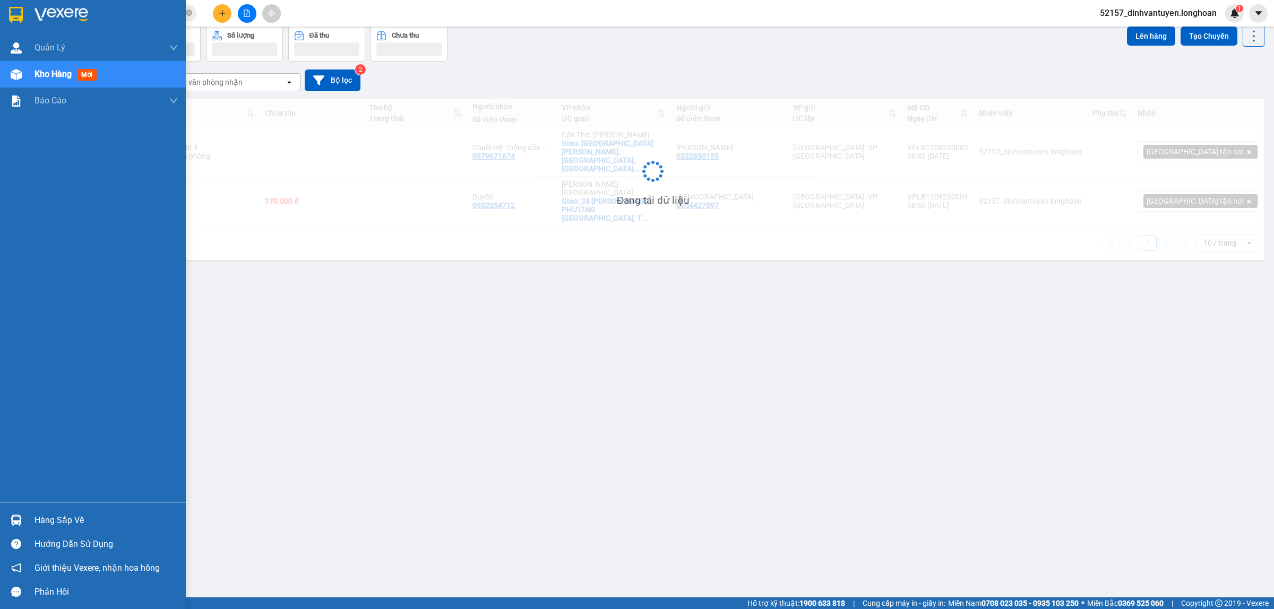
scroll to position [49, 0]
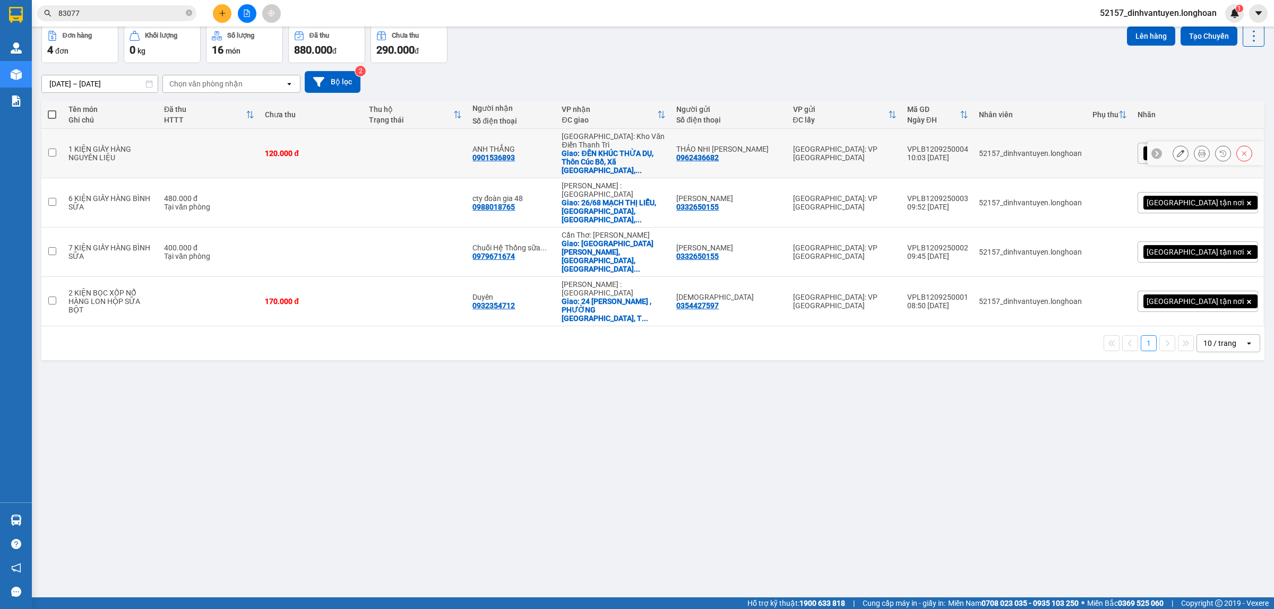
click at [1177, 150] on icon at bounding box center [1180, 153] width 7 height 7
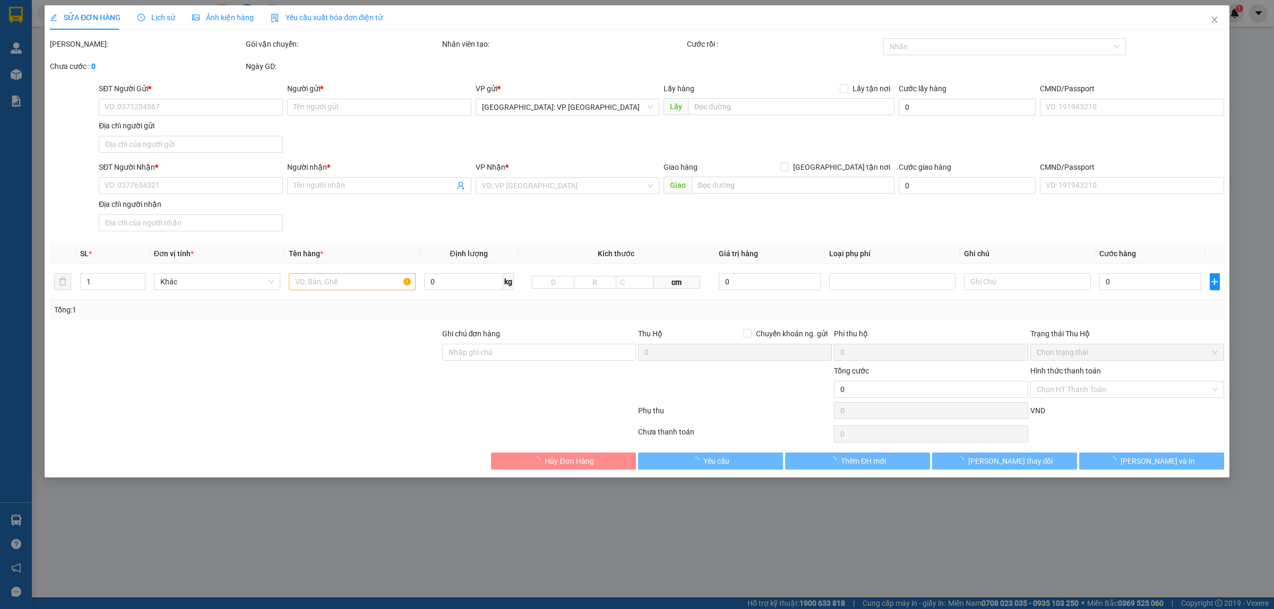
type input "0962436682"
type input "THẢO NHI CTY MINH ĐỨC"
type input "0901536893"
type input "ANH THẮNG"
checkbox input "true"
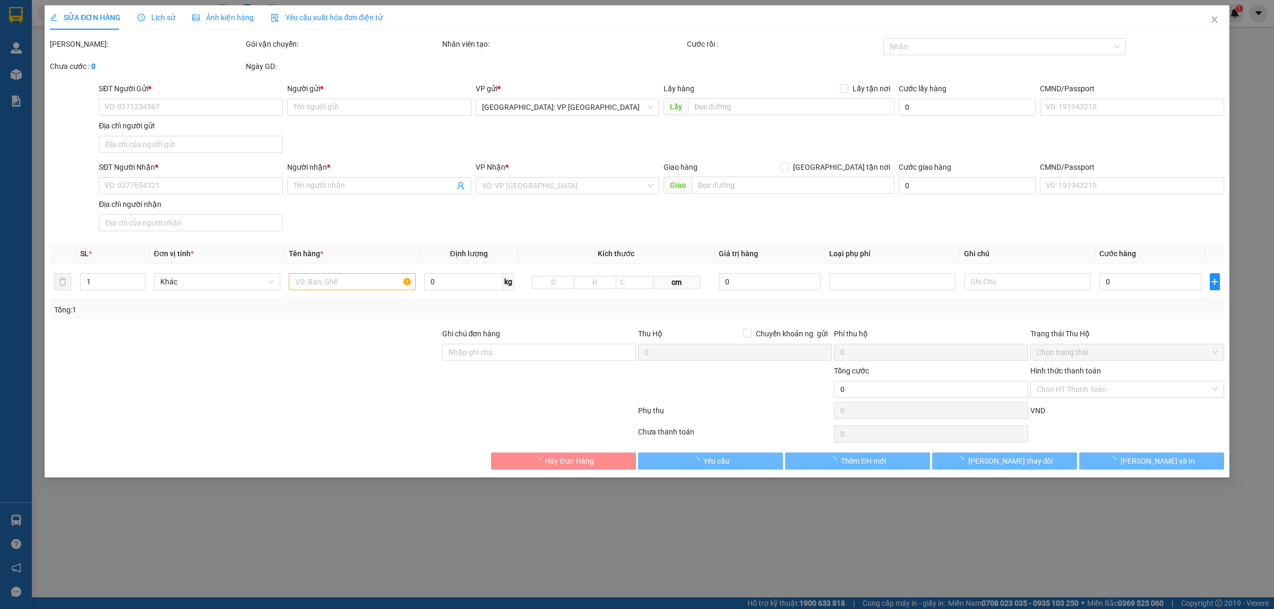
type input "ĐÊN KHÚC THỪA DỤ, Thôn Cúc Bồ, Xã Kiến Quốc, Ninh Giang, Hải Dương"
type input "120.000"
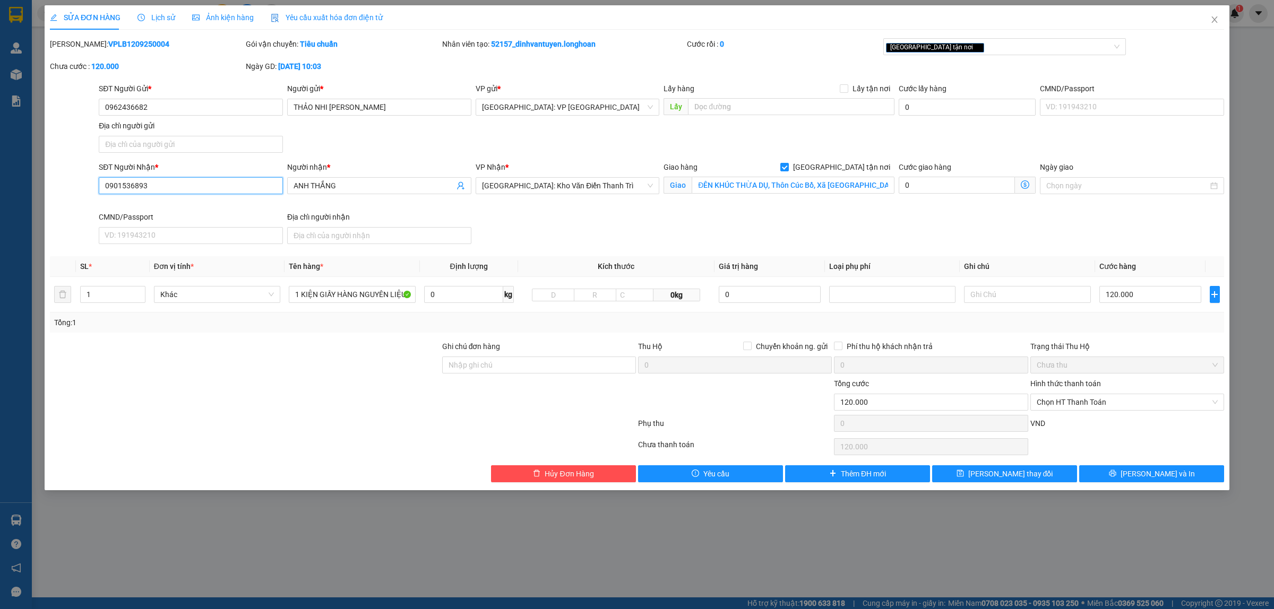
click at [236, 188] on input "0901536893" at bounding box center [191, 185] width 184 height 17
click at [338, 299] on input "1 KIỆN GIẤY HÀNG NGUYÊN LIỆU" at bounding box center [352, 294] width 126 height 17
click at [339, 298] on input "1 KIỆN GIẤY HÀNG NGUYÊN LIỆU" at bounding box center [352, 294] width 126 height 17
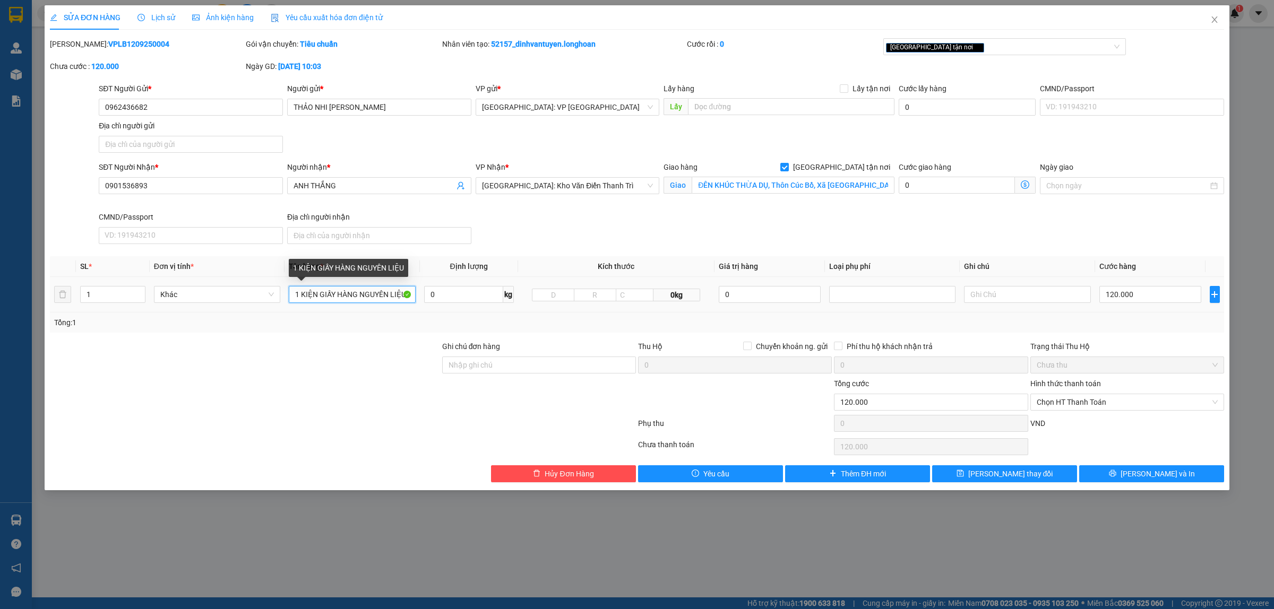
click at [339, 298] on input "1 KIỆN GIẤY HÀNG NGUYÊN LIỆU" at bounding box center [352, 294] width 126 height 17
click at [517, 479] on button "Hủy Đơn Hàng" at bounding box center [563, 474] width 145 height 17
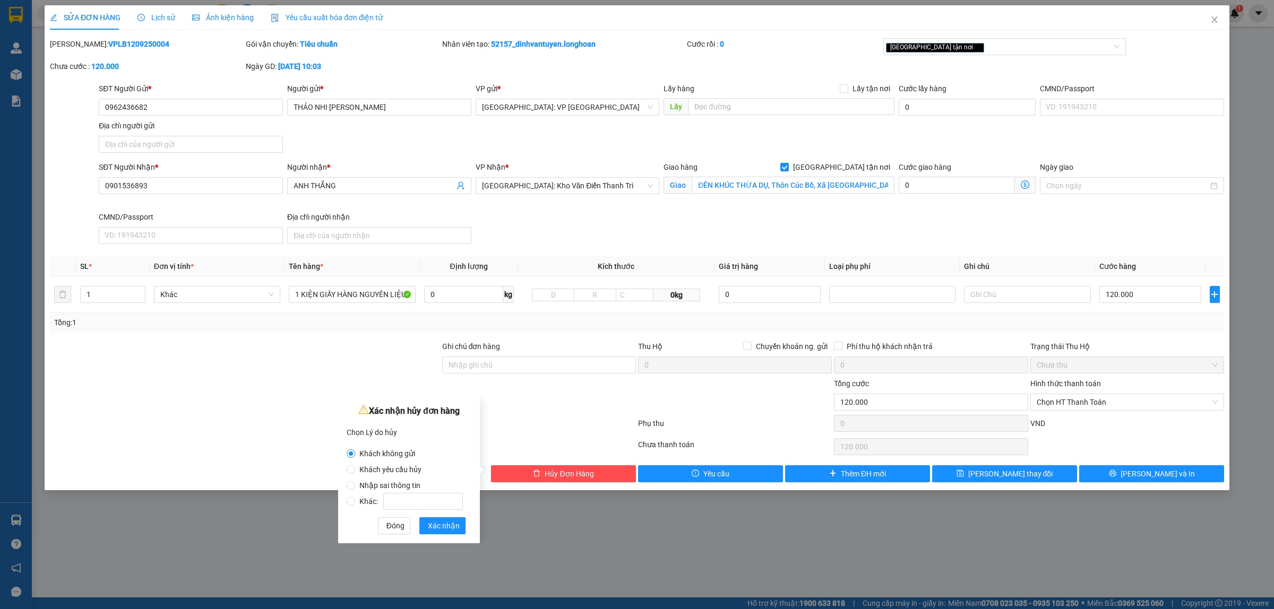
click at [390, 486] on span "Nhập sai thông tin" at bounding box center [390, 486] width 70 height 8
click at [355, 486] on input "Nhập sai thông tin" at bounding box center [351, 486] width 8 height 8
radio input "true"
radio input "false"
click at [441, 526] on span "Xác nhận" at bounding box center [444, 526] width 32 height 12
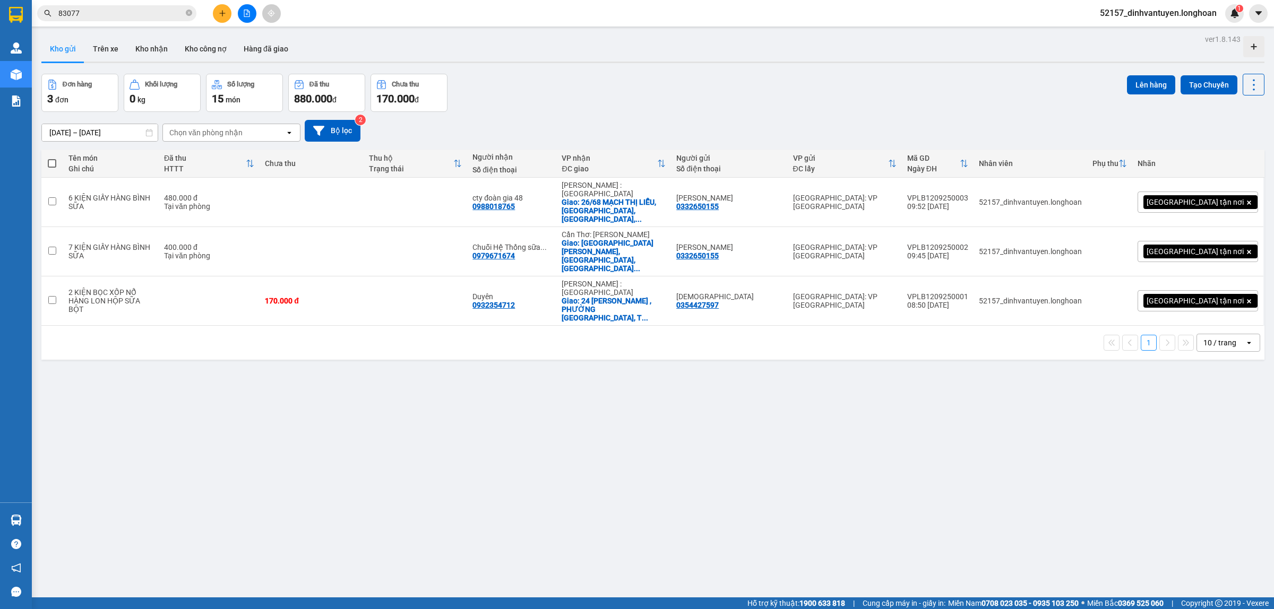
click at [215, 12] on button at bounding box center [222, 13] width 19 height 19
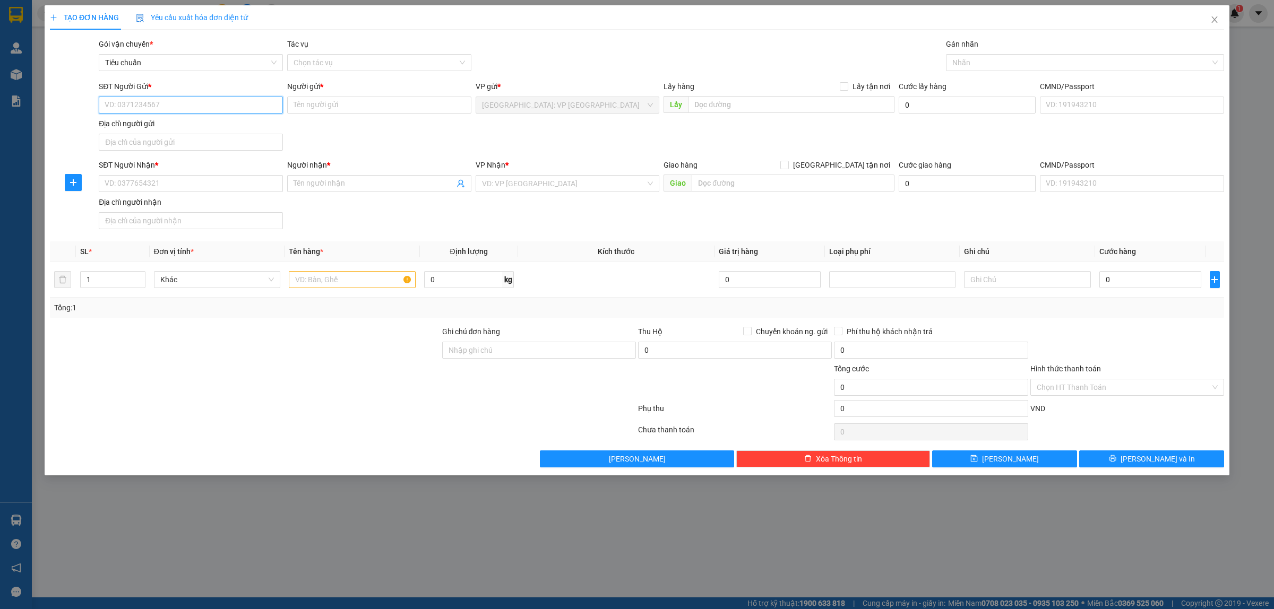
drag, startPoint x: 179, startPoint y: 105, endPoint x: 195, endPoint y: 104, distance: 16.0
click at [179, 104] on input "SĐT Người Gửi *" at bounding box center [191, 105] width 184 height 17
type input "0865910382"
type input "a"
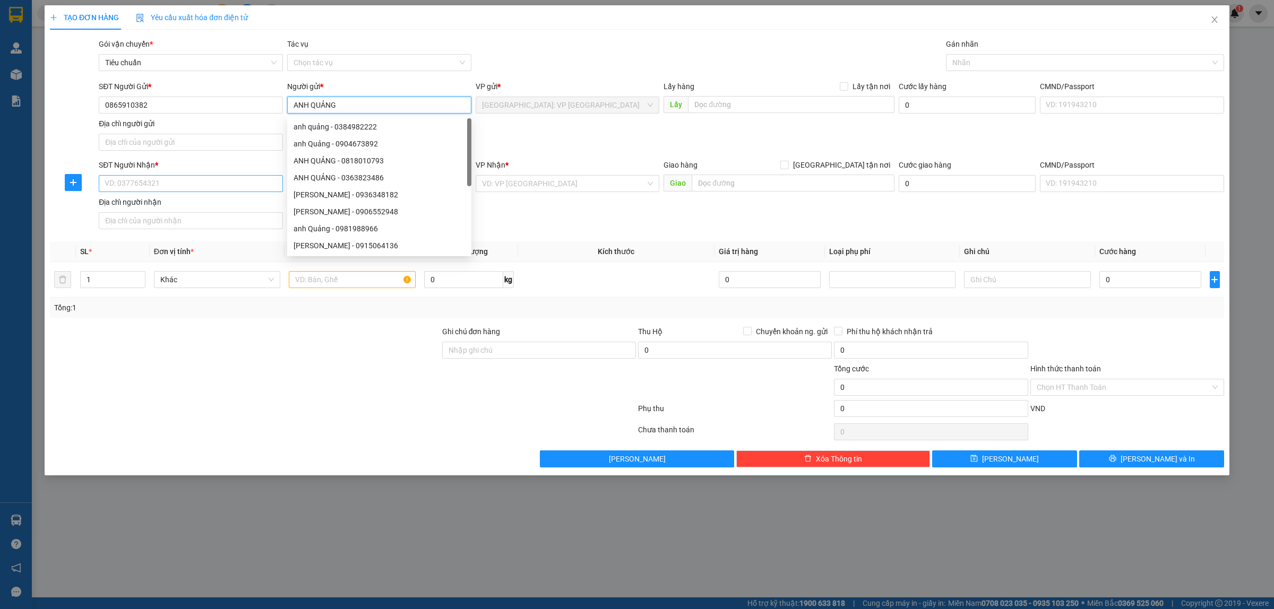
type input "ANH QUẢNG"
drag, startPoint x: 179, startPoint y: 186, endPoint x: 248, endPoint y: 186, distance: 68.5
click at [182, 186] on input "SĐT Người Nhận *" at bounding box center [191, 183] width 184 height 17
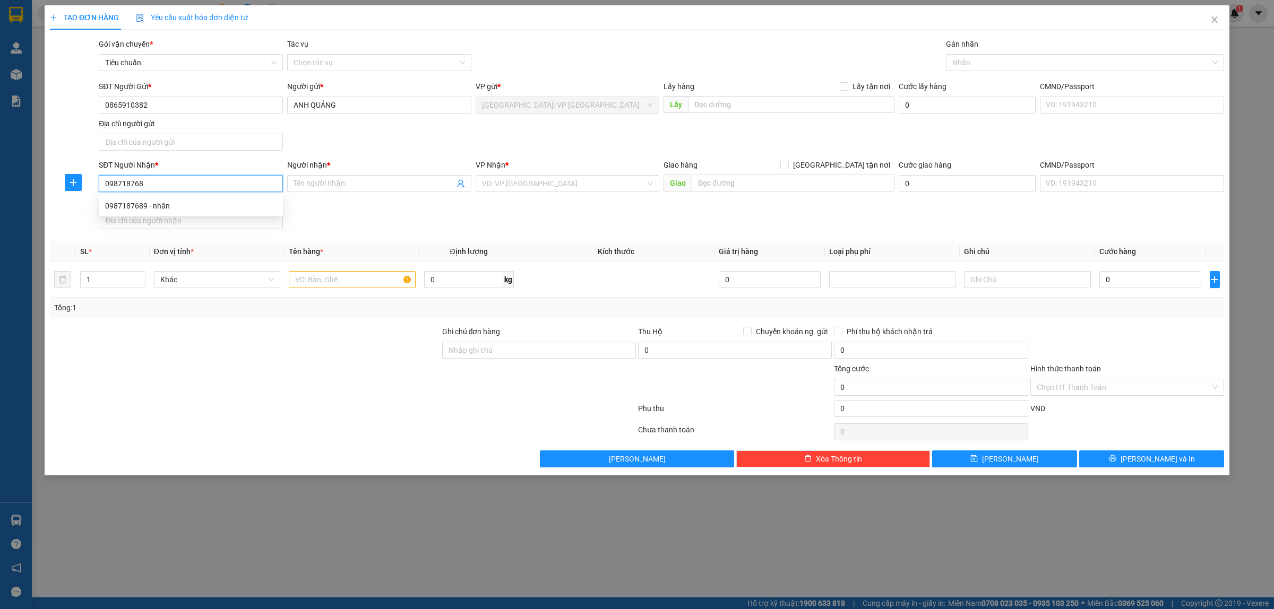
type input "0987187689"
drag, startPoint x: 191, startPoint y: 203, endPoint x: 311, endPoint y: 234, distance: 123.9
click at [192, 203] on div "0987187689 - nhân" at bounding box center [190, 206] width 171 height 12
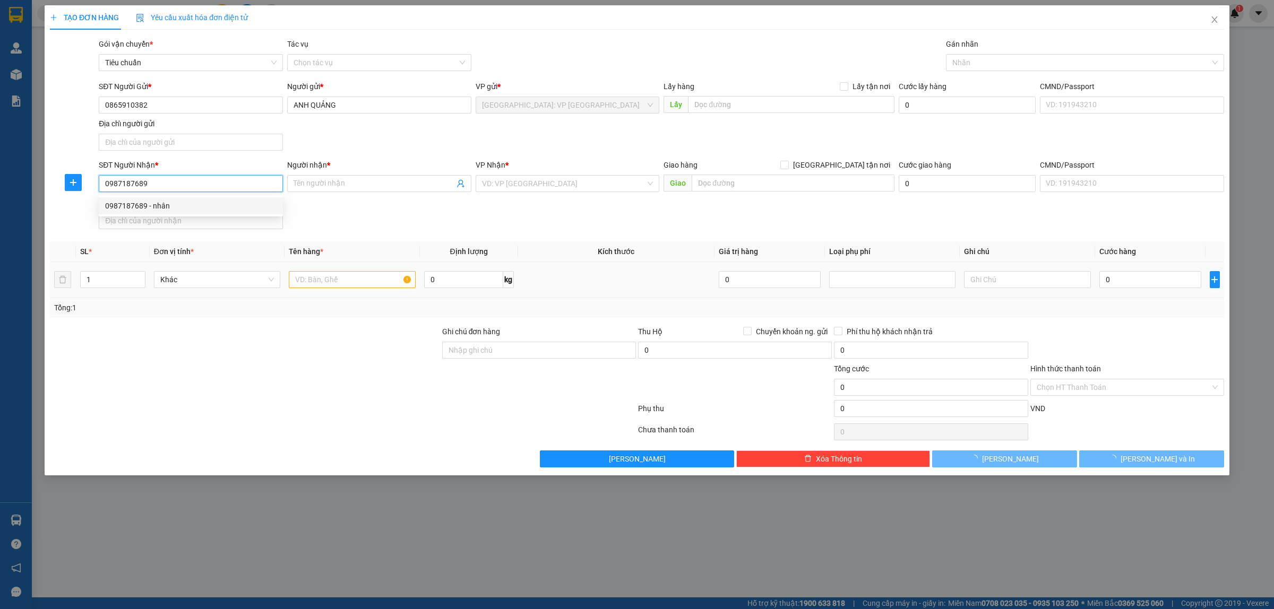
type input "nhân"
type input "An Giang (AS) - Châu Đốc (TC): 204 Lý Hoàng Diệu, Châu Phú B, TP Châu Đốc"
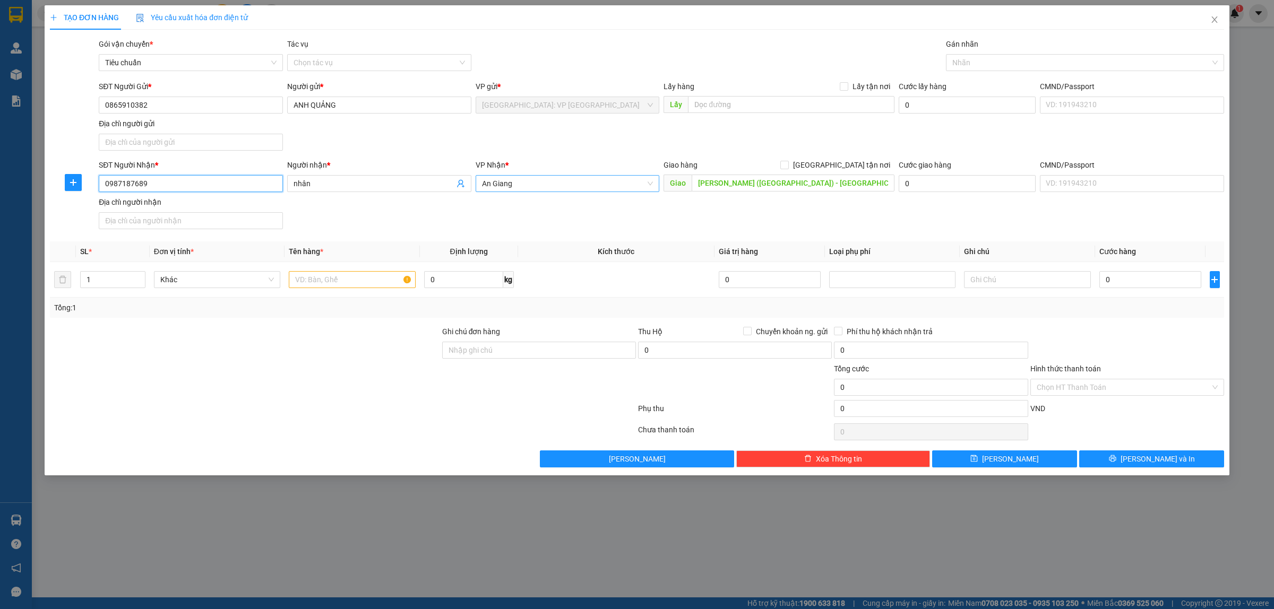
drag, startPoint x: 527, startPoint y: 182, endPoint x: 561, endPoint y: 188, distance: 34.0
click at [529, 182] on span "An Giang" at bounding box center [567, 184] width 171 height 16
type input "0987187689"
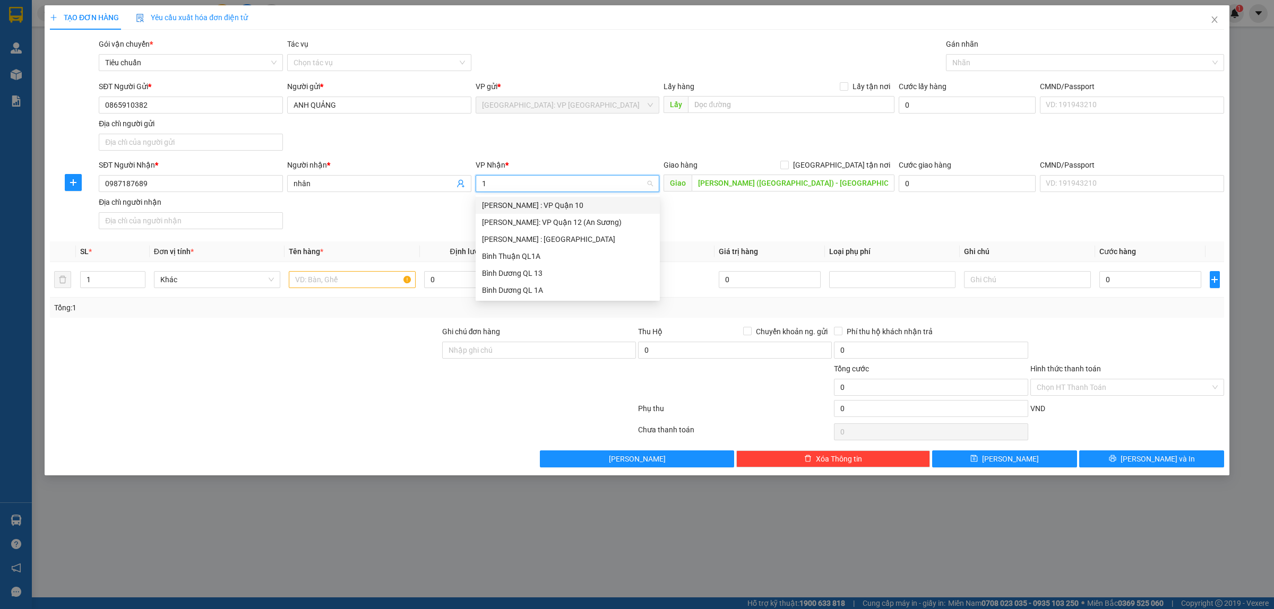
type input "12"
click at [613, 224] on div "Hồ Chí Minh : Kho Quận 12" at bounding box center [567, 223] width 171 height 12
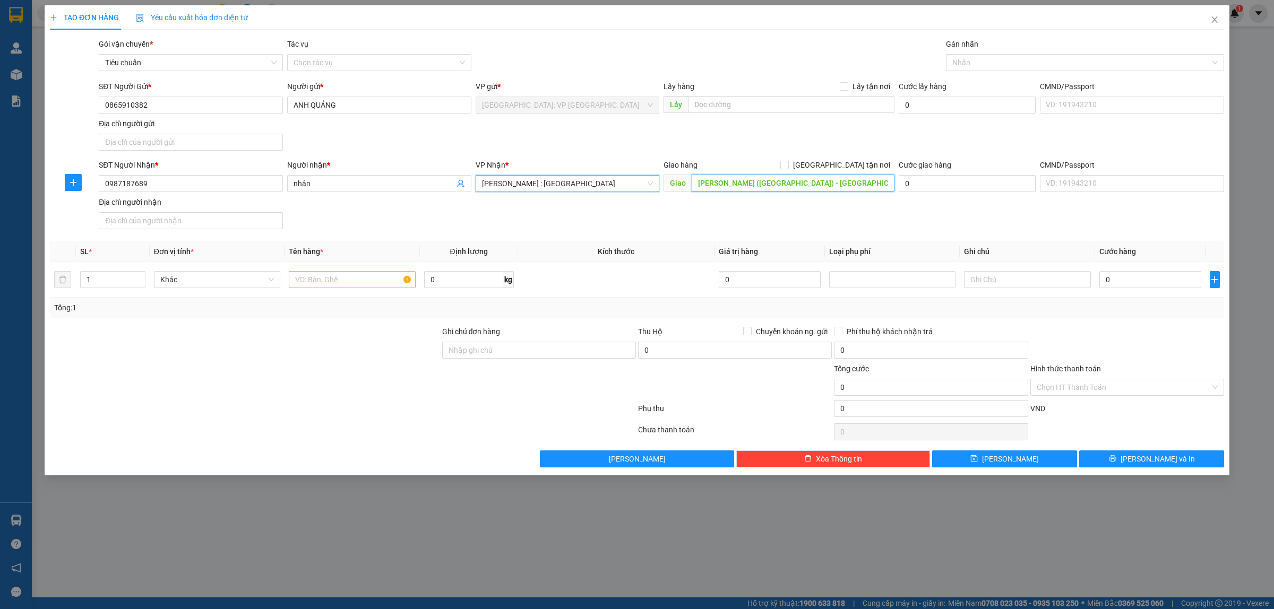
drag, startPoint x: 834, startPoint y: 184, endPoint x: 853, endPoint y: 184, distance: 19.1
click at [835, 184] on input "An Giang (AS) - Châu Đốc (TC): 204 Lý Hoàng Diệu, Châu Phú B, TP Châu Đốc" at bounding box center [793, 183] width 203 height 17
click at [853, 184] on input "An Giang (AS) - Châu Đốc (TC): 204 Lý Hoàng Diệu, Châu Phú B, TP Châu Đốc" at bounding box center [793, 183] width 203 height 17
click at [784, 181] on input "An Giang (AS) - Châu Đốc (TC): 204 Lý Hoàng Diệu, Châu Phú B, TP Châu Đốc" at bounding box center [793, 183] width 203 height 17
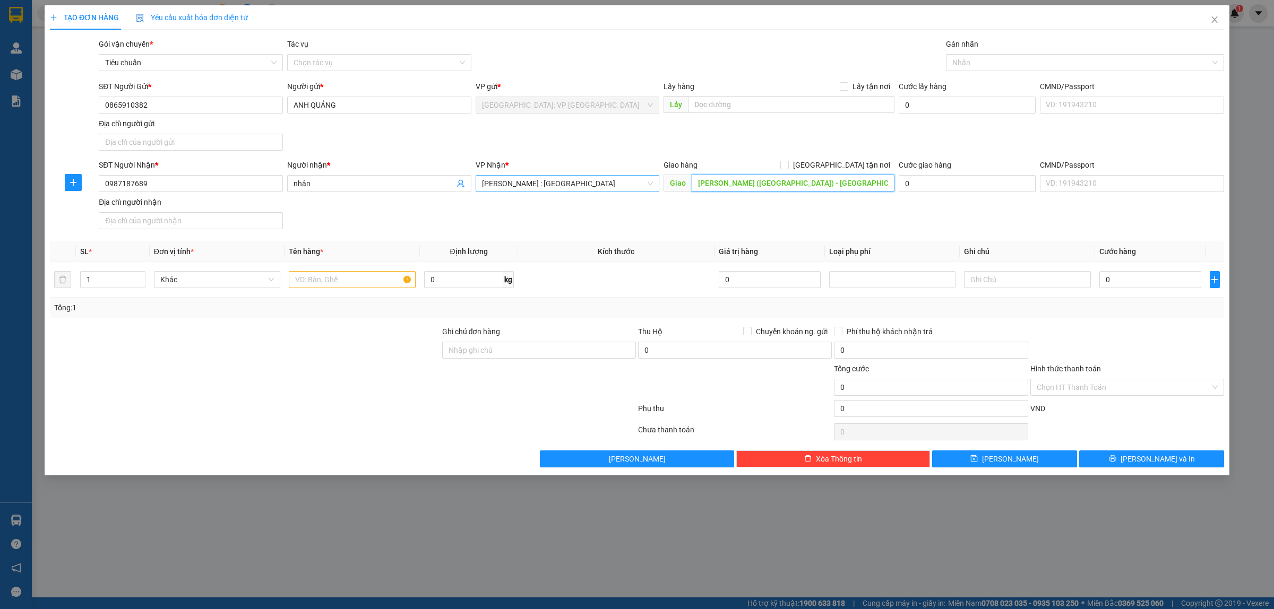
click at [784, 181] on input "An Giang (AS) - Châu Đốc (TC): 204 Lý Hoàng Diệu, Châu Phú B, TP Châu Đốc" at bounding box center [793, 183] width 203 height 17
paste input "Châu Đốc (NL): 257 Hoàng Diệu, Châu Phú B, TP Châu Đốc - Giao tận nơi hỏi các g…"
type input "Châu Đốc (NL): 257 Hoàng Diệu, Châu Phú B, TP Châu Đốc, AN GIANG"
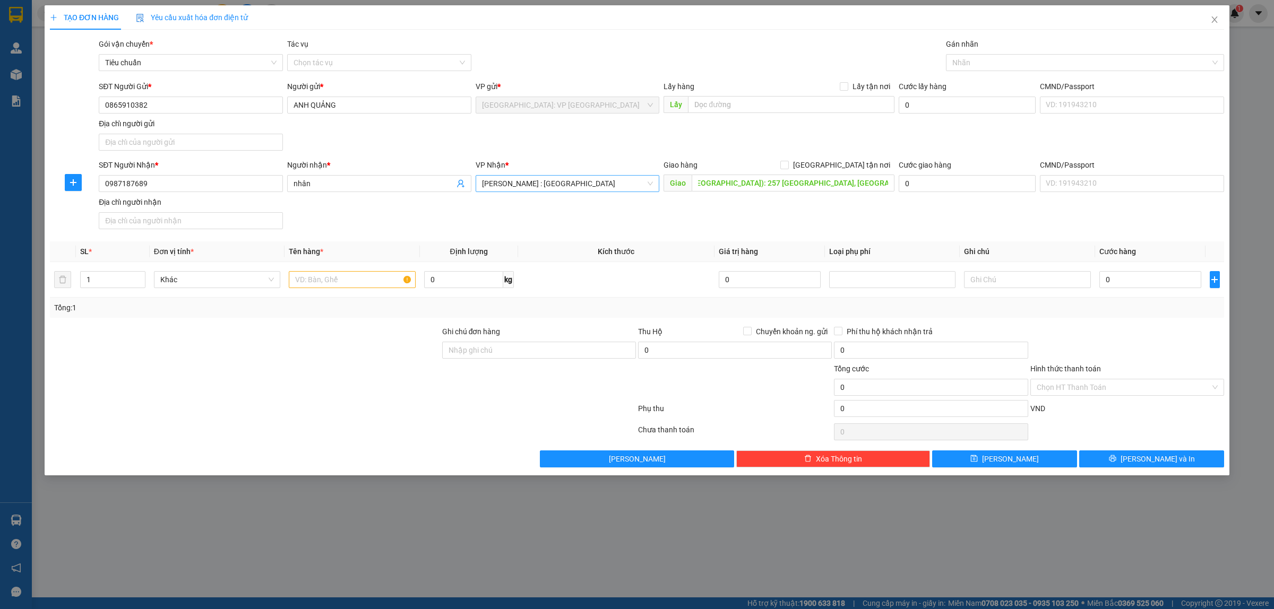
click at [854, 222] on div "SĐT Người Nhận * 0987187689 Người nhận * nhân VP Nhận * Hồ Chí Minh : Kho Quận …" at bounding box center [662, 196] width 1130 height 74
click at [788, 162] on input "Giao tận nơi" at bounding box center [783, 164] width 7 height 7
checkbox input "true"
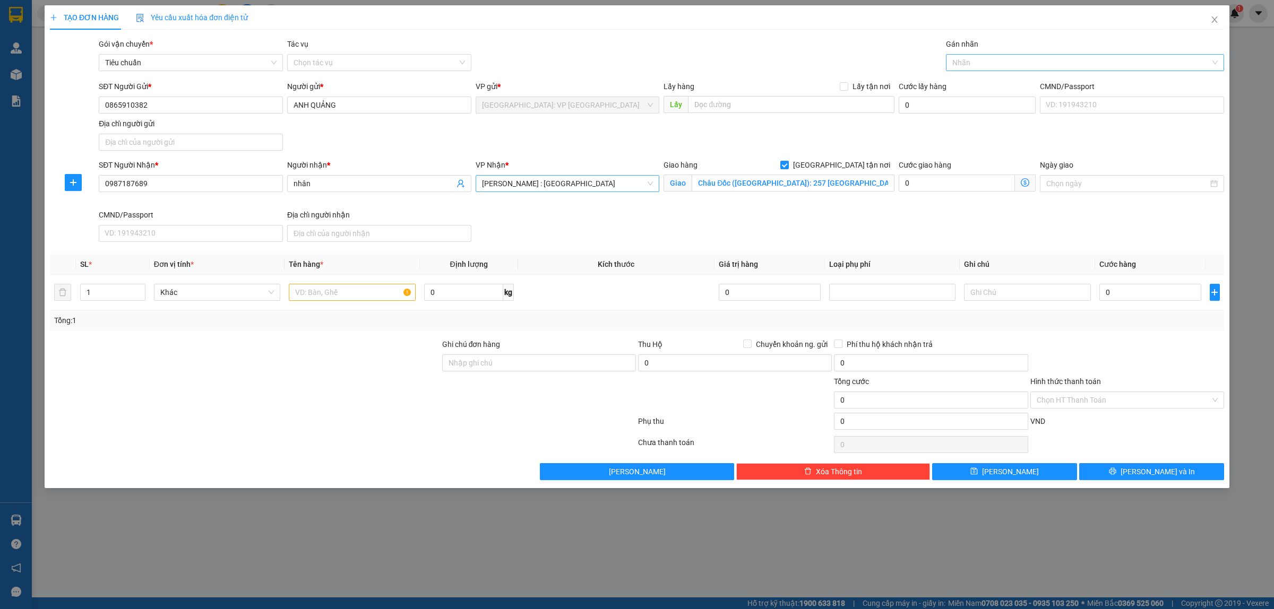
click at [961, 67] on div at bounding box center [1080, 62] width 262 height 13
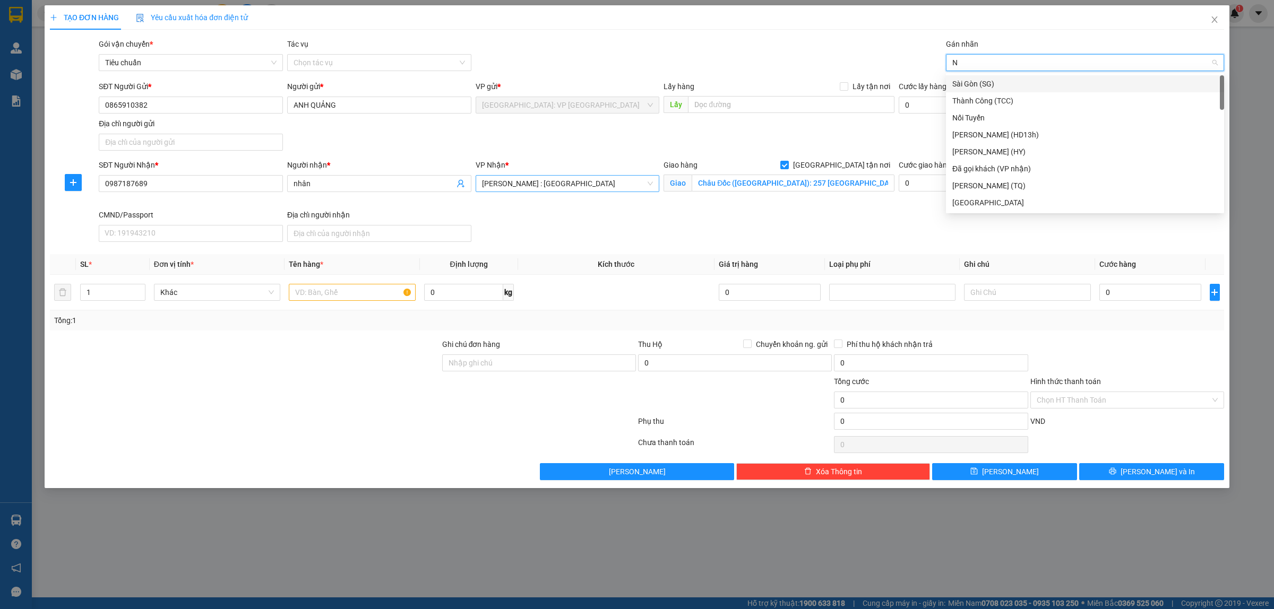
type input "NT"
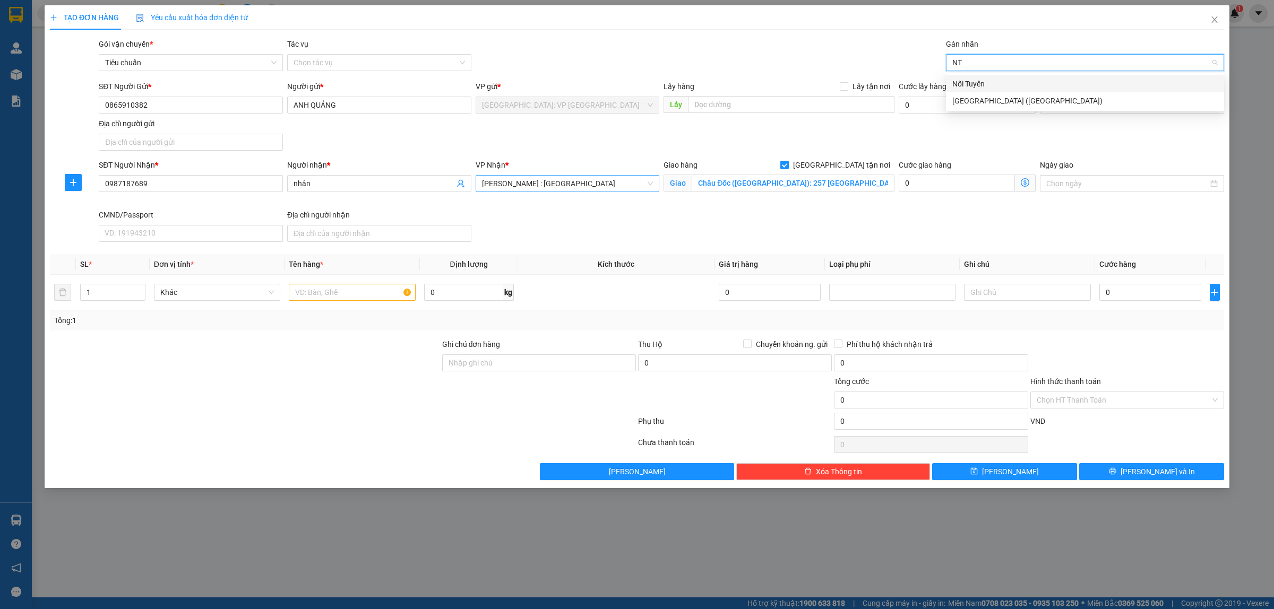
click at [980, 85] on div "Nối Tuyến" at bounding box center [1084, 84] width 265 height 12
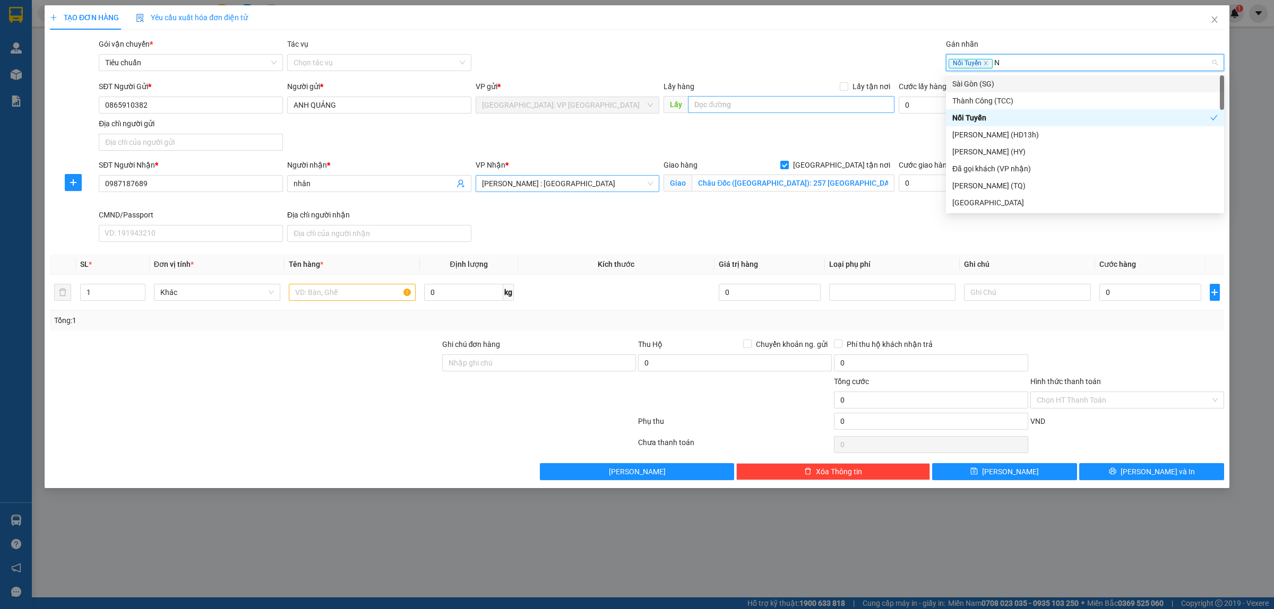
type input "NL"
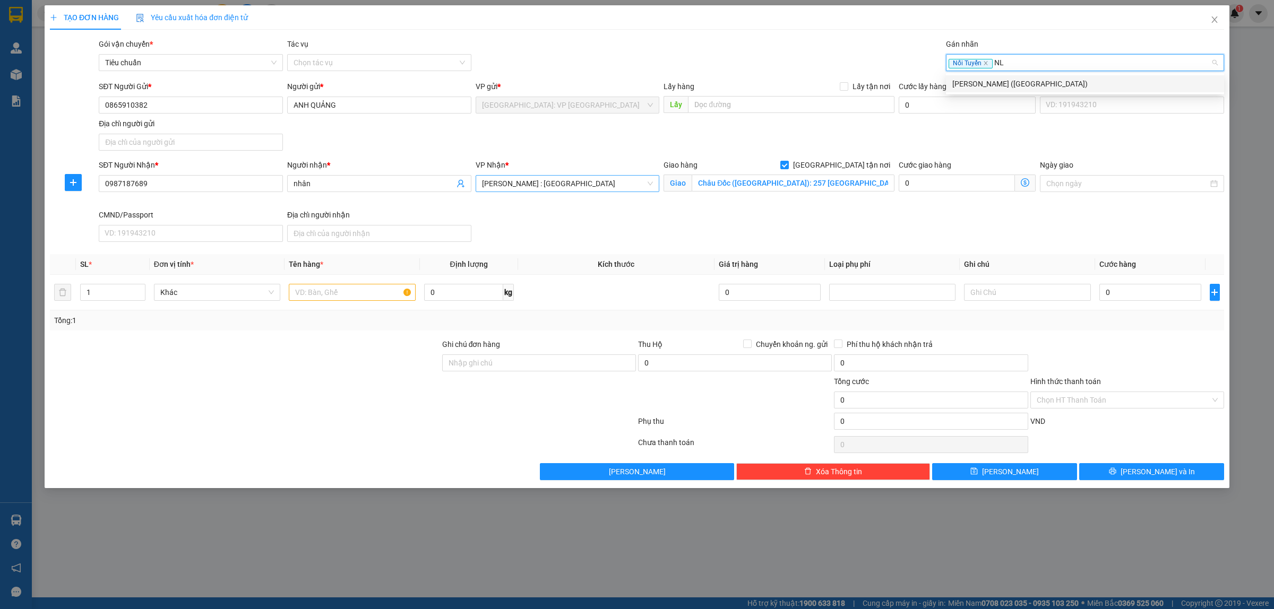
click at [982, 86] on div "Ngọc Lan (NL)" at bounding box center [1084, 84] width 265 height 12
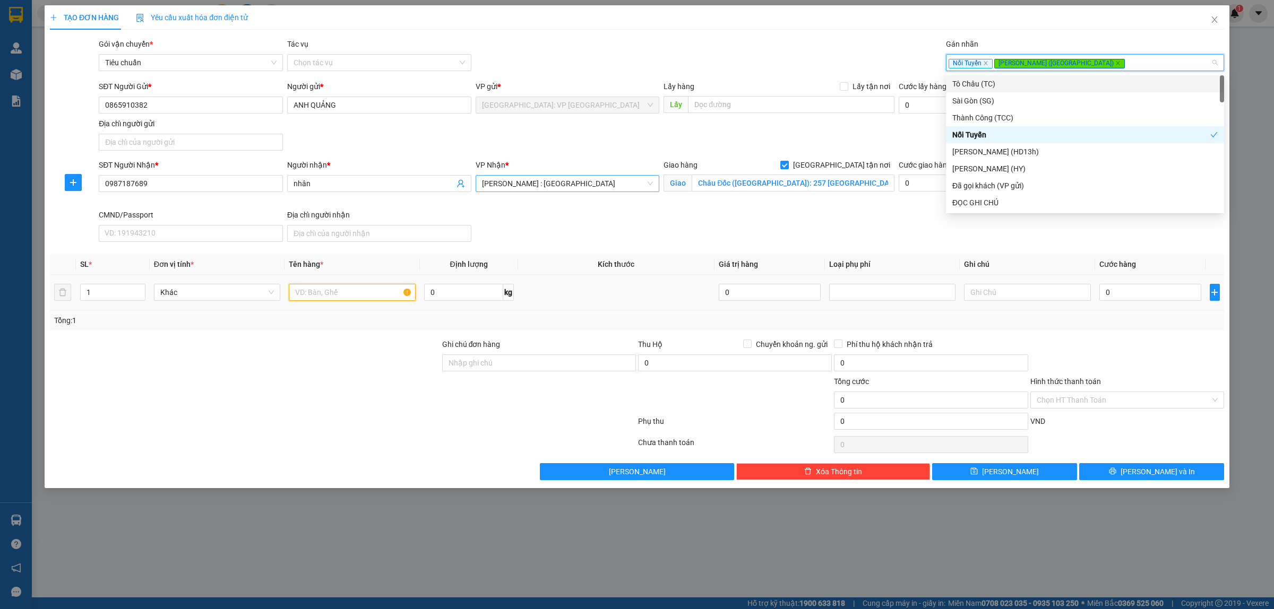
click at [357, 289] on input "text" at bounding box center [352, 292] width 126 height 17
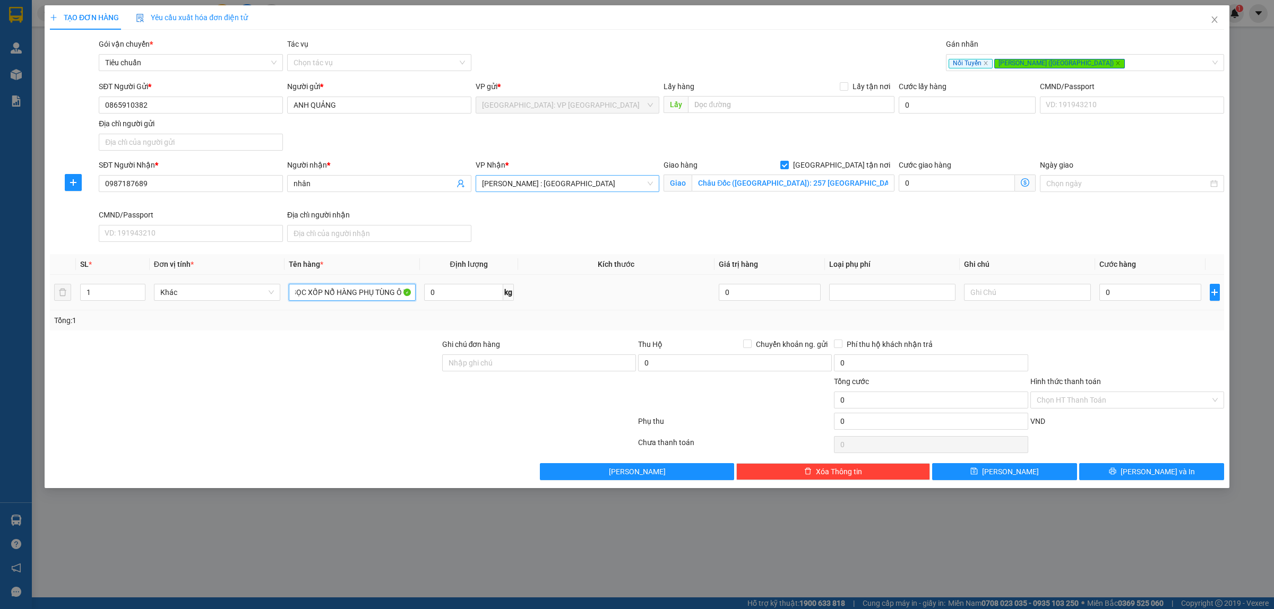
scroll to position [0, 33]
type input "1 KIỆN BỌC XỐP NỔ HÀNG PHỤ TÙNG Ô TÔ"
click at [205, 415] on div at bounding box center [343, 423] width 588 height 21
click at [1122, 285] on input "0" at bounding box center [1151, 292] width 102 height 17
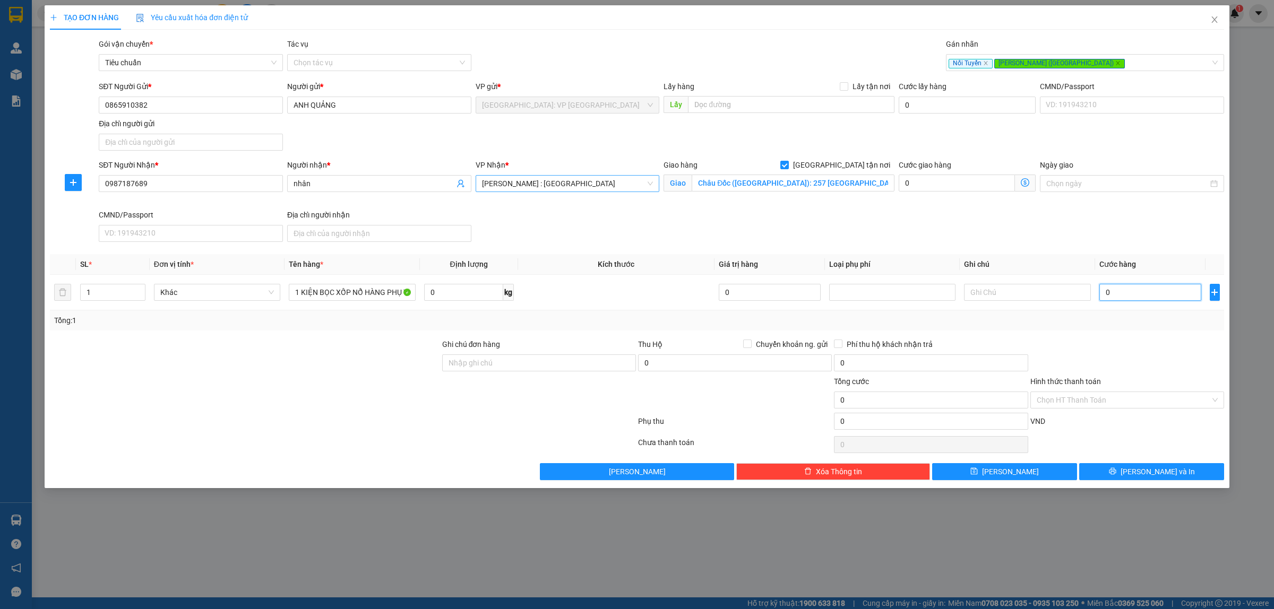
type input "4"
type input "40"
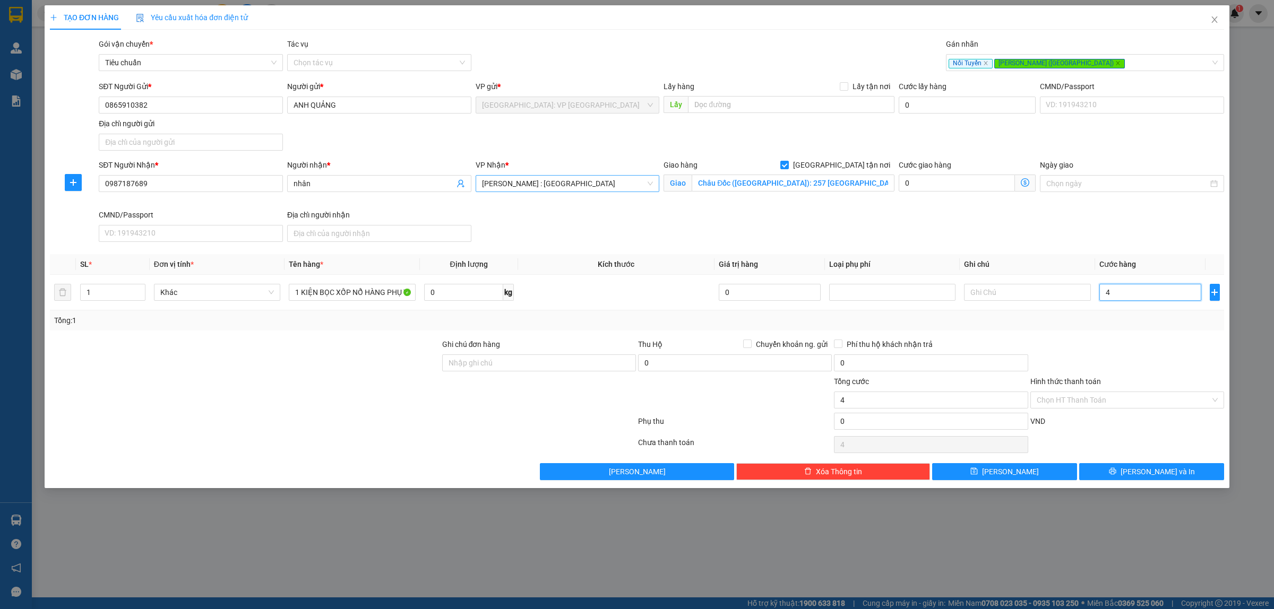
type input "40"
type input "400"
type input "4.000"
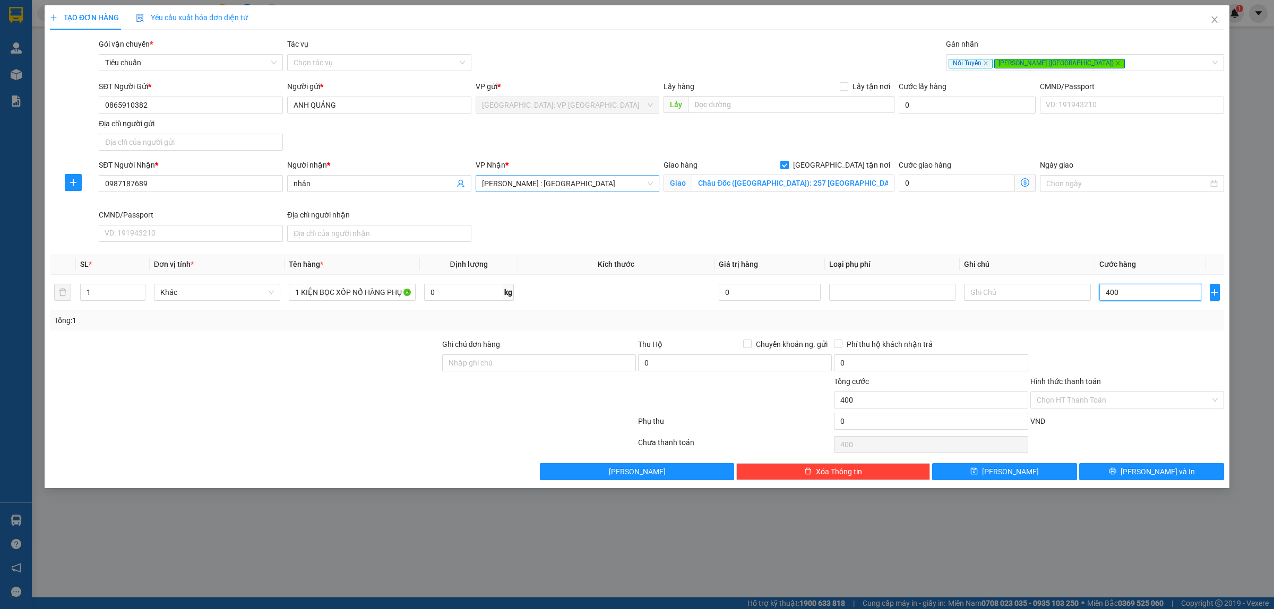
type input "4.000"
type input "40.000"
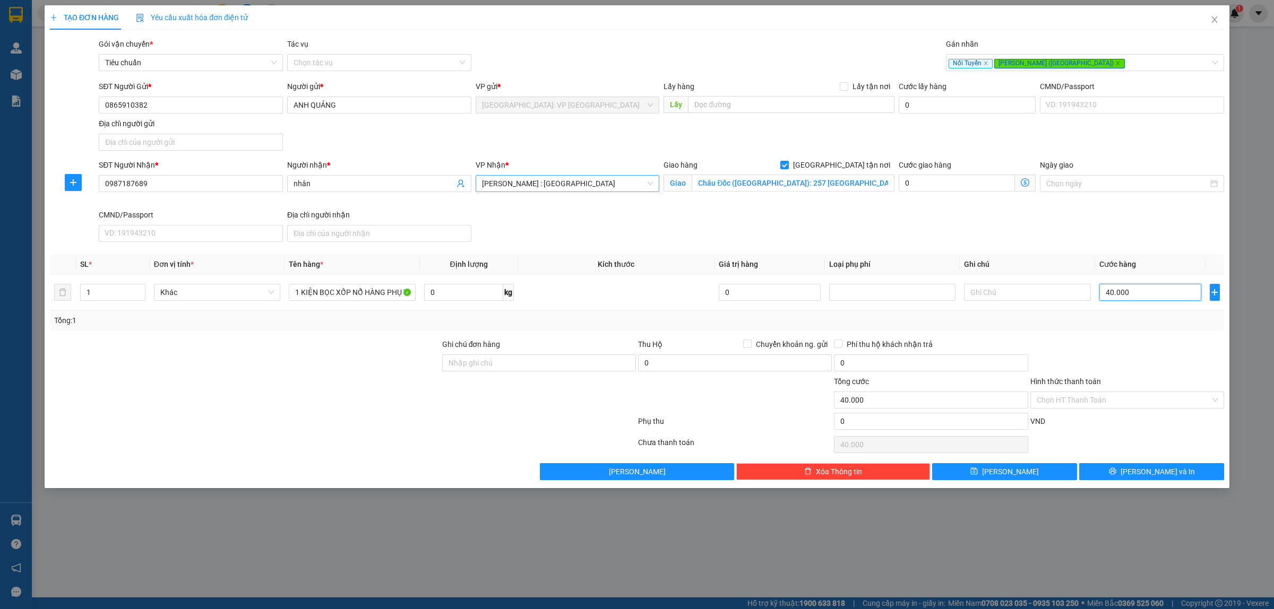
type input "400.000"
click at [138, 288] on icon "up" at bounding box center [140, 290] width 4 height 4
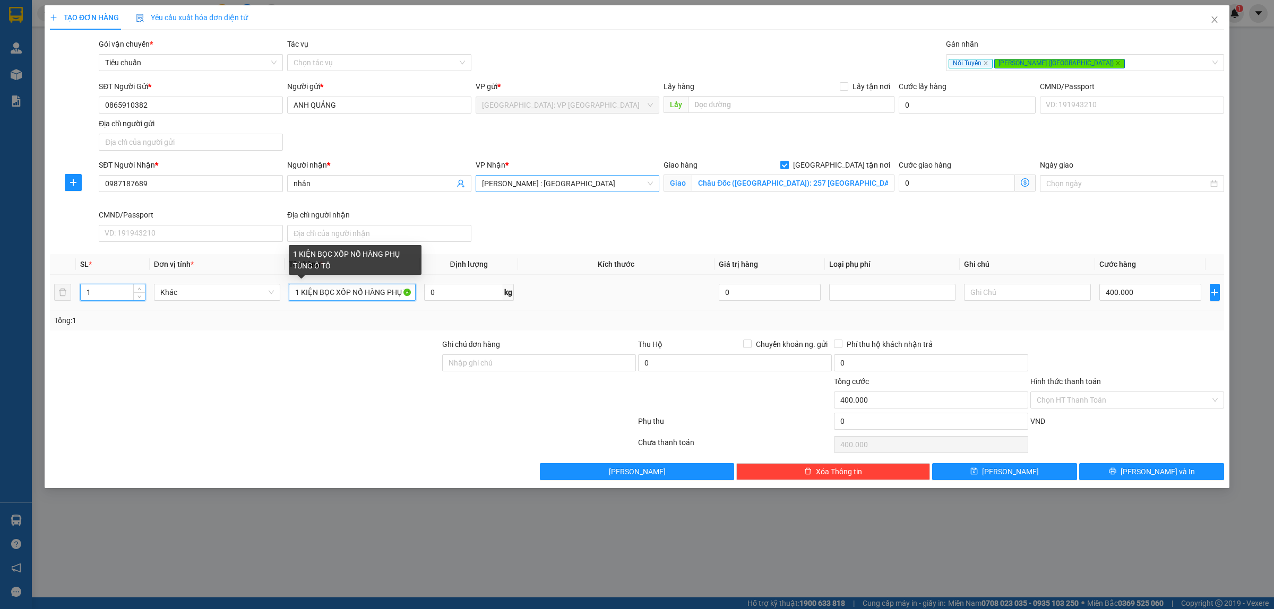
click at [298, 296] on input "1 KIỆN BỌC XỐP NỔ HÀNG PHỤ TÙNG Ô TÔ" at bounding box center [352, 292] width 126 height 17
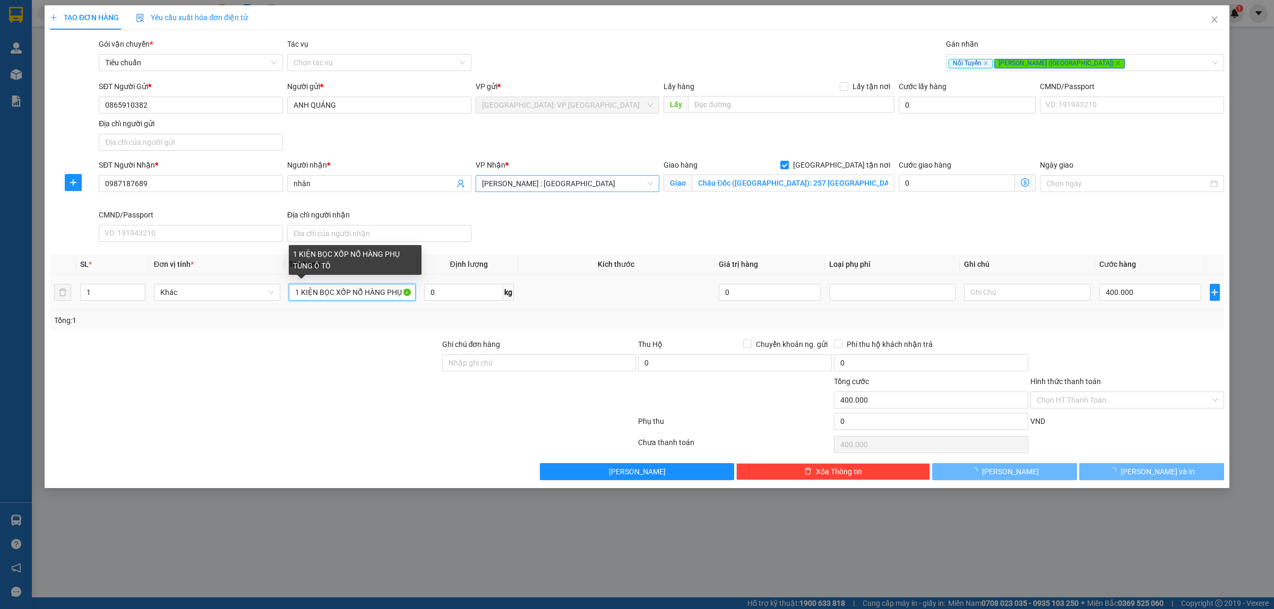
type input "KIỆN BỌC XỐP NỔ HÀNG PHỤ TÙNG Ô TÔ"
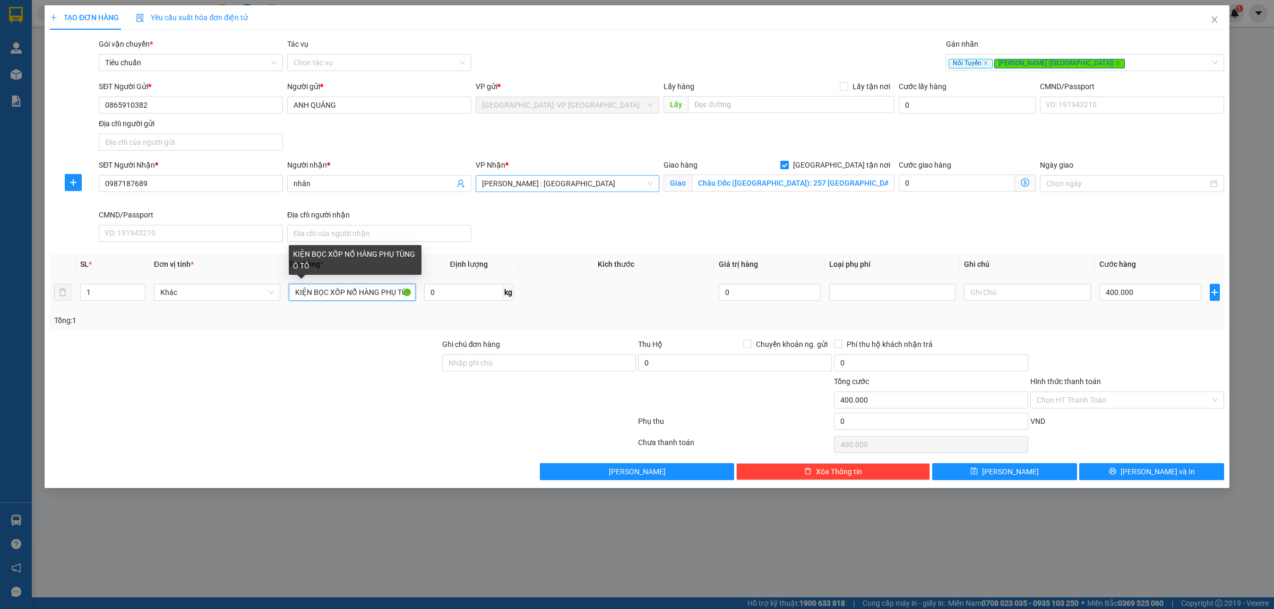
type input "0"
type input "2 KIỆN BỌC XỐP NỔ HÀNG PHỤ TÙNG Ô TÔ"
click at [1145, 297] on input "0" at bounding box center [1151, 292] width 102 height 17
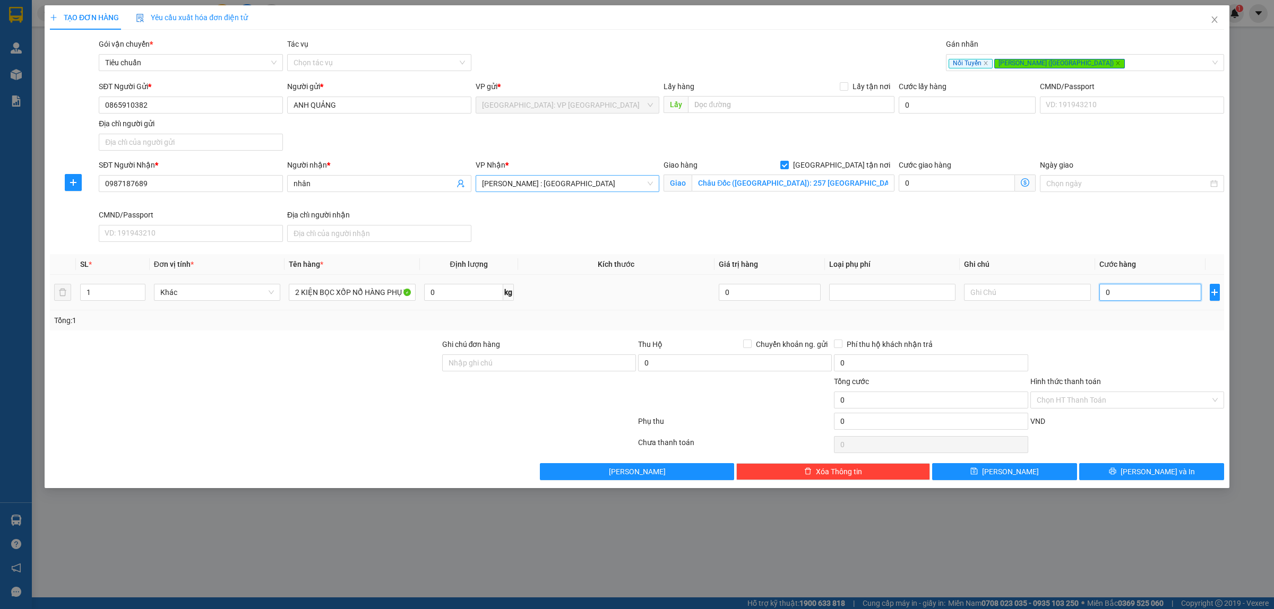
type input "4"
type input "40"
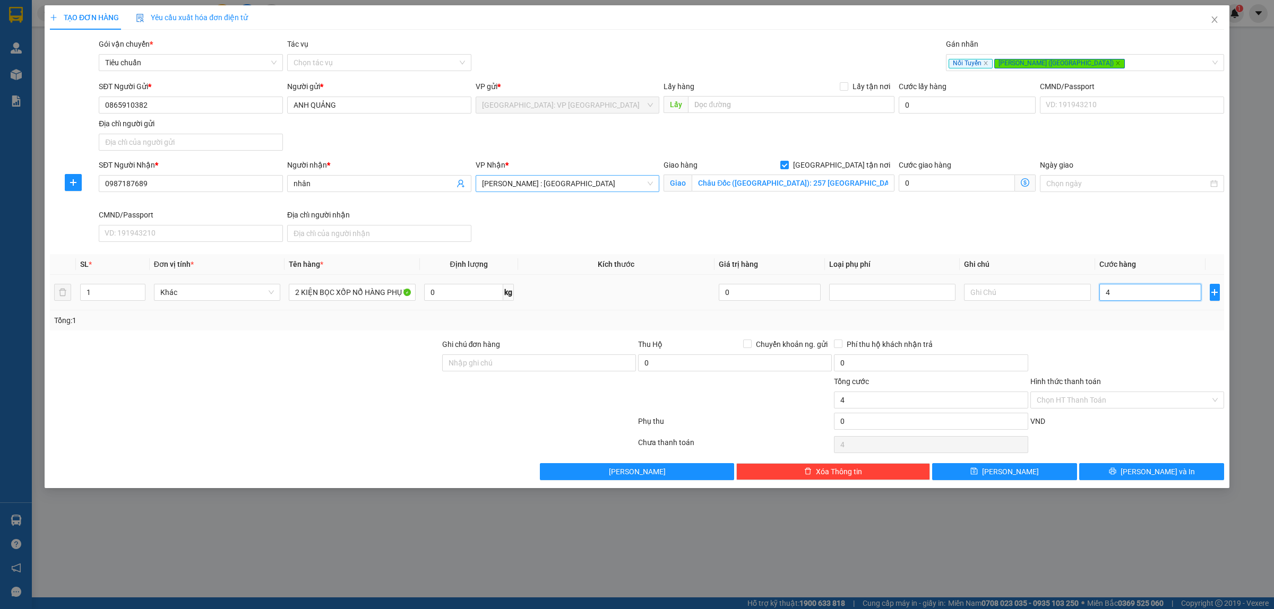
type input "40"
type input "400"
type input "4.000"
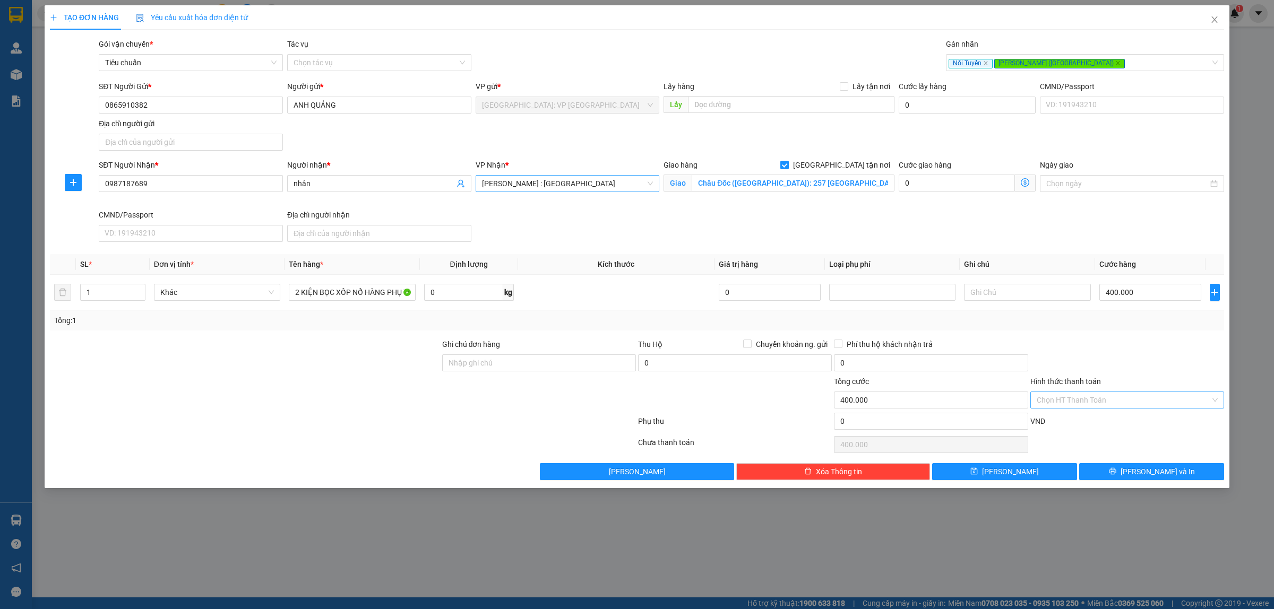
click at [1104, 401] on input "Hình thức thanh toán" at bounding box center [1124, 400] width 174 height 16
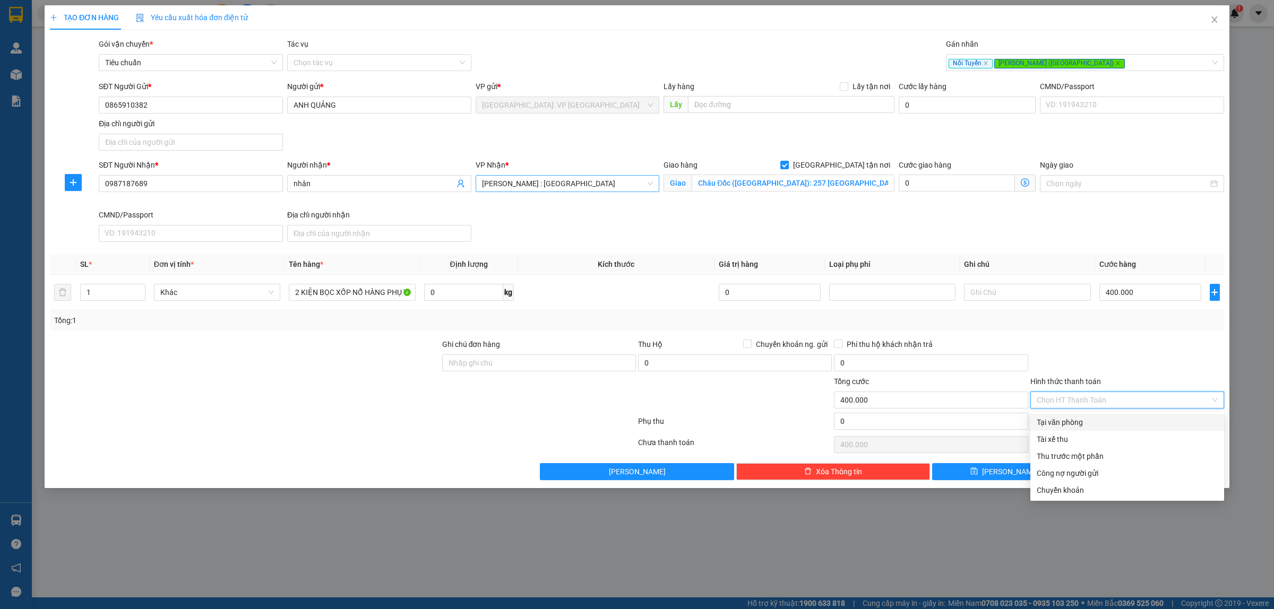
click at [1103, 422] on div "Tại văn phòng" at bounding box center [1127, 423] width 181 height 12
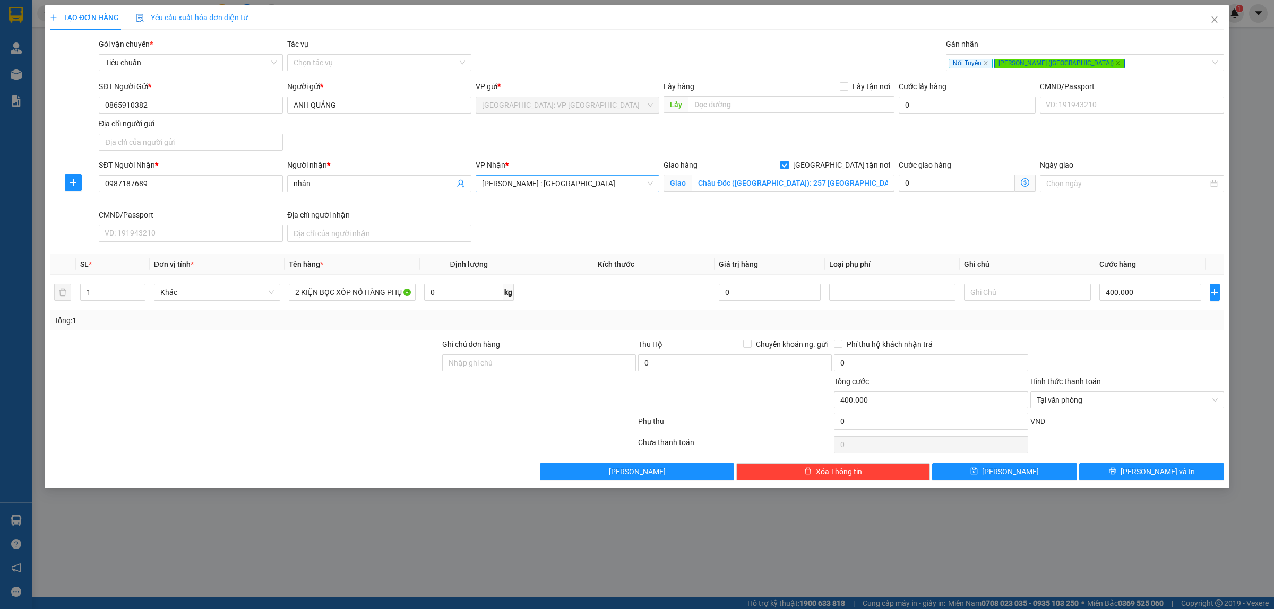
click at [190, 96] on div "SĐT Người Gửi *" at bounding box center [191, 89] width 184 height 16
click at [194, 104] on input "0865910382" at bounding box center [191, 105] width 184 height 17
click at [1160, 470] on span "Lưu và In" at bounding box center [1158, 472] width 74 height 12
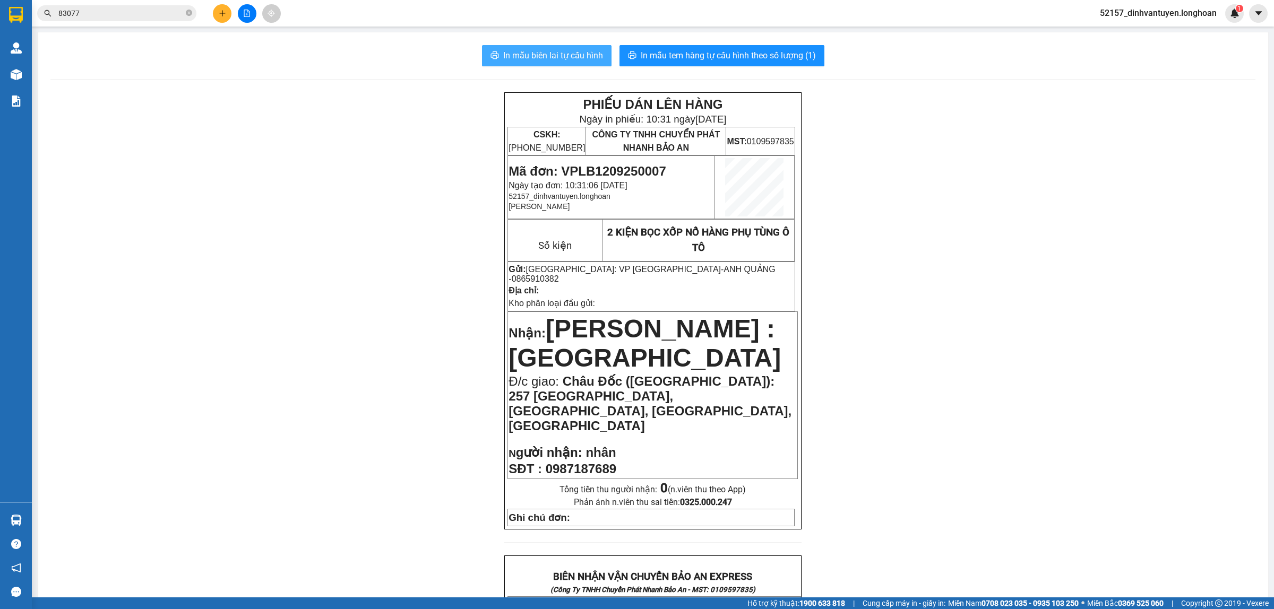
click at [536, 54] on span "In mẫu biên lai tự cấu hình" at bounding box center [553, 55] width 100 height 13
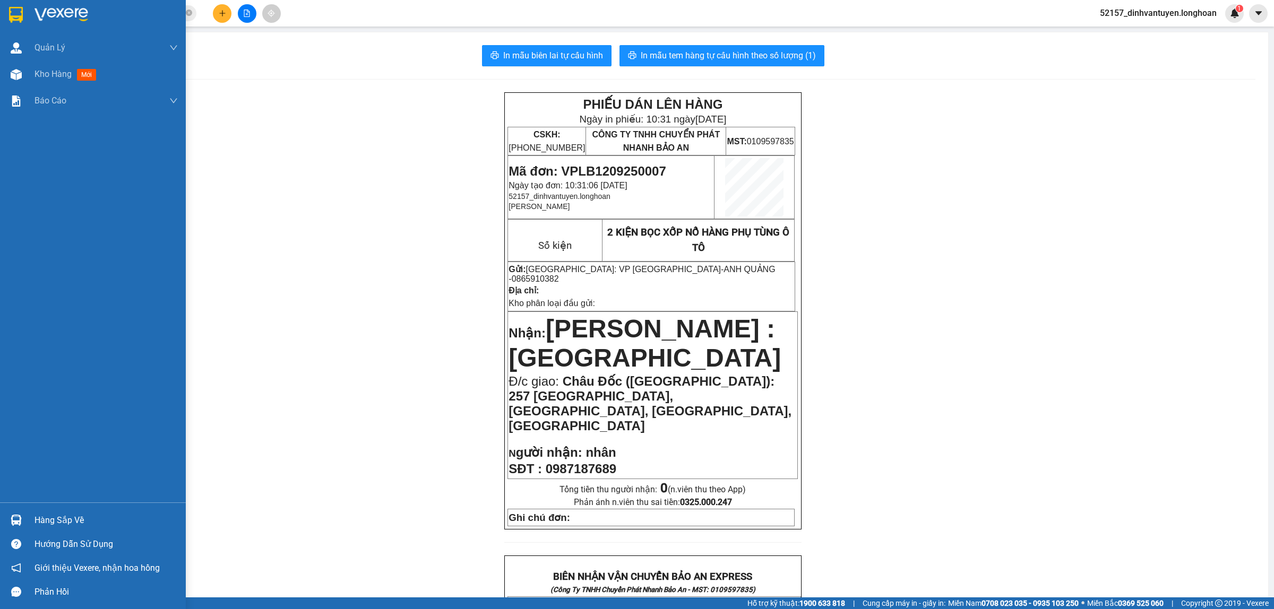
click at [16, 13] on img at bounding box center [16, 15] width 14 height 16
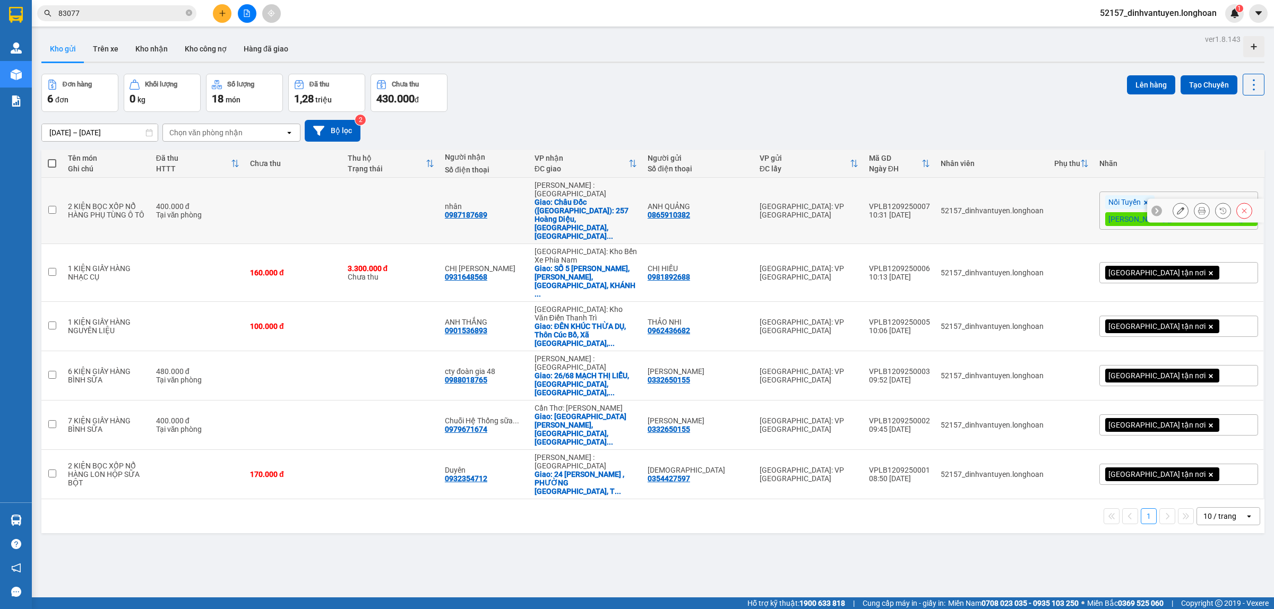
click at [1177, 207] on icon at bounding box center [1180, 210] width 7 height 7
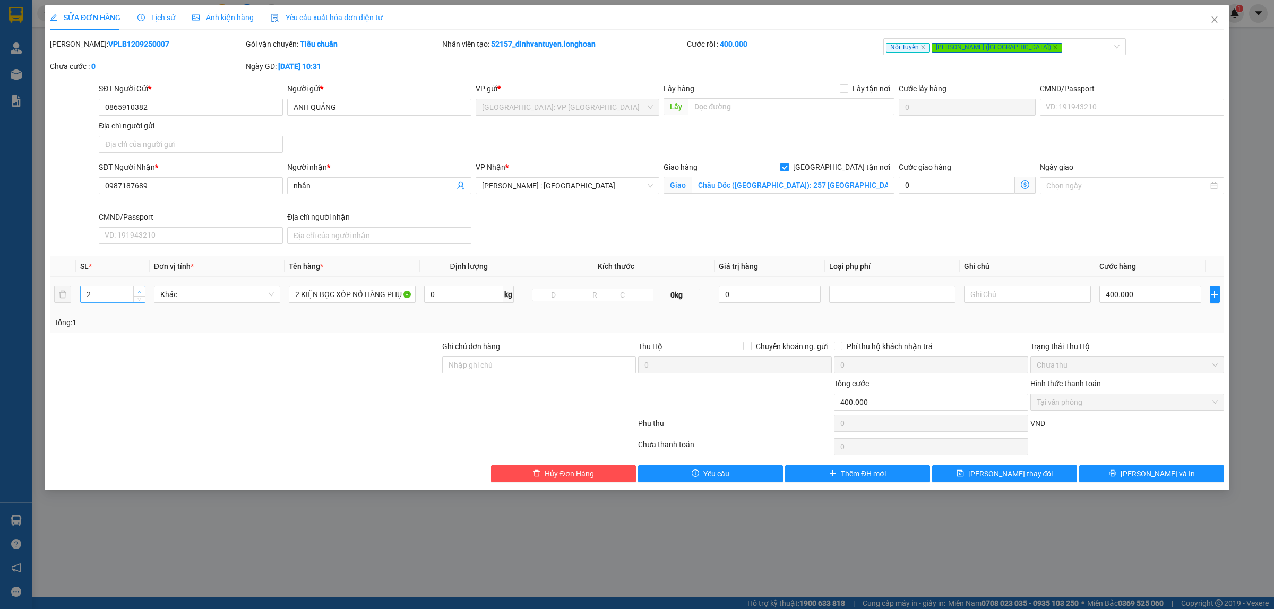
click at [139, 291] on icon "up" at bounding box center [140, 292] width 4 height 4
click at [1171, 483] on button "Lưu và In" at bounding box center [1151, 474] width 145 height 17
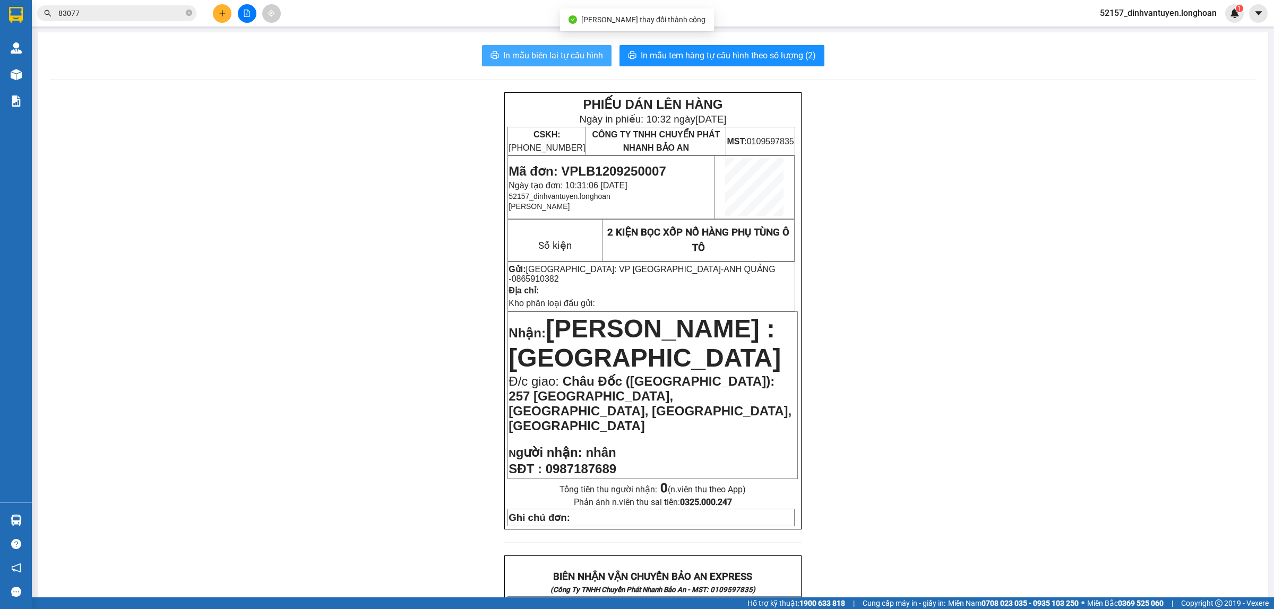
click at [580, 49] on span "In mẫu biên lai tự cấu hình" at bounding box center [553, 55] width 100 height 13
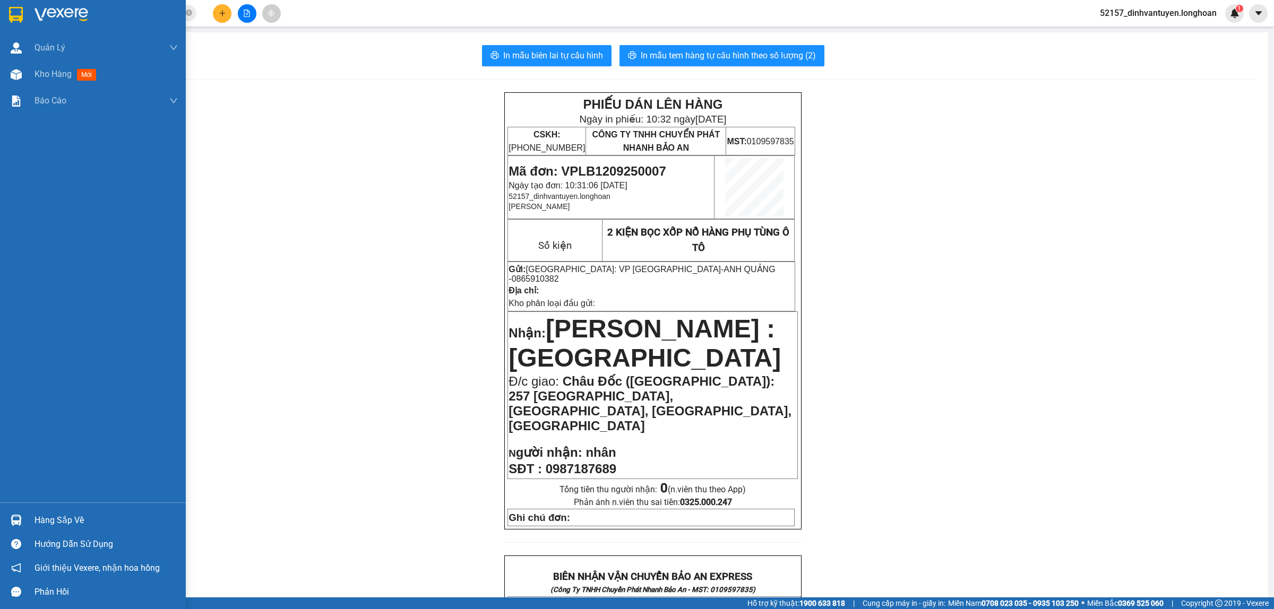
click at [19, 12] on img at bounding box center [16, 15] width 14 height 16
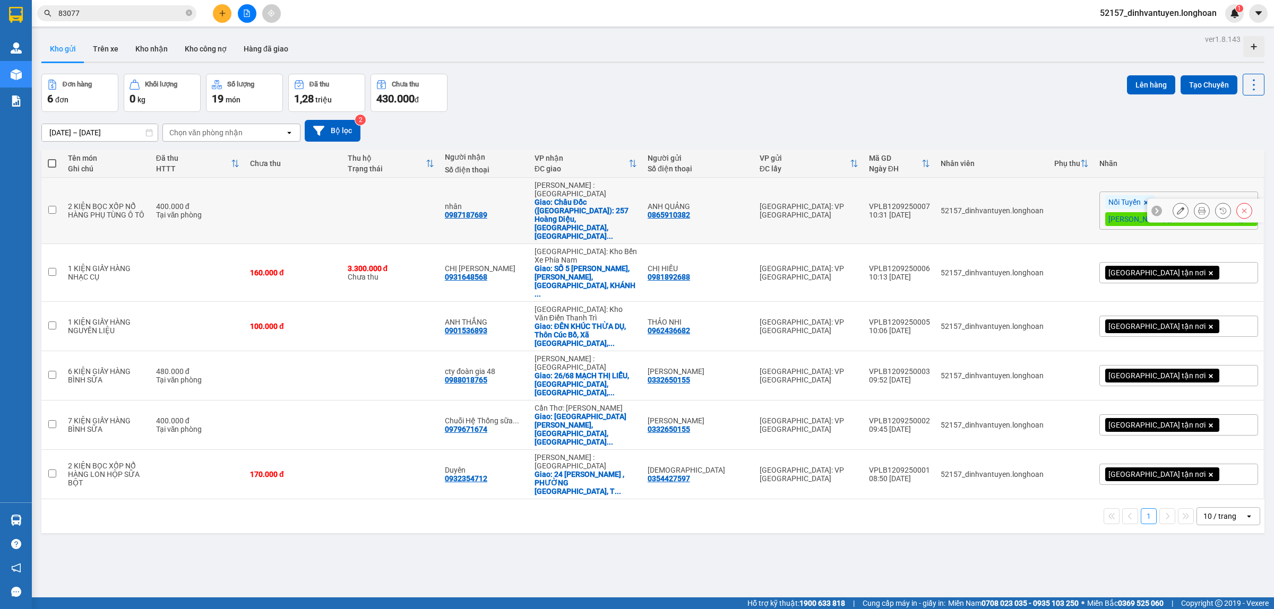
click at [1177, 207] on icon at bounding box center [1180, 210] width 7 height 7
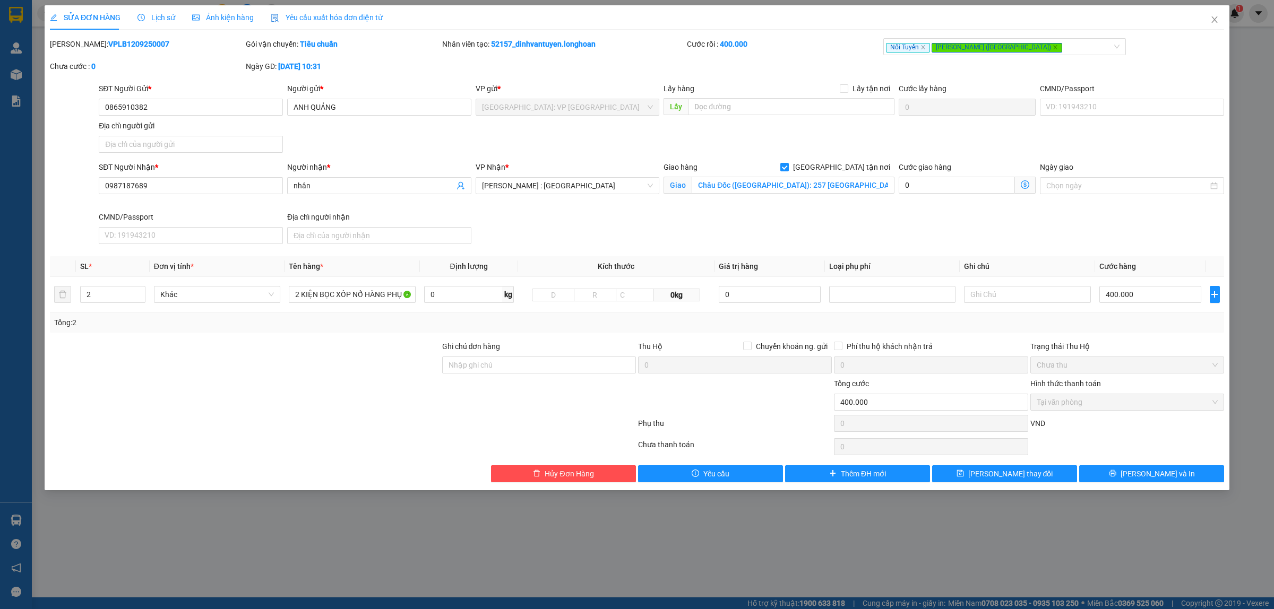
click at [130, 43] on b "VPLB1209250007" at bounding box center [138, 44] width 61 height 8
copy b "VPLB1209250007"
click at [1219, 20] on span "Close" at bounding box center [1215, 20] width 30 height 30
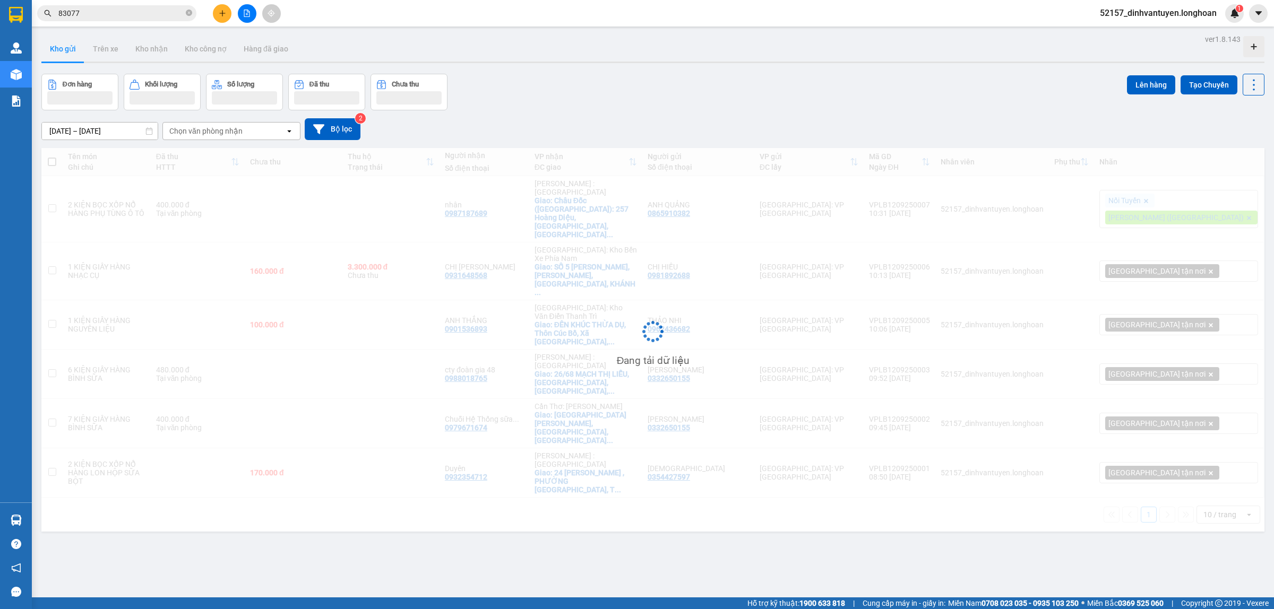
drag, startPoint x: 120, startPoint y: 6, endPoint x: 169, endPoint y: 25, distance: 52.6
click at [121, 6] on span "83077" at bounding box center [116, 13] width 159 height 16
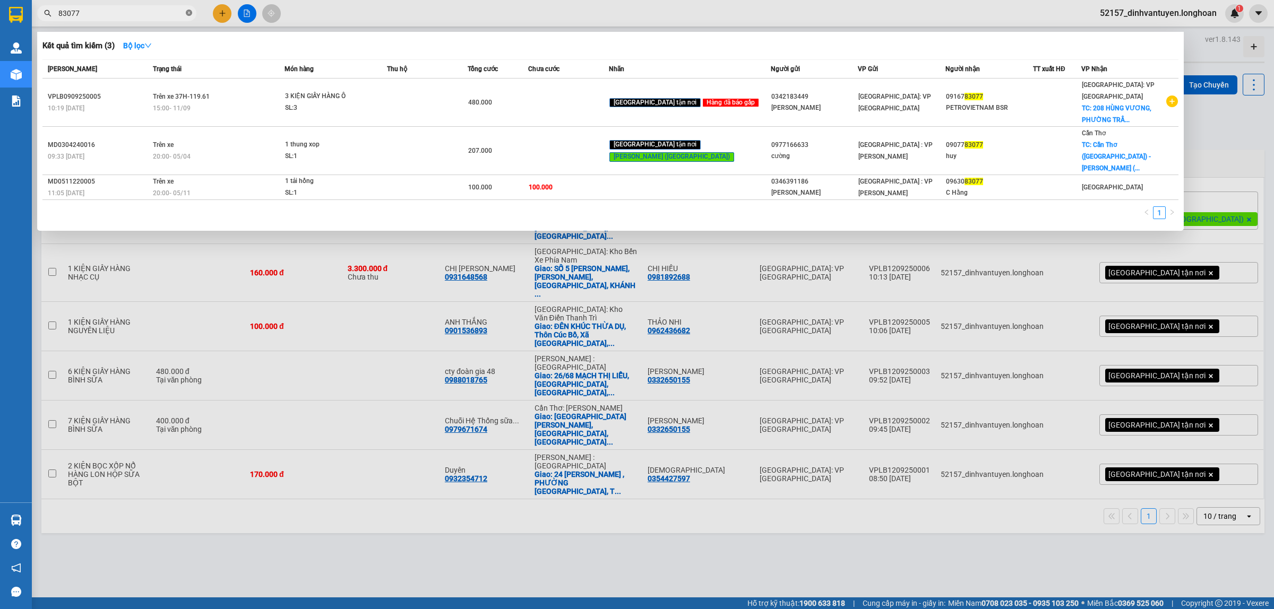
click at [189, 12] on icon "close-circle" at bounding box center [189, 13] width 6 height 6
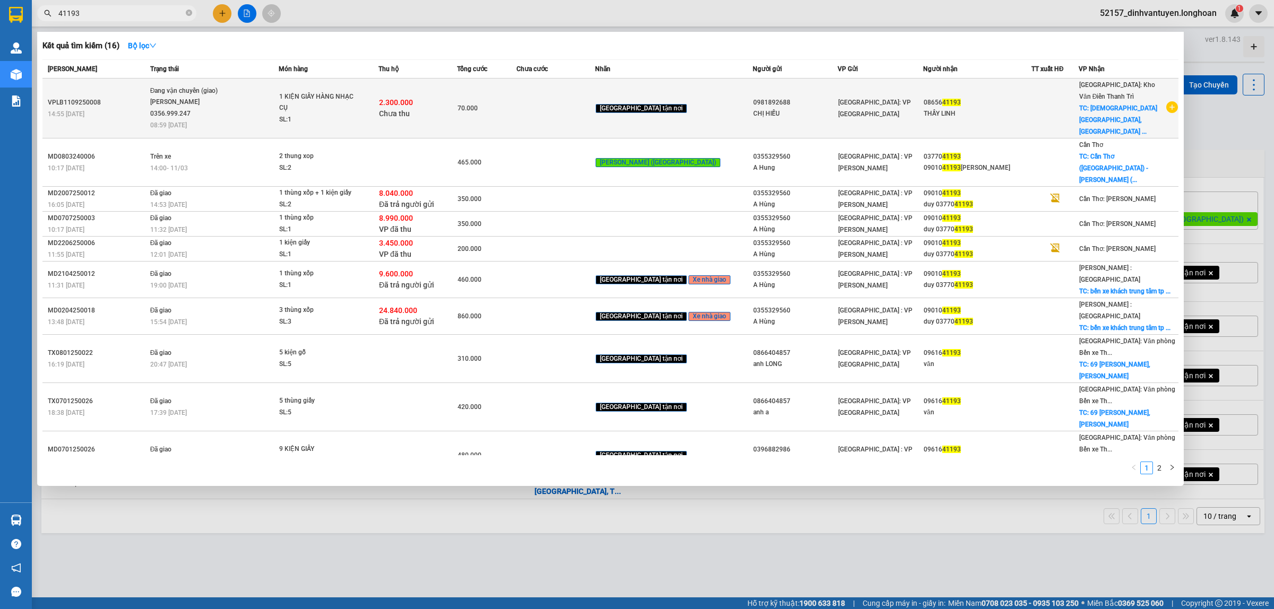
click at [359, 114] on div "SL: 1" at bounding box center [319, 120] width 80 height 12
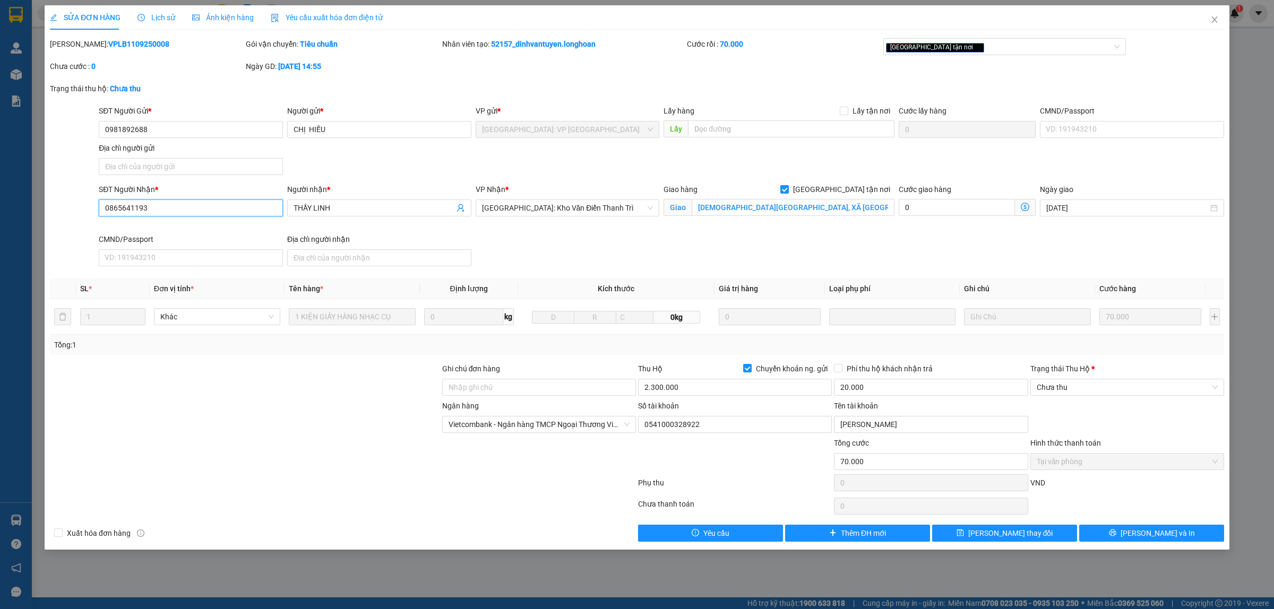
click at [223, 203] on input "0865641193" at bounding box center [191, 208] width 184 height 17
click at [162, 19] on span "Lịch sử" at bounding box center [157, 17] width 38 height 8
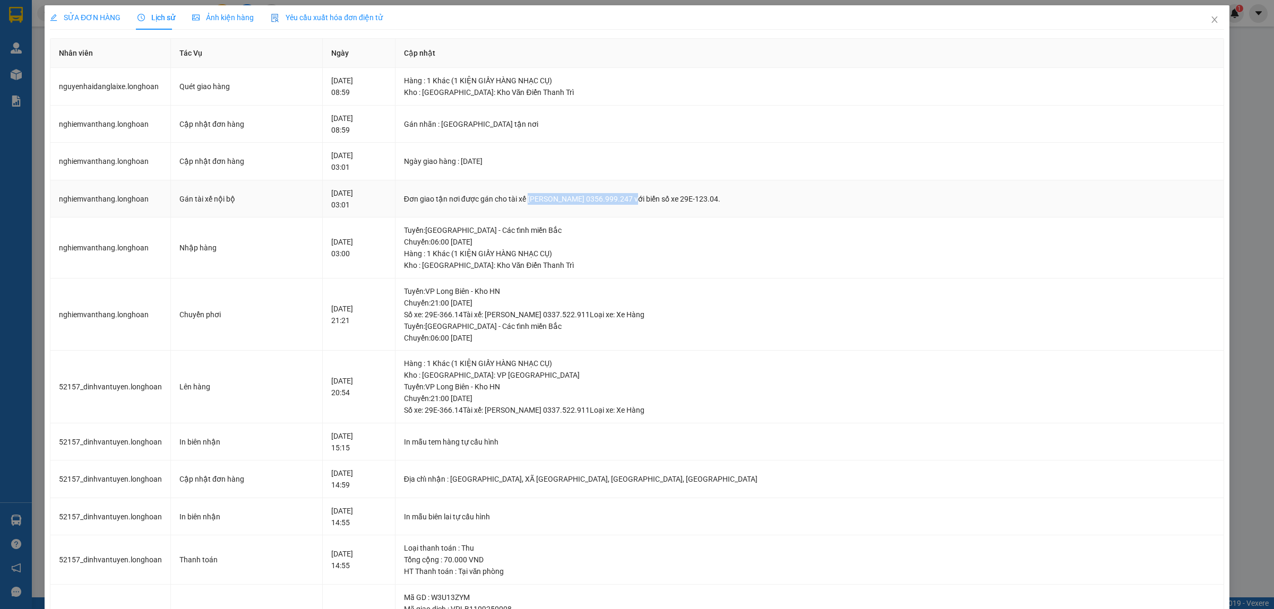
drag, startPoint x: 606, startPoint y: 200, endPoint x: 707, endPoint y: 192, distance: 101.2
click at [707, 192] on td "Đơn giao tận nơi được gán cho tài xế nguyễn hải đăng 0356.999.247 với biển số x…" at bounding box center [810, 200] width 829 height 38
copy div "nguyễn hải đăng 0356.999.247"
click at [608, 253] on div "Hàng : 1 Khác (1 KIỆN GIẤY HÀNG NHẠC CỤ)" at bounding box center [809, 254] width 811 height 12
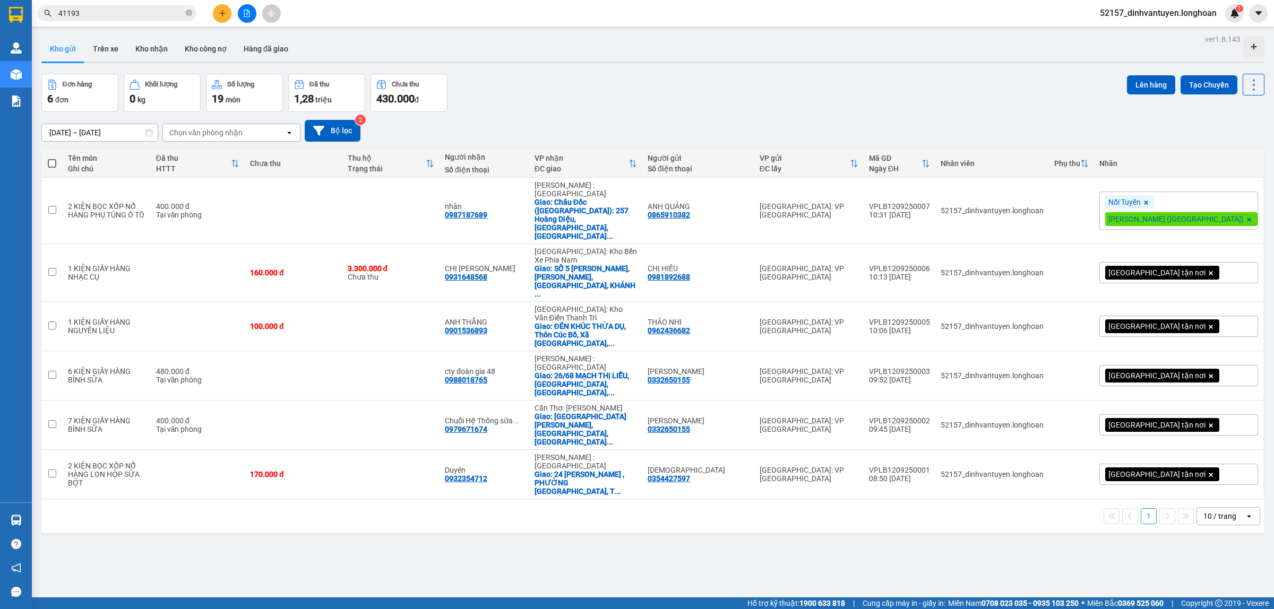
click at [115, 17] on input "41193" at bounding box center [120, 13] width 125 height 12
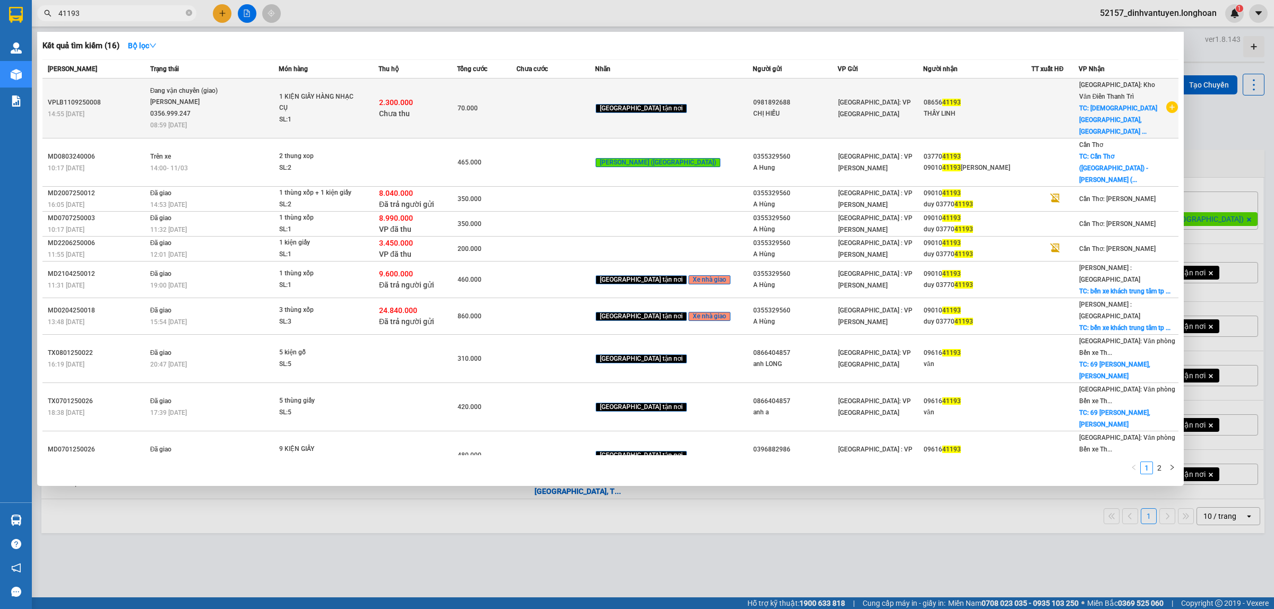
click at [861, 106] on div "Hà Nội: VP Long Biên" at bounding box center [880, 108] width 84 height 23
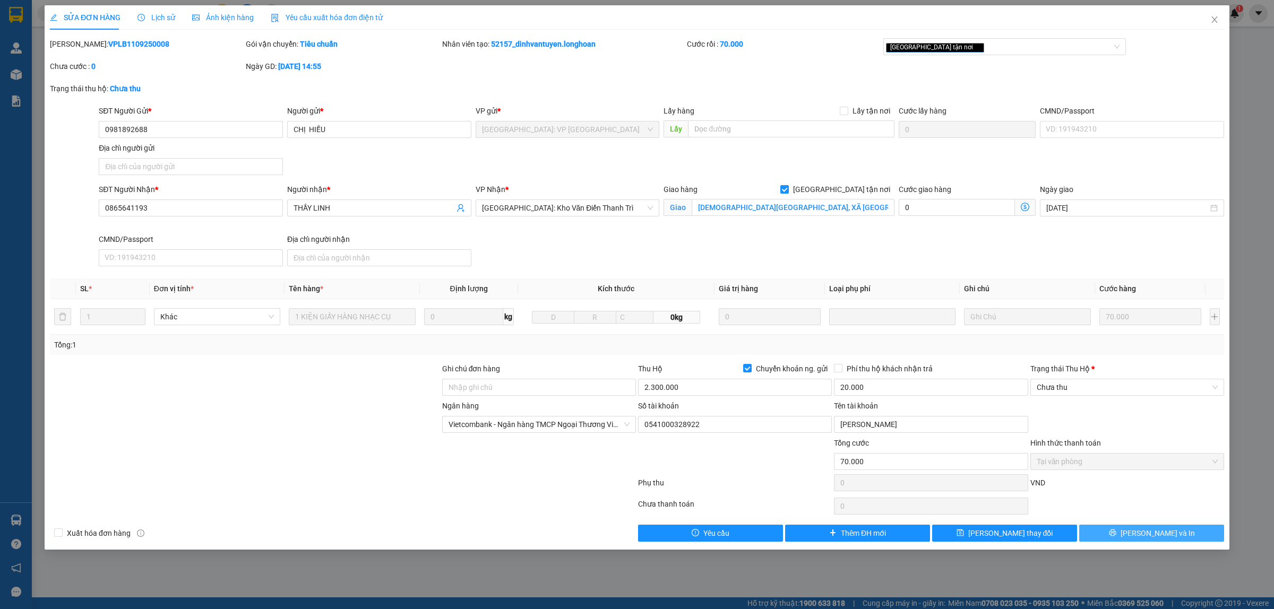
click at [1117, 534] on icon "printer" at bounding box center [1112, 532] width 7 height 7
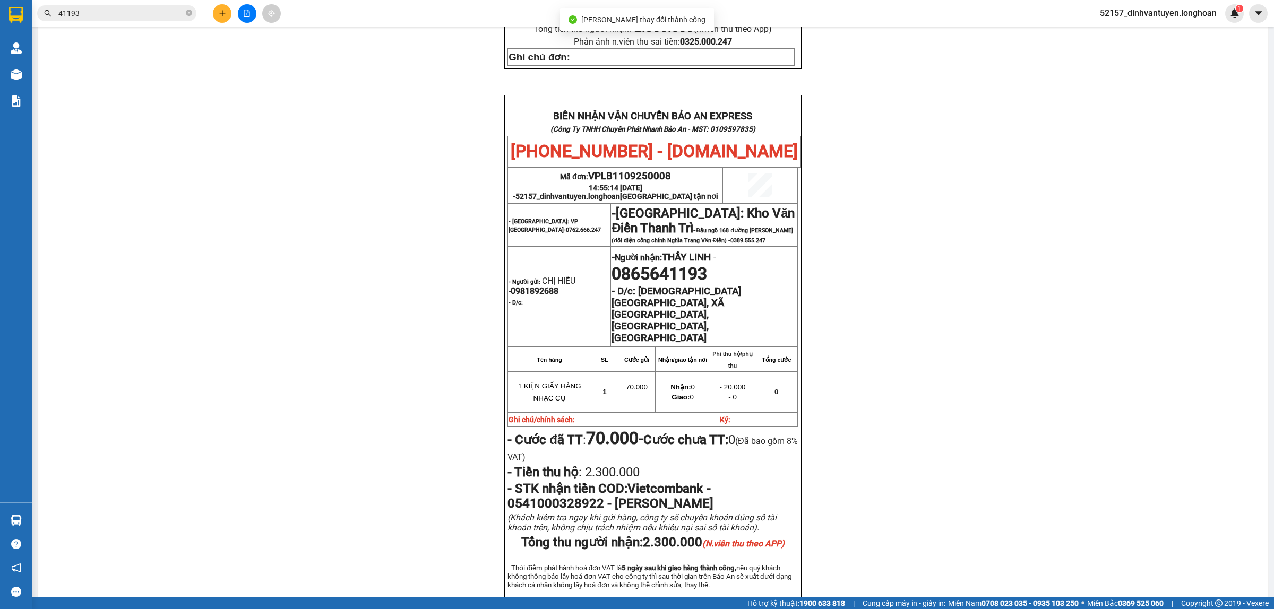
scroll to position [531, 0]
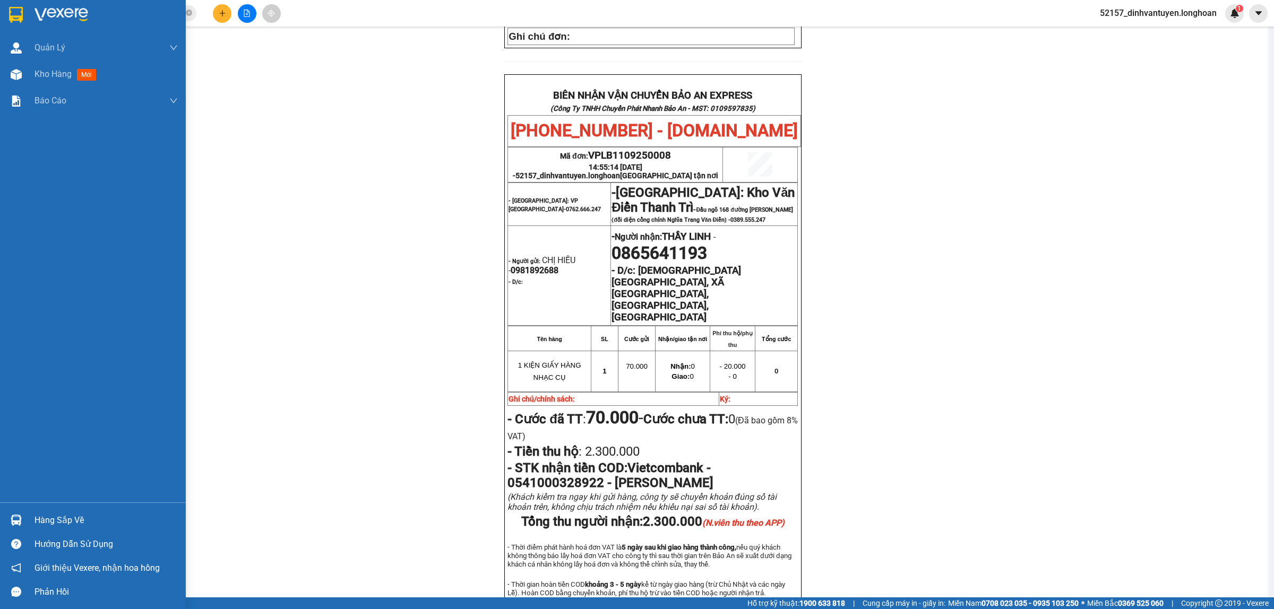
click at [25, 11] on div at bounding box center [93, 17] width 186 height 35
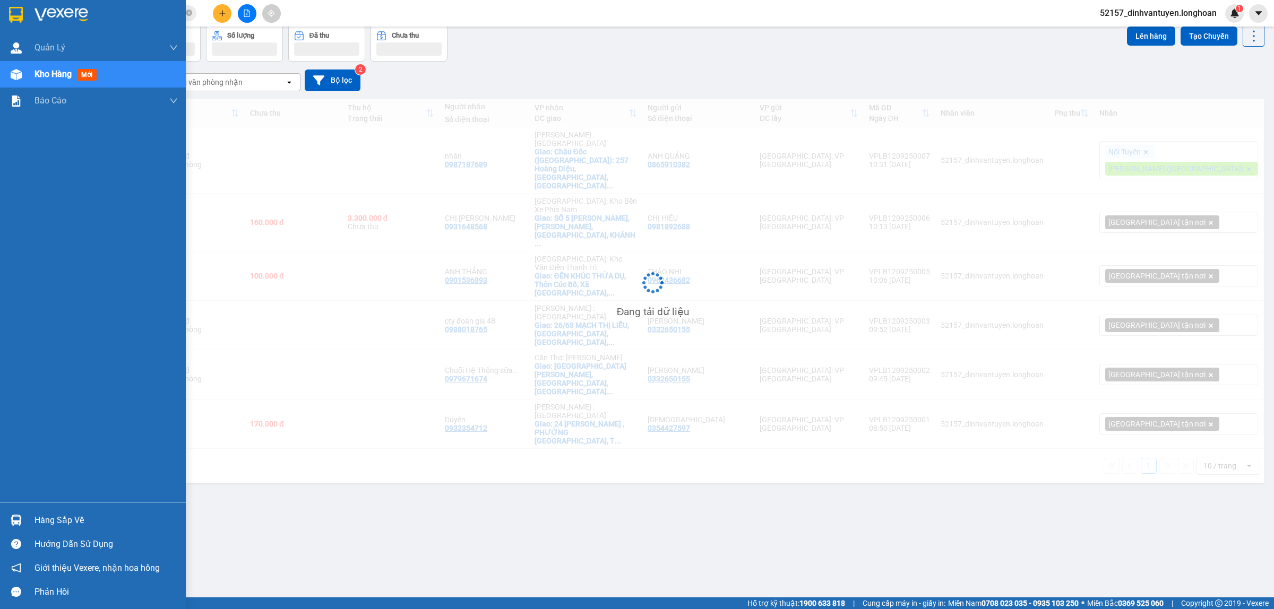
scroll to position [49, 0]
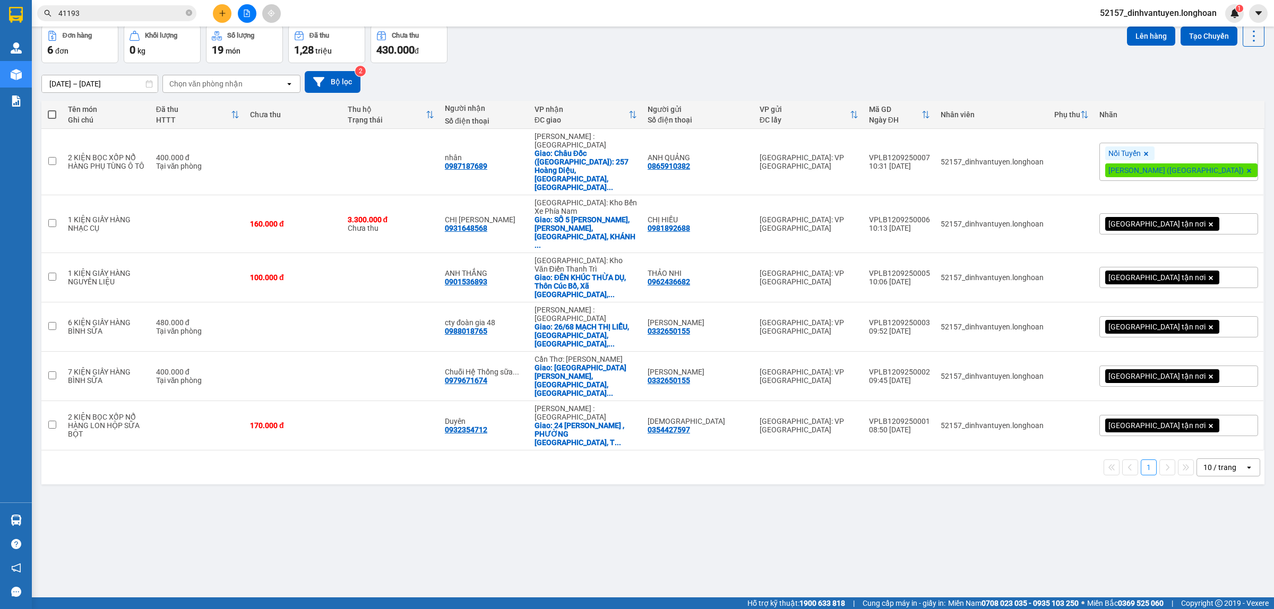
drag, startPoint x: 467, startPoint y: 450, endPoint x: 460, endPoint y: 441, distance: 11.4
click at [467, 450] on div "ver 1.8.143 Kho gửi Trên xe Kho nhận Kho công nợ Hàng đã giao Đơn hàng 6 đơn Kh…" at bounding box center [653, 287] width 1232 height 609
click at [1198, 158] on icon at bounding box center [1201, 161] width 7 height 7
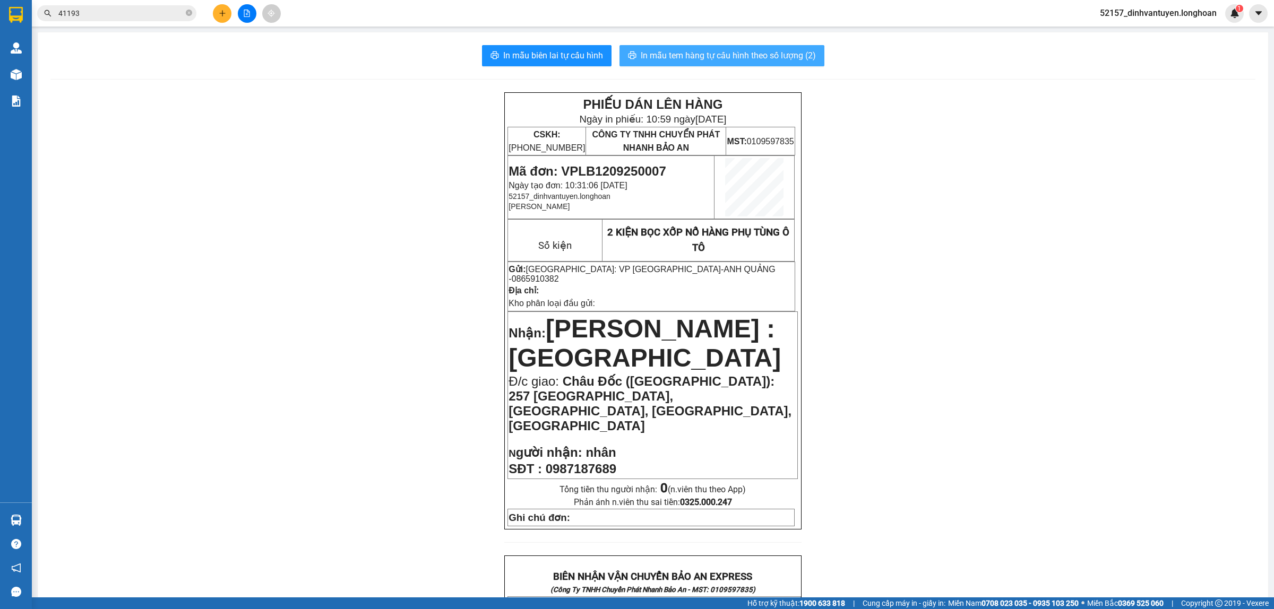
click at [752, 53] on span "In mẫu tem hàng tự cấu hình theo số lượng (2)" at bounding box center [728, 55] width 175 height 13
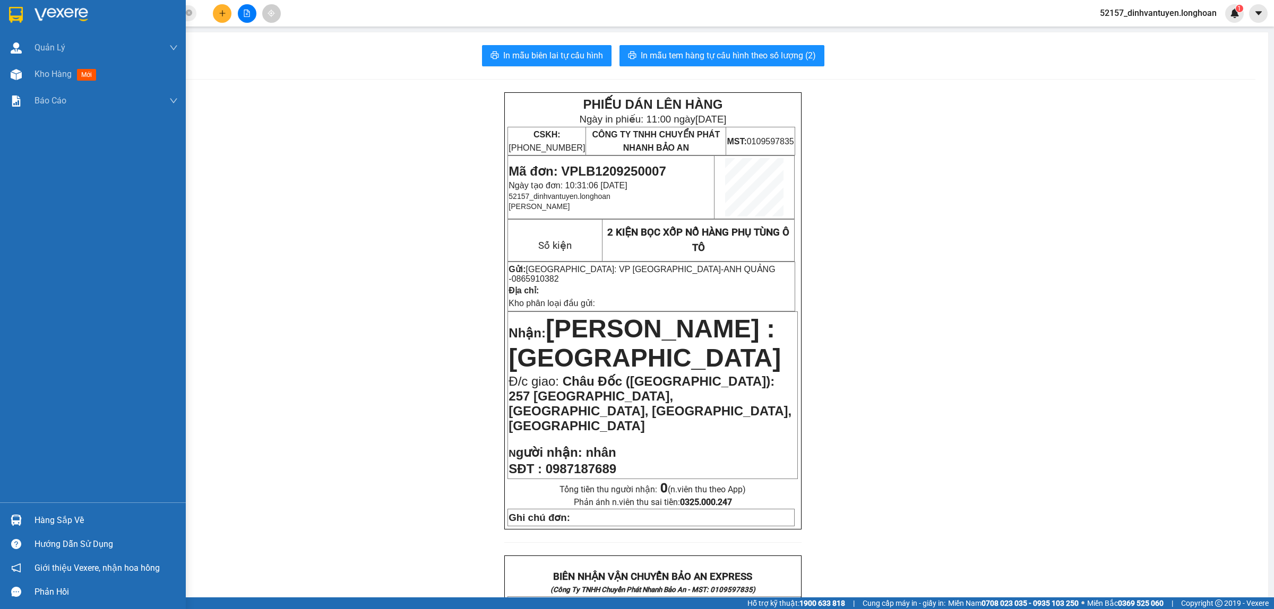
click at [12, 12] on img at bounding box center [16, 15] width 14 height 16
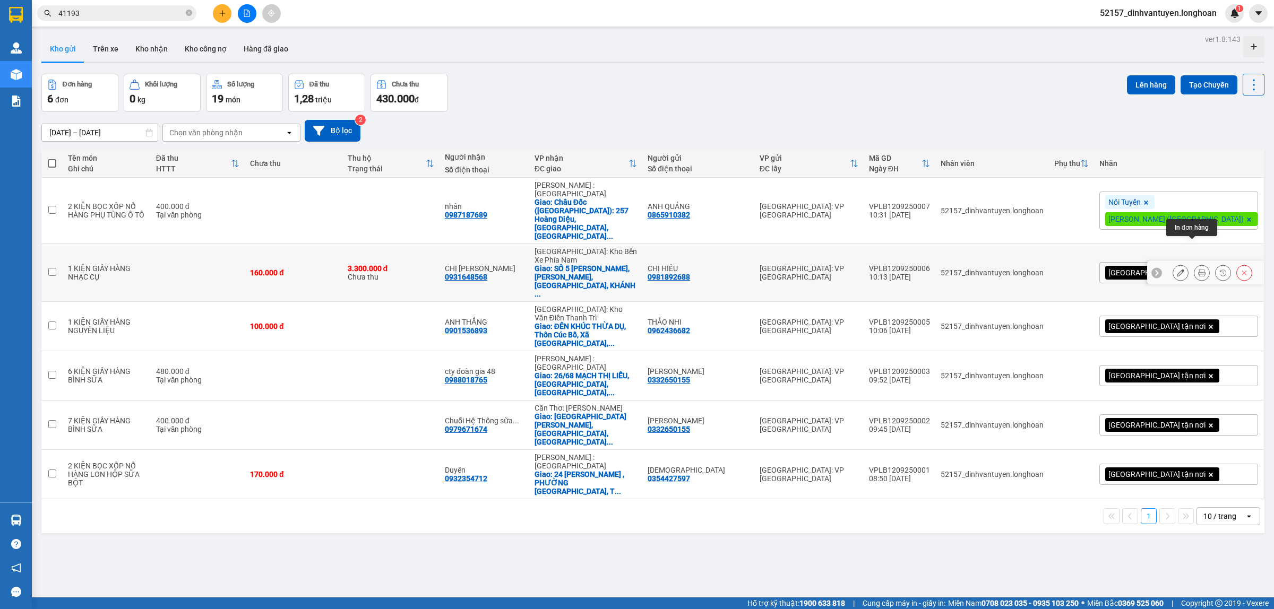
click at [1195, 264] on button at bounding box center [1202, 273] width 15 height 19
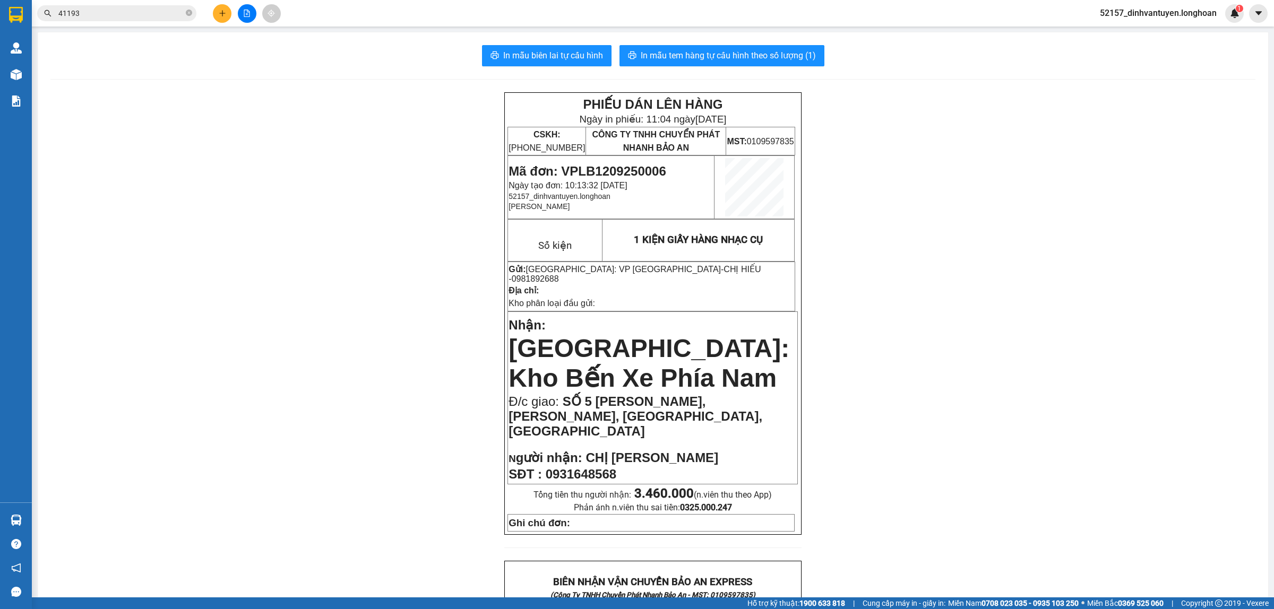
click at [593, 467] on span "0931648568" at bounding box center [581, 474] width 71 height 14
copy span "0931648568"
click at [724, 441] on p at bounding box center [653, 445] width 288 height 8
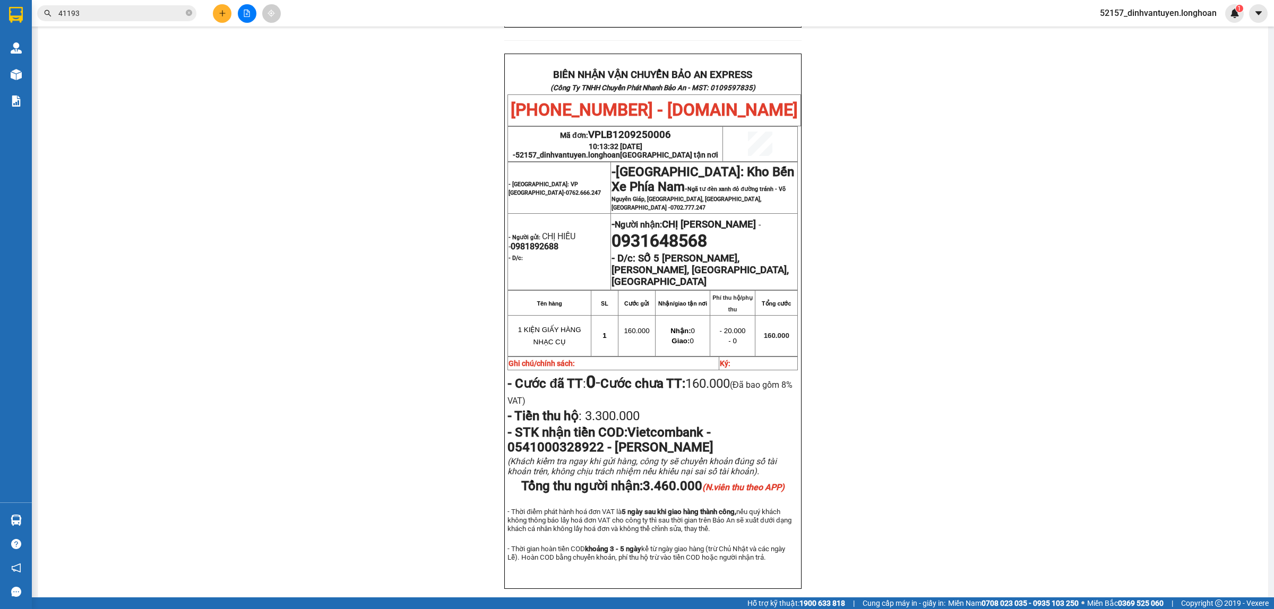
scroll to position [531, 0]
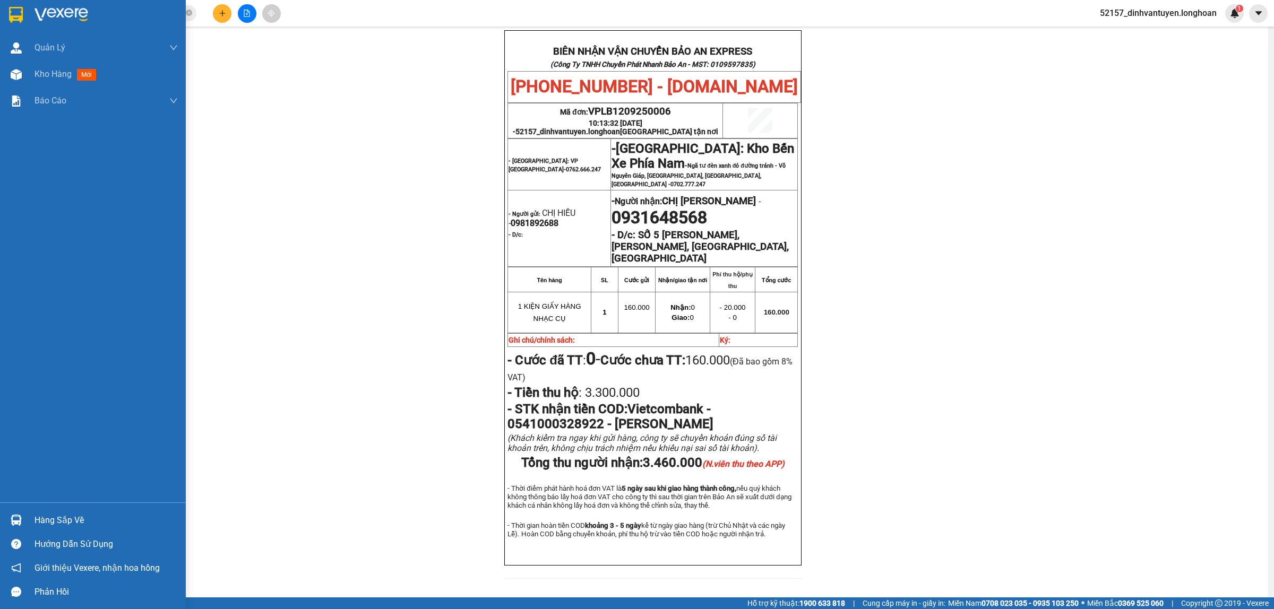
click at [12, 14] on img at bounding box center [16, 15] width 14 height 16
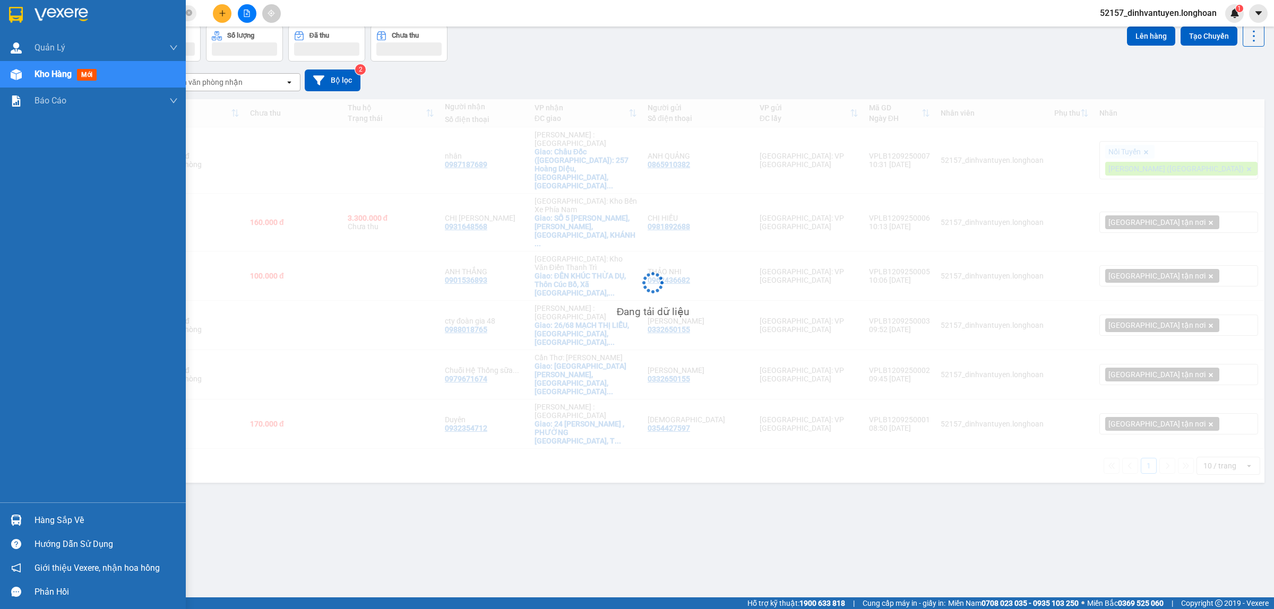
scroll to position [49, 0]
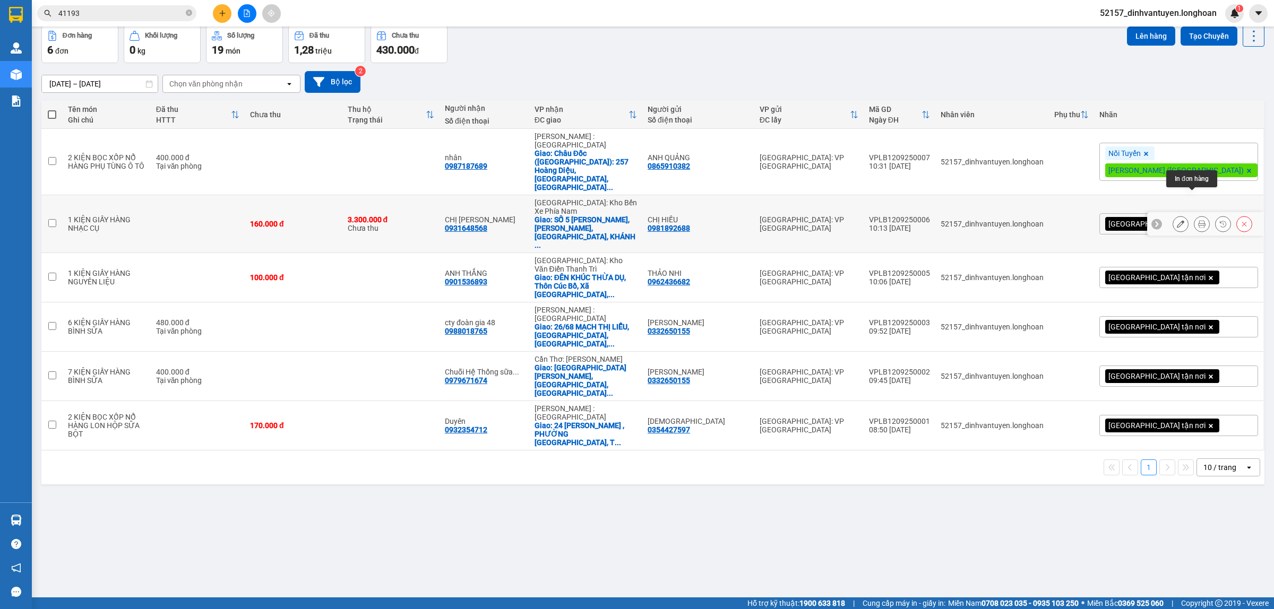
click at [1196, 215] on button at bounding box center [1202, 224] width 15 height 19
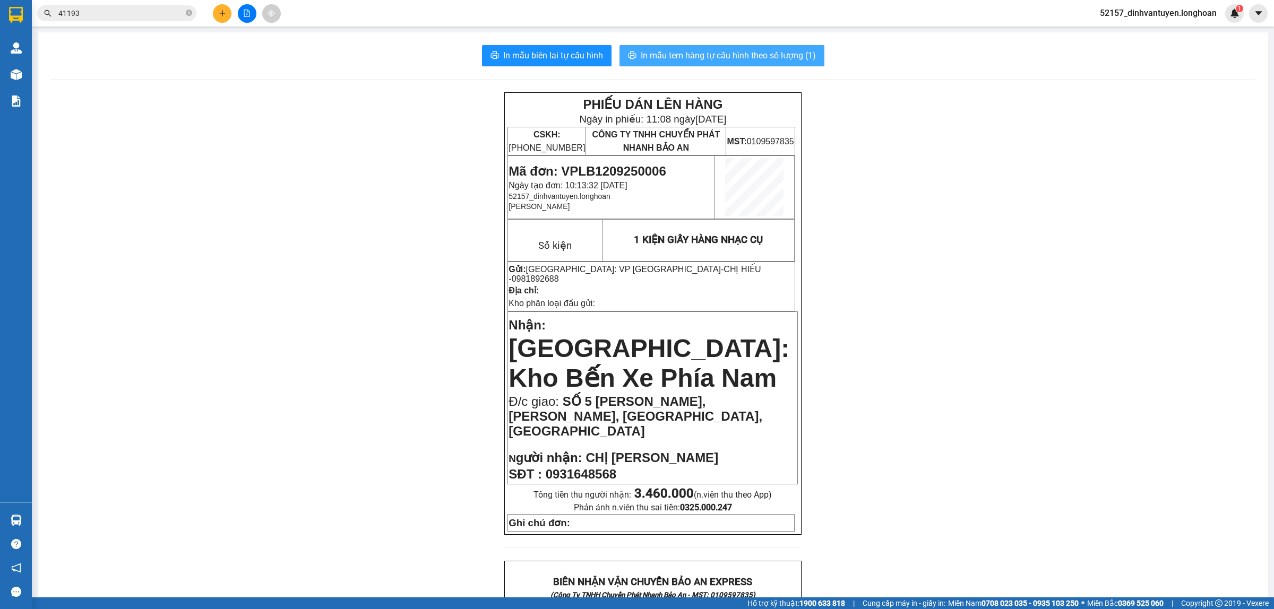
click at [717, 56] on span "In mẫu tem hàng tự cấu hình theo số lượng (1)" at bounding box center [728, 55] width 175 height 13
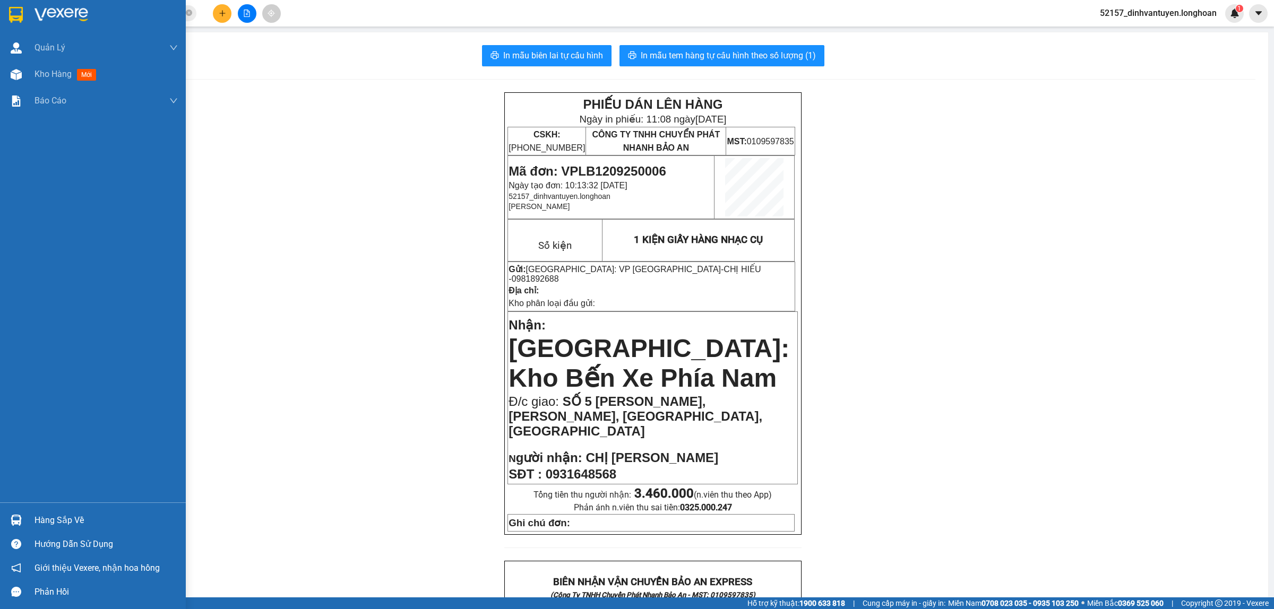
click at [11, 3] on div at bounding box center [93, 17] width 186 height 35
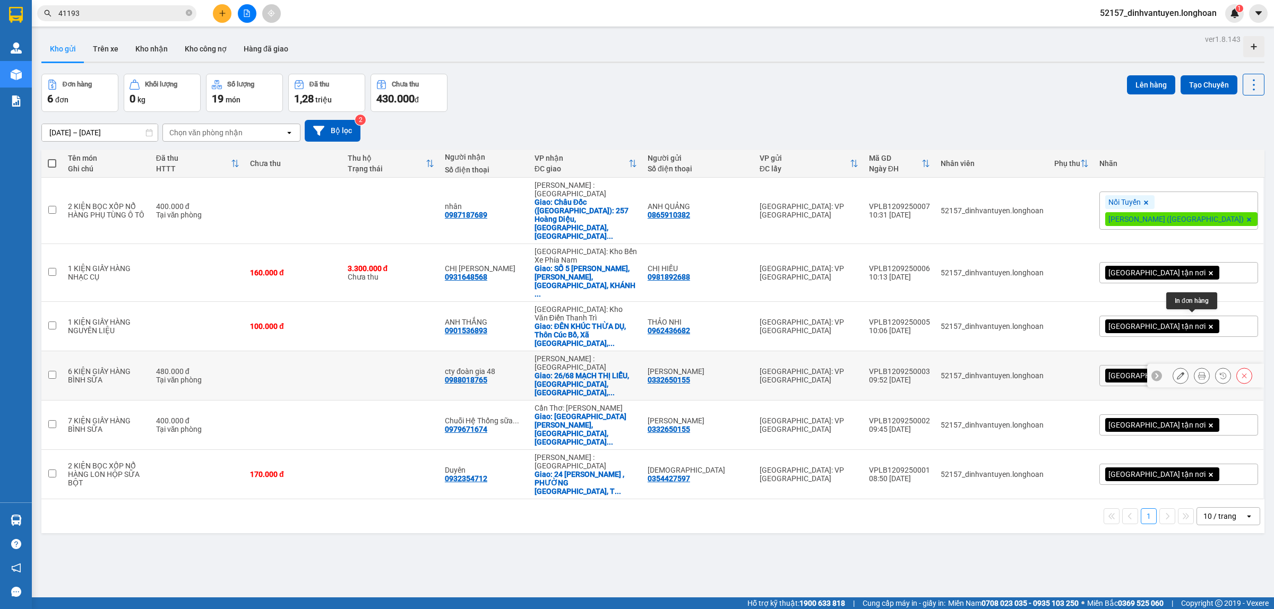
click at [1199, 368] on div at bounding box center [1202, 376] width 16 height 16
click at [1196, 367] on button at bounding box center [1202, 376] width 15 height 19
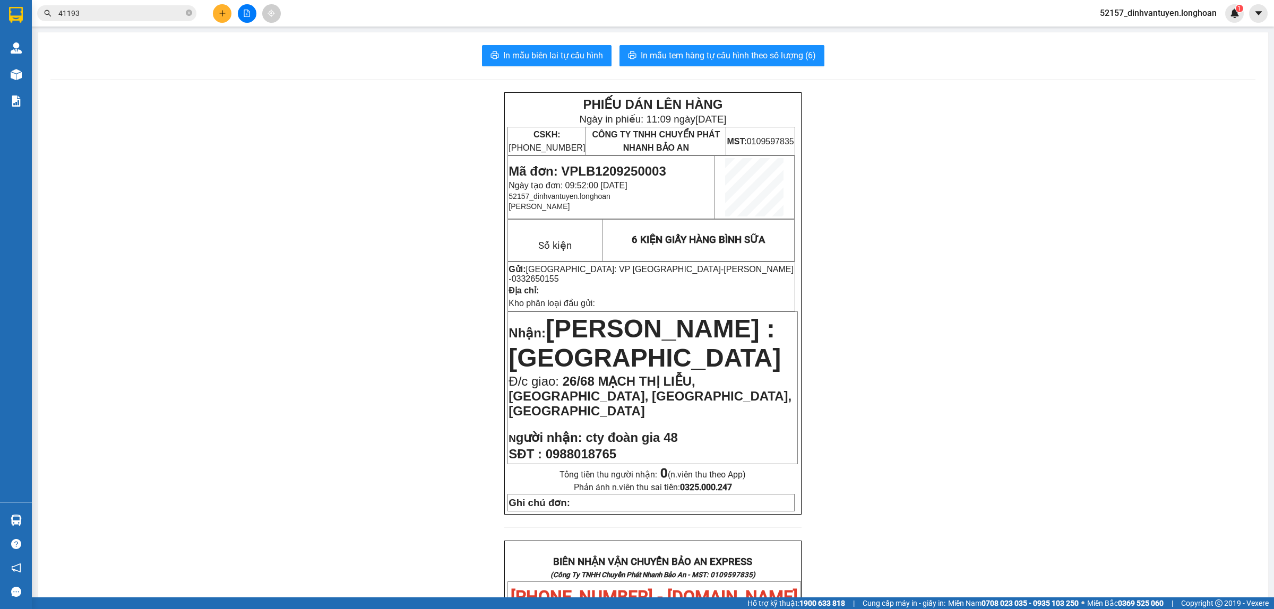
click at [718, 44] on div "In mẫu biên lai tự cấu hình In mẫu tem hàng tự cấu hình theo số lượng (6) PHIẾU…" at bounding box center [653, 567] width 1231 height 1071
click at [724, 48] on button "In mẫu tem hàng tự cấu hình theo số lượng (6)" at bounding box center [722, 55] width 205 height 21
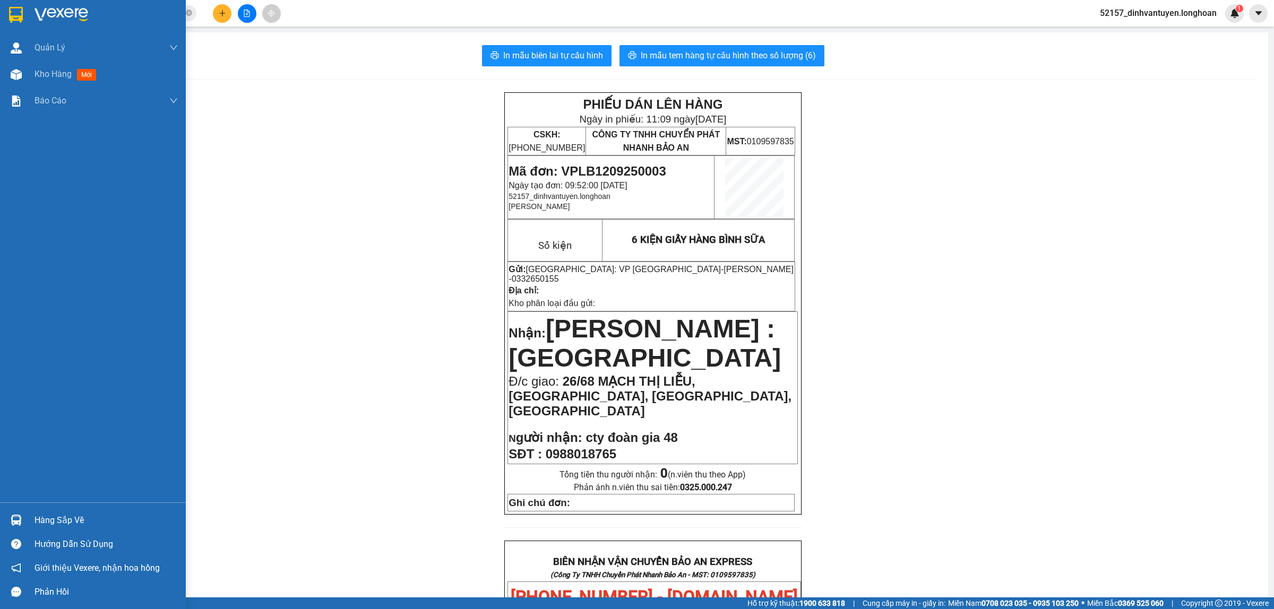
click at [14, 8] on img at bounding box center [16, 15] width 14 height 16
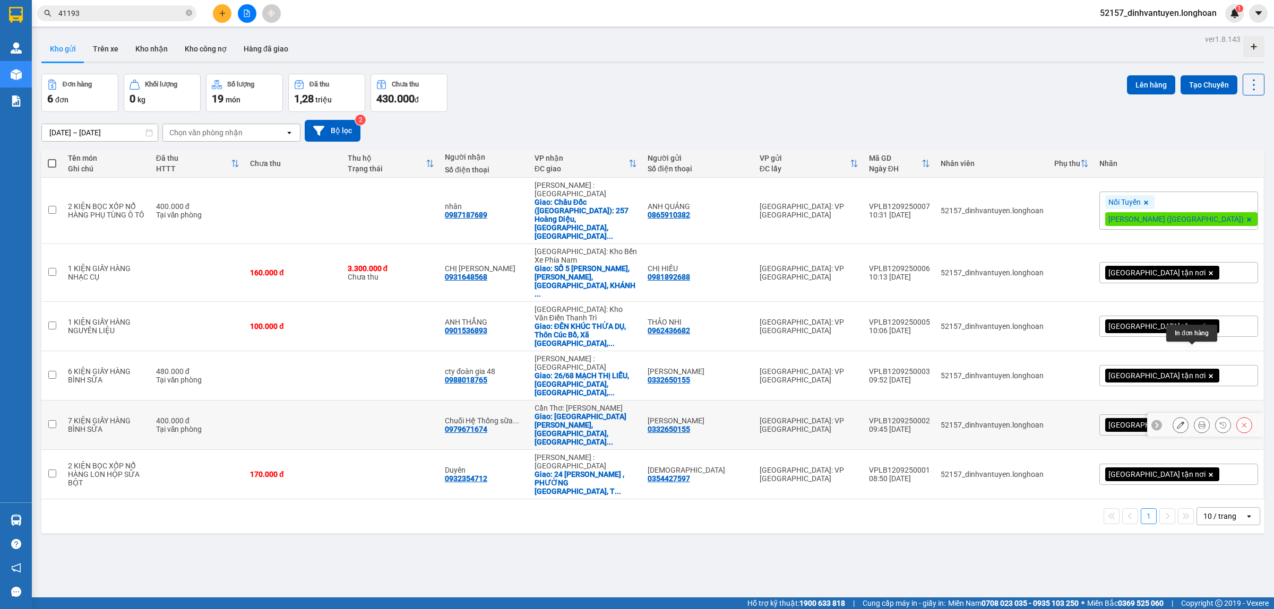
click at [1198, 422] on icon at bounding box center [1201, 425] width 7 height 7
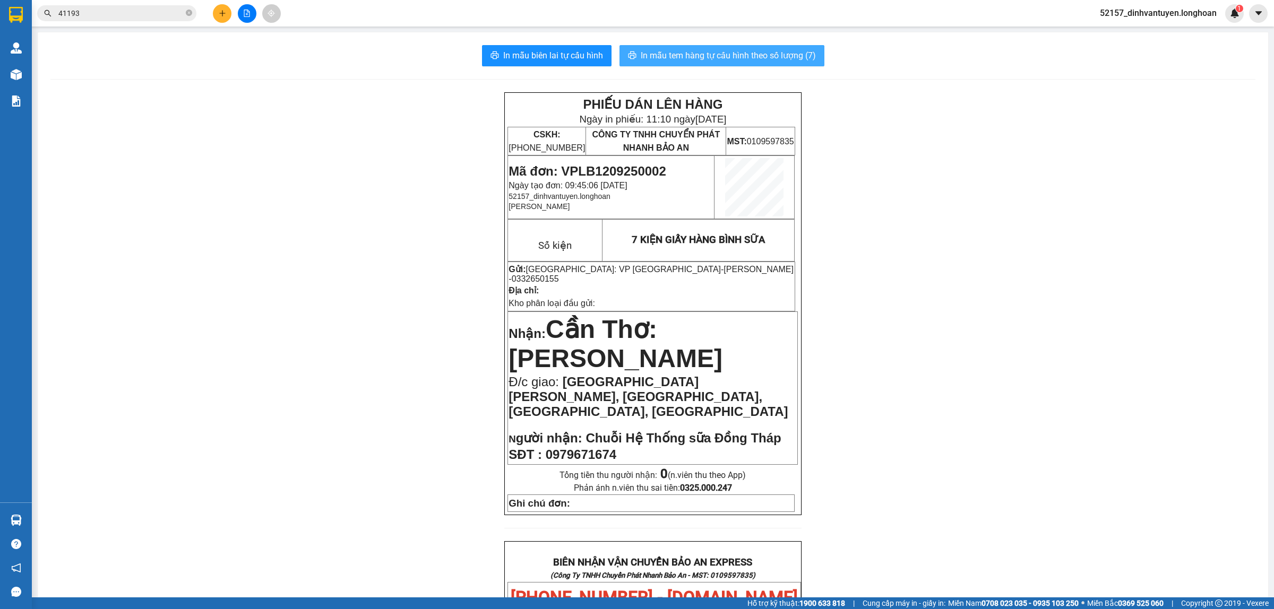
click at [691, 50] on span "In mẫu tem hàng tự cấu hình theo số lượng (7)" at bounding box center [728, 55] width 175 height 13
